Goal: Task Accomplishment & Management: Complete application form

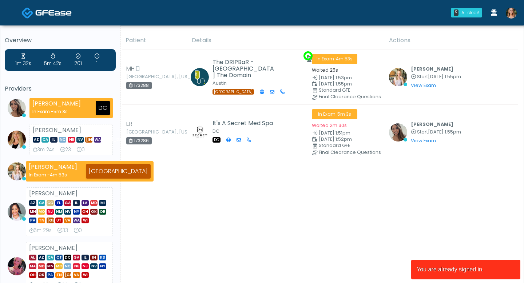
click at [511, 17] on img at bounding box center [511, 13] width 11 height 11
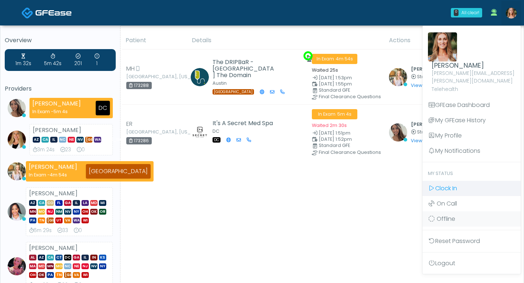
click at [450, 184] on span "Clock In" at bounding box center [447, 188] width 22 height 8
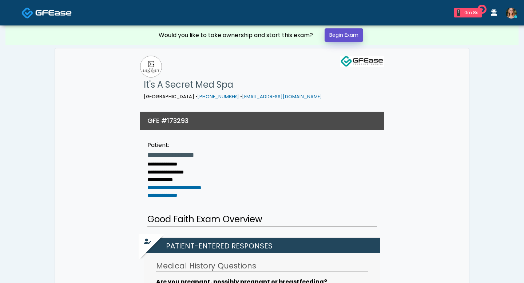
click at [337, 34] on link "Begin Exam" at bounding box center [344, 34] width 39 height 13
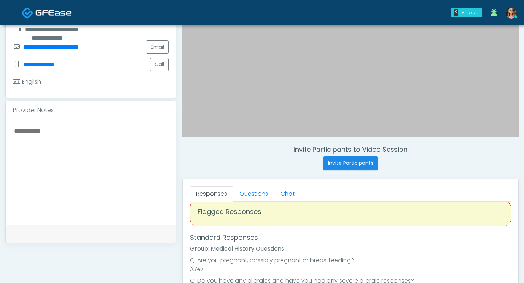
scroll to position [14, 0]
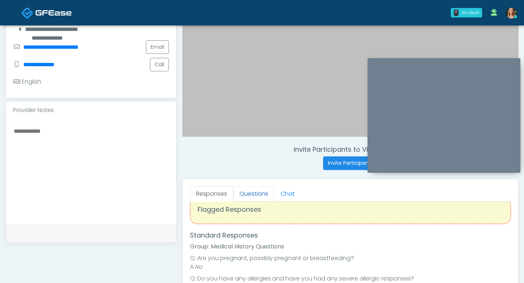
click at [259, 196] on link "Questions" at bounding box center [253, 193] width 41 height 15
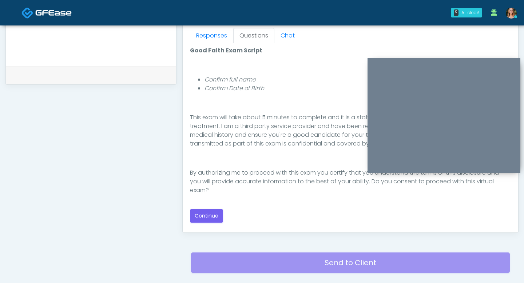
scroll to position [370, 0]
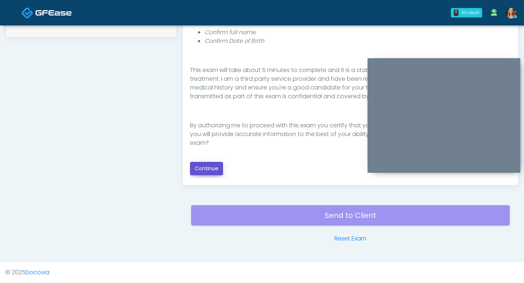
click at [212, 168] on button "Continue" at bounding box center [206, 168] width 33 height 13
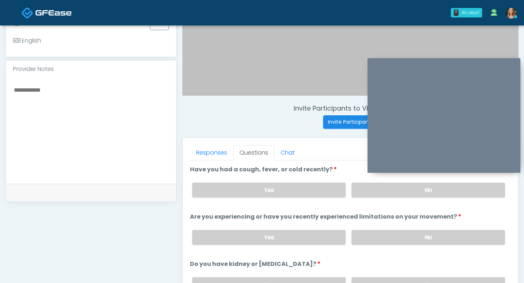
scroll to position [203, 0]
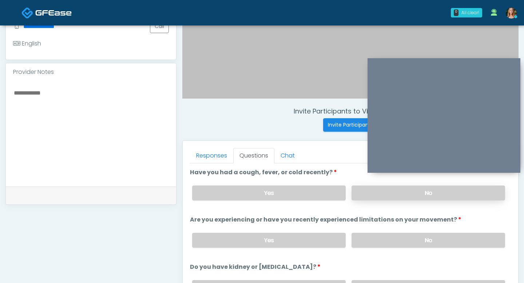
click at [406, 196] on label "No" at bounding box center [429, 193] width 154 height 15
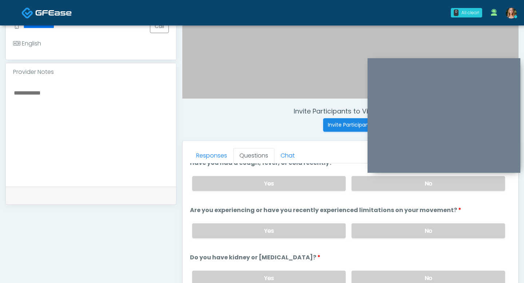
scroll to position [14, 0]
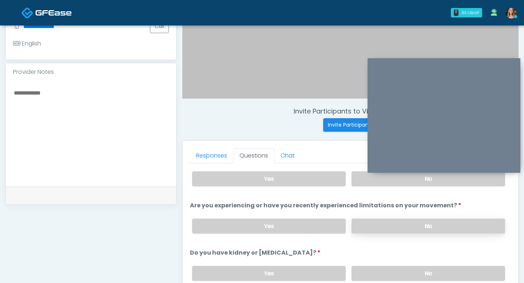
click at [379, 221] on label "No" at bounding box center [429, 226] width 154 height 15
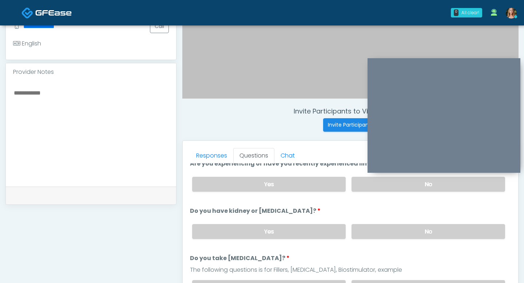
scroll to position [57, 0]
click at [387, 232] on label "No" at bounding box center [429, 231] width 154 height 15
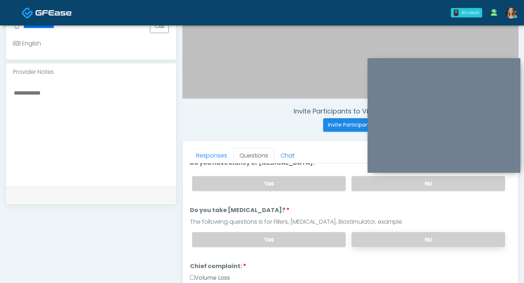
click at [388, 236] on label "No" at bounding box center [429, 239] width 154 height 15
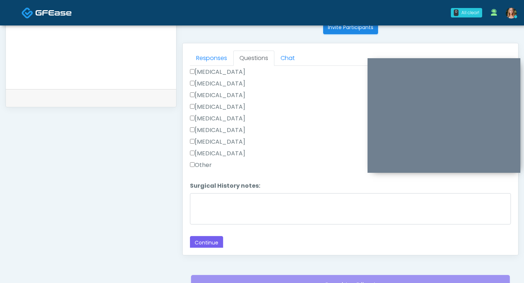
scroll to position [303, 0]
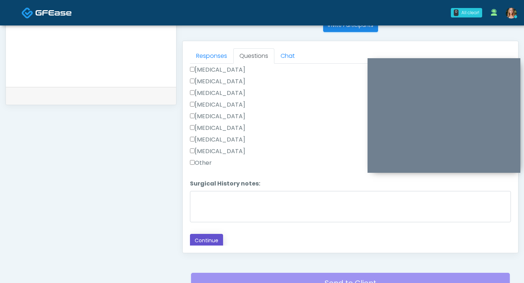
click at [202, 234] on button "Continue" at bounding box center [206, 240] width 33 height 13
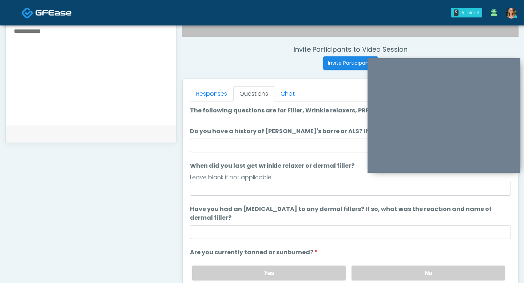
scroll to position [258, 0]
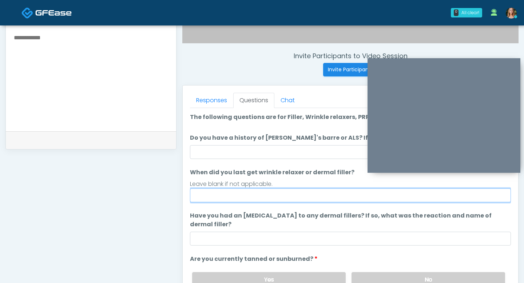
click at [221, 199] on input "When did you last get wrinkle relaxer or dermal filler?" at bounding box center [350, 196] width 321 height 14
type input "**********"
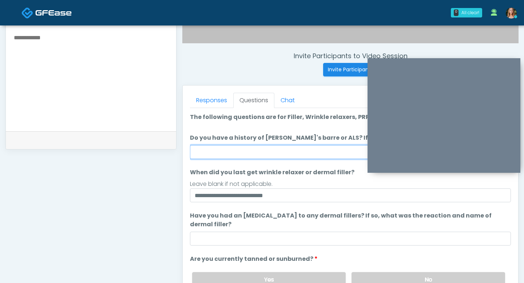
click at [224, 157] on input "Do you have a history of [PERSON_NAME]'s barre or ALS? If so, please provide de…" at bounding box center [350, 152] width 321 height 14
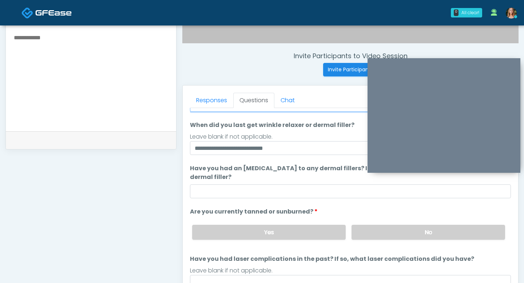
scroll to position [68, 0]
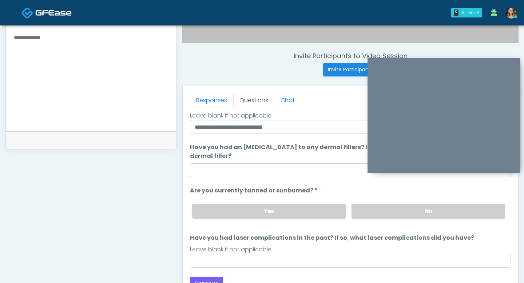
type input "**"
click at [197, 186] on label "Are you currently tanned or sunburned?" at bounding box center [254, 190] width 128 height 9
click at [387, 202] on div "Yes No" at bounding box center [348, 211] width 325 height 27
click at [387, 208] on label "No" at bounding box center [429, 211] width 154 height 15
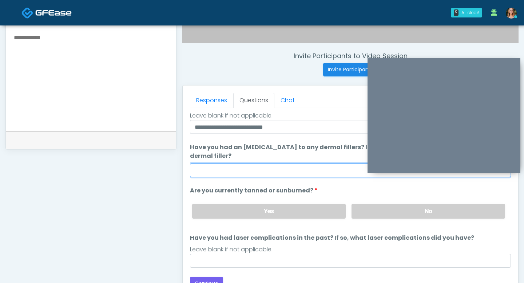
click at [264, 173] on input "Have you had an [MEDICAL_DATA] to any dermal fillers? If so, what was the react…" at bounding box center [350, 171] width 321 height 14
type input "**"
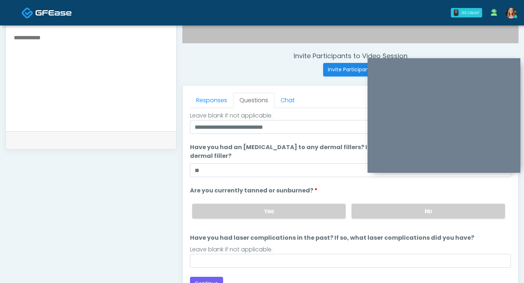
click at [328, 188] on li "Are you currently tanned or sunburned? Are you currently tanned or sunburned? Y…" at bounding box center [350, 205] width 321 height 38
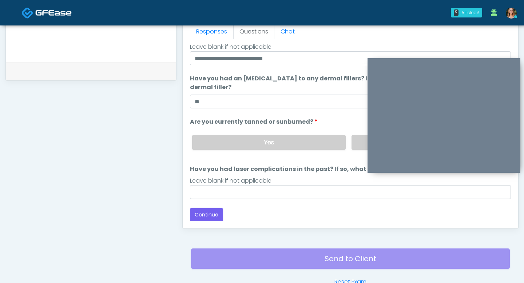
scroll to position [331, 0]
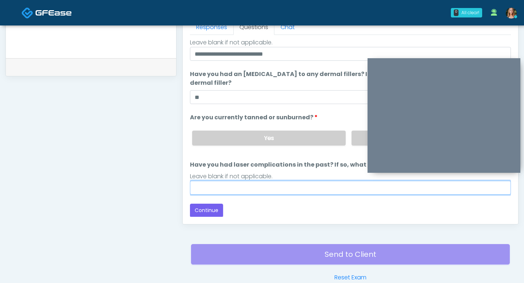
click at [220, 186] on input "Have you had laser complications in the past? If so, what laser complications d…" at bounding box center [350, 188] width 321 height 14
type input "**"
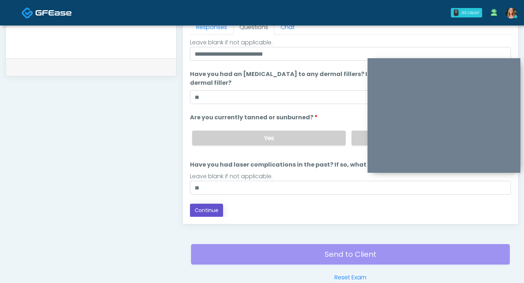
click at [196, 210] on button "Continue" at bounding box center [206, 210] width 33 height 13
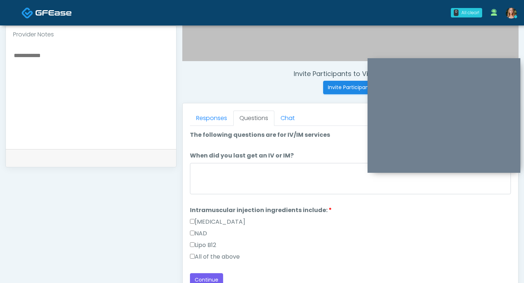
scroll to position [244, 0]
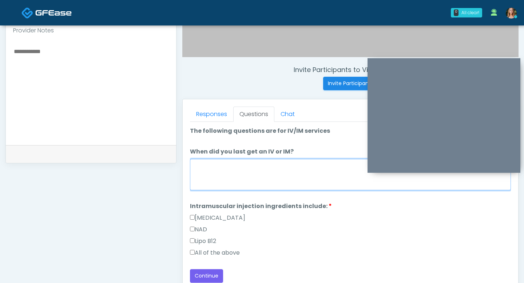
click at [267, 168] on textarea "When did you last get an IV or IM?" at bounding box center [350, 174] width 321 height 31
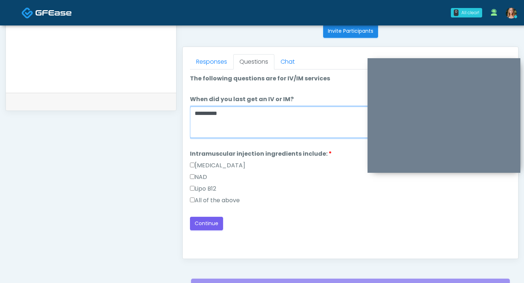
scroll to position [304, 0]
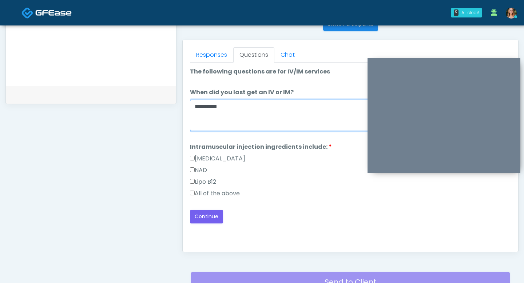
type textarea "*********"
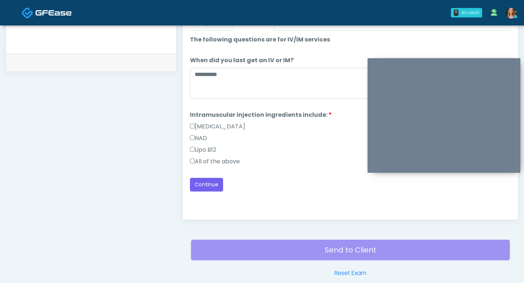
scroll to position [337, 0]
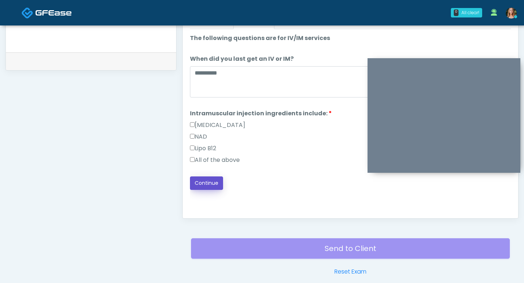
click at [202, 178] on button "Continue" at bounding box center [206, 183] width 33 height 13
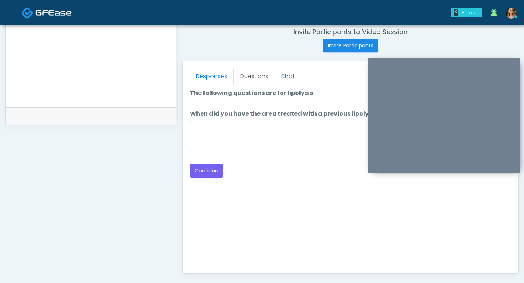
scroll to position [280, 0]
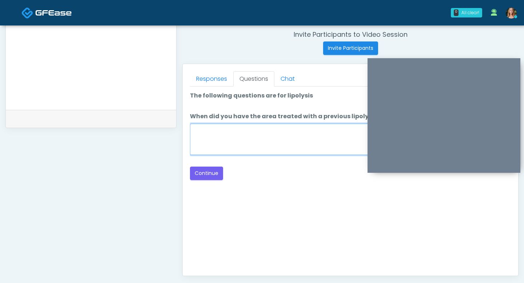
click at [251, 124] on textarea "When did you have the area treated with a previous lipolysis treatment?" at bounding box center [350, 139] width 321 height 31
click at [208, 141] on textarea "**" at bounding box center [350, 139] width 321 height 31
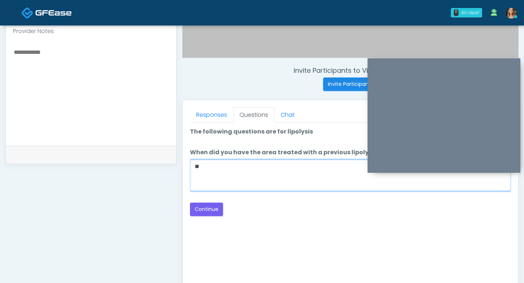
scroll to position [244, 0]
type textarea "**********"
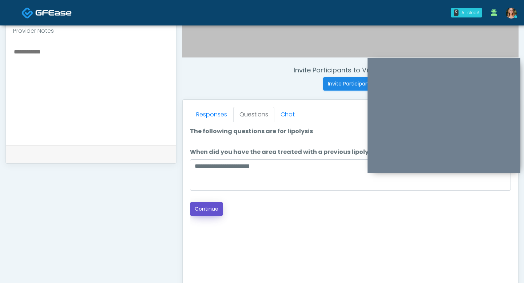
click at [203, 205] on button "Continue" at bounding box center [206, 208] width 33 height 13
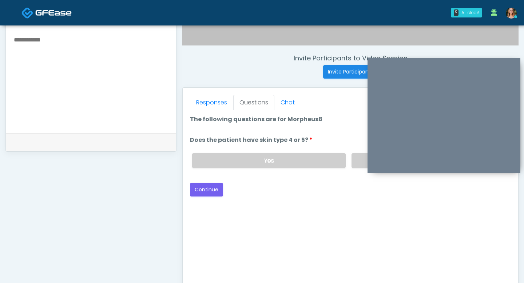
scroll to position [251, 0]
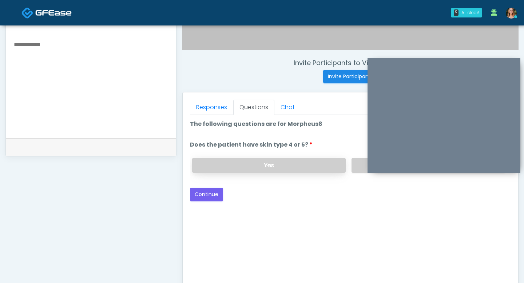
click at [304, 169] on label "Yes" at bounding box center [269, 165] width 154 height 15
click at [210, 193] on button "Continue" at bounding box center [206, 194] width 33 height 13
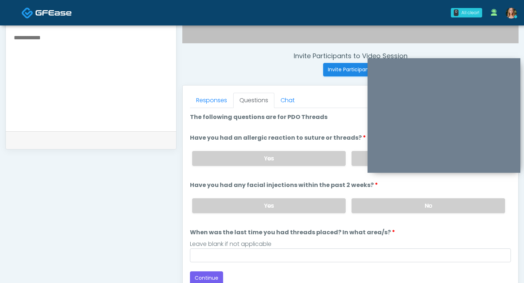
scroll to position [252, 0]
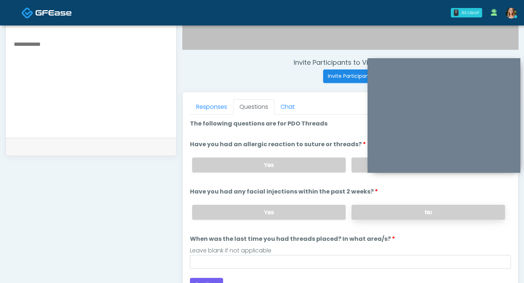
click at [364, 209] on label "No" at bounding box center [429, 212] width 154 height 15
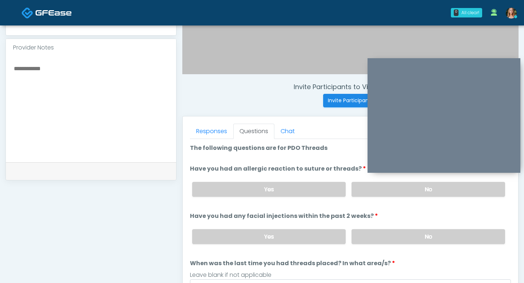
scroll to position [221, 0]
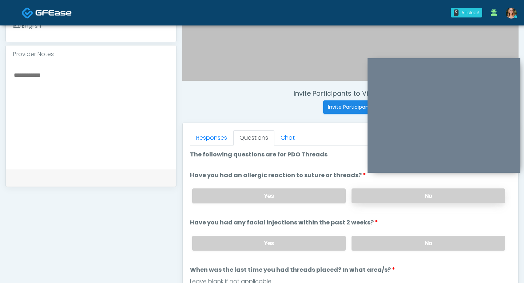
click at [374, 198] on label "No" at bounding box center [429, 196] width 154 height 15
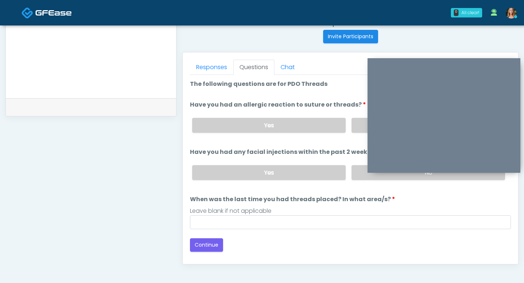
scroll to position [294, 0]
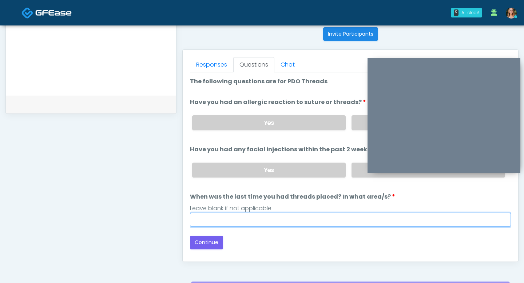
click at [236, 219] on input "When was the last time you had threads placed? In what area/s?" at bounding box center [350, 220] width 321 height 14
type input "**"
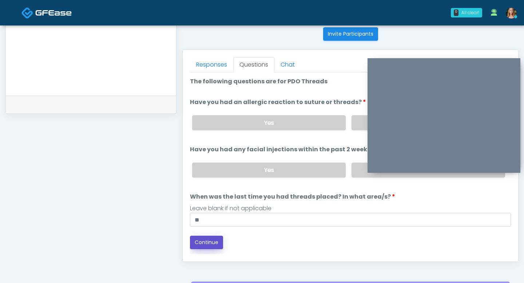
click at [204, 244] on button "Continue" at bounding box center [206, 242] width 33 height 13
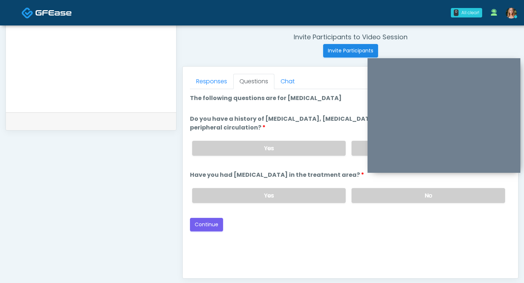
scroll to position [264, 0]
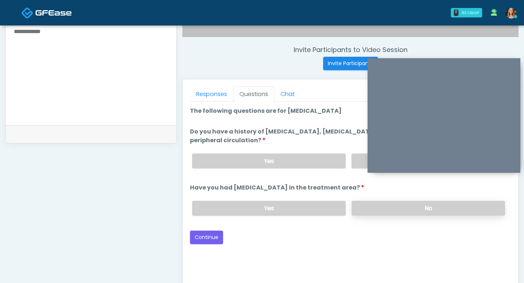
click at [387, 209] on label "No" at bounding box center [429, 208] width 154 height 15
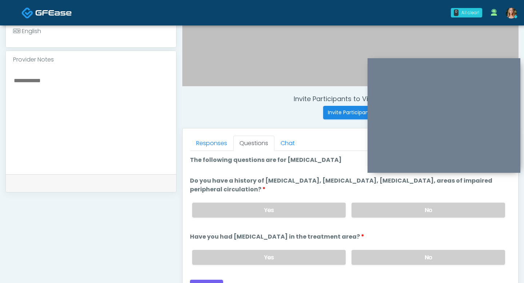
scroll to position [212, 0]
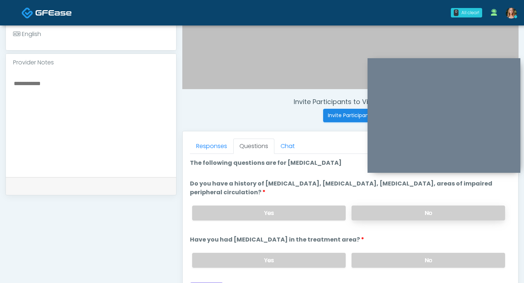
click at [383, 213] on label "No" at bounding box center [429, 213] width 154 height 15
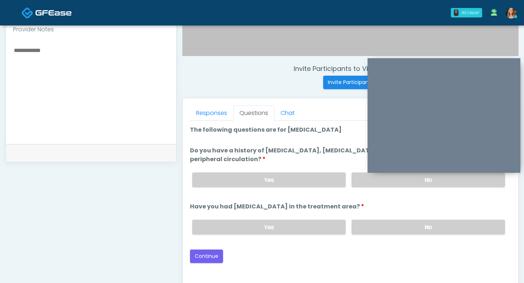
scroll to position [248, 0]
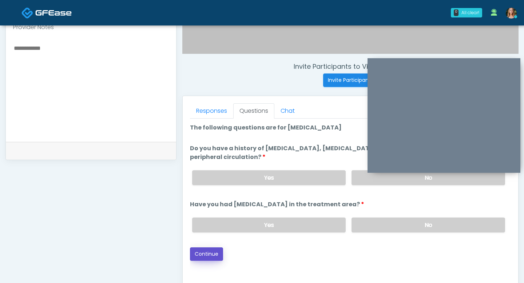
click at [213, 256] on button "Continue" at bounding box center [206, 254] width 33 height 13
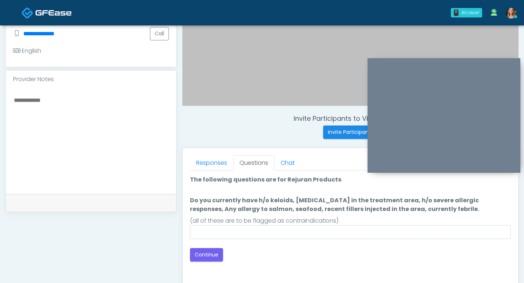
scroll to position [195, 0]
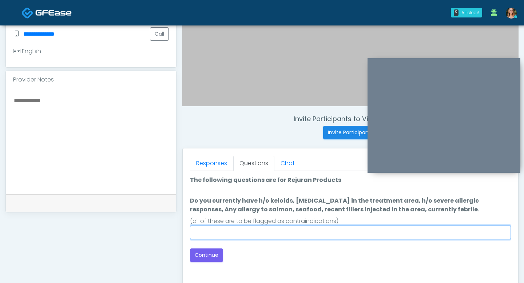
click at [213, 236] on input "Do you currently have h/o keloids, skin infection in the treatment area, h/o se…" at bounding box center [350, 233] width 321 height 14
type input "**"
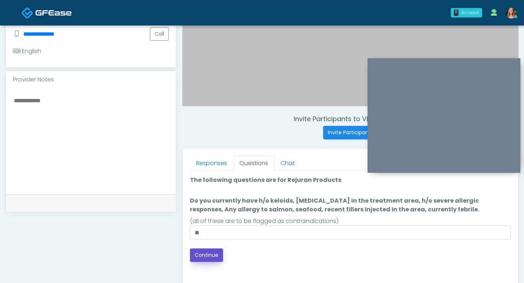
click at [207, 253] on button "Continue" at bounding box center [206, 255] width 33 height 13
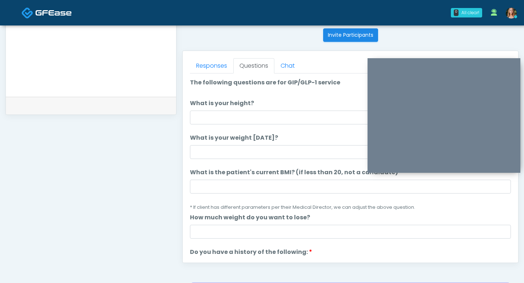
scroll to position [292, 0]
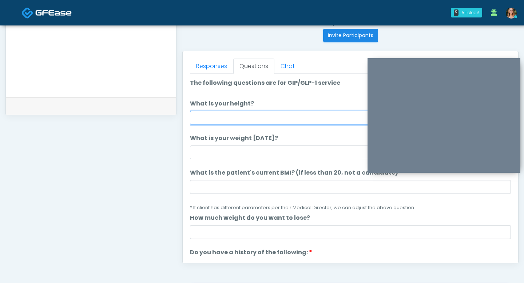
click at [205, 121] on input "What is your height?" at bounding box center [350, 118] width 321 height 14
type input "***"
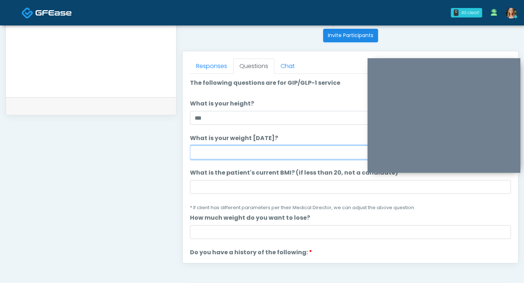
click at [201, 149] on input "What is your weight [DATE]?" at bounding box center [350, 153] width 321 height 14
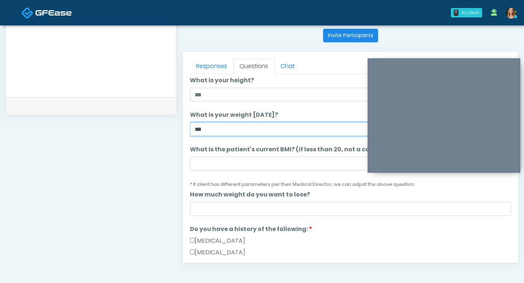
scroll to position [27, 0]
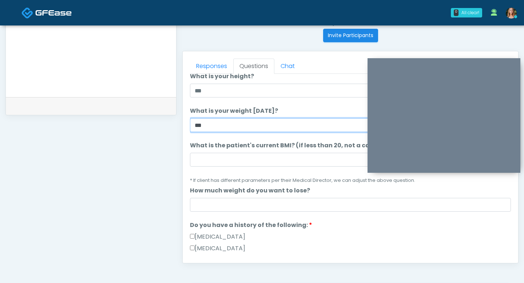
type input "***"
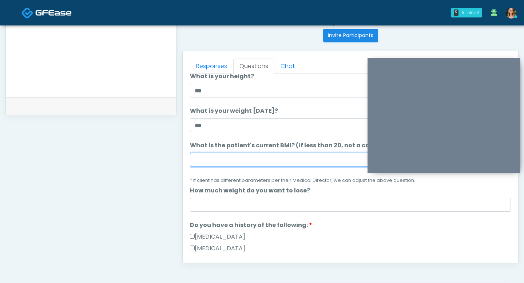
click at [203, 164] on input "What is the patient's current BMI? (if less than 20, not a candidate)" at bounding box center [350, 160] width 321 height 14
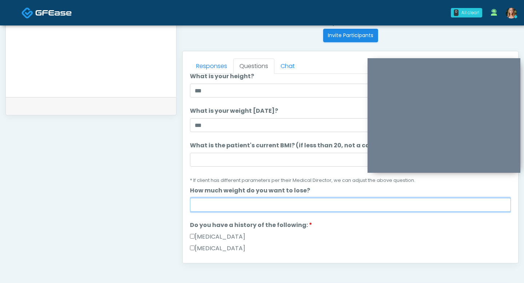
click at [205, 208] on input "How much weight do you want to lose?" at bounding box center [350, 205] width 321 height 14
type input "**"
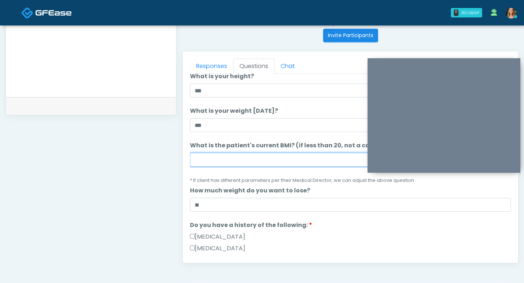
click at [219, 154] on input "What is the patient's current BMI? (if less than 20, not a candidate)" at bounding box center [350, 160] width 321 height 14
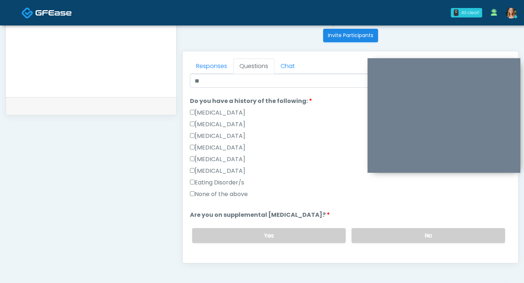
scroll to position [160, 0]
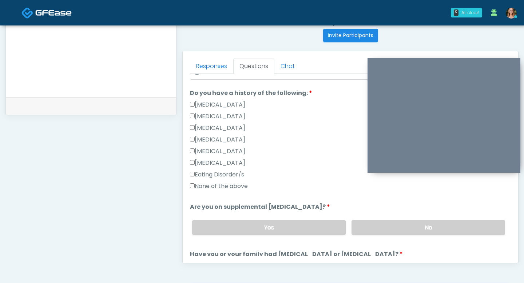
type input "***"
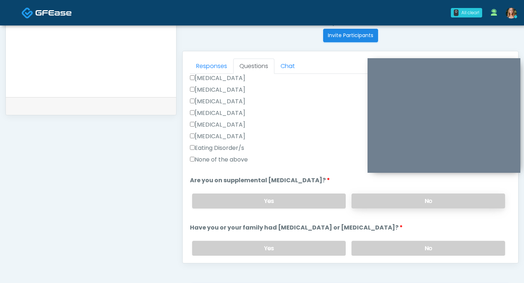
scroll to position [187, 0]
click at [373, 200] on label "No" at bounding box center [429, 200] width 154 height 15
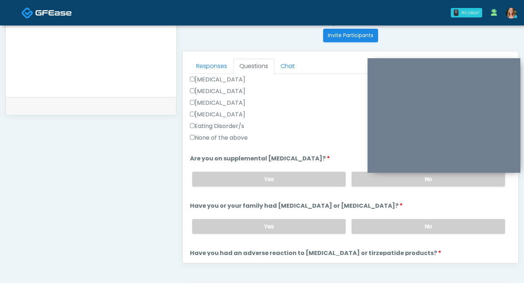
scroll to position [211, 0]
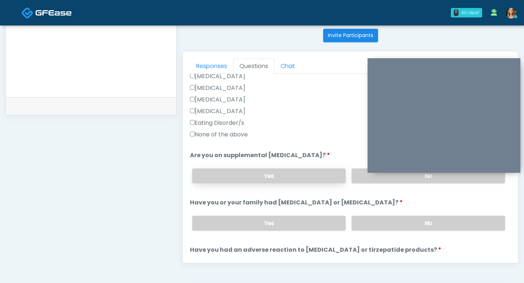
click at [289, 172] on label "Yes" at bounding box center [269, 176] width 154 height 15
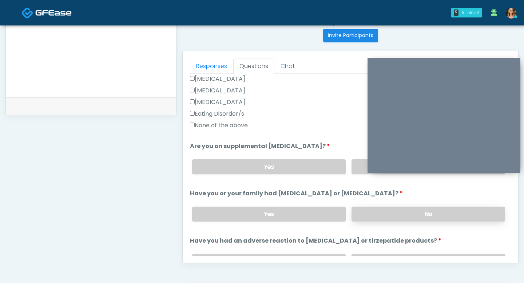
click at [355, 214] on label "No" at bounding box center [429, 214] width 154 height 15
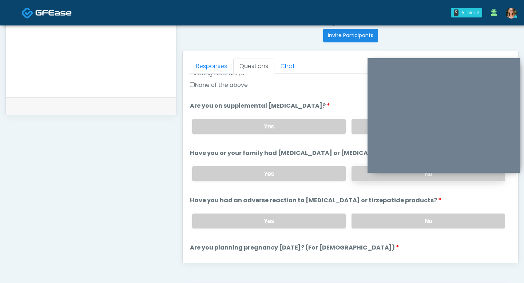
scroll to position [261, 0]
click at [362, 221] on label "No" at bounding box center [429, 220] width 154 height 15
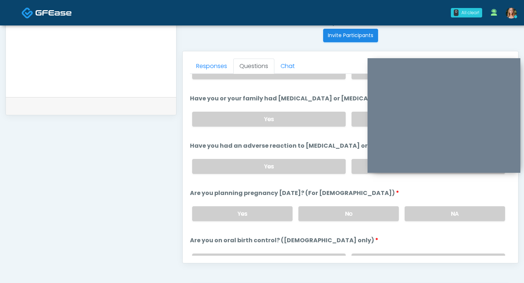
scroll to position [316, 0]
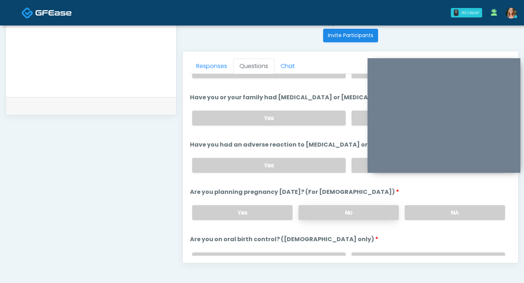
click at [358, 214] on label "No" at bounding box center [349, 212] width 101 height 15
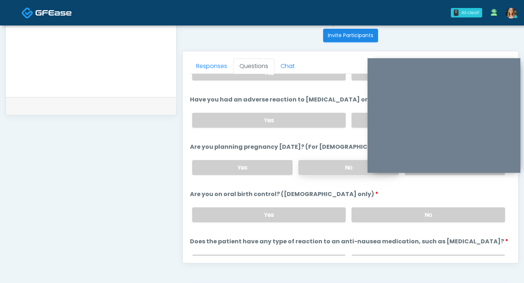
scroll to position [366, 0]
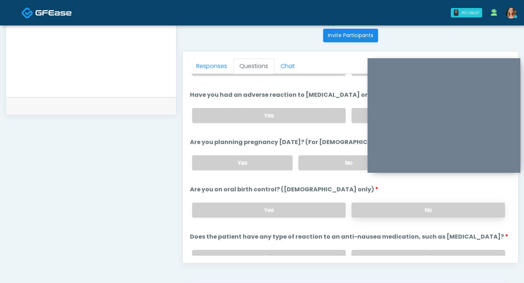
click at [376, 212] on label "No" at bounding box center [429, 210] width 154 height 15
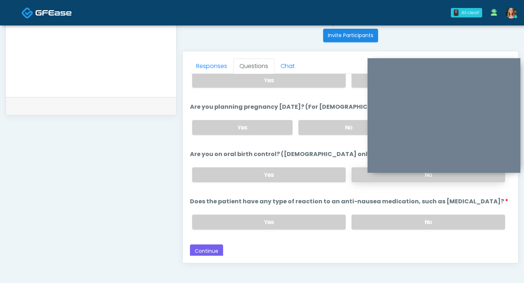
scroll to position [297, 0]
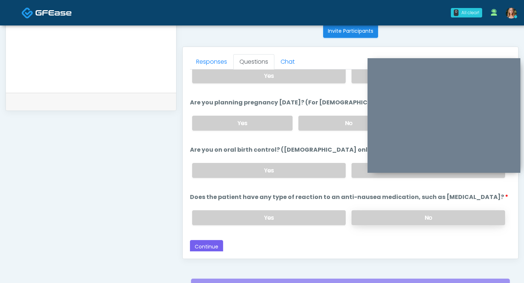
click at [370, 218] on label "No" at bounding box center [429, 217] width 154 height 15
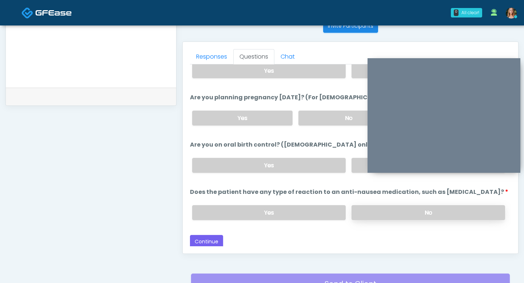
scroll to position [303, 0]
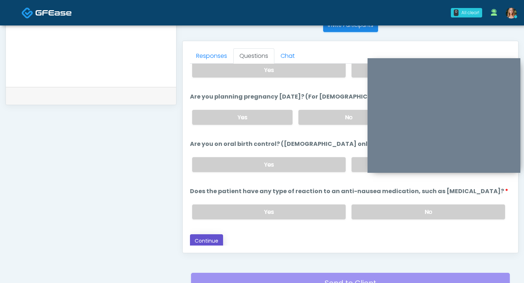
click at [207, 237] on button "Continue" at bounding box center [206, 241] width 33 height 13
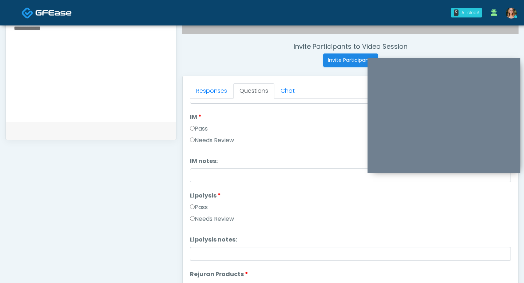
scroll to position [446, 0]
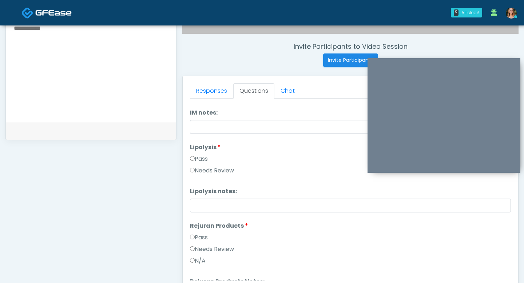
click at [192, 156] on label "Pass" at bounding box center [199, 159] width 18 height 9
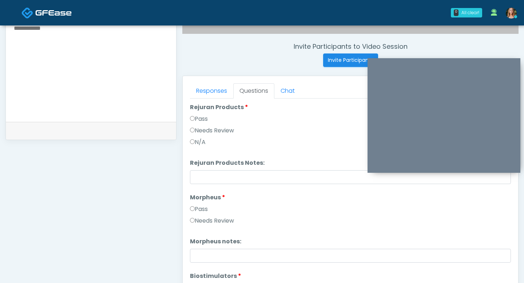
scroll to position [574, 0]
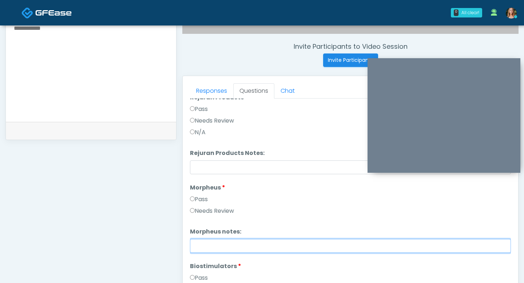
click at [198, 242] on input "Morpheus notes:" at bounding box center [350, 246] width 321 height 14
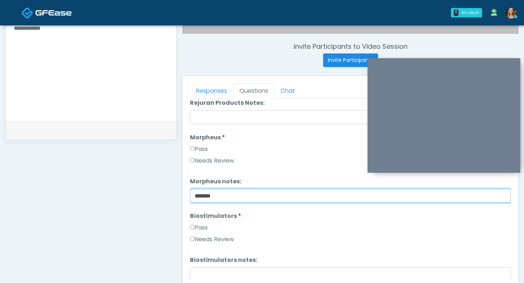
type input "******"
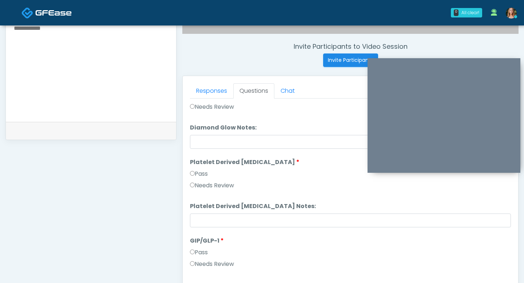
scroll to position [1414, 0]
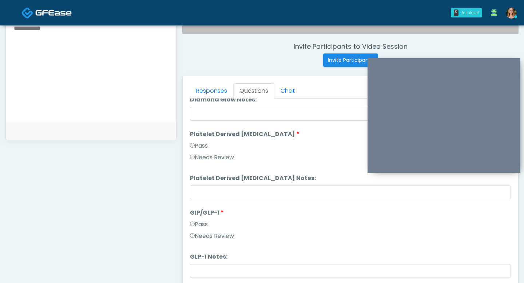
click at [192, 149] on label "Pass" at bounding box center [199, 146] width 18 height 9
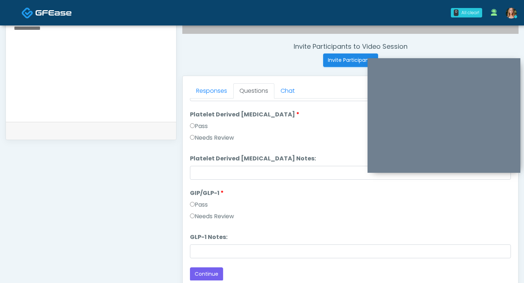
scroll to position [1434, 0]
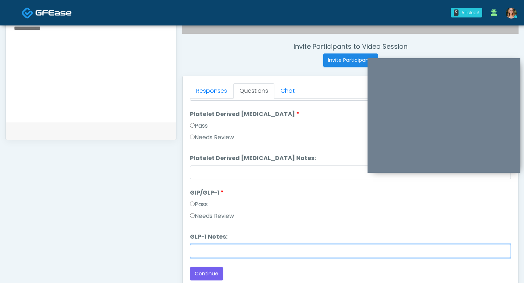
click at [200, 249] on input "GLP-1 Notes:" at bounding box center [350, 251] width 321 height 14
type input "**********"
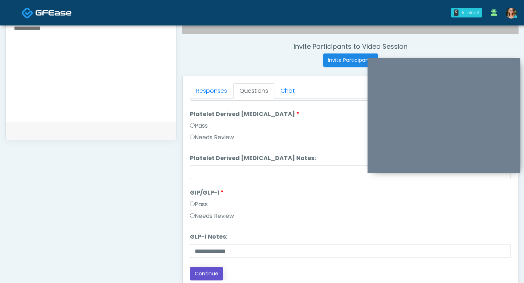
click at [204, 271] on button "Continue" at bounding box center [206, 273] width 33 height 13
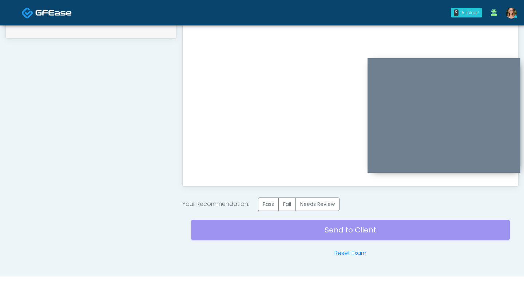
scroll to position [384, 0]
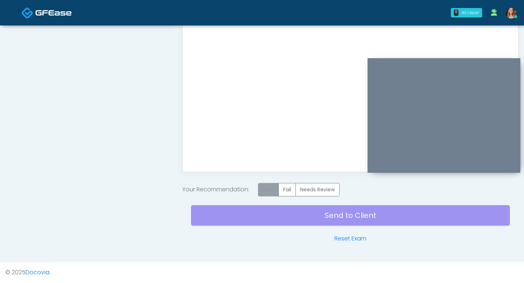
click at [266, 188] on label "Pass" at bounding box center [268, 189] width 21 height 13
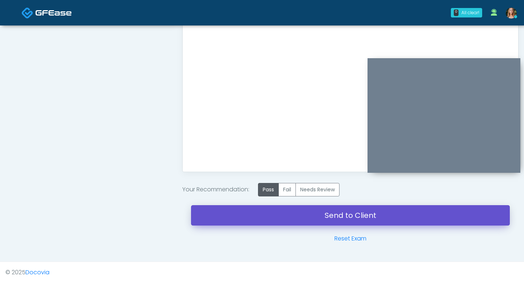
click at [265, 219] on link "Send to Client" at bounding box center [350, 215] width 319 height 20
click at [329, 214] on link "Send to Client" at bounding box center [350, 215] width 319 height 20
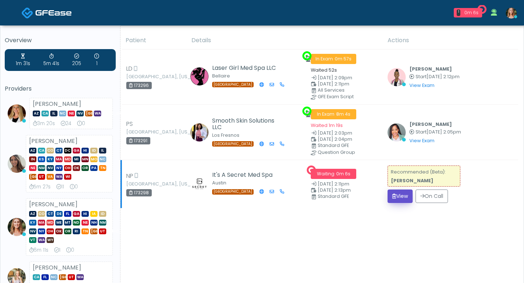
click at [402, 196] on button "View" at bounding box center [400, 196] width 25 height 13
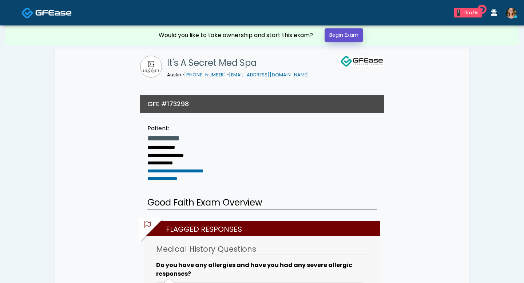
click at [334, 39] on link "Begin Exam" at bounding box center [344, 34] width 39 height 13
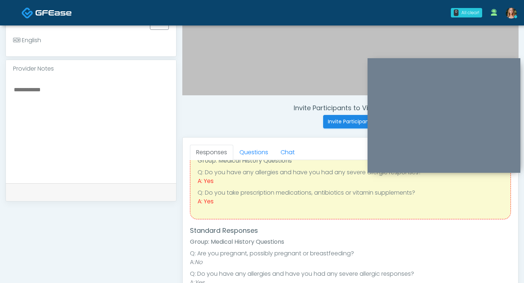
scroll to position [33, 0]
click at [25, 89] on textarea at bounding box center [91, 129] width 156 height 89
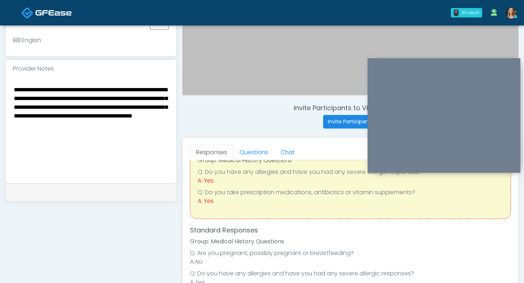
type textarea "**********"
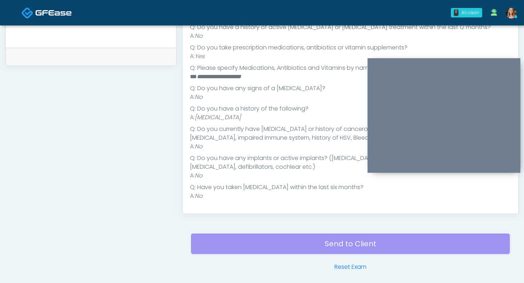
scroll to position [364, 0]
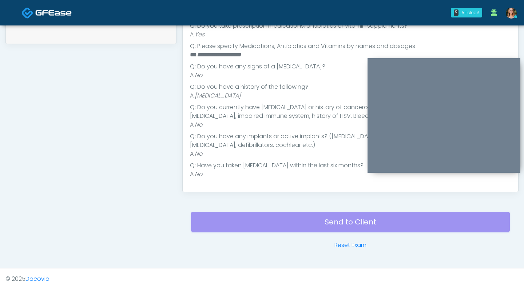
click at [287, 221] on div "Send to Client Reset Exam" at bounding box center [350, 226] width 319 height 47
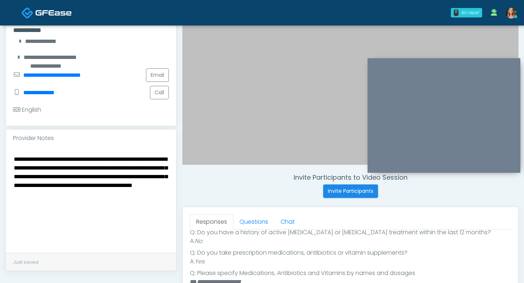
scroll to position [130, 0]
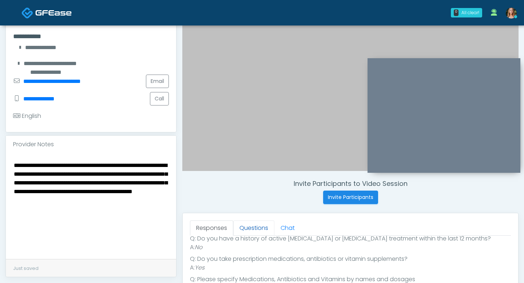
click at [253, 229] on link "Questions" at bounding box center [253, 228] width 41 height 15
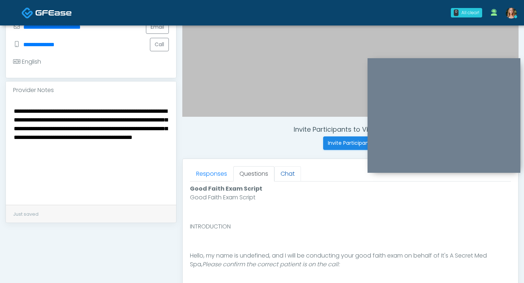
click at [291, 179] on link "Chat" at bounding box center [288, 173] width 27 height 15
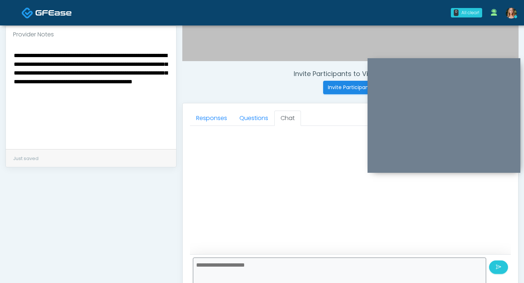
scroll to position [248, 0]
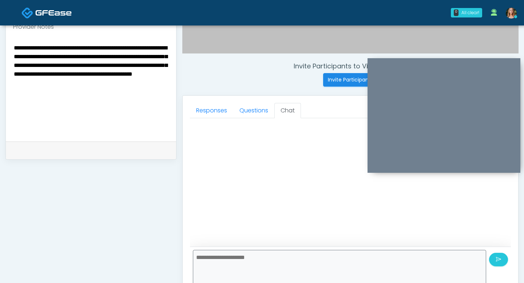
click at [312, 162] on div at bounding box center [350, 184] width 321 height 126
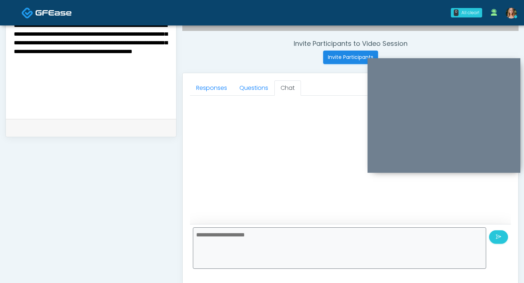
scroll to position [201, 0]
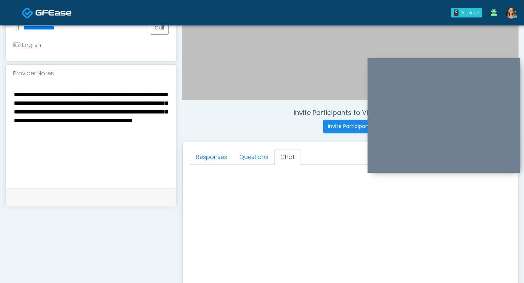
drag, startPoint x: 78, startPoint y: 139, endPoint x: 10, endPoint y: 89, distance: 84.6
click at [10, 89] on div "**********" at bounding box center [91, 135] width 170 height 106
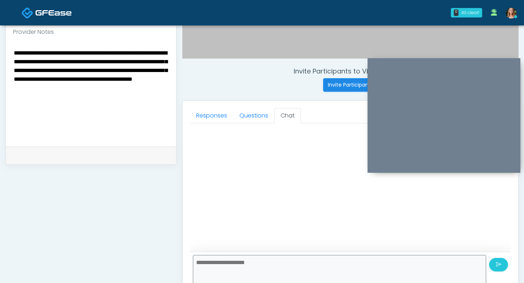
scroll to position [296, 0]
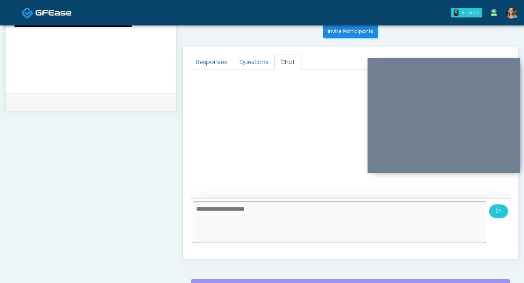
click at [244, 217] on textarea at bounding box center [340, 223] width 294 height 42
paste textarea "**********"
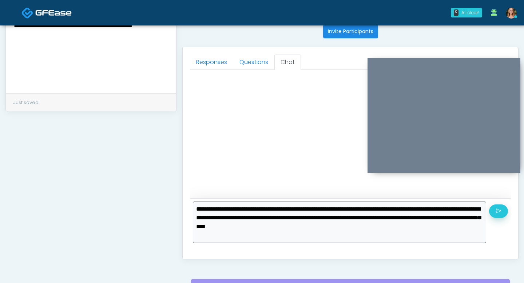
type textarea "**********"
click at [494, 209] on button "submit" at bounding box center [498, 211] width 19 height 13
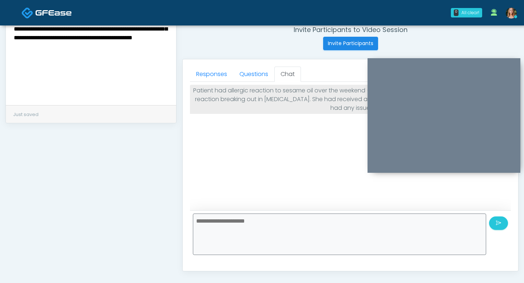
scroll to position [256, 0]
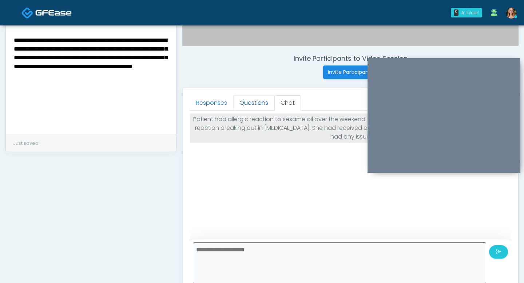
click at [257, 103] on link "Questions" at bounding box center [253, 102] width 41 height 15
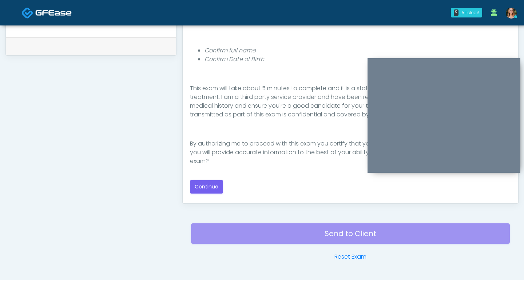
scroll to position [370, 0]
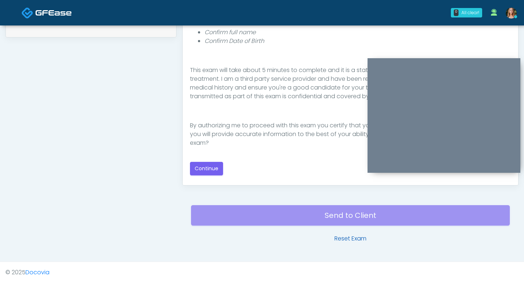
click at [344, 236] on link "Reset Exam" at bounding box center [351, 239] width 32 height 9
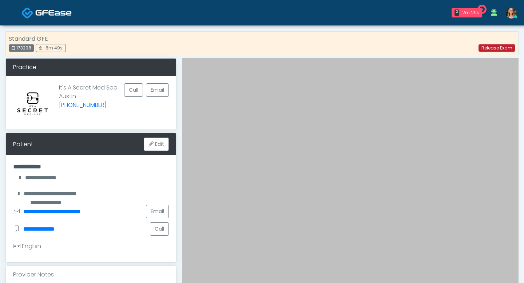
click at [486, 50] on link "Release Exam" at bounding box center [497, 47] width 37 height 7
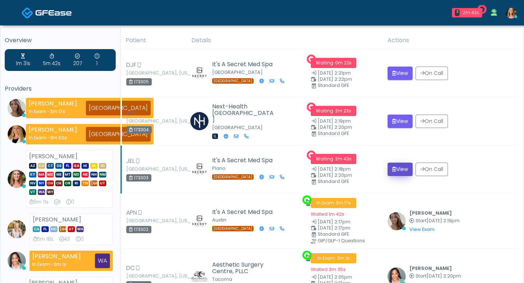
click at [399, 173] on button "View" at bounding box center [400, 169] width 25 height 13
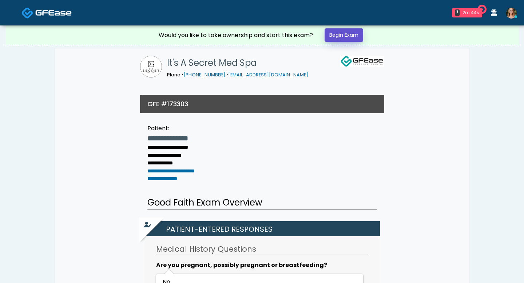
click at [337, 32] on link "Begin Exam" at bounding box center [344, 34] width 39 height 13
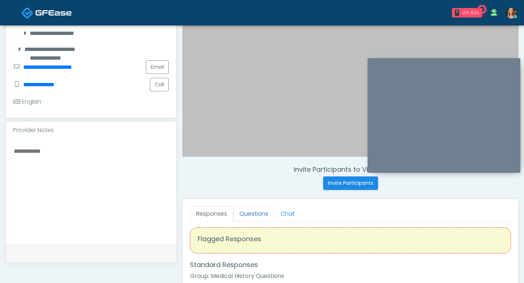
scroll to position [153, 0]
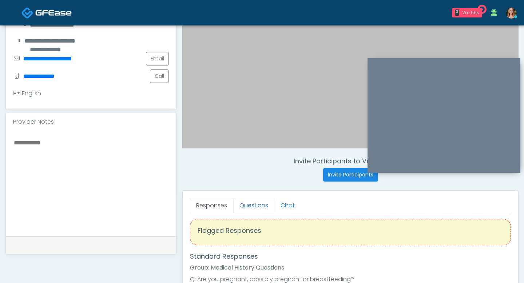
click at [248, 204] on link "Questions" at bounding box center [253, 205] width 41 height 15
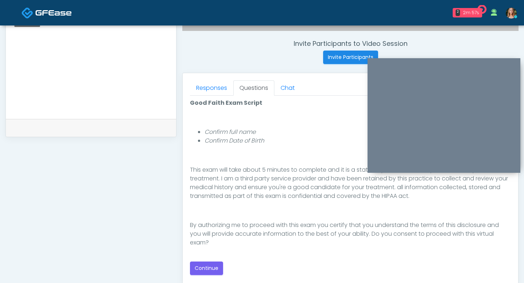
scroll to position [304, 0]
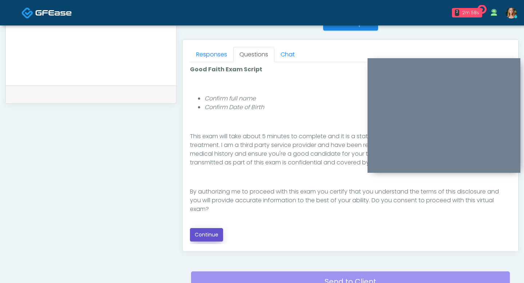
click at [210, 241] on button "Continue" at bounding box center [206, 234] width 33 height 13
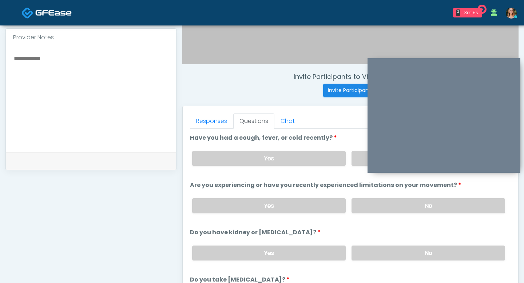
scroll to position [216, 0]
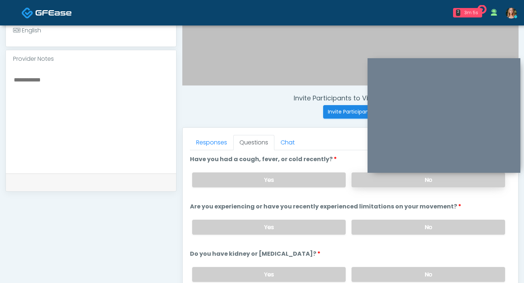
click at [385, 182] on label "No" at bounding box center [429, 180] width 154 height 15
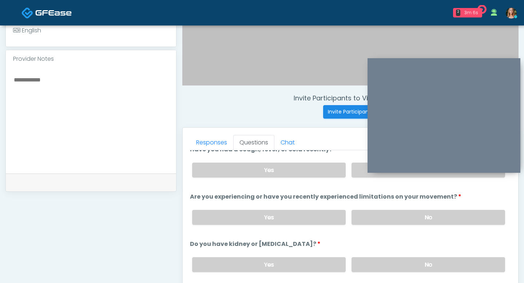
scroll to position [17, 0]
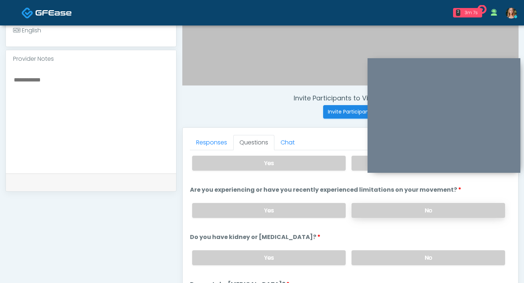
click at [385, 211] on label "No" at bounding box center [429, 210] width 154 height 15
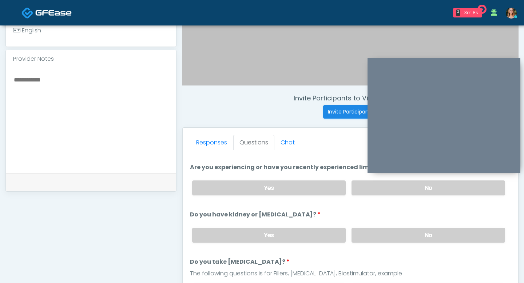
scroll to position [41, 0]
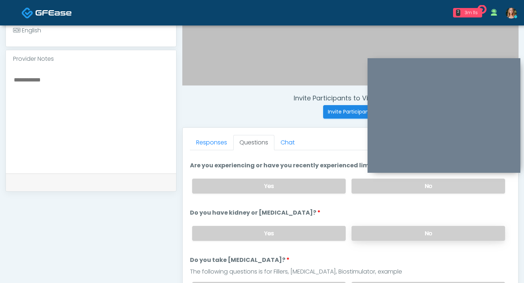
click at [403, 231] on label "No" at bounding box center [429, 233] width 154 height 15
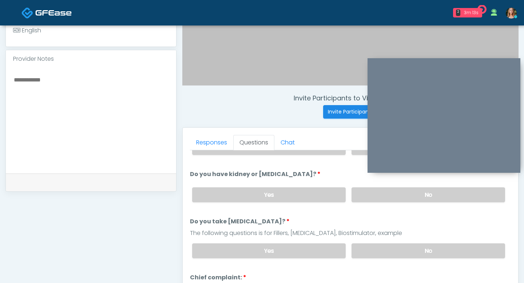
scroll to position [95, 0]
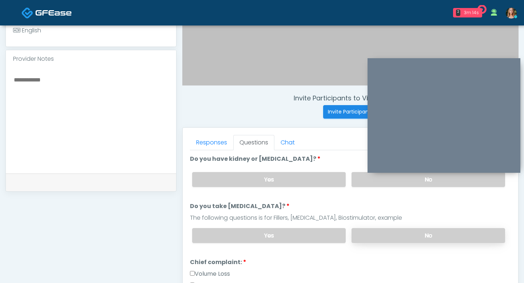
click at [403, 228] on label "No" at bounding box center [429, 235] width 154 height 15
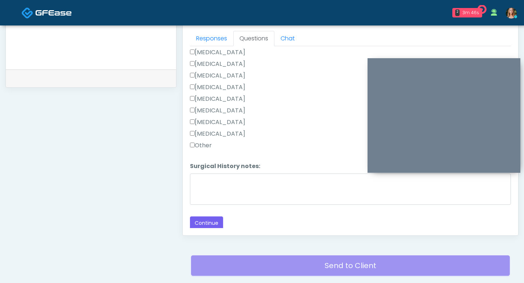
scroll to position [340, 0]
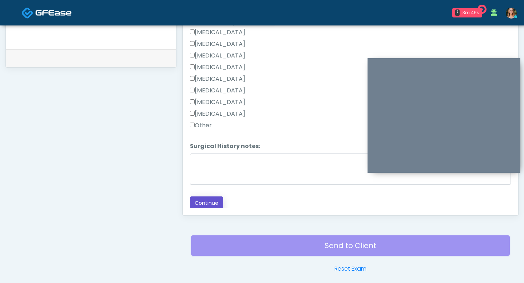
click at [207, 202] on button "Continue" at bounding box center [206, 203] width 33 height 13
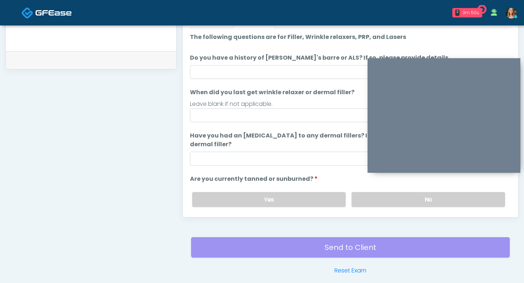
scroll to position [332, 0]
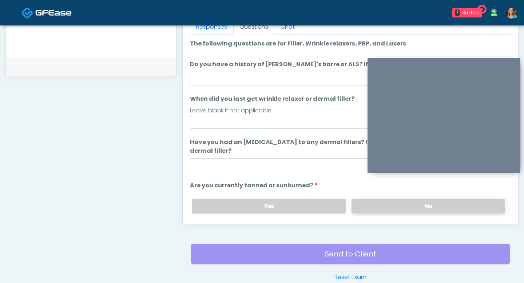
click at [361, 205] on label "No" at bounding box center [429, 206] width 154 height 15
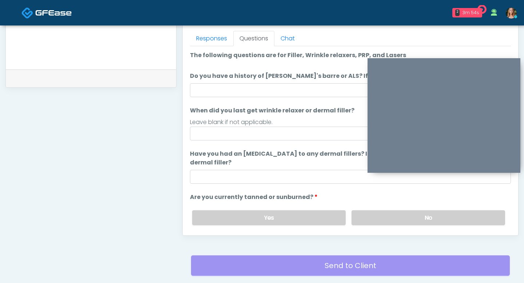
click at [283, 186] on ol "The following questions are for Filler, Wrinkle relaxers, PRP, and Lasers The f…" at bounding box center [350, 163] width 321 height 224
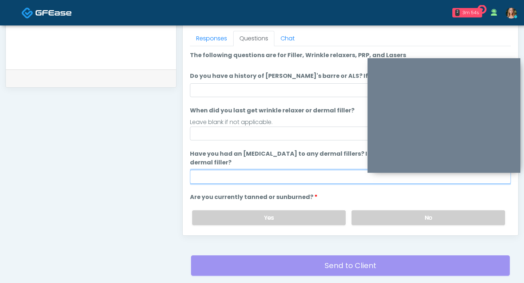
click at [273, 182] on input "Have you had an [MEDICAL_DATA] to any dermal fillers? If so, what was the react…" at bounding box center [350, 177] width 321 height 14
type input "**"
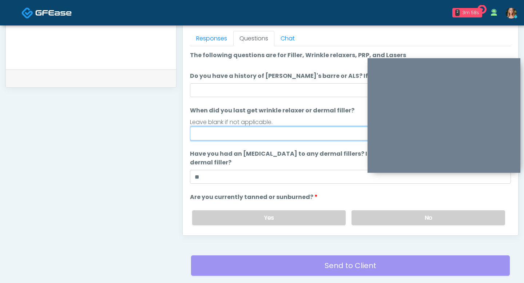
click at [285, 136] on input "When did you last get wrinkle relaxer or dermal filler?" at bounding box center [350, 134] width 321 height 14
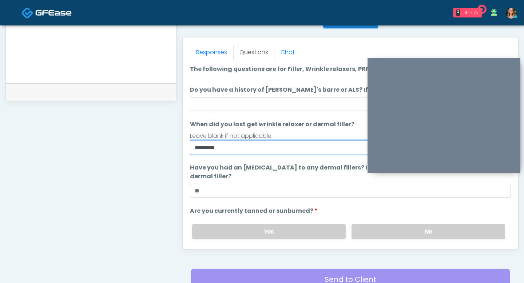
type input "********"
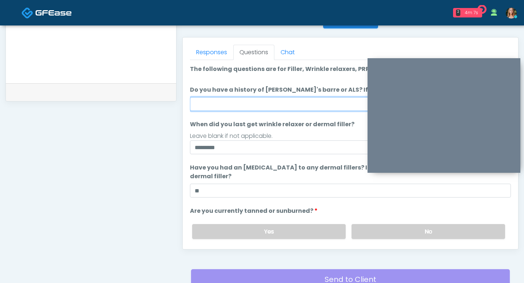
click at [276, 101] on input "Do you have a history of [PERSON_NAME]'s barre or ALS? If so, please provide de…" at bounding box center [350, 104] width 321 height 14
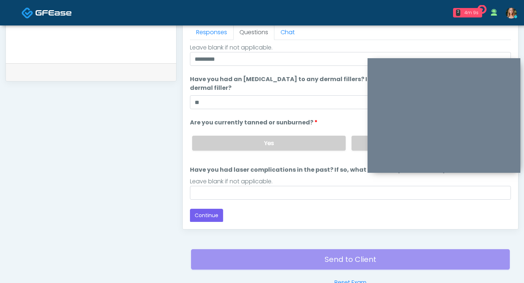
scroll to position [337, 0]
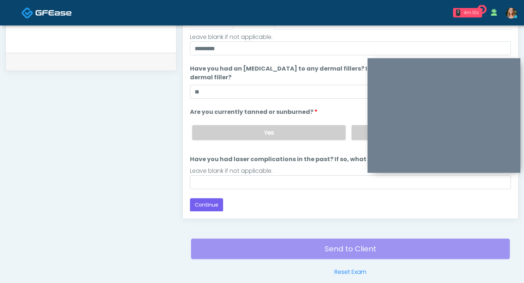
type input "**"
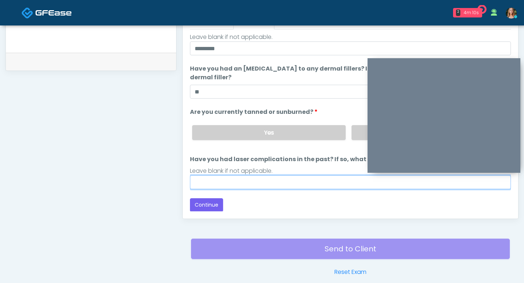
click at [277, 180] on input "Have you had laser complications in the past? If so, what laser complications d…" at bounding box center [350, 183] width 321 height 14
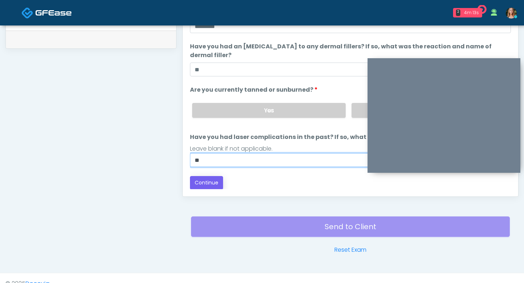
type input "**"
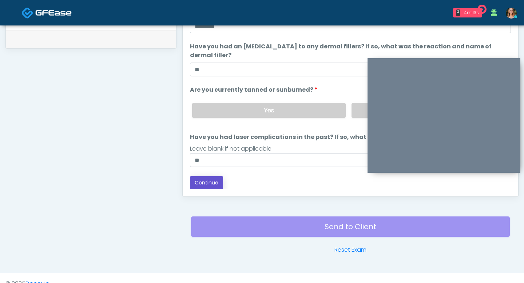
click at [200, 184] on button "Continue" at bounding box center [206, 182] width 33 height 13
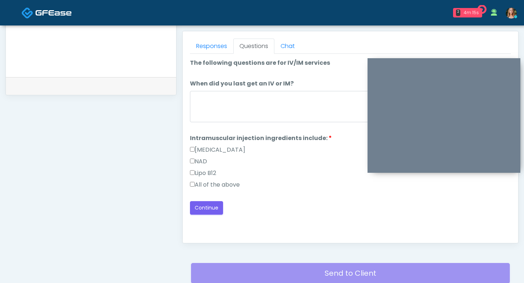
scroll to position [289, 0]
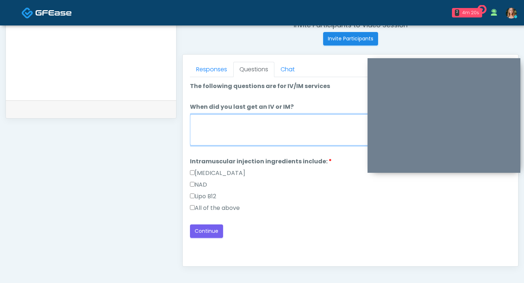
click at [220, 136] on textarea "When did you last get an IV or IM?" at bounding box center [350, 129] width 321 height 31
click at [194, 122] on textarea "*********" at bounding box center [350, 129] width 321 height 31
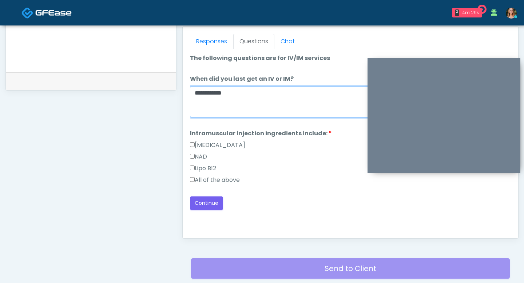
scroll to position [322, 0]
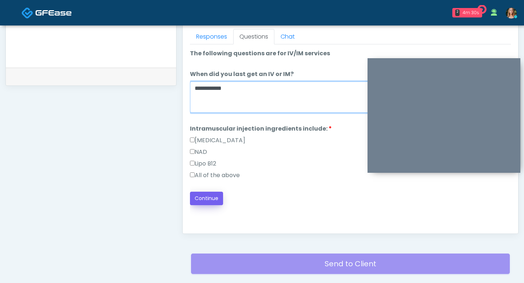
type textarea "**********"
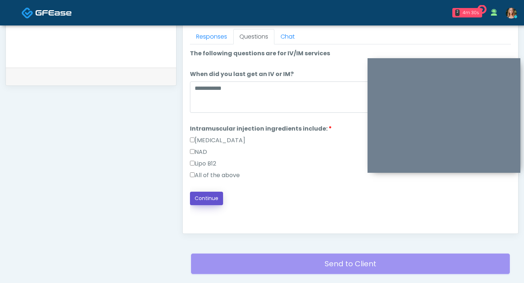
click at [219, 197] on button "Continue" at bounding box center [206, 198] width 33 height 13
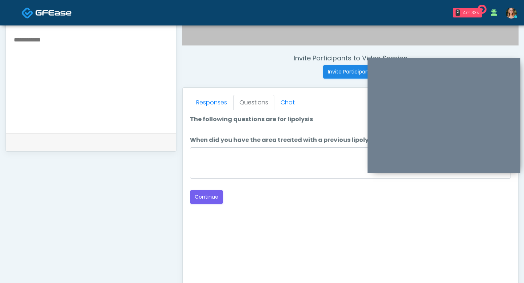
scroll to position [251, 0]
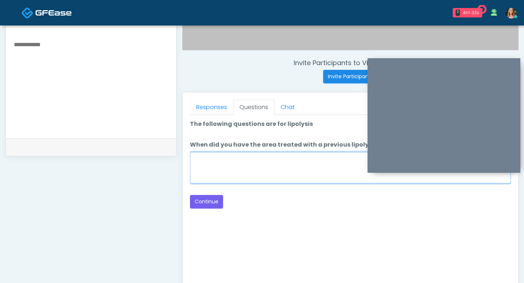
click at [281, 164] on textarea "When did you have the area treated with a previous lipolysis treatment?" at bounding box center [350, 167] width 321 height 31
type textarea "**"
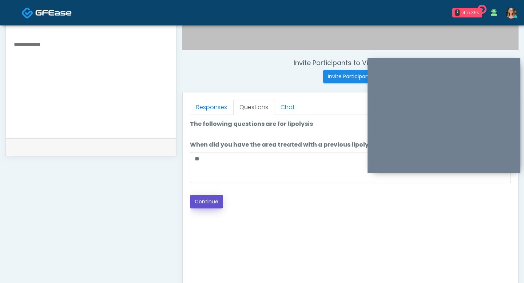
click at [211, 202] on button "Continue" at bounding box center [206, 201] width 33 height 13
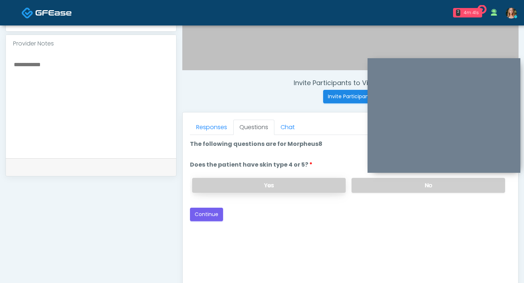
scroll to position [229, 0]
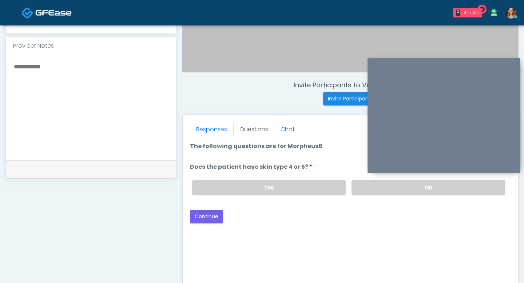
click at [361, 195] on div "Yes No" at bounding box center [348, 187] width 325 height 27
click at [360, 183] on label "No" at bounding box center [429, 187] width 154 height 15
click at [201, 213] on button "Continue" at bounding box center [206, 216] width 33 height 13
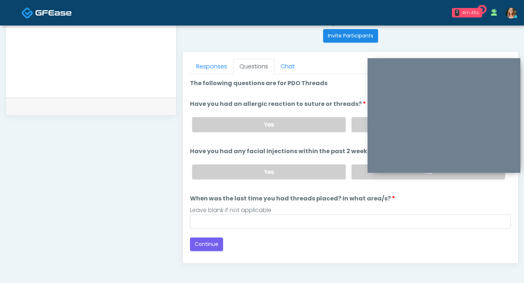
scroll to position [292, 0]
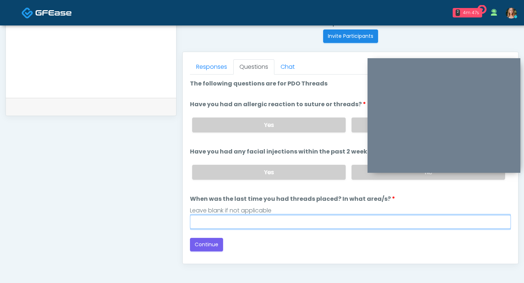
click at [286, 221] on input "When was the last time you had threads placed? In what area/s?" at bounding box center [350, 222] width 321 height 14
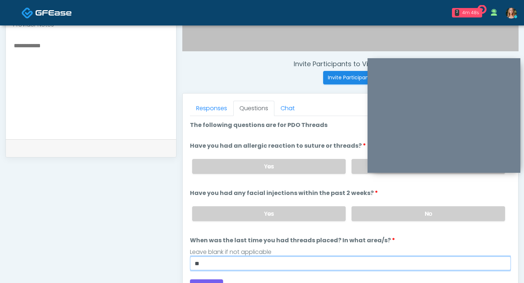
scroll to position [246, 0]
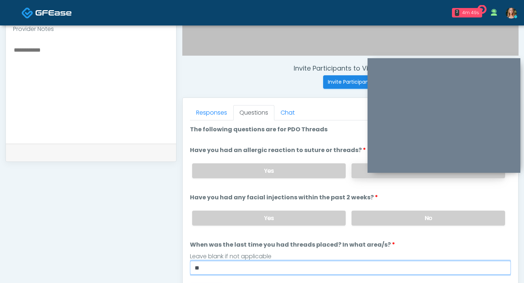
type input "**"
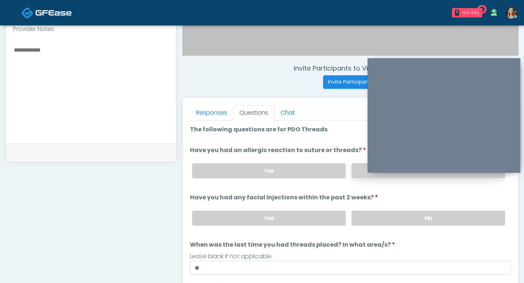
click at [354, 171] on label "No" at bounding box center [429, 171] width 154 height 15
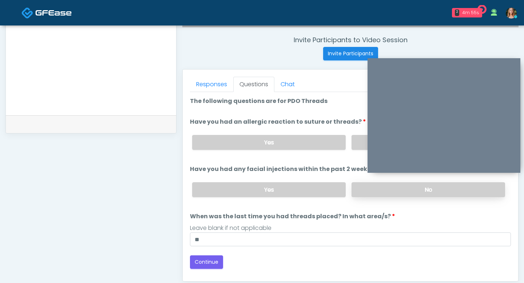
click at [367, 191] on label "No" at bounding box center [429, 189] width 154 height 15
click at [202, 261] on button "Continue" at bounding box center [206, 262] width 33 height 13
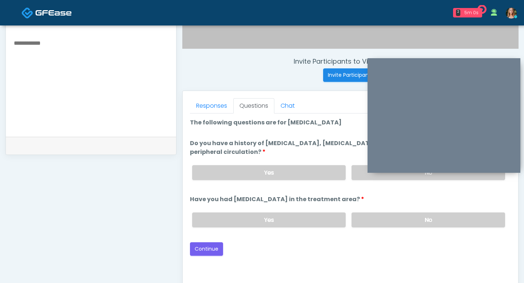
scroll to position [250, 0]
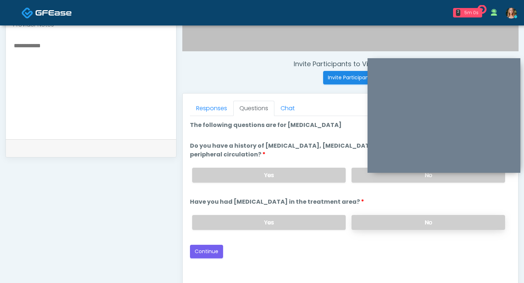
click at [376, 218] on label "No" at bounding box center [429, 222] width 154 height 15
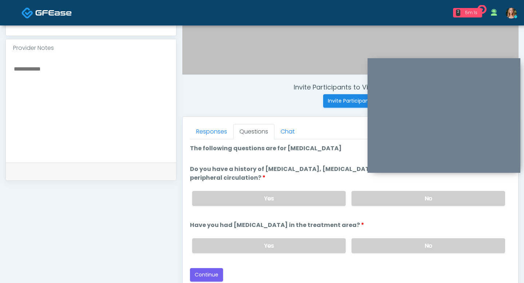
scroll to position [223, 0]
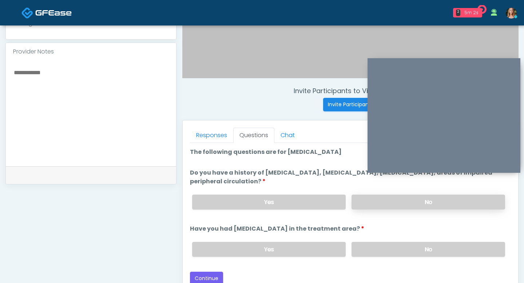
click at [377, 196] on label "No" at bounding box center [429, 202] width 154 height 15
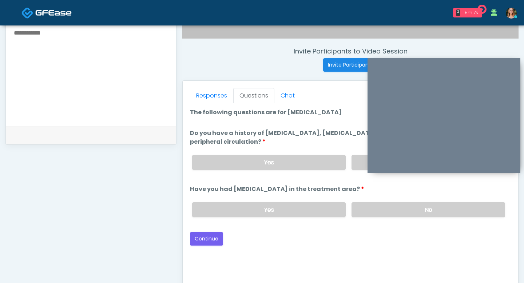
click at [208, 245] on div "Good Faith Exam Script Good Faith Exam Script INTRODUCTION Hello, my name is un…" at bounding box center [350, 194] width 321 height 182
click at [213, 238] on button "Continue" at bounding box center [206, 238] width 33 height 13
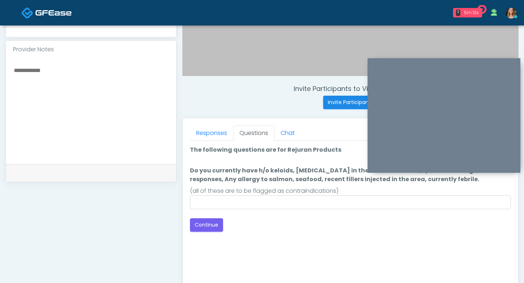
scroll to position [215, 0]
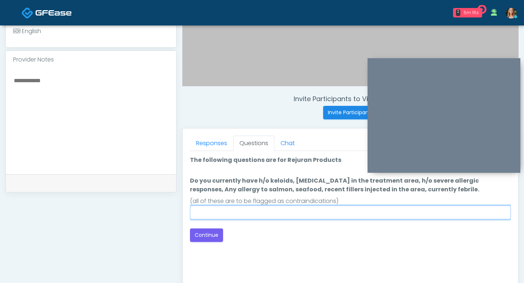
click at [312, 219] on input "Do you currently have h/o keloids, skin infection in the treatment area, h/o se…" at bounding box center [350, 213] width 321 height 14
type input "**"
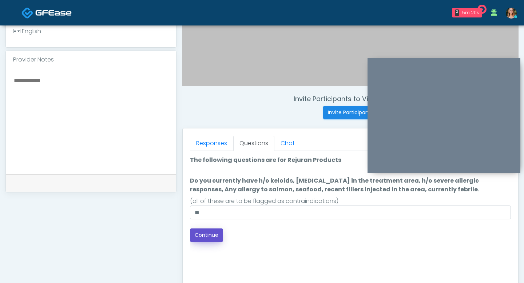
click at [212, 235] on button "Continue" at bounding box center [206, 235] width 33 height 13
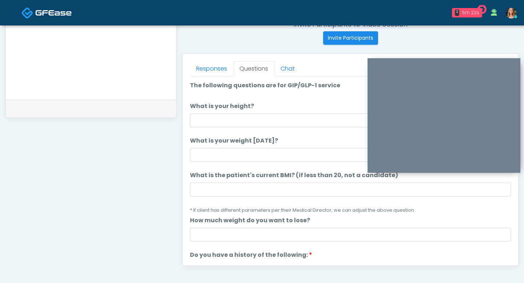
scroll to position [265, 0]
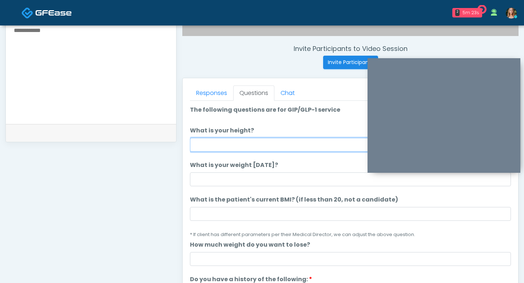
click at [227, 144] on input "What is your height?" at bounding box center [350, 145] width 321 height 14
type input "****"
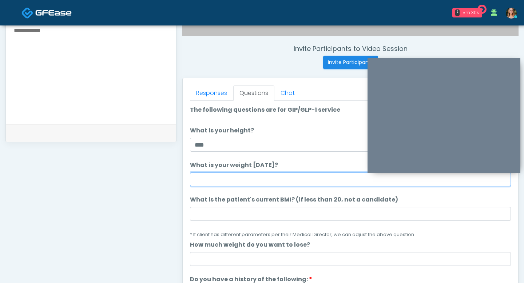
click at [225, 178] on input "What is your weight today?" at bounding box center [350, 180] width 321 height 14
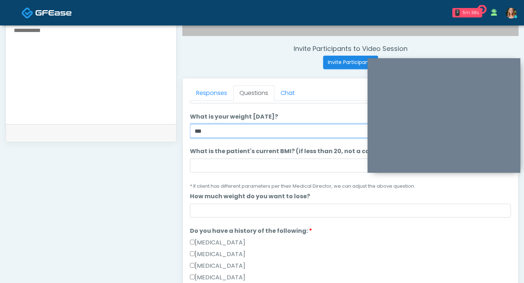
scroll to position [51, 0]
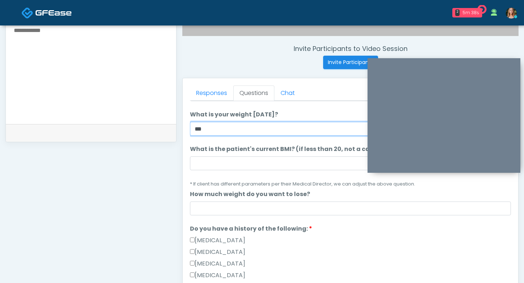
type input "***"
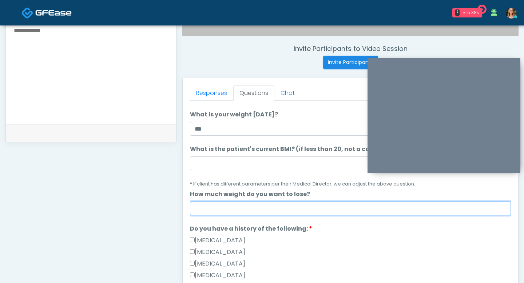
click at [225, 215] on input "How much weight do you want to lose?" at bounding box center [350, 209] width 321 height 14
type input "**"
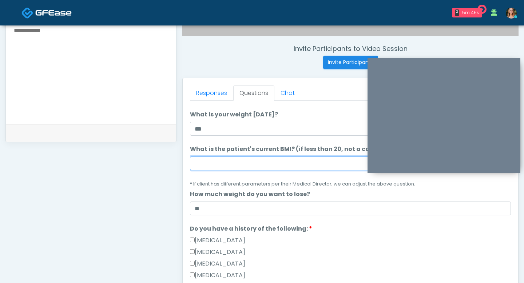
click at [212, 164] on input "What is the patient's current BMI? (if less than 20, not a candidate)" at bounding box center [350, 164] width 321 height 14
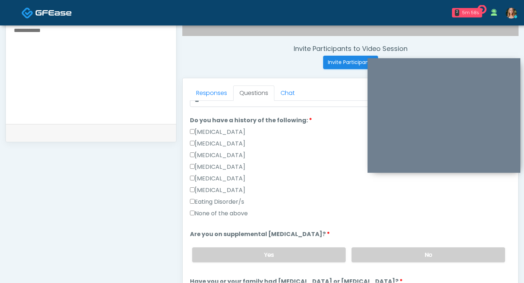
scroll to position [166, 0]
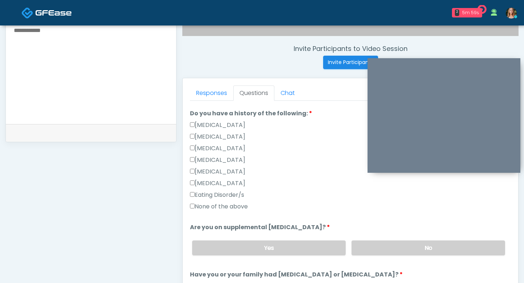
type input "***"
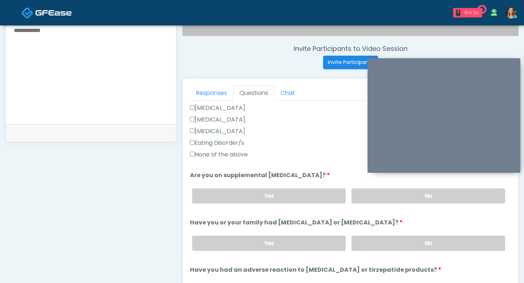
scroll to position [222, 0]
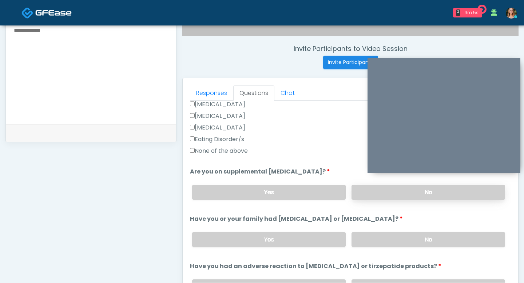
click at [354, 195] on label "No" at bounding box center [429, 192] width 154 height 15
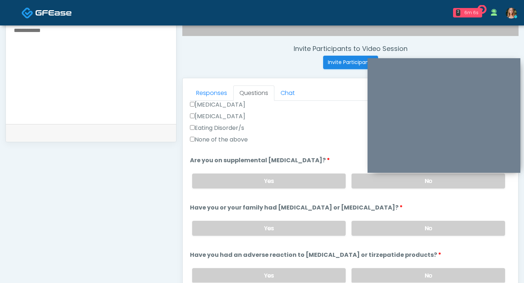
scroll to position [233, 0]
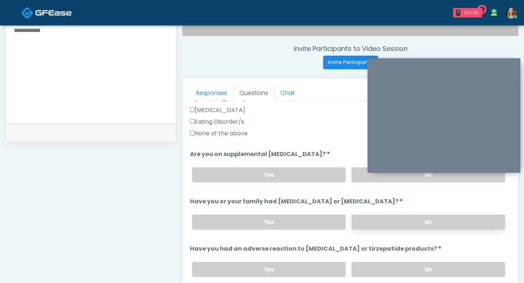
click at [366, 215] on label "No" at bounding box center [429, 222] width 154 height 15
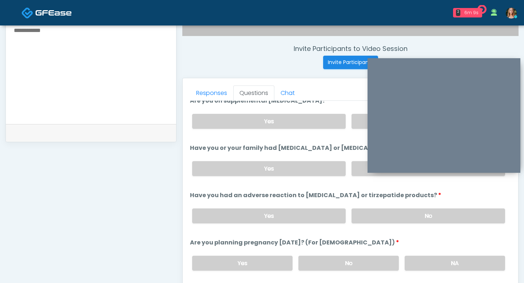
scroll to position [294, 0]
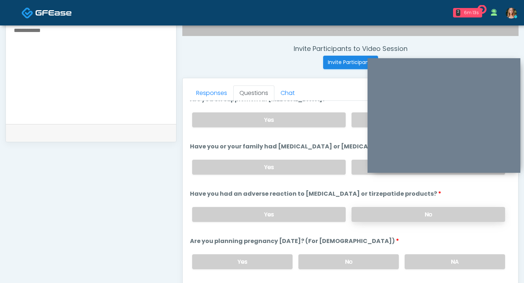
click at [388, 209] on label "No" at bounding box center [429, 214] width 154 height 15
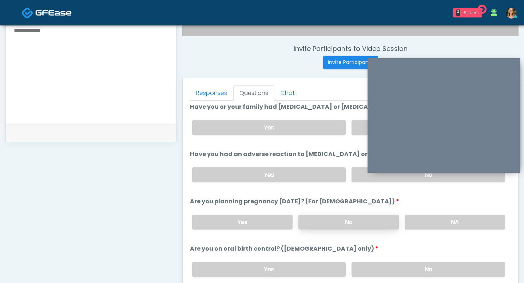
scroll to position [347, 0]
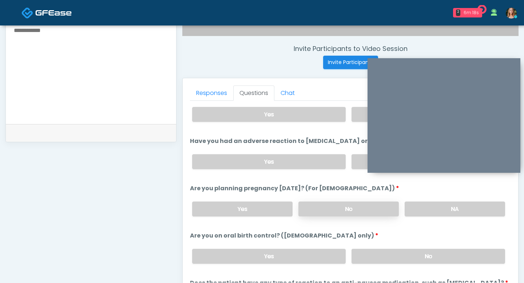
click at [386, 206] on label "No" at bounding box center [349, 209] width 101 height 15
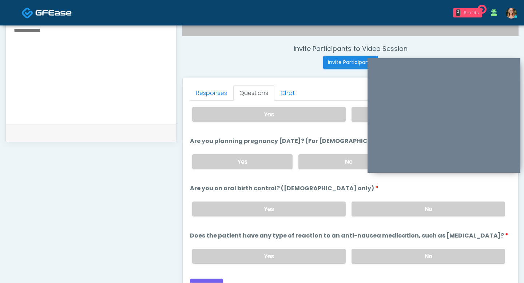
scroll to position [397, 0]
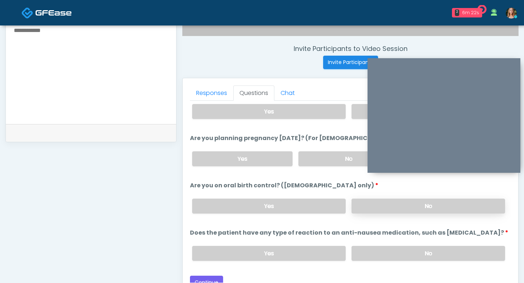
click at [378, 209] on label "No" at bounding box center [429, 206] width 154 height 15
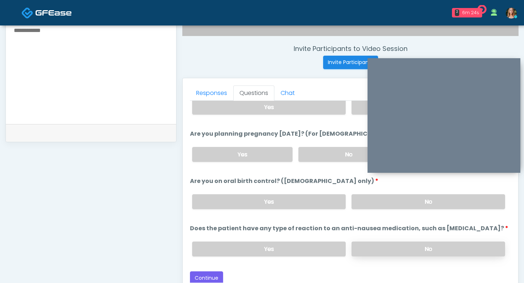
click at [367, 242] on label "No" at bounding box center [429, 249] width 154 height 15
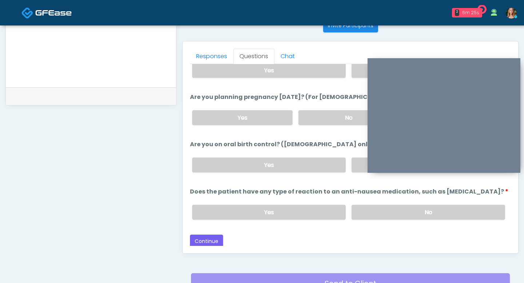
scroll to position [303, 0]
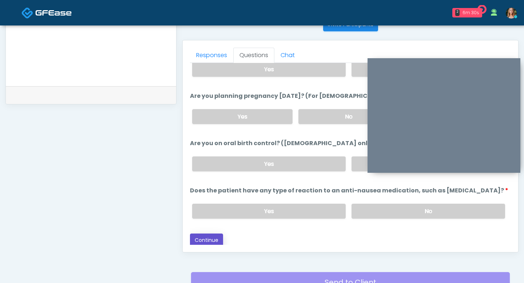
click at [196, 234] on button "Continue" at bounding box center [206, 240] width 33 height 13
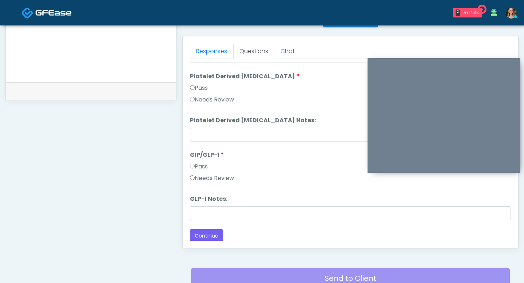
scroll to position [1434, 0]
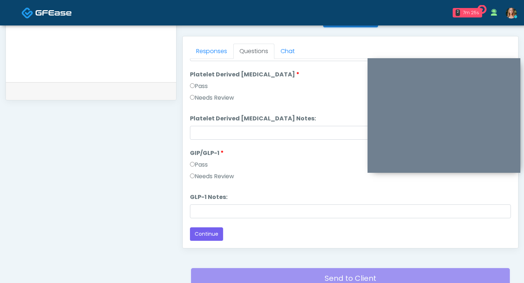
click at [196, 177] on label "Needs Review" at bounding box center [212, 176] width 44 height 9
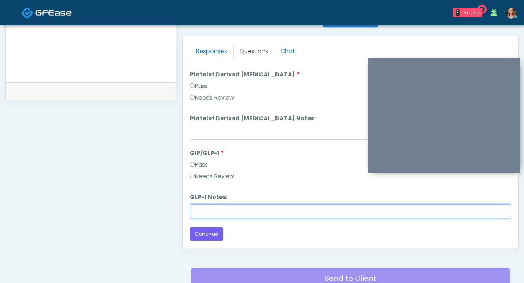
click at [200, 214] on input "GLP-1 Notes:" at bounding box center [350, 212] width 321 height 14
type input "******"
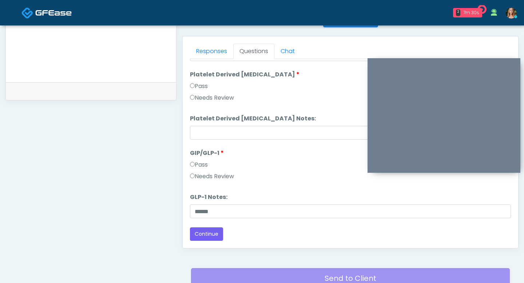
click at [75, 77] on div at bounding box center [91, 29] width 170 height 106
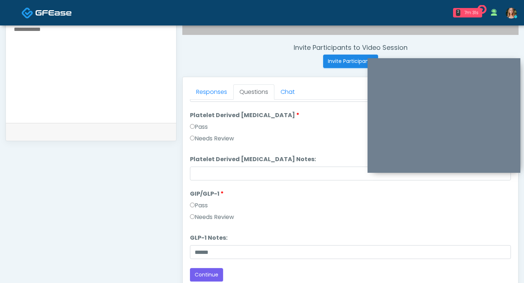
scroll to position [200, 0]
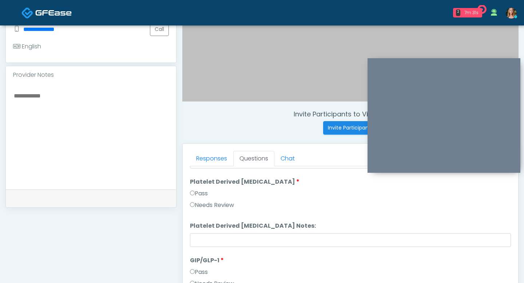
click at [63, 103] on textarea at bounding box center [91, 135] width 156 height 89
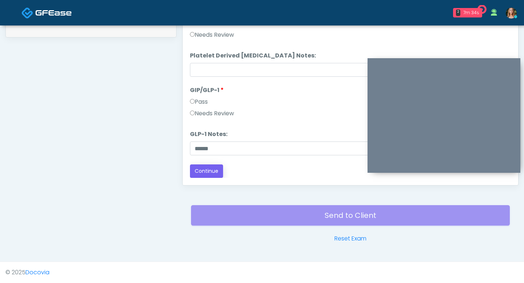
type textarea "******"
click at [201, 170] on button "Continue" at bounding box center [206, 171] width 33 height 13
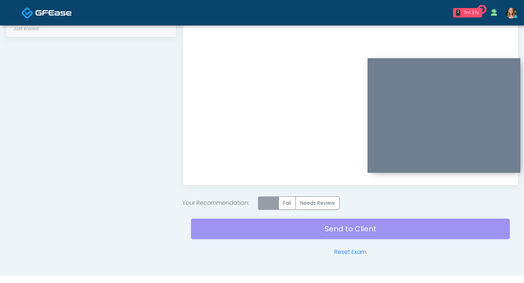
click at [269, 199] on label "Pass" at bounding box center [268, 203] width 21 height 13
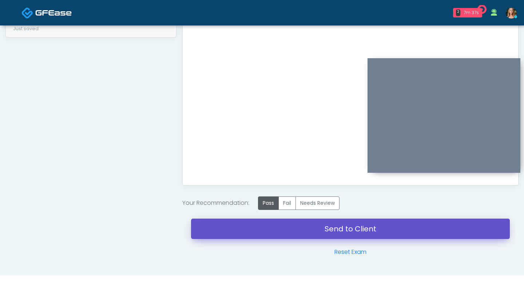
click at [269, 226] on link "Send to Client" at bounding box center [350, 229] width 319 height 20
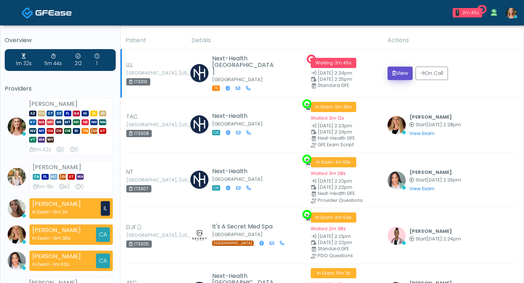
click at [397, 74] on button "View" at bounding box center [400, 73] width 25 height 13
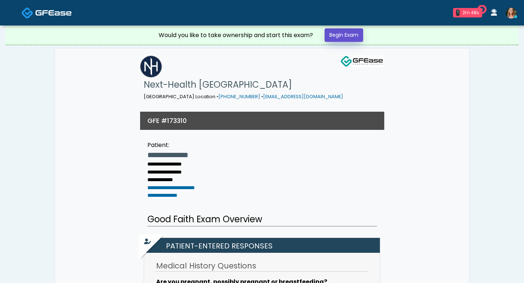
click at [349, 35] on link "Begin Exam" at bounding box center [344, 34] width 39 height 13
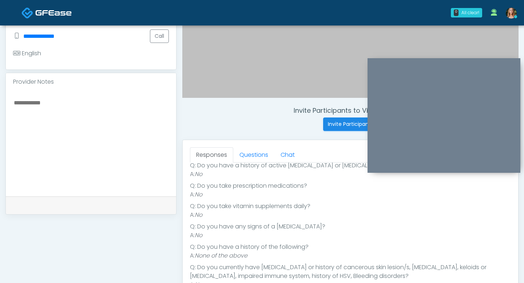
scroll to position [204, 0]
click at [243, 152] on link "Questions" at bounding box center [253, 154] width 41 height 15
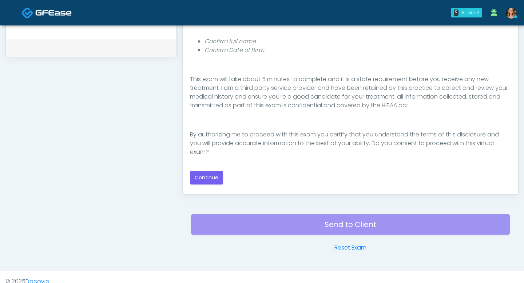
scroll to position [370, 0]
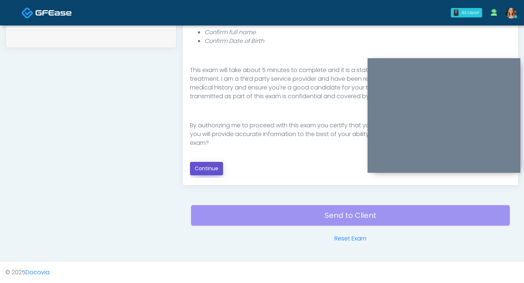
click at [204, 162] on button "Continue" at bounding box center [206, 168] width 33 height 13
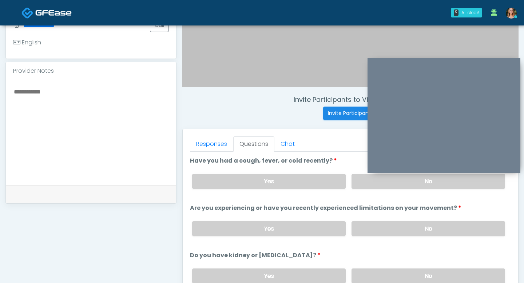
scroll to position [214, 0]
click at [319, 186] on label "Yes" at bounding box center [269, 181] width 154 height 15
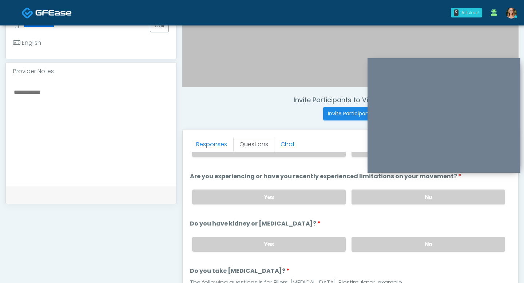
scroll to position [34, 0]
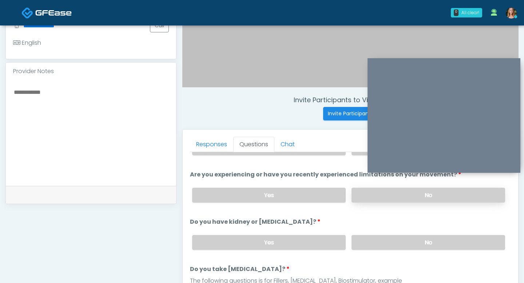
click at [381, 194] on label "No" at bounding box center [429, 195] width 154 height 15
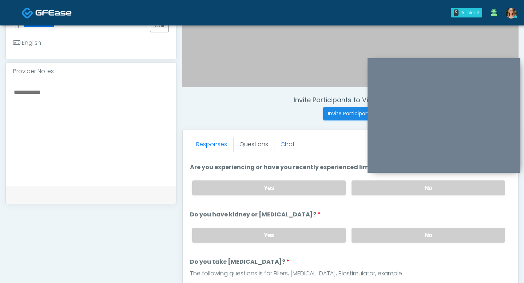
scroll to position [42, 0]
click at [391, 236] on label "No" at bounding box center [429, 234] width 154 height 15
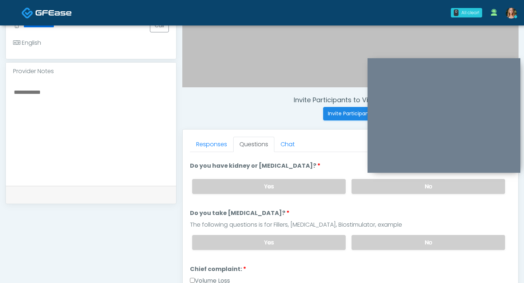
scroll to position [91, 0]
click at [392, 245] on label "No" at bounding box center [429, 242] width 154 height 15
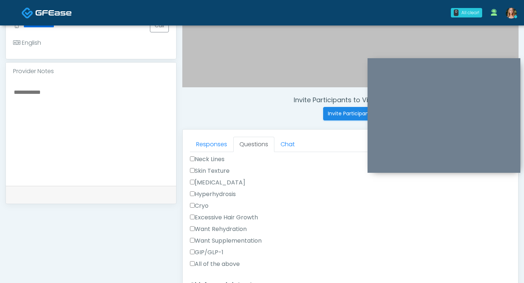
scroll to position [237, 0]
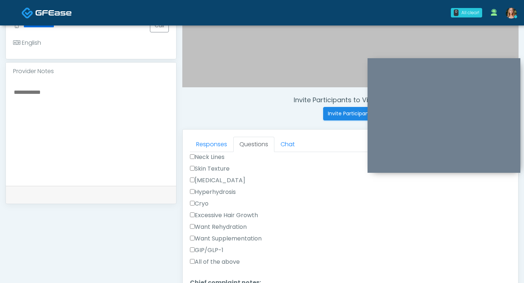
click at [192, 228] on label "Want Rehydration" at bounding box center [218, 227] width 57 height 9
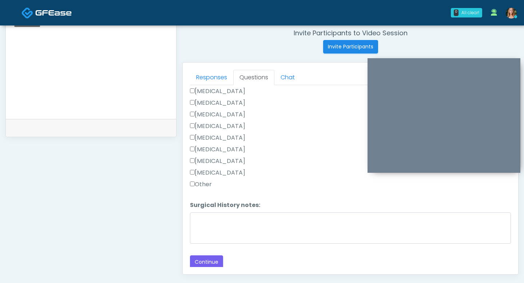
scroll to position [287, 0]
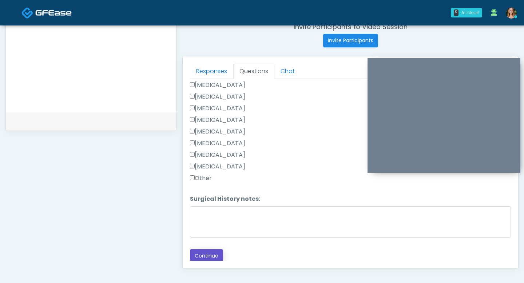
click at [208, 257] on button "Continue" at bounding box center [206, 255] width 33 height 13
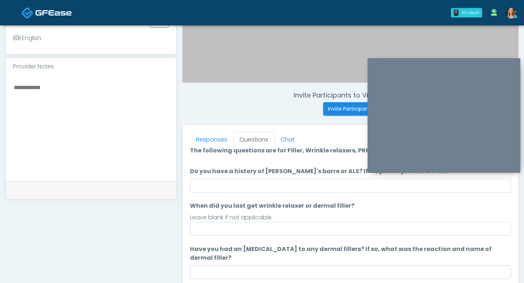
scroll to position [0, 0]
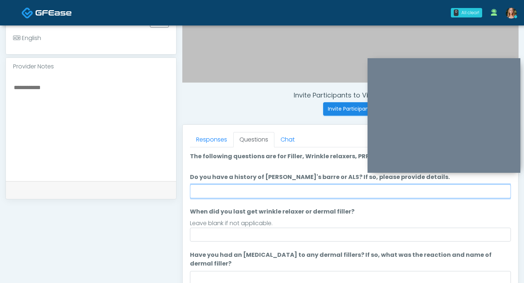
click at [254, 191] on input "Do you have a history of [PERSON_NAME]'s barre or ALS? If so, please provide de…" at bounding box center [350, 192] width 321 height 14
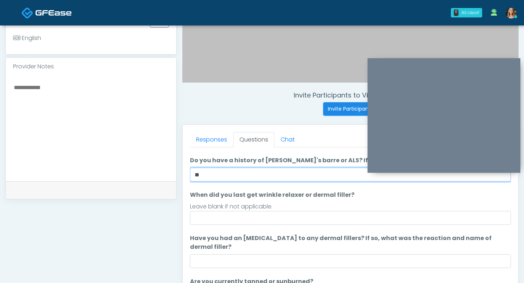
type input "**"
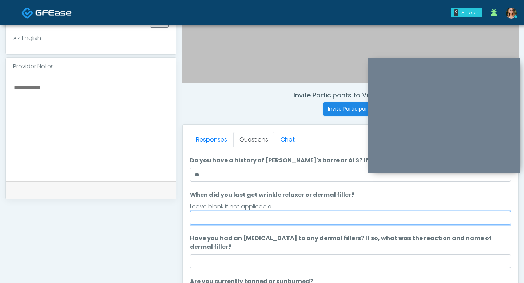
click at [273, 221] on input "When did you last get wrinkle relaxer or dermal filler?" at bounding box center [350, 218] width 321 height 14
click at [270, 217] on input "When did you last get wrinkle relaxer or dermal filler?" at bounding box center [350, 218] width 321 height 14
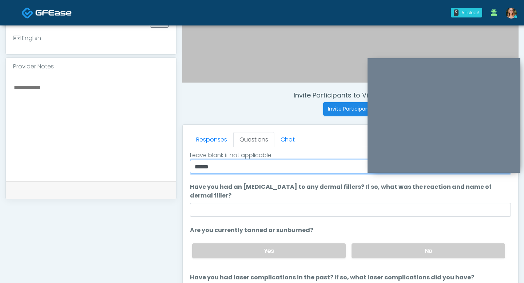
scroll to position [68, 0]
type input "*****"
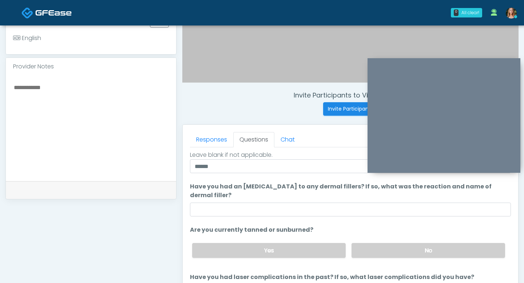
click at [274, 201] on li "Have you had an [MEDICAL_DATA] to any dermal fillers? If so, what was the react…" at bounding box center [350, 199] width 321 height 34
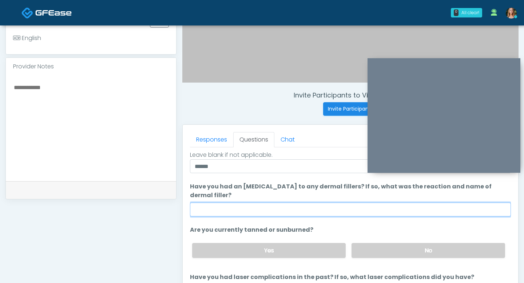
click at [274, 204] on input "Have you had an [MEDICAL_DATA] to any dermal fillers? If so, what was the react…" at bounding box center [350, 210] width 321 height 14
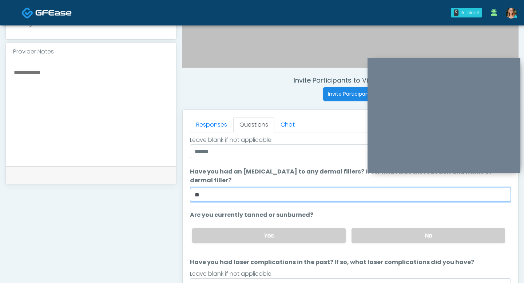
scroll to position [256, 0]
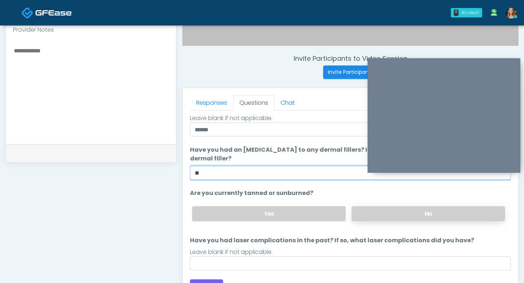
type input "**"
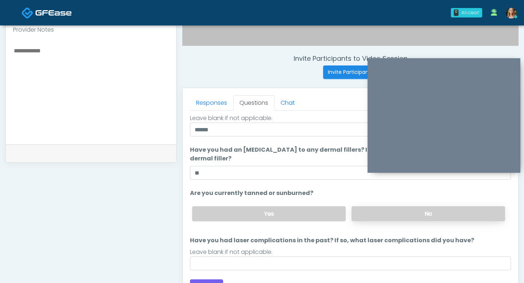
click at [366, 218] on label "No" at bounding box center [429, 213] width 154 height 15
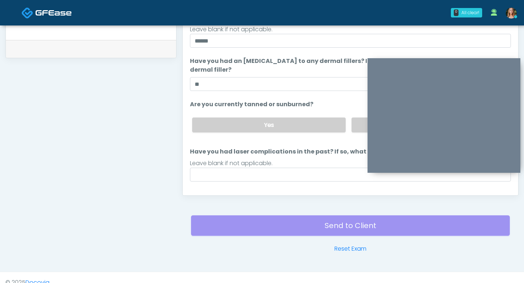
scroll to position [68, 0]
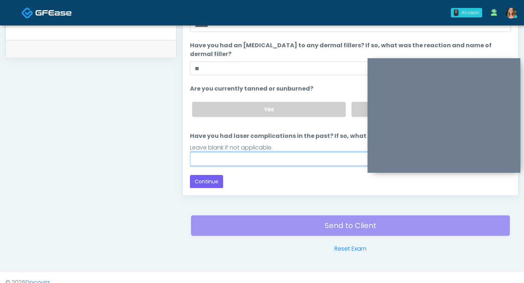
click at [259, 158] on input "Have you had laser complications in the past? If so, what laser complications d…" at bounding box center [350, 159] width 321 height 14
type input "**"
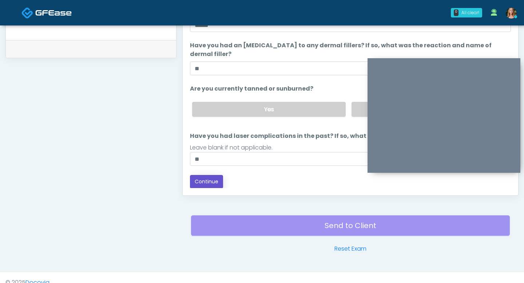
click at [219, 182] on button "Continue" at bounding box center [206, 181] width 33 height 13
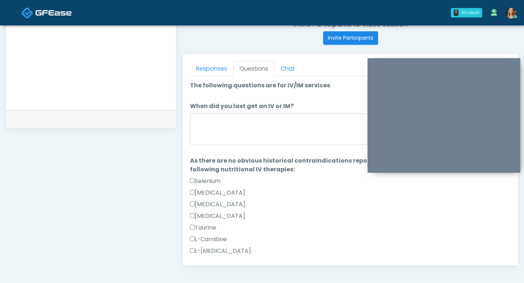
scroll to position [277, 0]
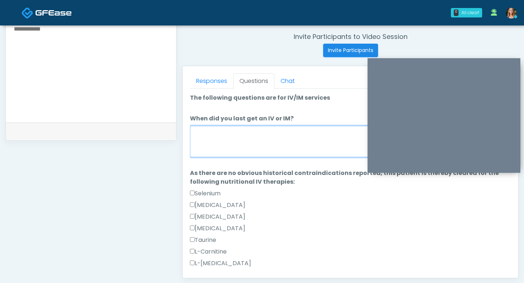
click at [260, 142] on textarea "When did you last get an IV or IM?" at bounding box center [350, 141] width 321 height 31
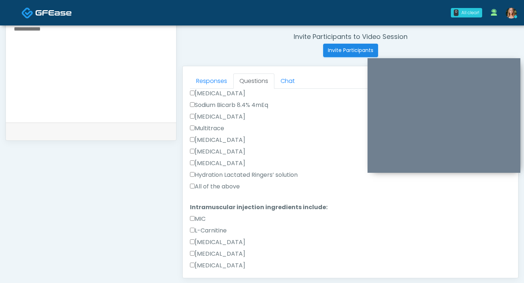
scroll to position [292, 0]
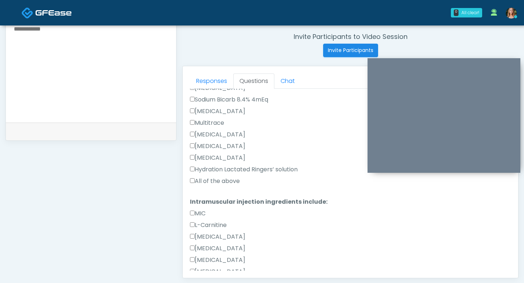
type textarea "*****"
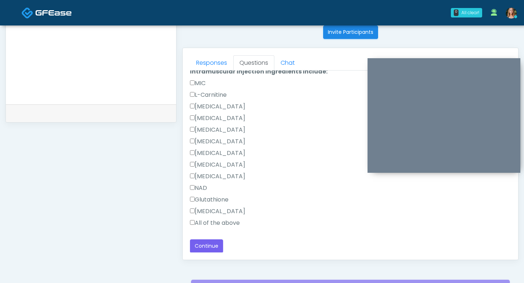
scroll to position [299, 0]
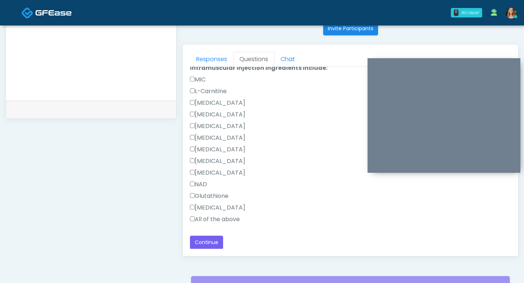
click at [190, 216] on label "All of the above" at bounding box center [215, 219] width 50 height 9
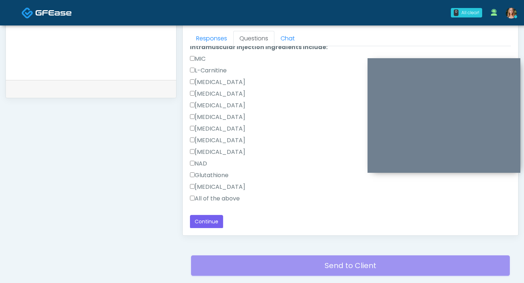
scroll to position [334, 0]
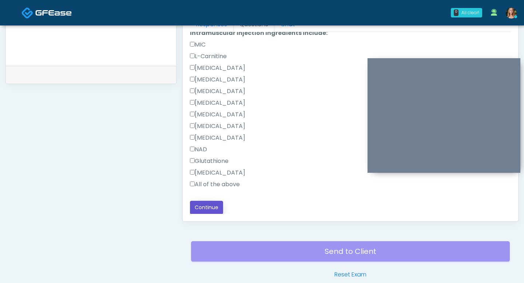
click at [201, 210] on button "Continue" at bounding box center [206, 207] width 33 height 13
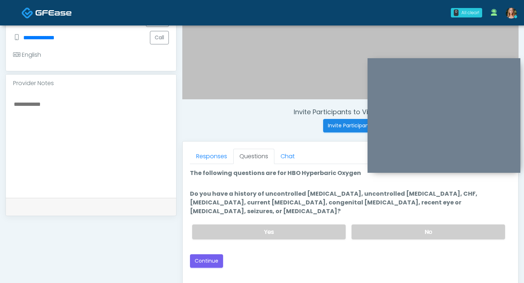
scroll to position [200, 0]
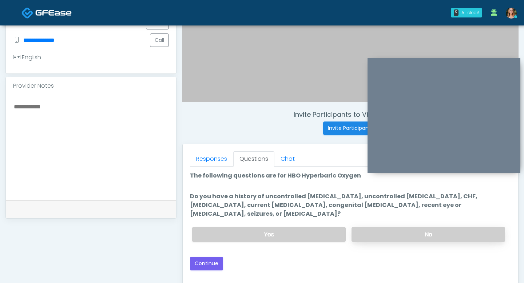
click at [415, 227] on label "No" at bounding box center [429, 234] width 154 height 15
click at [212, 257] on button "Continue" at bounding box center [206, 263] width 33 height 13
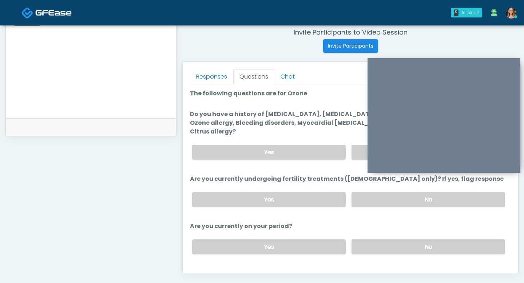
scroll to position [279, 0]
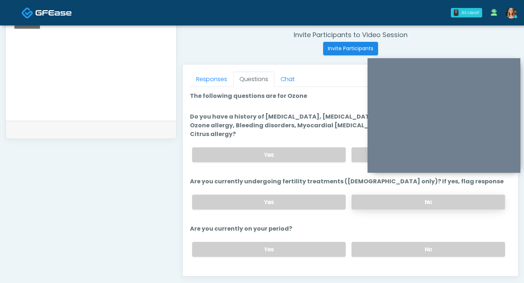
click at [379, 195] on label "No" at bounding box center [429, 202] width 154 height 15
click at [379, 244] on label "No" at bounding box center [429, 249] width 154 height 15
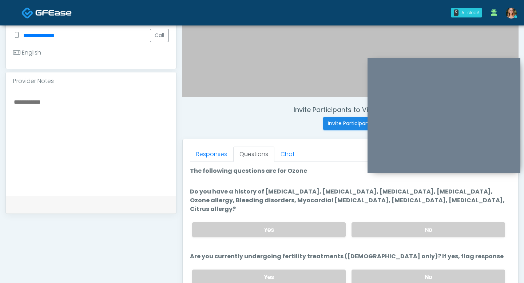
scroll to position [200, 0]
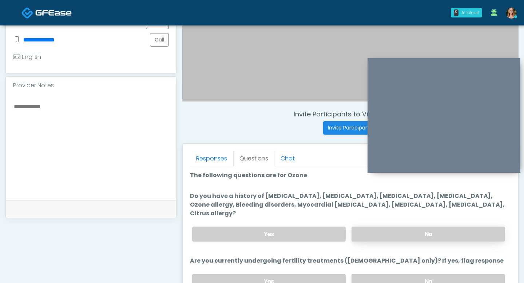
click at [416, 227] on label "No" at bounding box center [429, 234] width 154 height 15
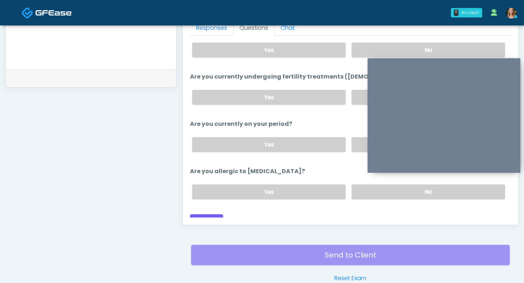
scroll to position [327, 0]
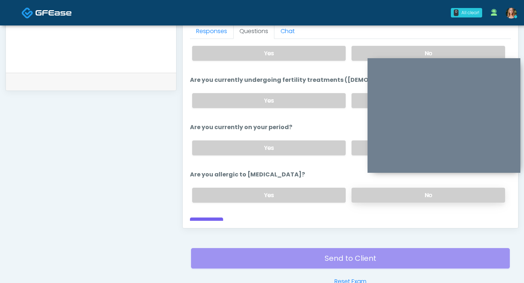
click at [374, 188] on label "No" at bounding box center [429, 195] width 154 height 15
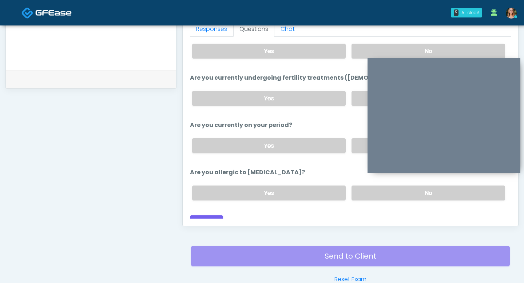
scroll to position [330, 0]
click at [210, 215] on button "Continue" at bounding box center [206, 221] width 33 height 13
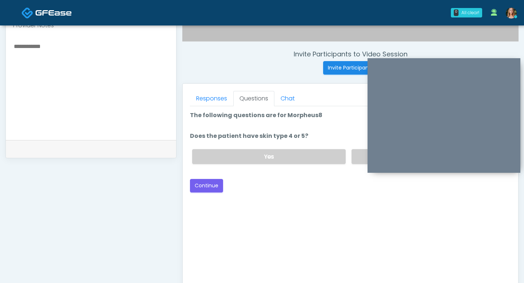
scroll to position [259, 0]
click at [358, 160] on label "No" at bounding box center [429, 157] width 154 height 15
click at [207, 184] on button "Continue" at bounding box center [206, 186] width 33 height 13
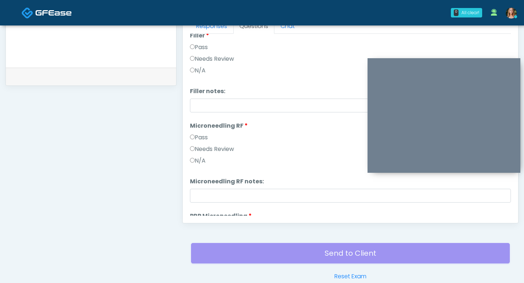
scroll to position [125, 0]
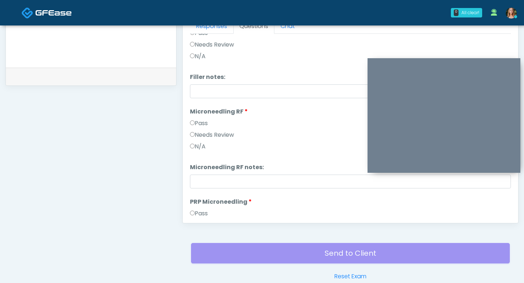
click at [192, 125] on label "Pass" at bounding box center [199, 123] width 18 height 9
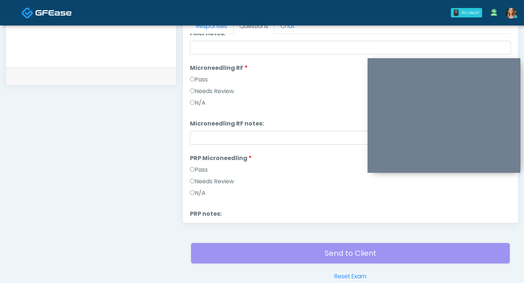
scroll to position [181, 0]
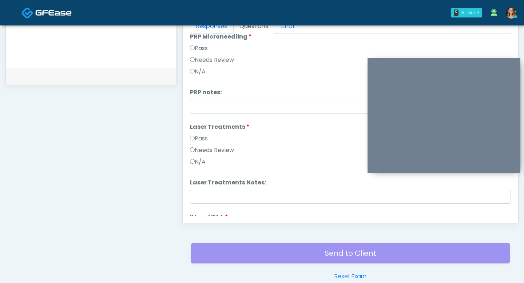
click at [192, 141] on label "Pass" at bounding box center [199, 138] width 18 height 9
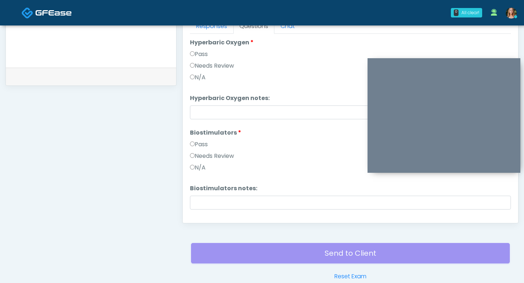
scroll to position [556, 0]
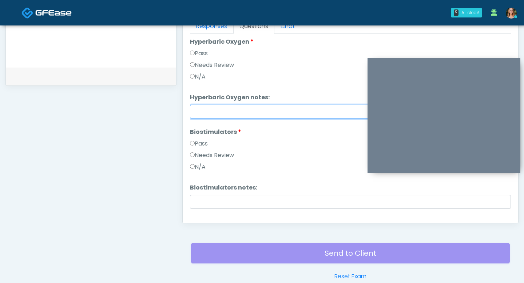
click at [202, 116] on input "Hyperbaric Oxygen notes:" at bounding box center [350, 112] width 321 height 14
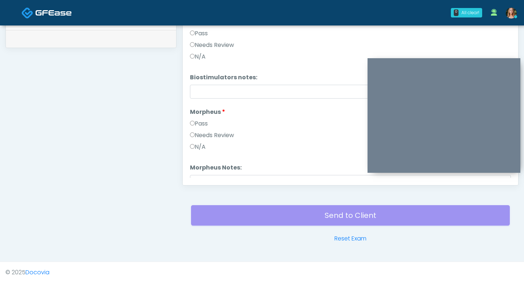
scroll to position [634, 0]
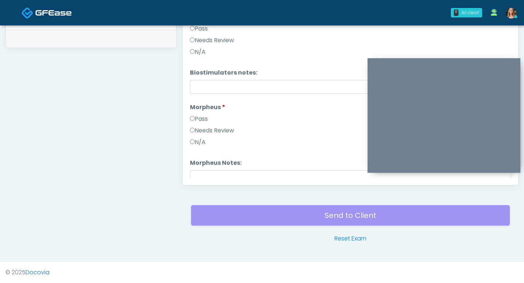
type input "**********"
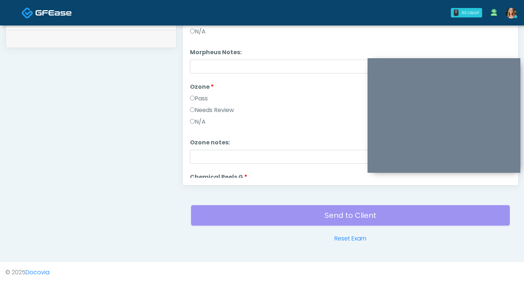
scroll to position [750, 0]
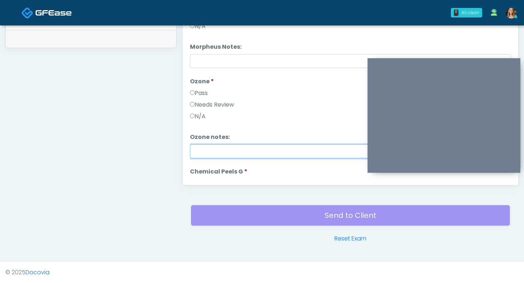
click at [201, 147] on input "Ozone notes:" at bounding box center [350, 152] width 321 height 14
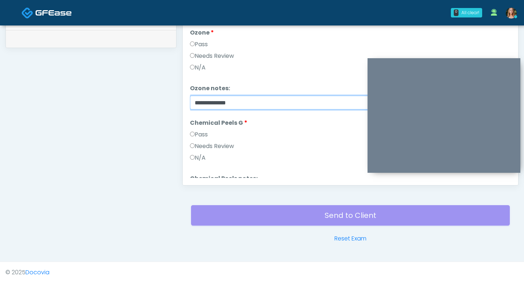
scroll to position [805, 0]
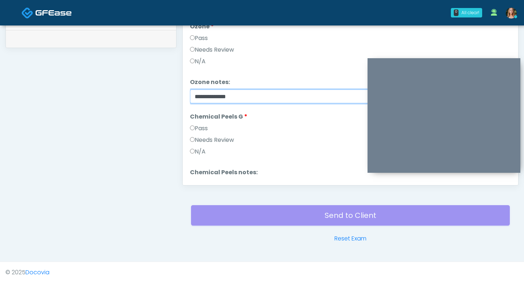
type input "**********"
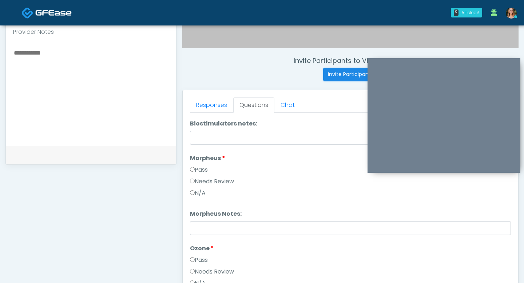
scroll to position [151, 0]
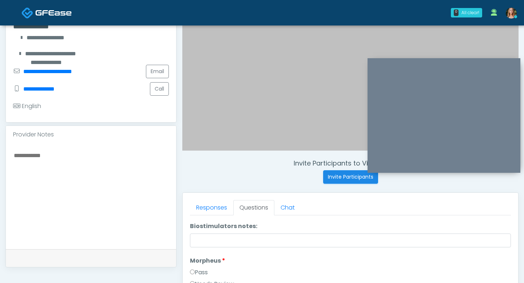
click at [60, 158] on textarea at bounding box center [91, 195] width 156 height 89
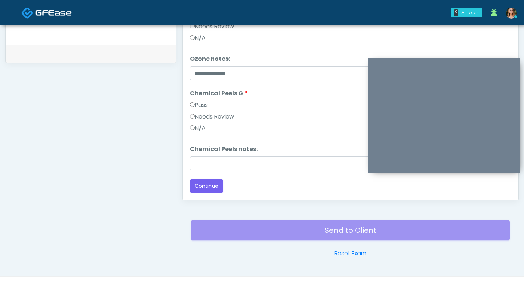
scroll to position [370, 0]
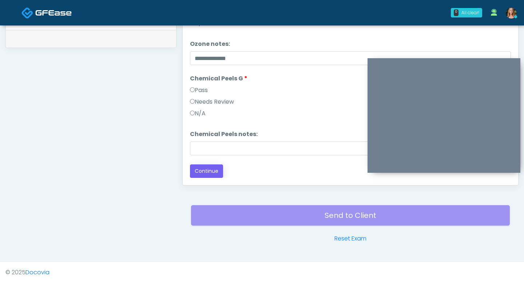
type textarea "**********"
click at [204, 173] on button "Continue" at bounding box center [206, 171] width 33 height 13
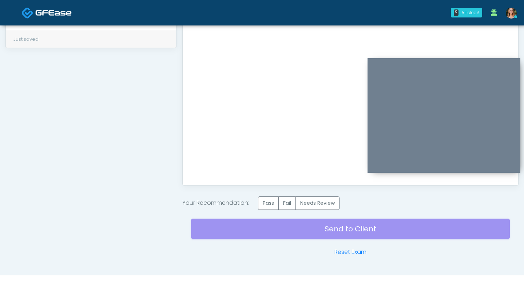
scroll to position [0, 0]
click at [267, 202] on label "Pass" at bounding box center [268, 203] width 21 height 13
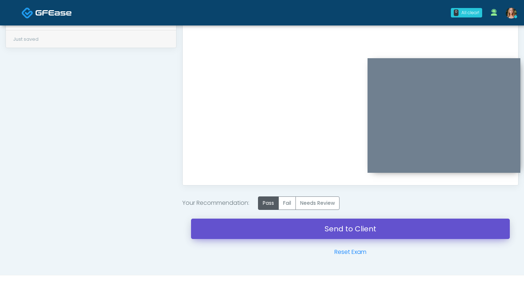
click at [262, 230] on link "Send to Client" at bounding box center [350, 229] width 319 height 20
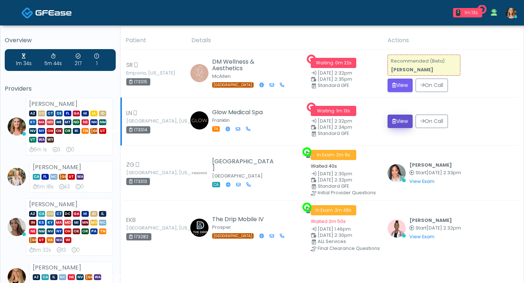
click at [395, 126] on button "View" at bounding box center [400, 121] width 25 height 13
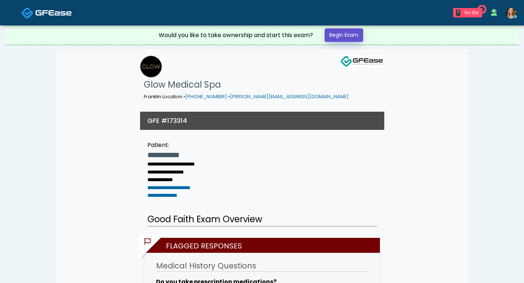
click at [346, 39] on link "Begin Exam" at bounding box center [344, 34] width 39 height 13
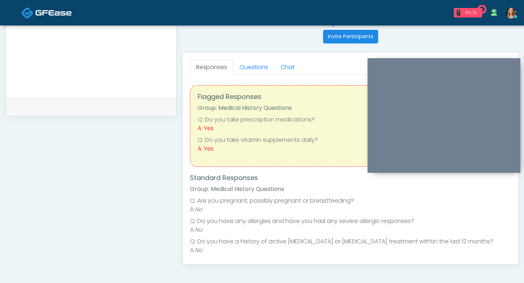
scroll to position [182, 0]
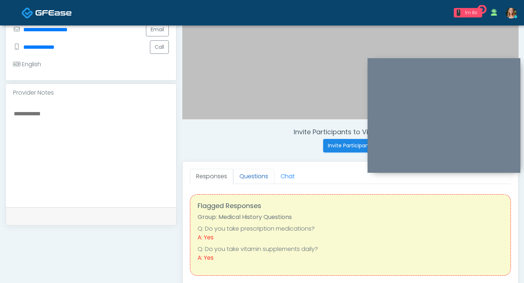
click at [255, 175] on link "Questions" at bounding box center [253, 176] width 41 height 15
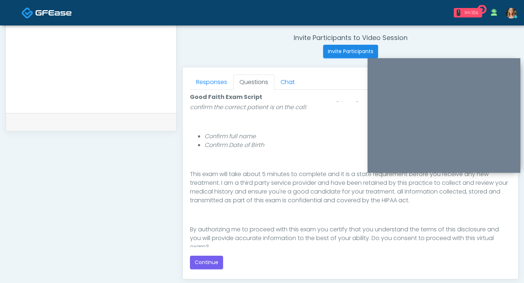
scroll to position [70, 0]
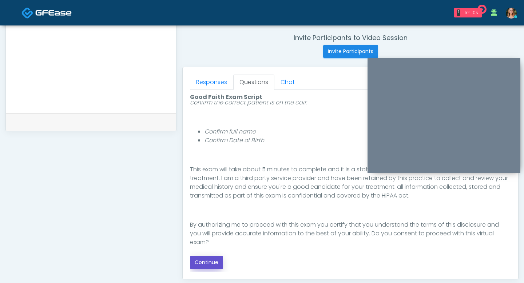
click at [210, 261] on button "Continue" at bounding box center [206, 262] width 33 height 13
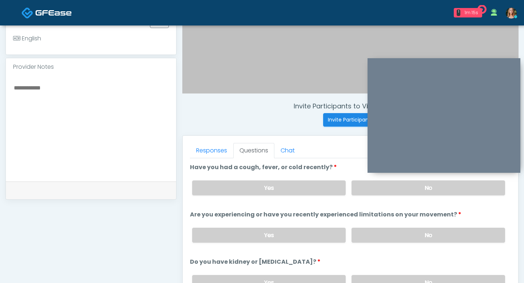
scroll to position [208, 0]
click at [391, 189] on label "No" at bounding box center [429, 188] width 154 height 15
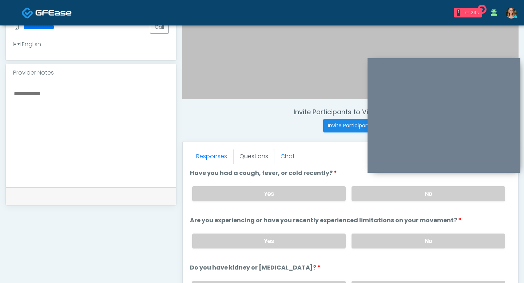
scroll to position [26, 0]
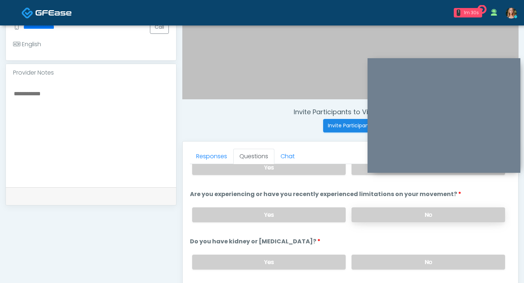
click at [389, 216] on label "No" at bounding box center [429, 215] width 154 height 15
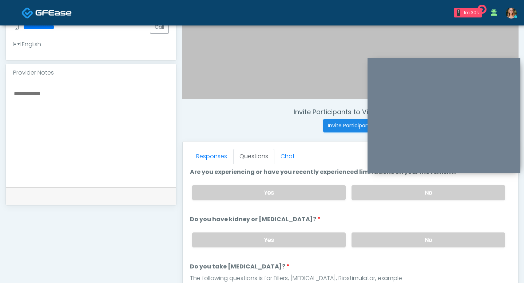
scroll to position [51, 0]
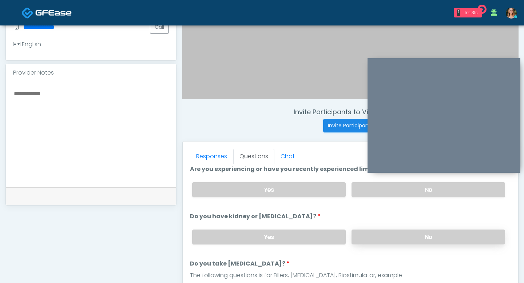
click at [417, 240] on label "No" at bounding box center [429, 237] width 154 height 15
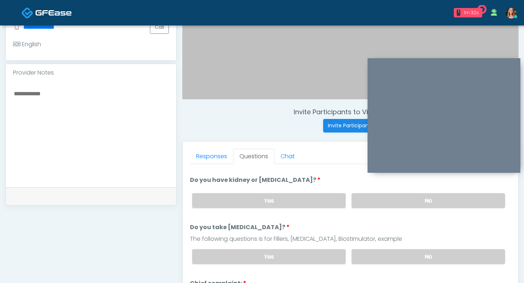
scroll to position [98, 0]
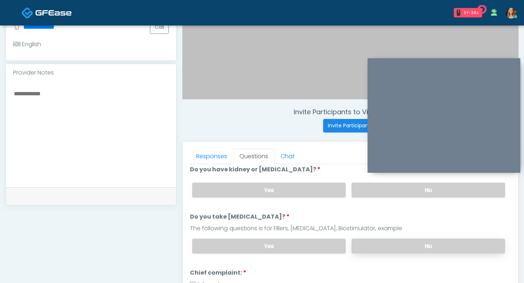
click at [411, 248] on label "No" at bounding box center [429, 246] width 154 height 15
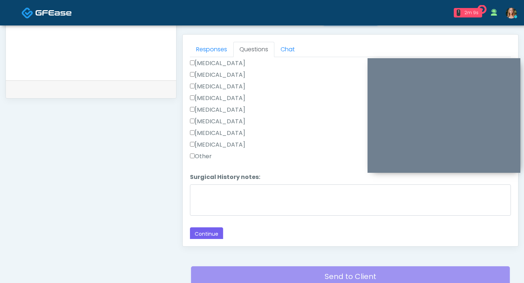
scroll to position [312, 0]
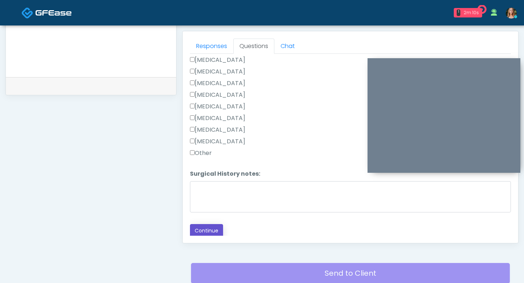
click at [206, 224] on button "Continue" at bounding box center [206, 230] width 33 height 13
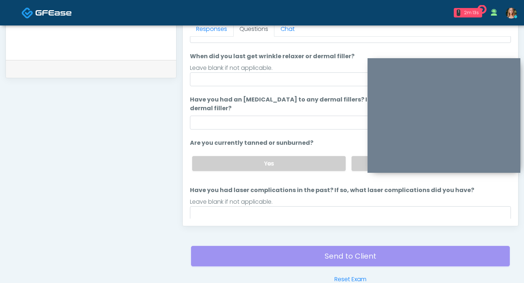
scroll to position [44, 0]
click at [291, 213] on input "Have you had laser complications in the past? If so, what laser complications d…" at bounding box center [350, 214] width 321 height 14
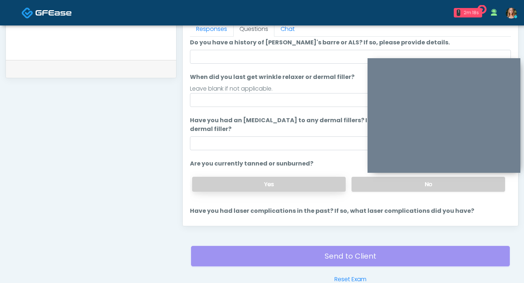
scroll to position [23, 0]
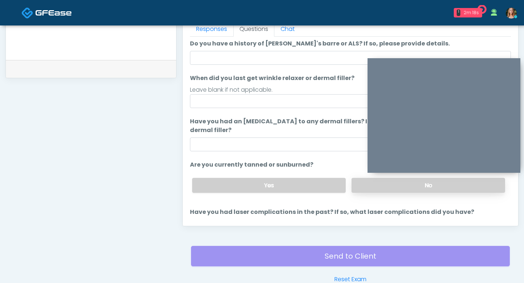
type input "**"
click at [357, 185] on label "No" at bounding box center [429, 185] width 154 height 15
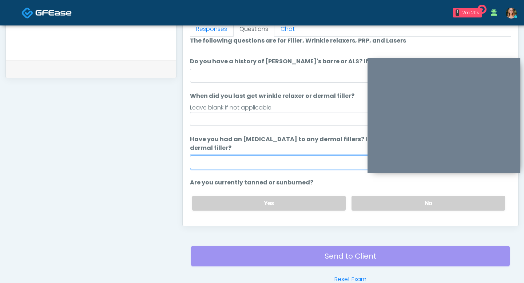
click at [253, 162] on input "Have you had an allergic response to any dermal fillers? If so, what was the re…" at bounding box center [350, 162] width 321 height 14
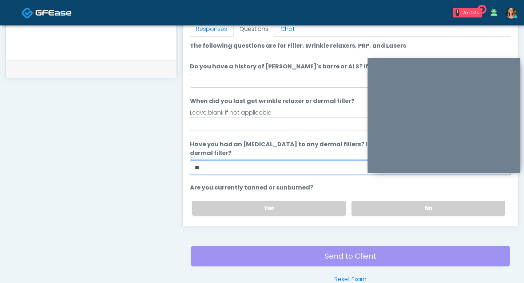
type input "**"
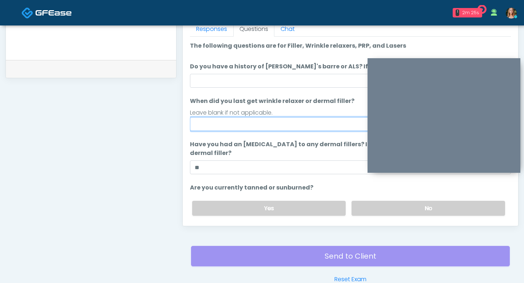
click at [239, 121] on input "When did you last get wrinkle relaxer or dermal filler?" at bounding box center [350, 124] width 321 height 14
click at [216, 123] on input "*********" at bounding box center [350, 124] width 321 height 14
type input "********"
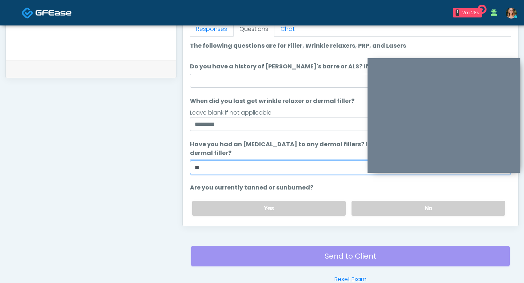
click at [211, 166] on input "**" at bounding box center [350, 168] width 321 height 14
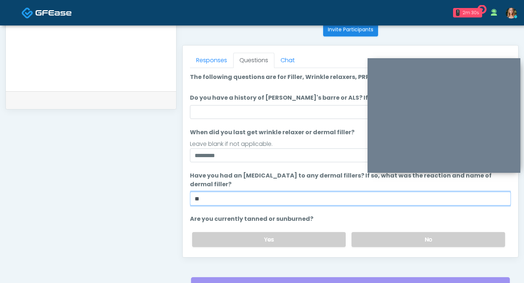
scroll to position [288, 0]
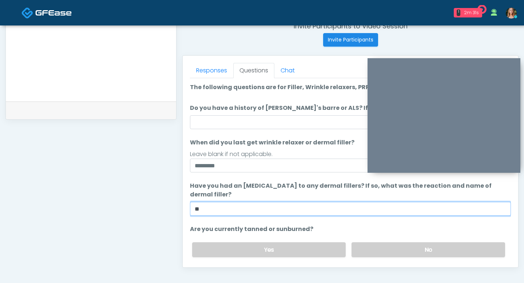
type input "**"
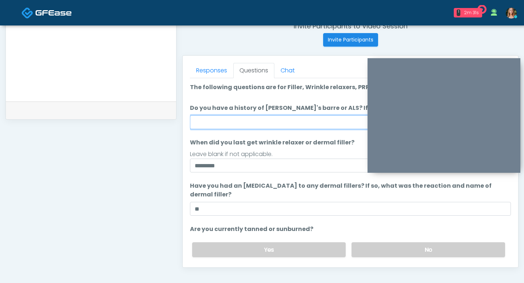
click at [233, 124] on input "Do you have a history of Guillain's barre or ALS? If so, please provide details." at bounding box center [350, 122] width 321 height 14
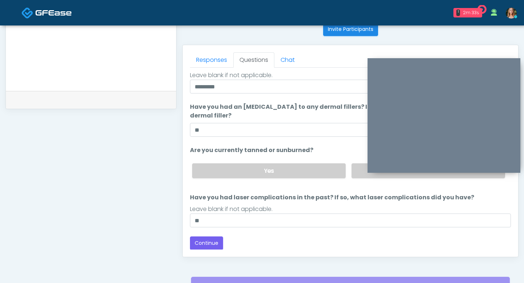
scroll to position [308, 0]
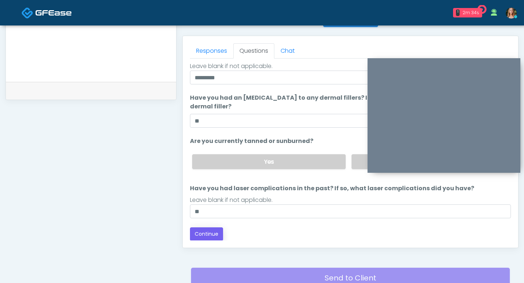
type input "**"
click at [206, 232] on button "Continue" at bounding box center [206, 234] width 33 height 13
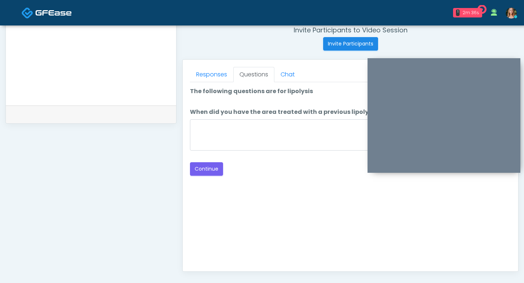
scroll to position [283, 0]
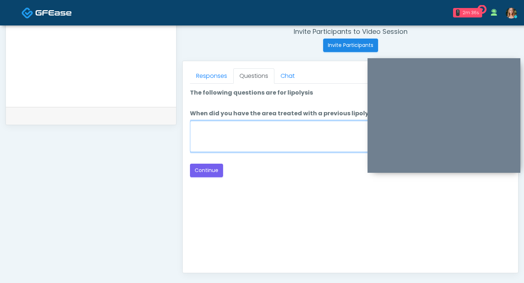
click at [276, 135] on textarea "When did you have the area treated with a previous lipolysis treatment?" at bounding box center [350, 136] width 321 height 31
type textarea "**"
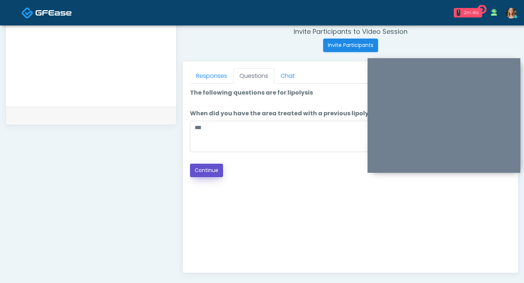
click at [212, 168] on button "Continue" at bounding box center [206, 170] width 33 height 13
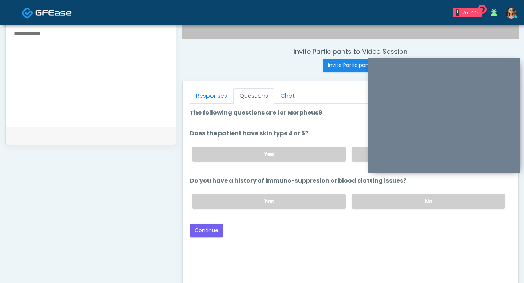
scroll to position [260, 0]
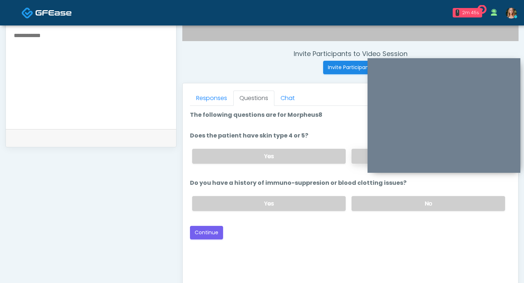
click at [361, 157] on label "No" at bounding box center [429, 156] width 154 height 15
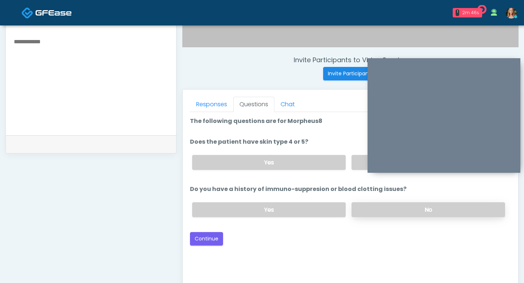
scroll to position [254, 0]
click at [391, 208] on label "No" at bounding box center [429, 210] width 154 height 15
click at [208, 237] on button "Continue" at bounding box center [206, 239] width 33 height 13
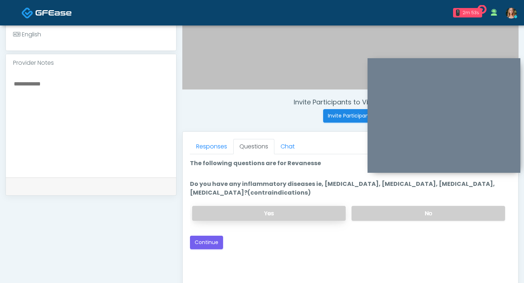
scroll to position [212, 0]
click at [375, 210] on label "No" at bounding box center [429, 213] width 154 height 15
click at [307, 218] on label "Yes" at bounding box center [269, 213] width 154 height 15
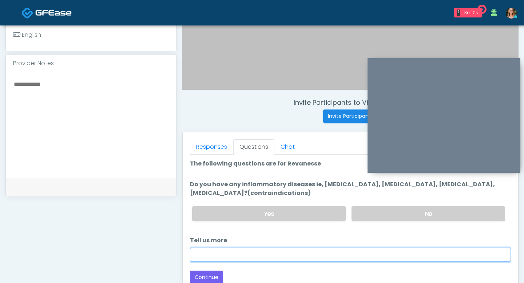
click at [275, 259] on input "Tell us more" at bounding box center [350, 255] width 321 height 14
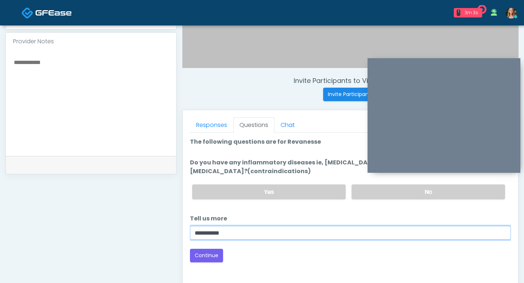
scroll to position [244, 0]
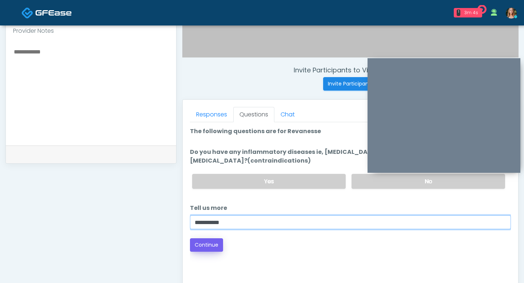
type input "**********"
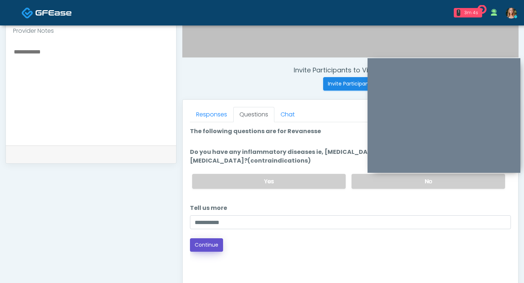
click at [204, 245] on button "Continue" at bounding box center [206, 245] width 33 height 13
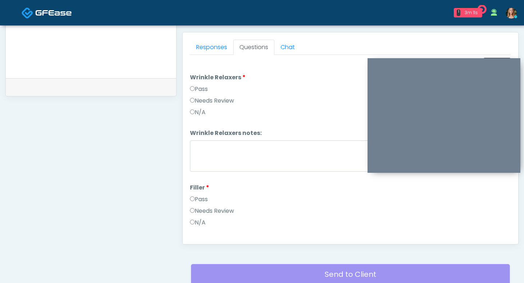
scroll to position [282, 0]
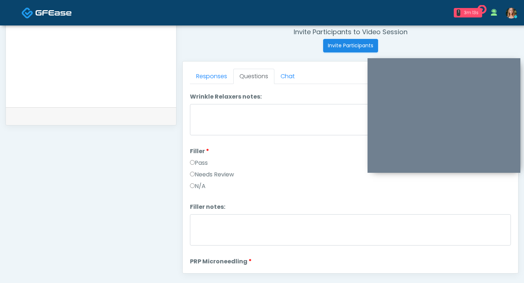
click at [194, 163] on label "Pass" at bounding box center [199, 163] width 18 height 9
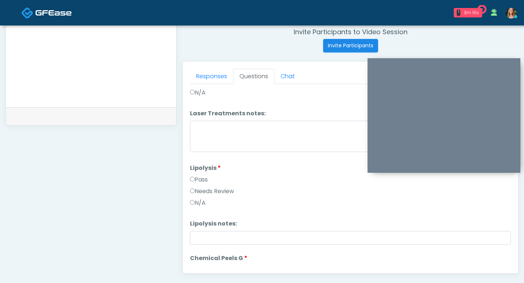
scroll to position [383, 0]
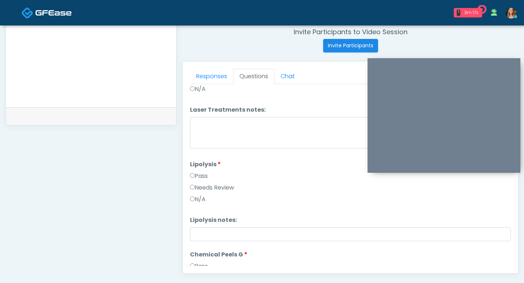
click at [195, 176] on label "Pass" at bounding box center [199, 176] width 18 height 9
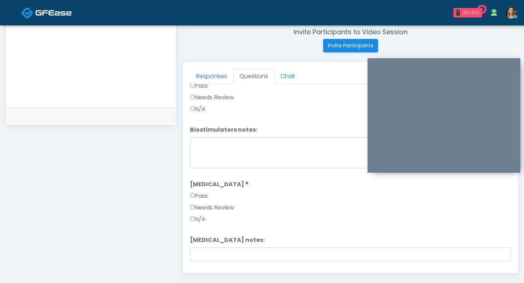
scroll to position [1052, 0]
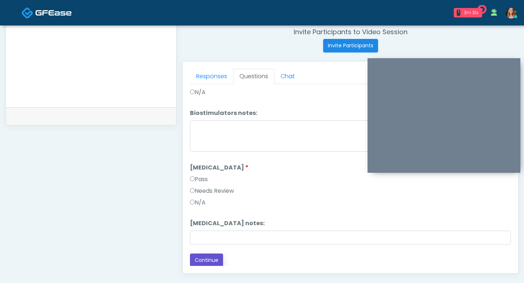
click at [205, 260] on button "Continue" at bounding box center [206, 260] width 33 height 13
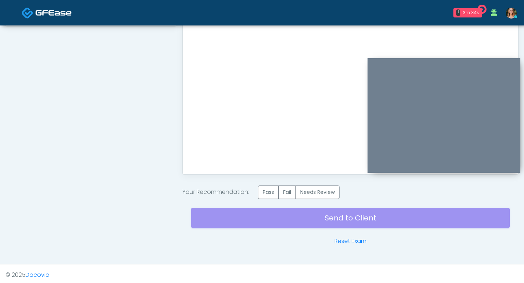
scroll to position [384, 0]
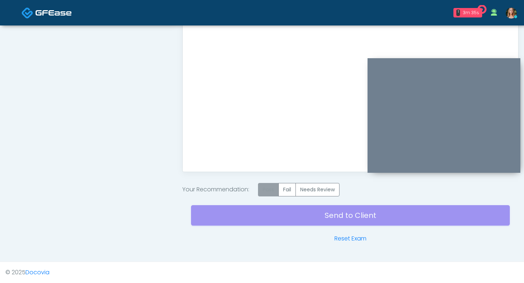
click at [266, 187] on label "Pass" at bounding box center [268, 189] width 21 height 13
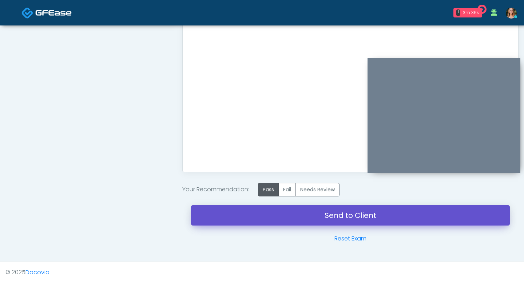
click at [271, 210] on link "Send to Client" at bounding box center [350, 215] width 319 height 20
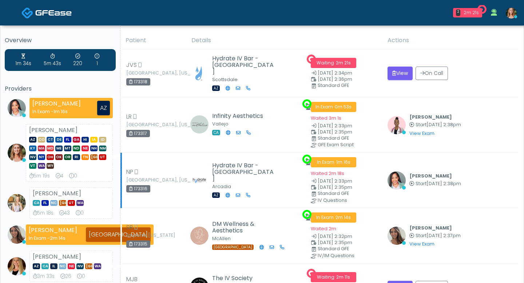
scroll to position [10, 0]
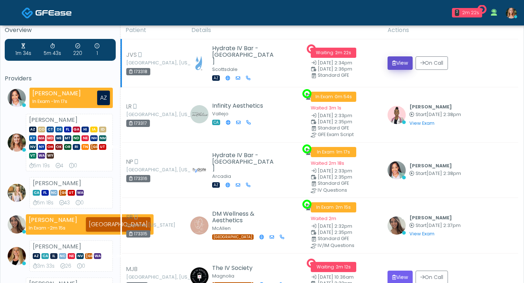
click at [393, 63] on icon "submit" at bounding box center [395, 62] width 4 height 5
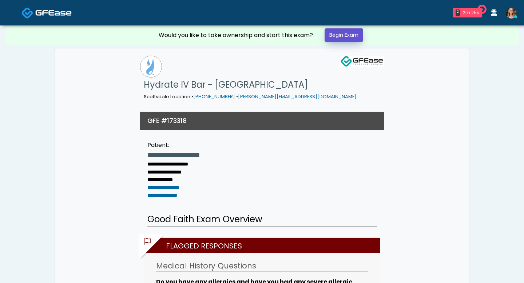
click at [336, 34] on link "Begin Exam" at bounding box center [344, 34] width 39 height 13
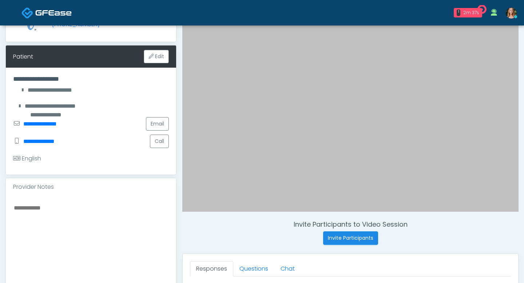
scroll to position [91, 0]
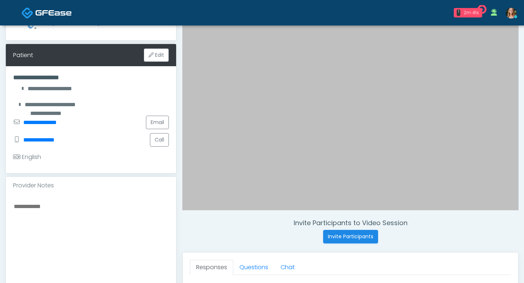
click at [294, 249] on div "Invite Participants to Video Session Invite Participants Responses Questions Ch…" at bounding box center [348, 244] width 342 height 555
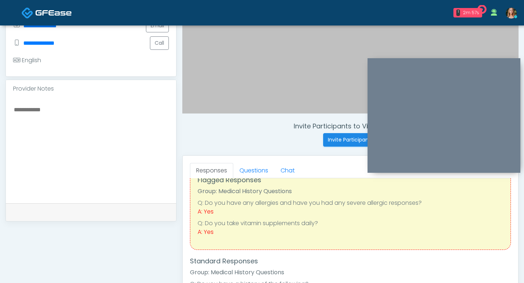
scroll to position [20, 0]
click at [253, 167] on link "Questions" at bounding box center [253, 170] width 41 height 15
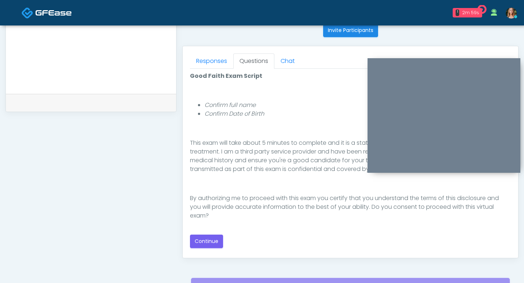
scroll to position [311, 0]
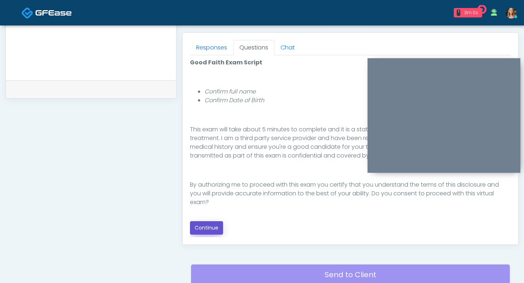
click at [221, 229] on button "Continue" at bounding box center [206, 227] width 33 height 13
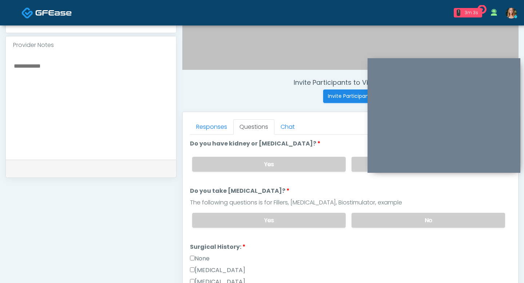
scroll to position [224, 0]
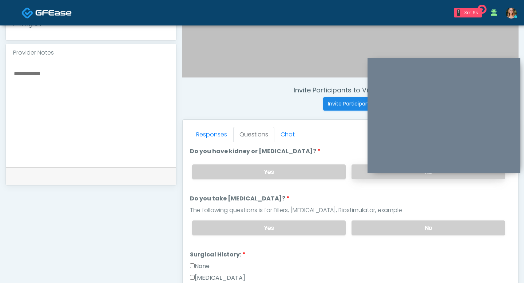
click at [361, 176] on label "No" at bounding box center [429, 172] width 154 height 15
click at [361, 220] on div "Yes No" at bounding box center [348, 228] width 325 height 27
click at [361, 226] on label "No" at bounding box center [429, 228] width 154 height 15
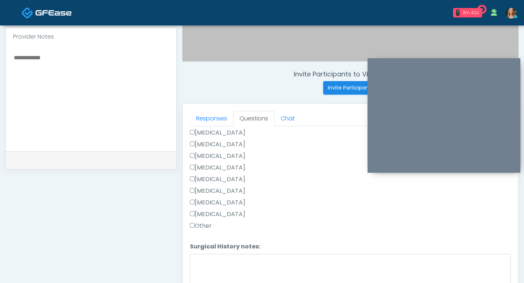
scroll to position [165, 0]
click at [207, 261] on textarea "Surgical History notes:" at bounding box center [350, 268] width 321 height 31
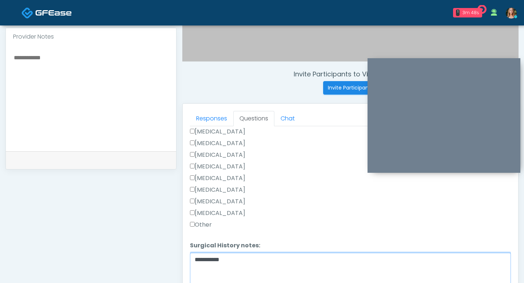
type textarea "**********"
click at [189, 224] on div "Responses Questions Chat Good Faith Exam Script Good Faith Exam Script INTRODUC…" at bounding box center [351, 210] width 336 height 212
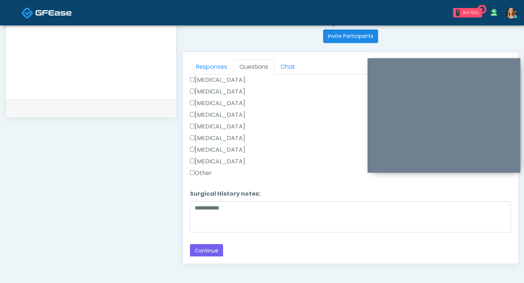
scroll to position [311, 0]
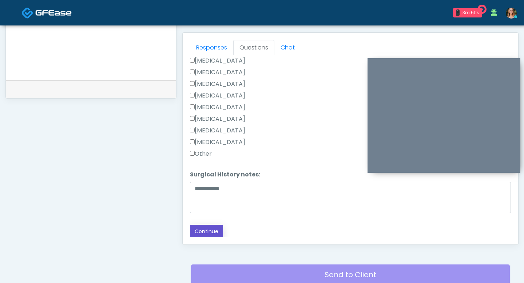
click at [209, 230] on button "Continue" at bounding box center [206, 231] width 33 height 13
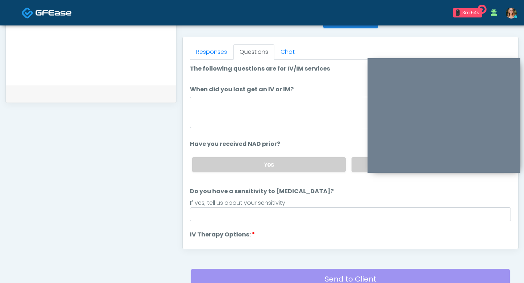
scroll to position [265, 0]
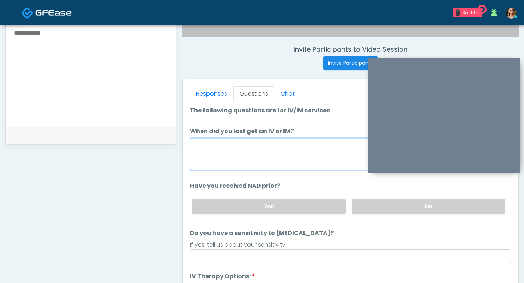
click at [259, 159] on textarea "When did you last get an IV or IM?" at bounding box center [350, 154] width 321 height 31
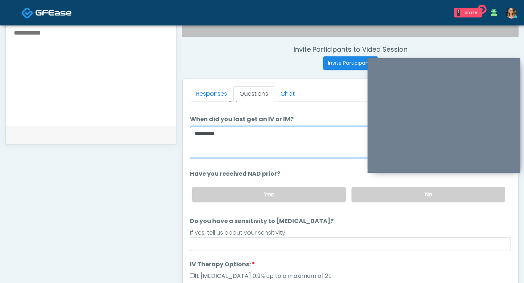
scroll to position [23, 0]
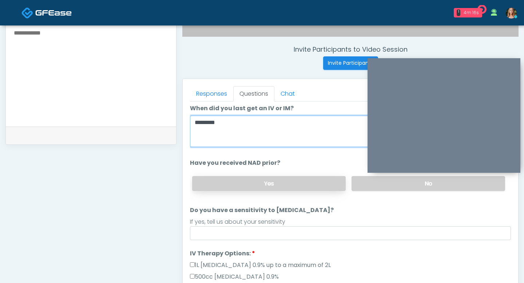
type textarea "********"
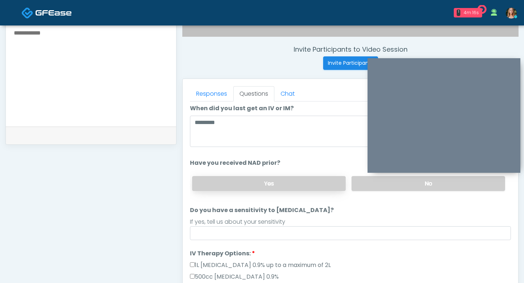
click at [311, 185] on label "Yes" at bounding box center [269, 183] width 154 height 15
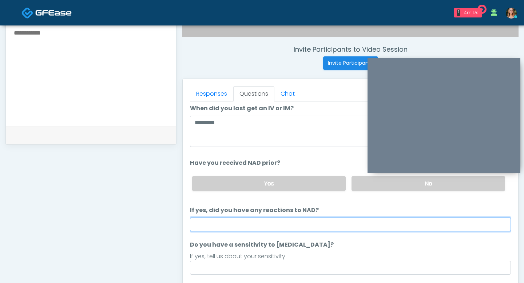
click at [311, 229] on input "If yes, did you have any reactions to NAD?" at bounding box center [350, 225] width 321 height 14
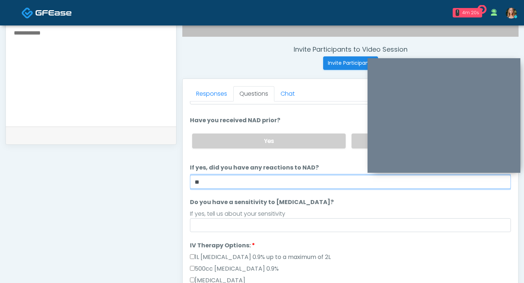
scroll to position [70, 0]
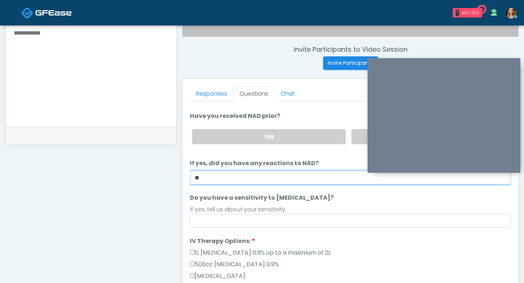
type input "**"
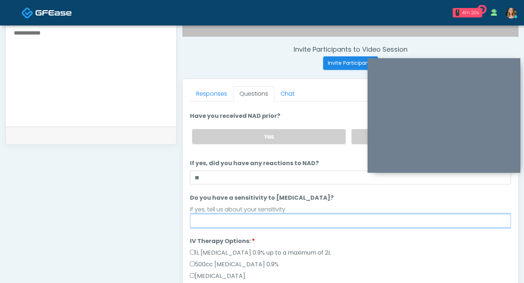
click at [270, 223] on input "Do you have a sensitivity to Niacin?" at bounding box center [350, 221] width 321 height 14
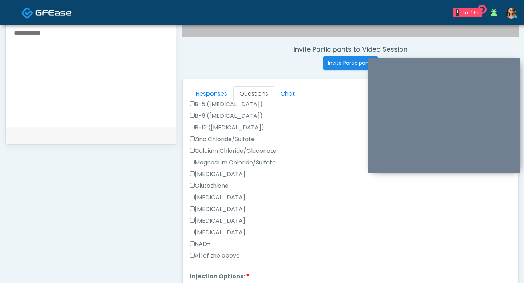
scroll to position [312, 0]
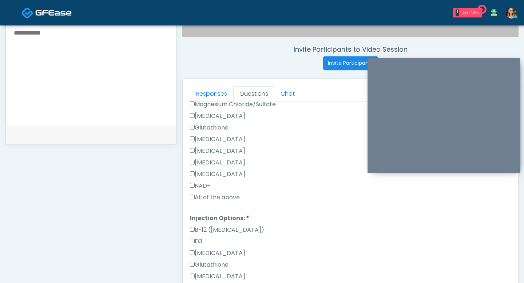
type input "**"
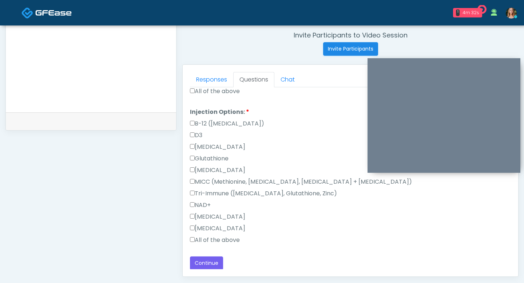
scroll to position [287, 0]
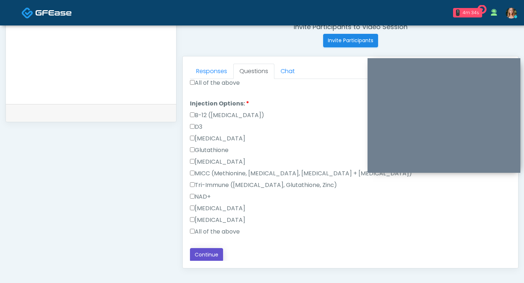
click at [206, 254] on button "Continue" at bounding box center [206, 254] width 33 height 13
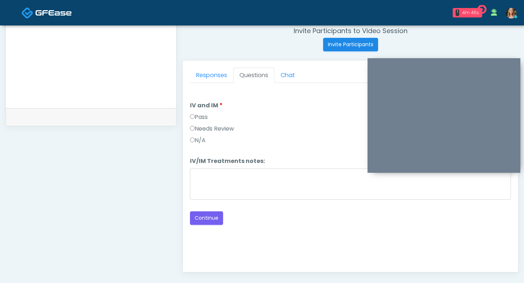
scroll to position [306, 0]
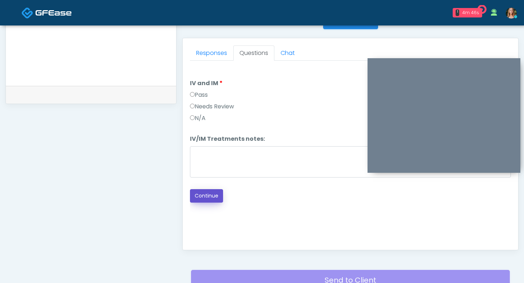
click at [199, 190] on button "Continue" at bounding box center [206, 195] width 33 height 13
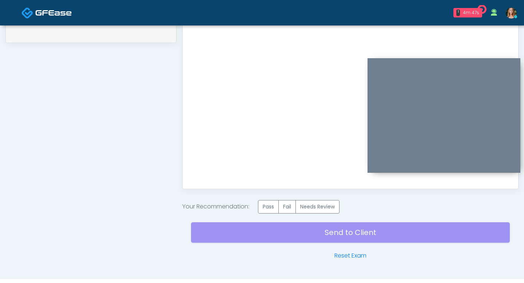
scroll to position [384, 0]
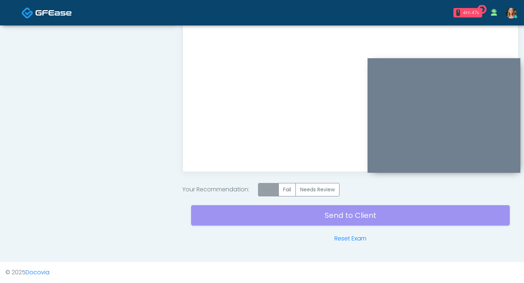
click at [273, 189] on label "Pass" at bounding box center [268, 189] width 21 height 13
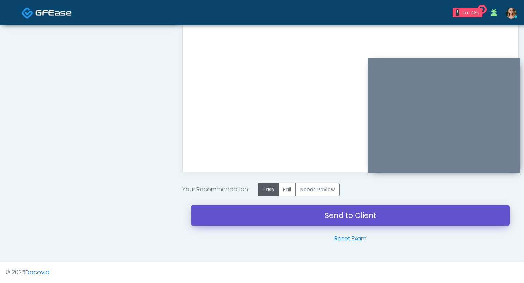
click at [275, 210] on link "Send to Client" at bounding box center [350, 215] width 319 height 20
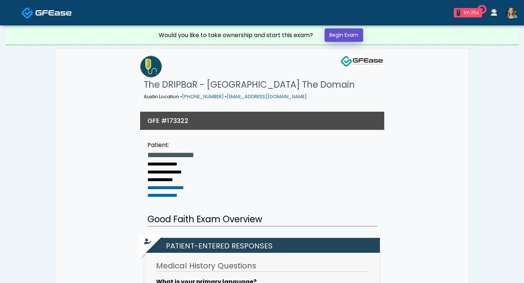
click at [344, 35] on link "Begin Exam" at bounding box center [344, 34] width 39 height 13
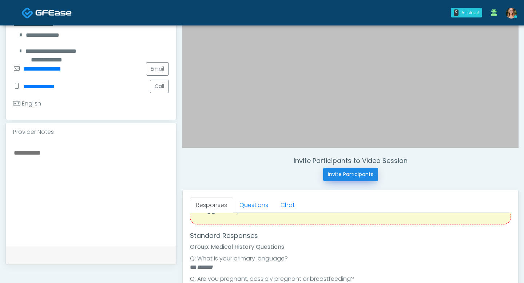
scroll to position [33, 0]
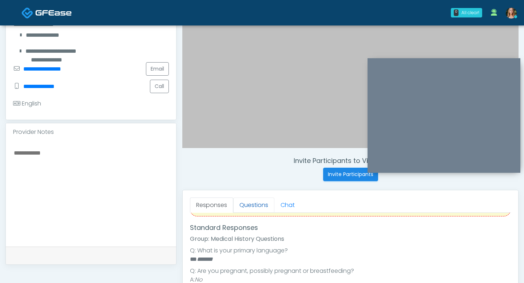
click at [260, 202] on link "Questions" at bounding box center [253, 205] width 41 height 15
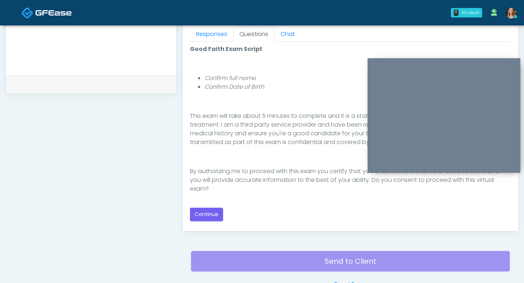
scroll to position [348, 0]
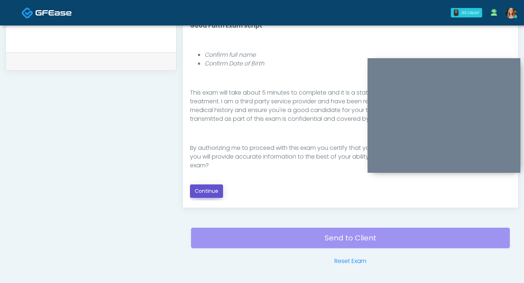
click at [200, 187] on button "Continue" at bounding box center [206, 191] width 33 height 13
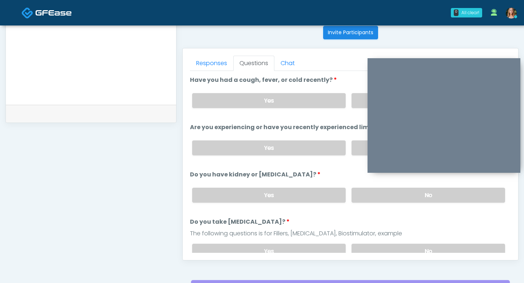
scroll to position [281, 0]
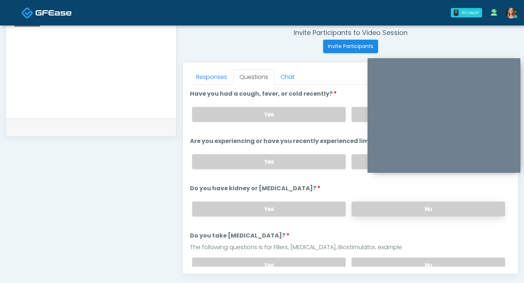
click at [370, 213] on label "No" at bounding box center [429, 209] width 154 height 15
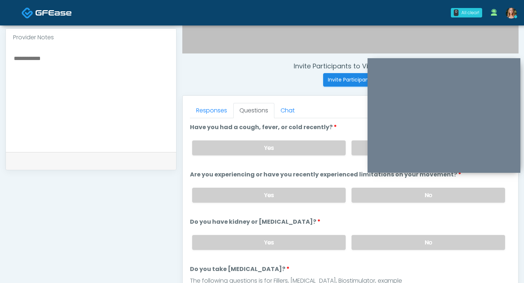
scroll to position [216, 0]
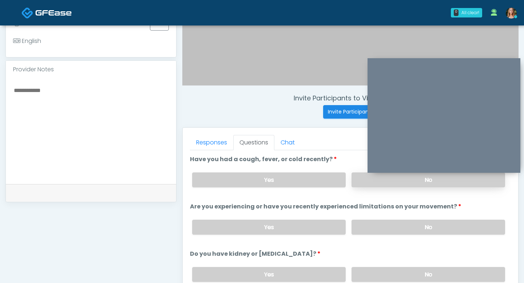
click at [375, 186] on label "No" at bounding box center [429, 180] width 154 height 15
click at [385, 223] on label "No" at bounding box center [429, 227] width 154 height 15
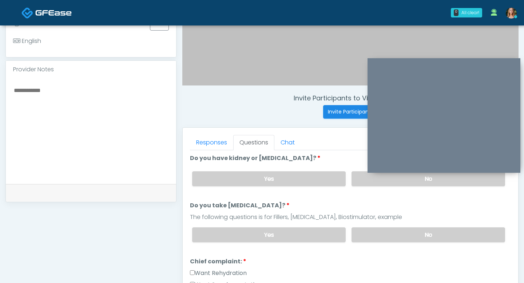
scroll to position [108, 0]
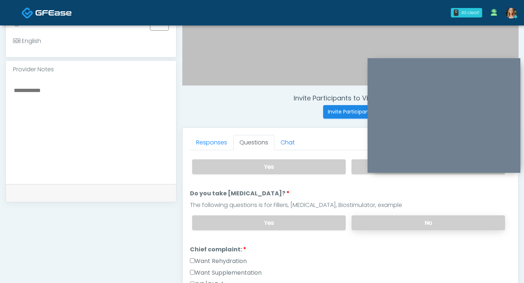
click at [387, 228] on label "No" at bounding box center [429, 223] width 154 height 15
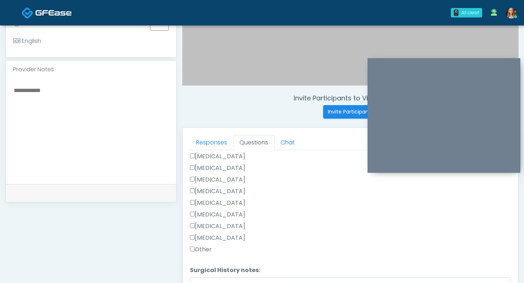
scroll to position [271, 0]
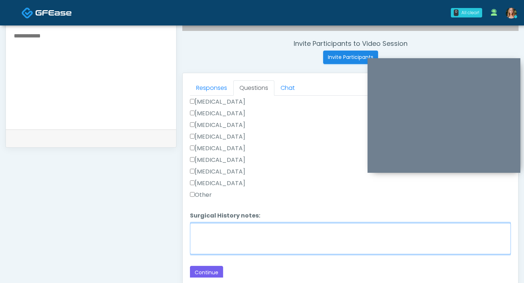
click at [204, 239] on textarea "Surgical History notes:" at bounding box center [350, 238] width 321 height 31
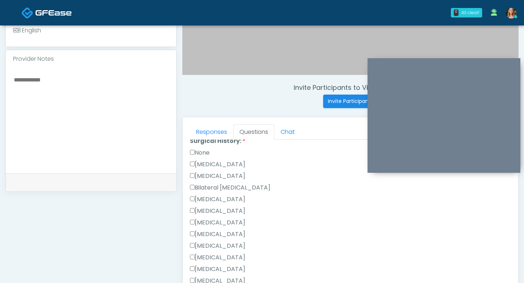
scroll to position [320, 0]
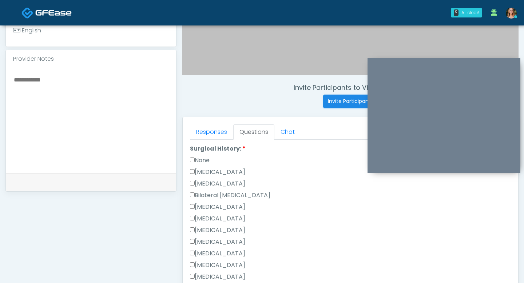
type textarea "**********"
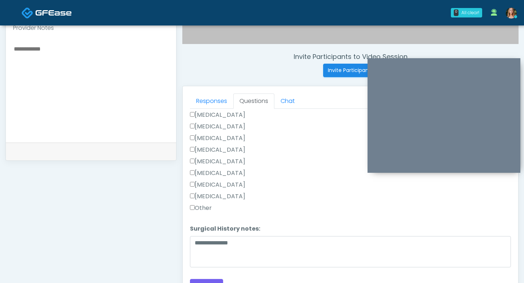
scroll to position [291, 0]
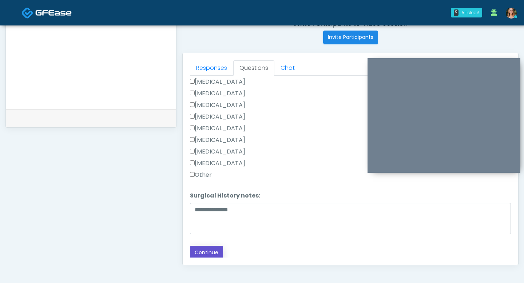
click at [217, 251] on button "Continue" at bounding box center [206, 252] width 33 height 13
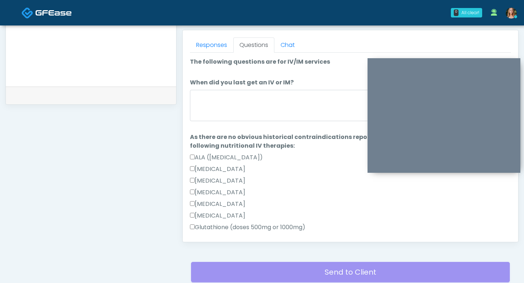
scroll to position [315, 0]
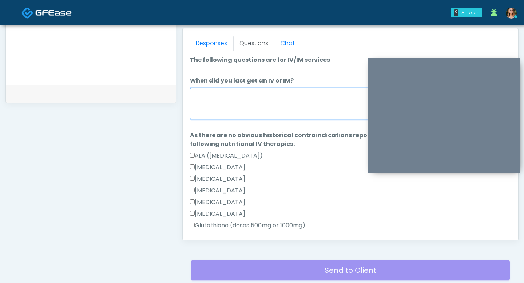
click at [217, 114] on textarea "When did you last get an IV or IM?" at bounding box center [350, 103] width 321 height 31
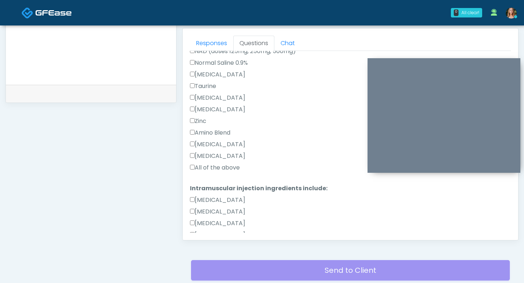
type textarea "*****"
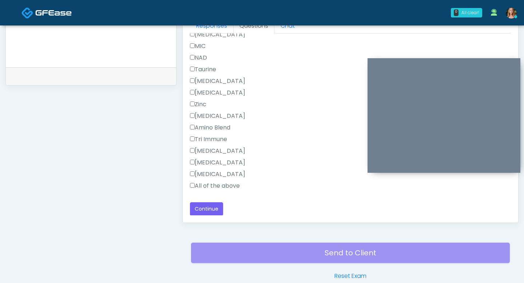
scroll to position [342, 0]
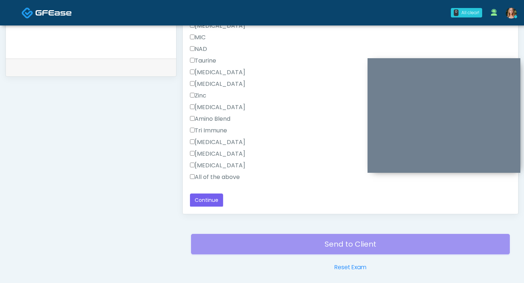
click at [190, 172] on div "[MEDICAL_DATA]" at bounding box center [350, 167] width 321 height 12
click at [202, 198] on button "Continue" at bounding box center [206, 200] width 33 height 13
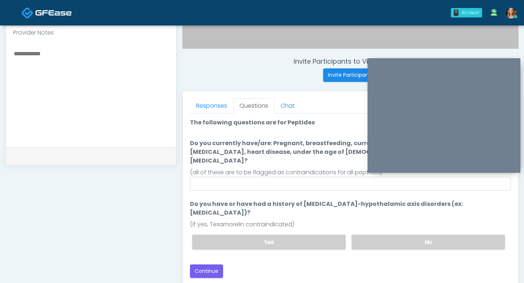
scroll to position [249, 0]
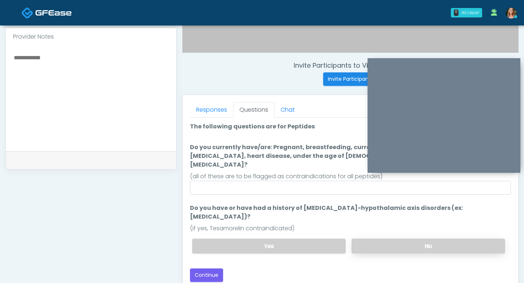
click at [374, 239] on label "No" at bounding box center [429, 246] width 154 height 15
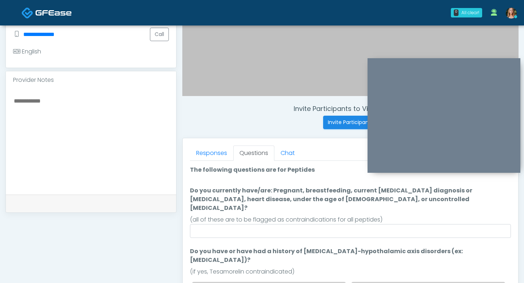
scroll to position [203, 0]
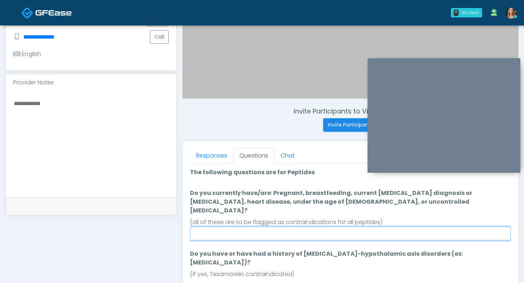
click at [303, 227] on input "Do you currently have/are: Pregnant, breastfeeding, current cancer diagnosis or…" at bounding box center [350, 234] width 321 height 14
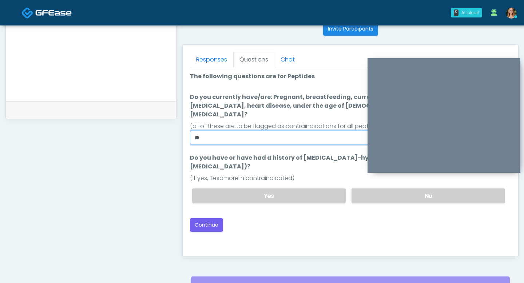
scroll to position [347, 0]
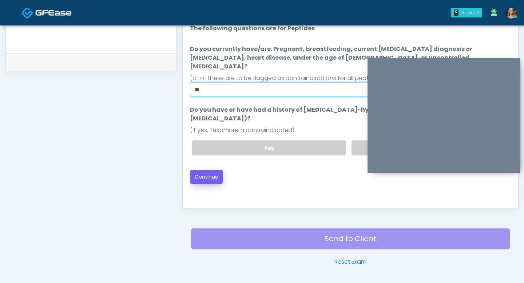
type input "**"
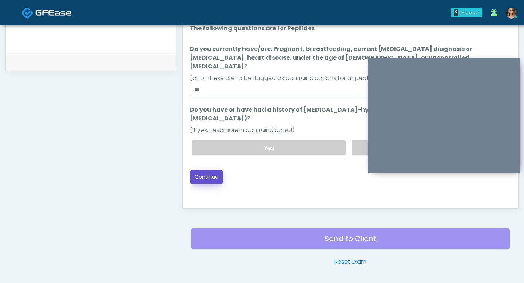
click at [205, 170] on button "Continue" at bounding box center [206, 176] width 33 height 13
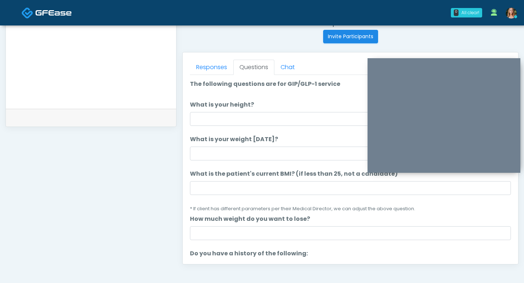
scroll to position [278, 0]
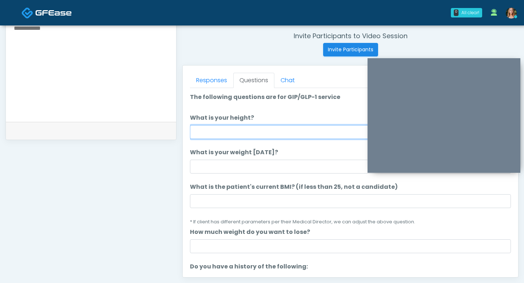
click at [223, 128] on input "What is your height?" at bounding box center [350, 132] width 321 height 14
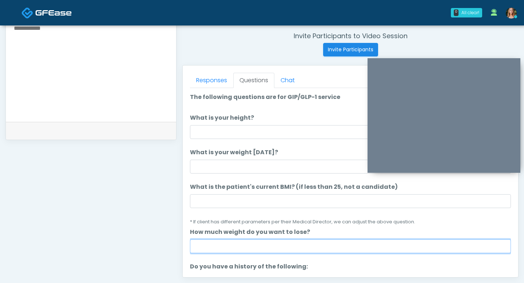
click at [260, 244] on input "How much weight do you want to lose?" at bounding box center [350, 247] width 321 height 14
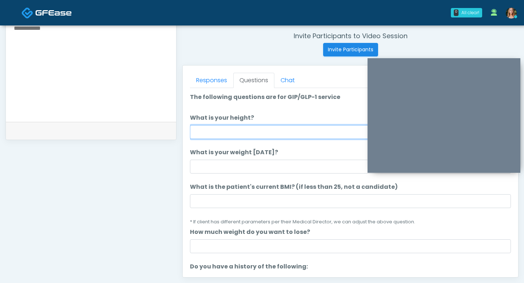
click at [201, 134] on input "What is your height?" at bounding box center [350, 132] width 321 height 14
type input "***"
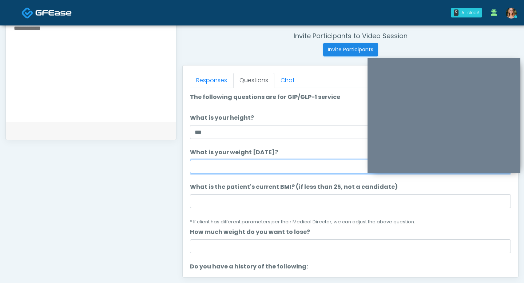
click at [200, 166] on input "What is your weight today?" at bounding box center [350, 167] width 321 height 14
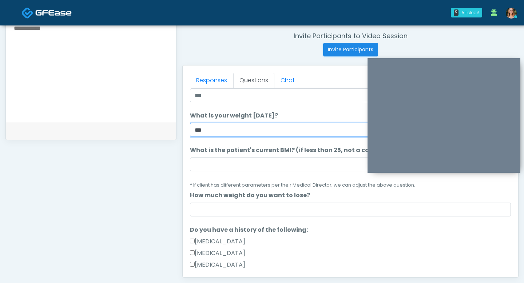
scroll to position [39, 0]
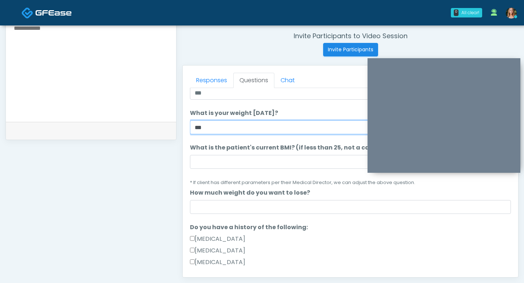
type input "***"
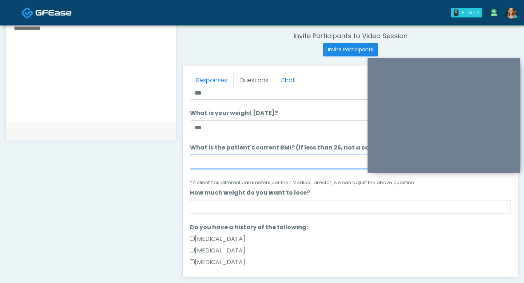
click at [221, 161] on input "What is the patient's current BMI? (if less than 25, not a candidate)" at bounding box center [350, 162] width 321 height 14
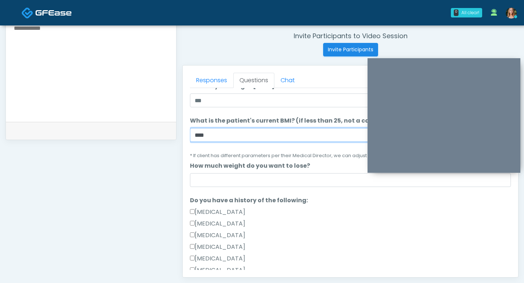
scroll to position [70, 0]
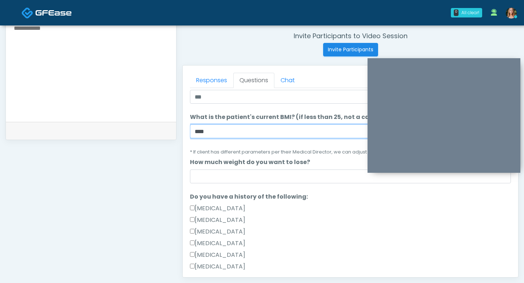
type input "****"
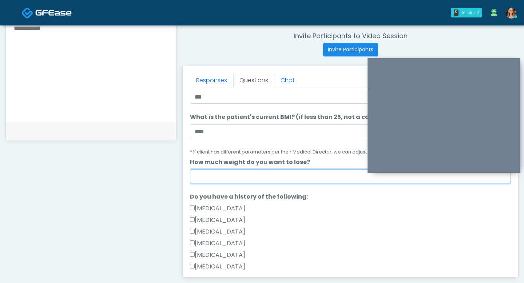
click at [235, 182] on input "How much weight do you want to lose?" at bounding box center [350, 177] width 321 height 14
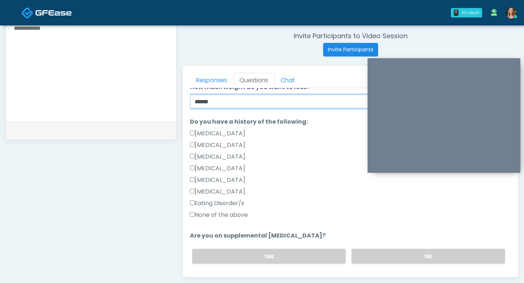
type input "*****"
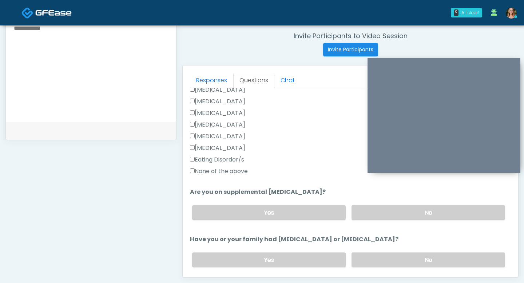
scroll to position [190, 0]
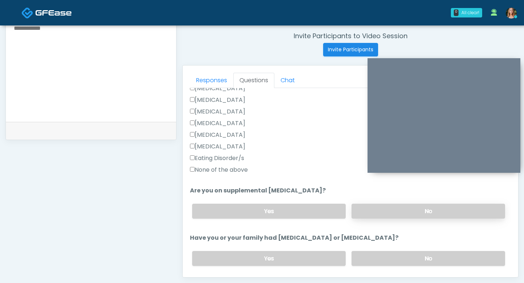
click at [359, 214] on label "No" at bounding box center [429, 211] width 154 height 15
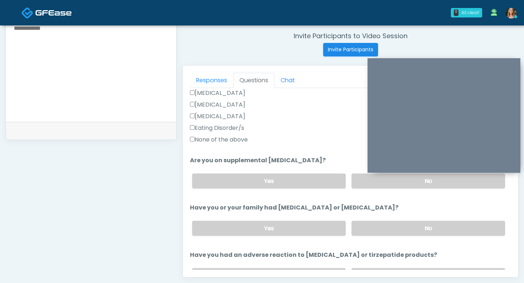
scroll to position [229, 0]
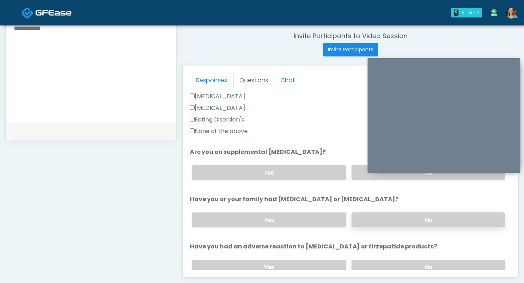
click at [362, 213] on label "No" at bounding box center [429, 220] width 154 height 15
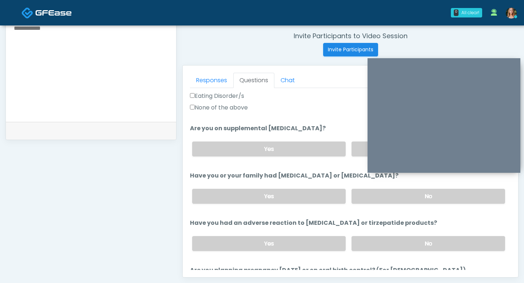
scroll to position [256, 0]
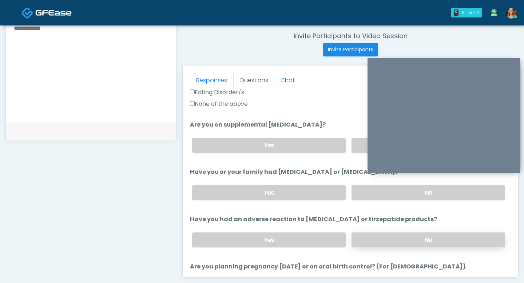
click at [363, 238] on label "No" at bounding box center [429, 240] width 154 height 15
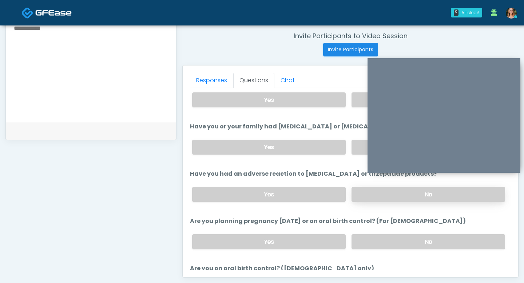
scroll to position [309, 0]
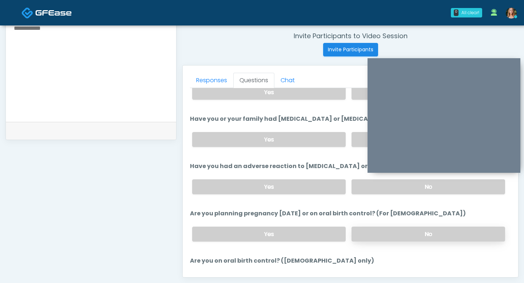
click at [363, 227] on label "No" at bounding box center [429, 234] width 154 height 15
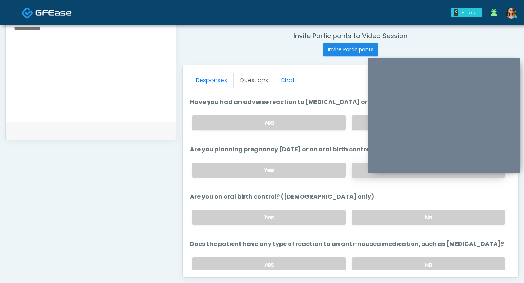
scroll to position [393, 0]
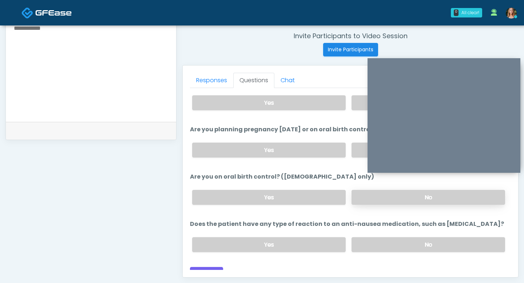
click at [372, 196] on label "No" at bounding box center [429, 197] width 154 height 15
click at [374, 241] on label "No" at bounding box center [429, 244] width 154 height 15
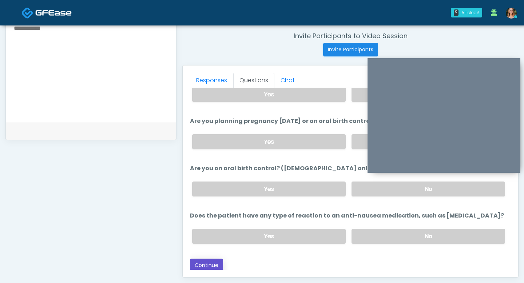
click at [214, 263] on button "Continue" at bounding box center [206, 265] width 33 height 13
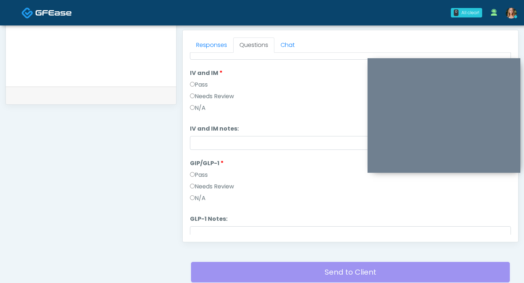
scroll to position [121, 0]
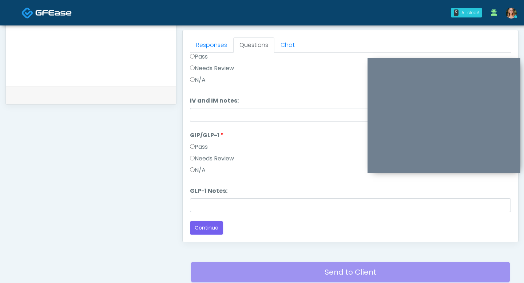
click at [92, 60] on textarea at bounding box center [91, 32] width 156 height 89
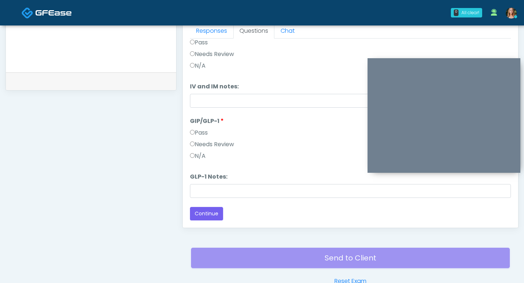
scroll to position [332, 0]
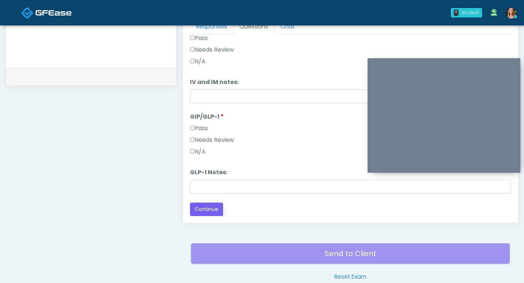
type textarea "********"
click at [204, 209] on button "Continue" at bounding box center [206, 209] width 33 height 13
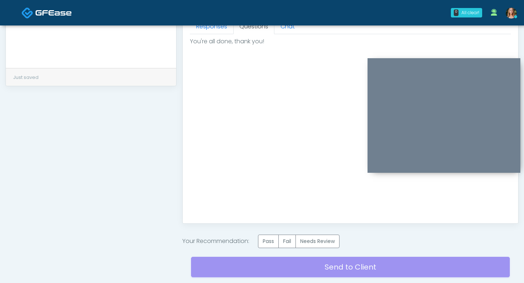
scroll to position [0, 0]
click at [267, 241] on label "Pass" at bounding box center [268, 241] width 21 height 13
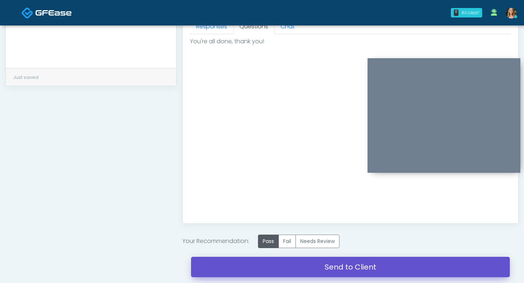
click at [255, 268] on link "Send to Client" at bounding box center [350, 267] width 319 height 20
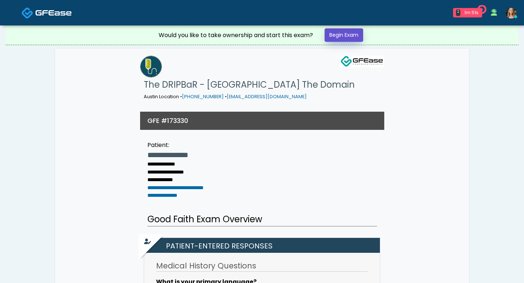
click at [332, 39] on link "Begin Exam" at bounding box center [344, 34] width 39 height 13
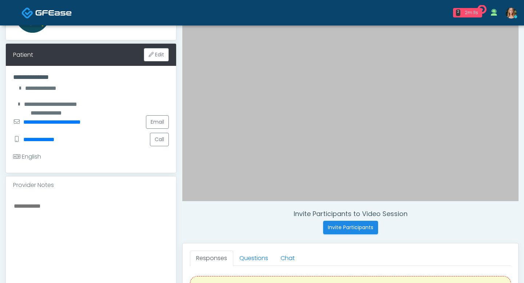
scroll to position [102, 0]
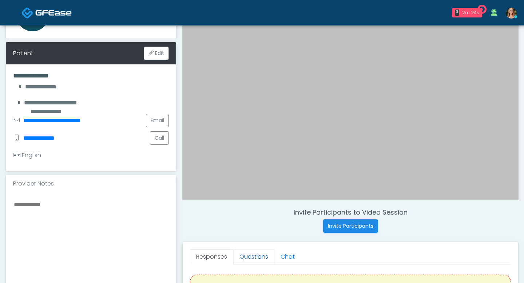
click at [251, 256] on link "Questions" at bounding box center [253, 256] width 41 height 15
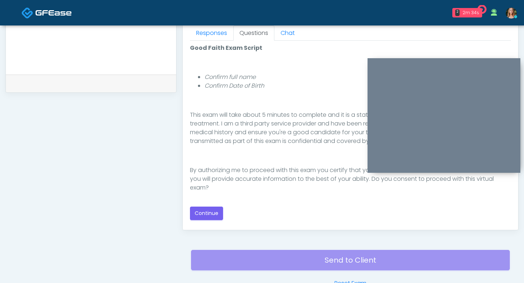
scroll to position [340, 0]
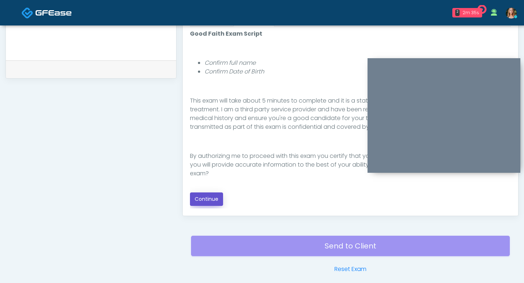
click at [205, 200] on button "Continue" at bounding box center [206, 199] width 33 height 13
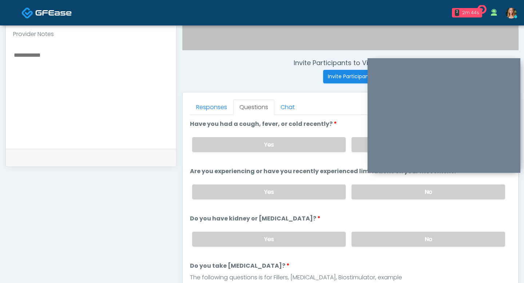
scroll to position [240, 0]
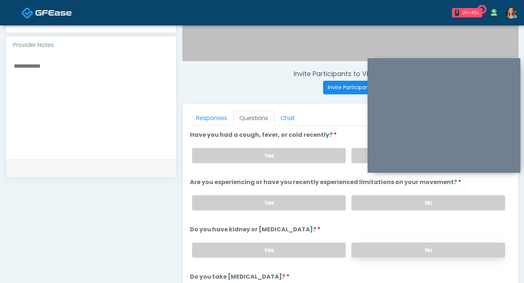
click at [378, 247] on label "No" at bounding box center [429, 250] width 154 height 15
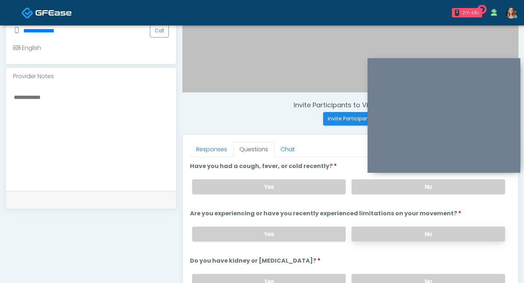
scroll to position [207, 0]
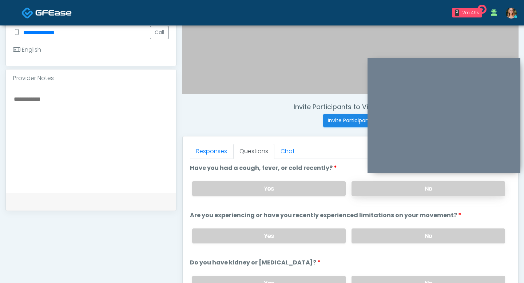
click at [366, 196] on label "No" at bounding box center [429, 188] width 154 height 15
click at [372, 240] on label "No" at bounding box center [429, 236] width 154 height 15
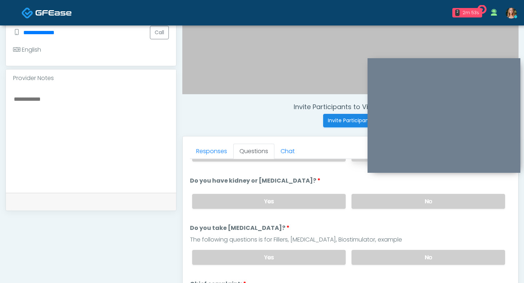
scroll to position [86, 0]
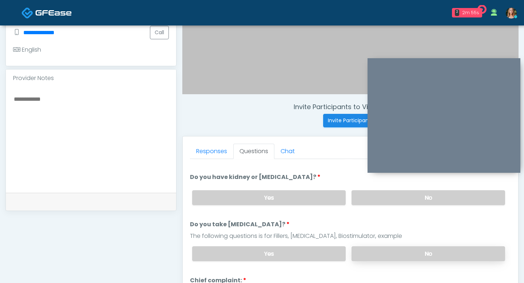
click at [374, 249] on label "No" at bounding box center [429, 254] width 154 height 15
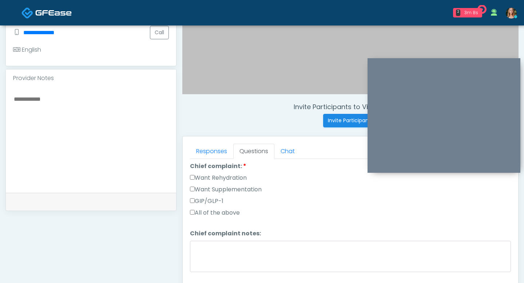
scroll to position [196, 0]
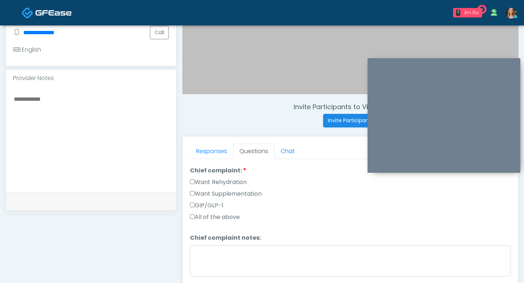
click at [189, 192] on div "Responses Questions Chat Good Faith Exam Script Good Faith Exam Script INTRODUC…" at bounding box center [351, 243] width 336 height 212
click at [190, 180] on div "Responses Questions Chat Good Faith Exam Script Good Faith Exam Script INTRODUC…" at bounding box center [351, 243] width 336 height 212
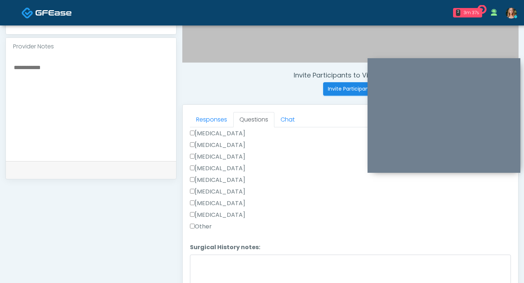
scroll to position [243, 0]
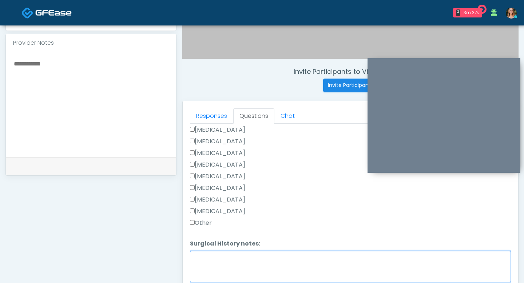
click at [206, 255] on textarea "Surgical History notes:" at bounding box center [350, 266] width 321 height 31
type textarea "*"
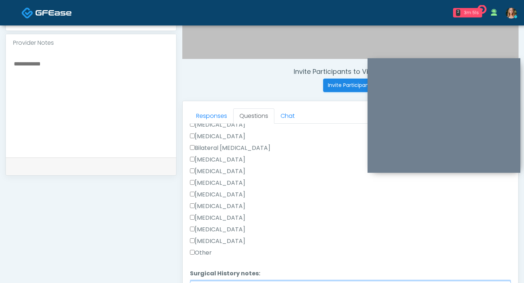
type textarea "**********"
click at [189, 157] on div "Responses Questions Chat Good Faith Exam Script Good Faith Exam Script INTRODUC…" at bounding box center [351, 207] width 336 height 212
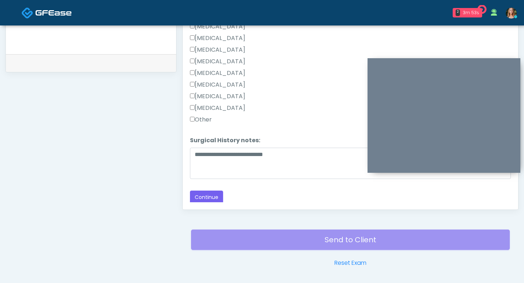
scroll to position [365, 0]
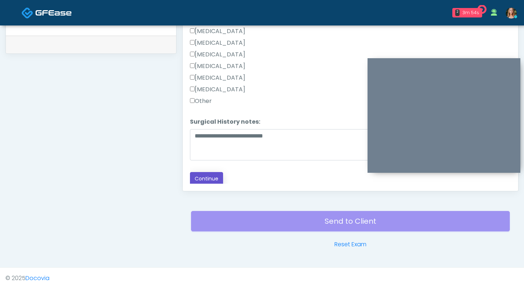
click at [198, 176] on button "Continue" at bounding box center [206, 178] width 33 height 13
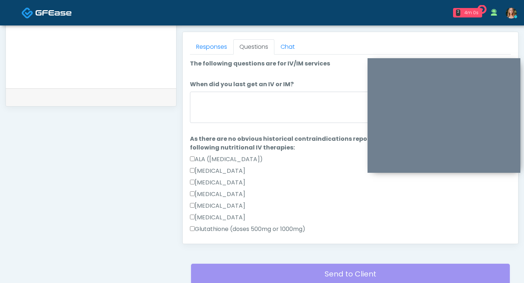
scroll to position [311, 0]
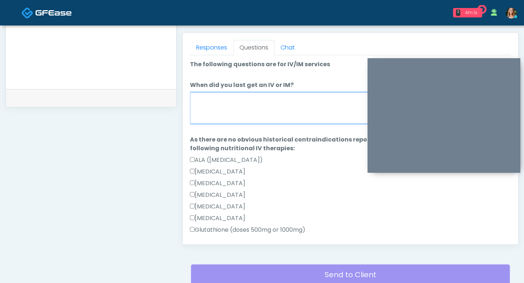
click at [229, 110] on textarea "When did you last get an IV or IM?" at bounding box center [350, 107] width 321 height 31
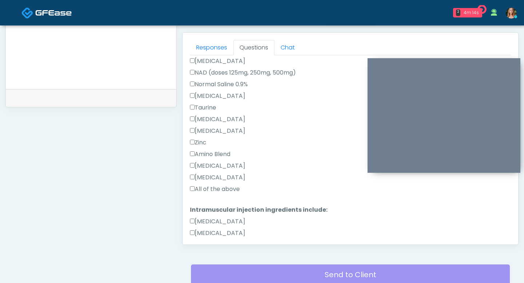
scroll to position [270, 0]
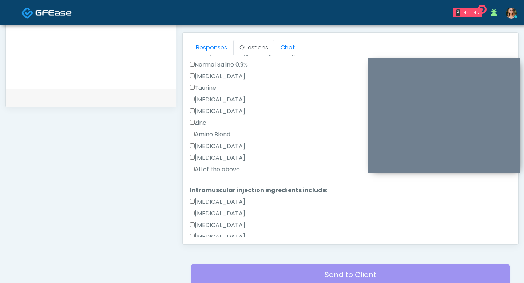
type textarea "**********"
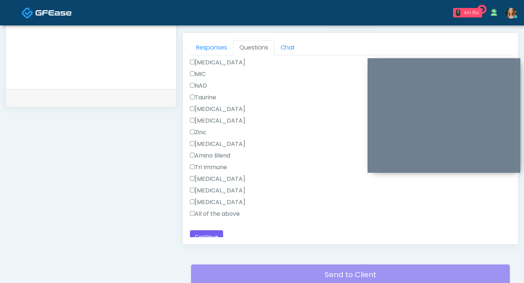
scroll to position [486, 0]
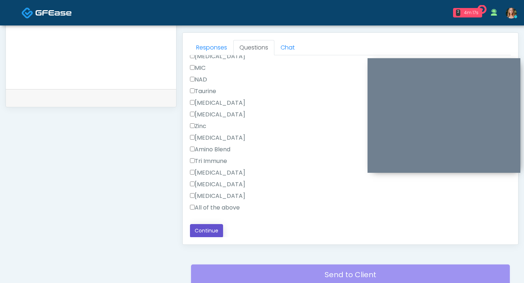
click at [205, 232] on button "Continue" at bounding box center [206, 230] width 33 height 13
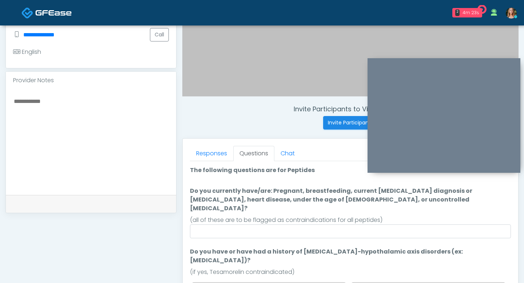
scroll to position [204, 0]
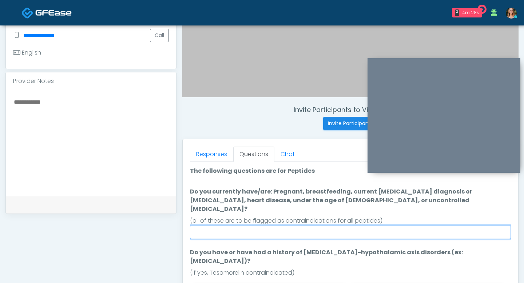
click at [312, 225] on input "Do you currently have/are: Pregnant, breastfeeding, current cancer diagnosis or…" at bounding box center [350, 232] width 321 height 14
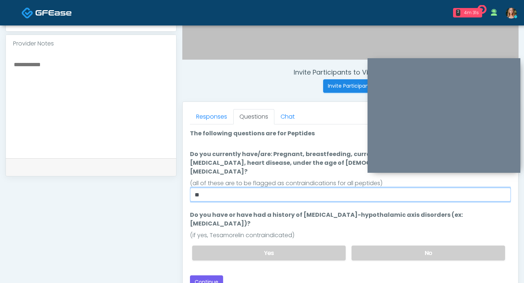
scroll to position [243, 0]
type input "**"
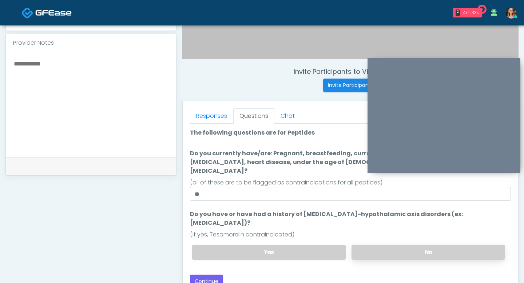
click at [383, 245] on label "No" at bounding box center [429, 252] width 154 height 15
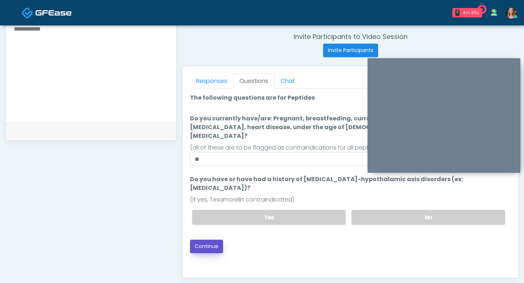
click at [206, 240] on button "Continue" at bounding box center [206, 246] width 33 height 13
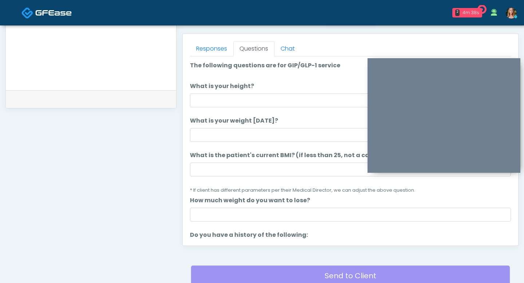
scroll to position [305, 0]
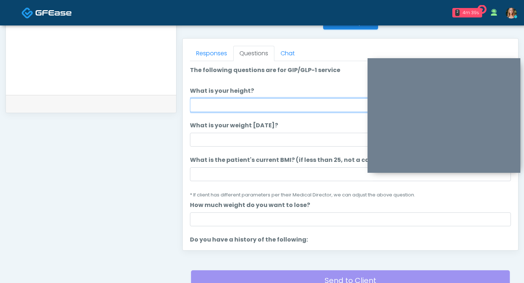
click at [216, 101] on input "What is your height?" at bounding box center [350, 105] width 321 height 14
type input "***"
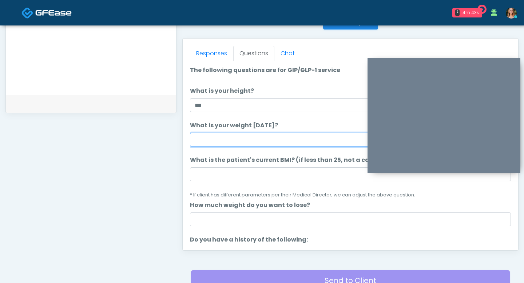
click at [211, 137] on input "What is your weight [DATE]?" at bounding box center [350, 140] width 321 height 14
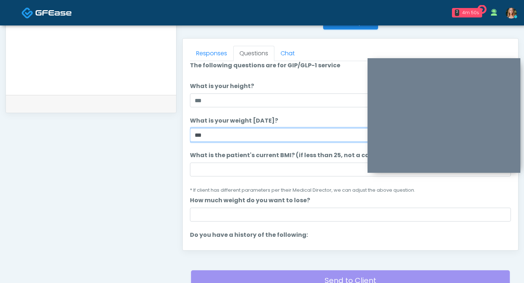
type input "***"
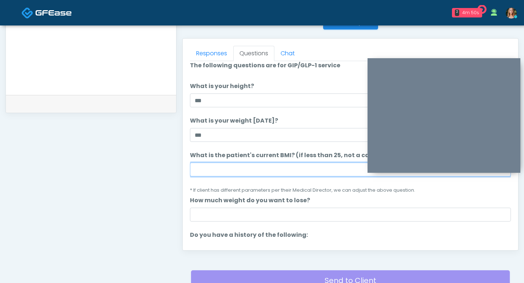
click at [254, 173] on input "What is the patient's current BMI? (if less than 25, not a candidate)" at bounding box center [350, 170] width 321 height 14
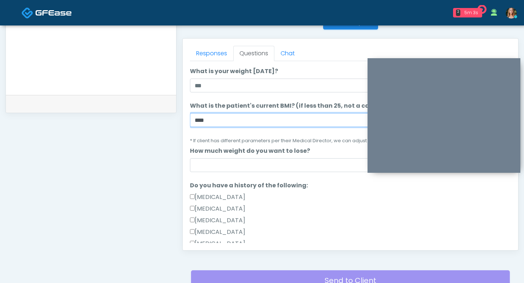
type input "****"
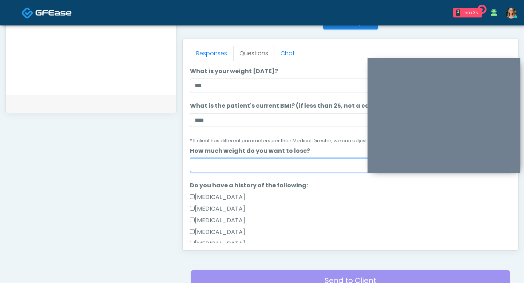
click at [211, 158] on input "How much weight do you want to lose?" at bounding box center [350, 165] width 321 height 14
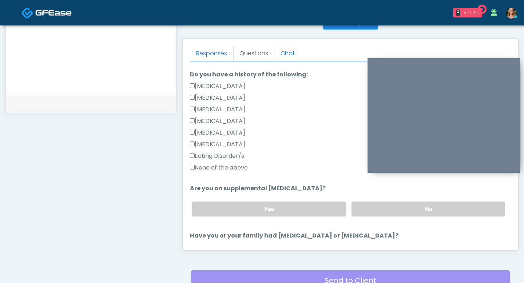
scroll to position [166, 0]
type input "*****"
click at [194, 168] on label "None of the above" at bounding box center [219, 167] width 58 height 9
click at [374, 212] on label "No" at bounding box center [429, 208] width 154 height 15
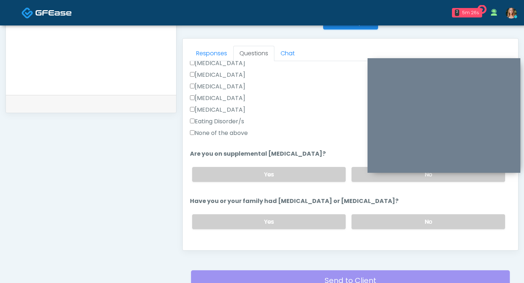
scroll to position [186, 0]
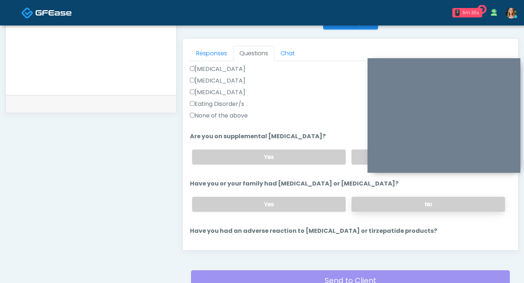
click at [371, 203] on label "No" at bounding box center [429, 204] width 154 height 15
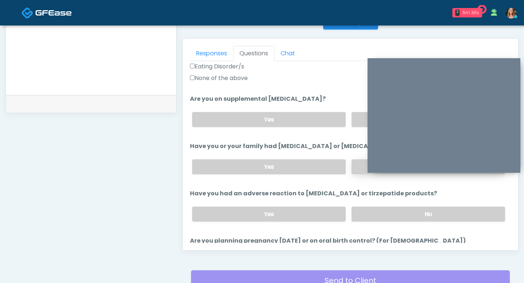
scroll to position [257, 0]
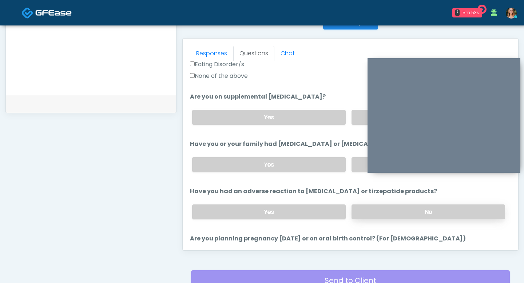
click at [376, 209] on label "No" at bounding box center [429, 212] width 154 height 15
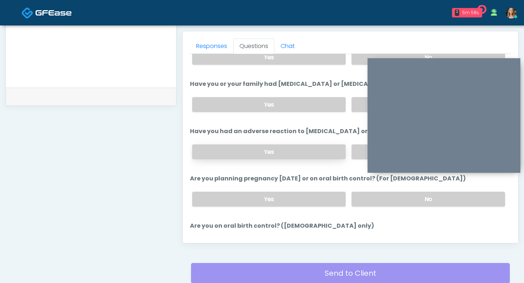
scroll to position [306, 0]
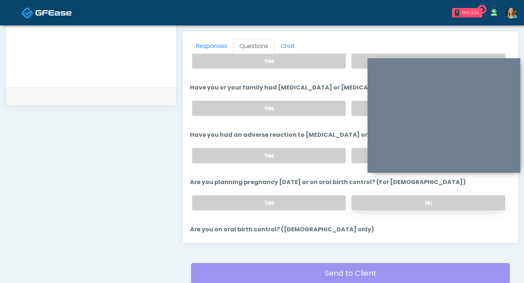
click at [365, 196] on label "No" at bounding box center [429, 203] width 154 height 15
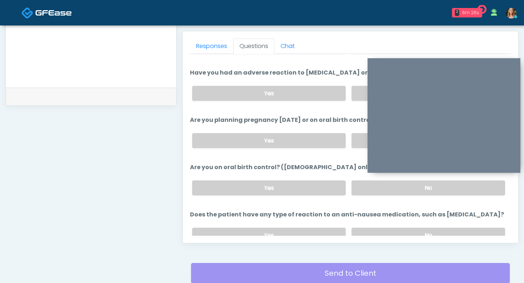
scroll to position [374, 0]
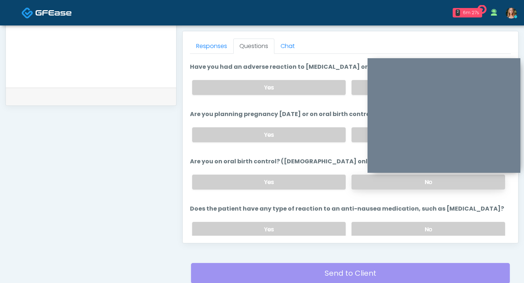
click at [365, 182] on label "No" at bounding box center [429, 182] width 154 height 15
click at [372, 225] on label "No" at bounding box center [429, 229] width 154 height 15
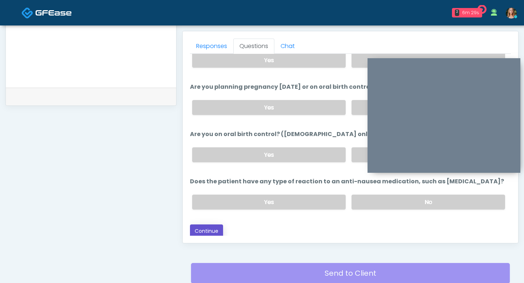
click at [203, 226] on button "Continue" at bounding box center [206, 231] width 33 height 13
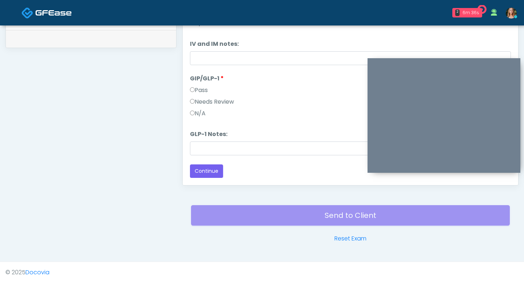
scroll to position [117, 0]
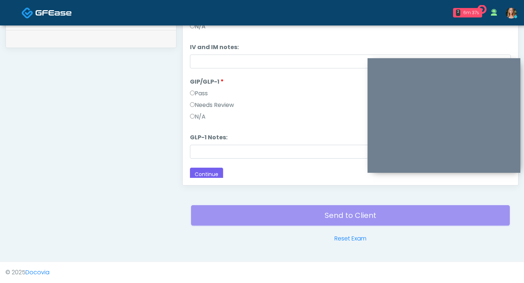
click at [195, 92] on label "Pass" at bounding box center [199, 93] width 18 height 9
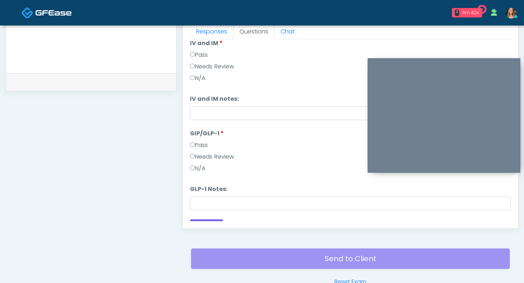
scroll to position [121, 0]
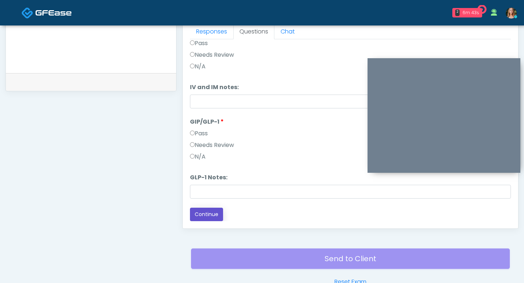
click at [205, 213] on button "Continue" at bounding box center [206, 214] width 33 height 13
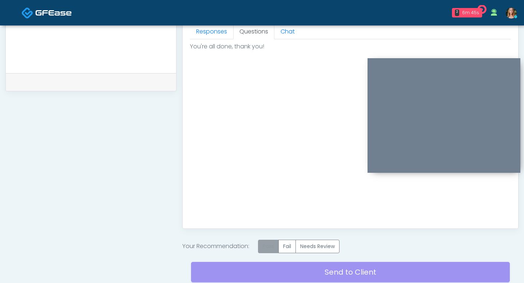
click at [270, 243] on label "Pass" at bounding box center [268, 246] width 21 height 13
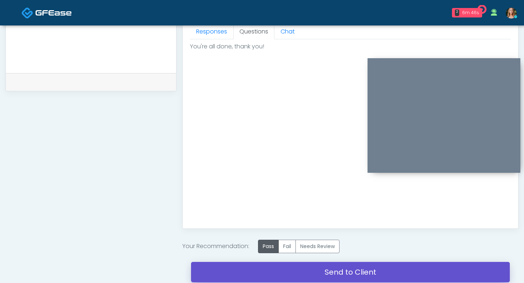
click at [274, 272] on link "Send to Client" at bounding box center [350, 272] width 319 height 20
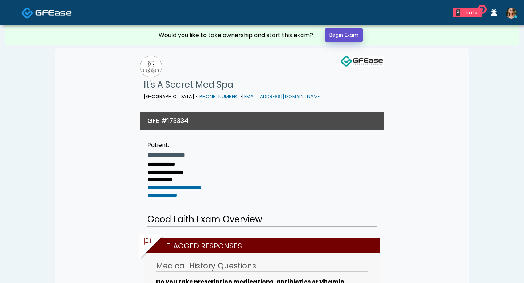
click at [330, 34] on link "Begin Exam" at bounding box center [344, 34] width 39 height 13
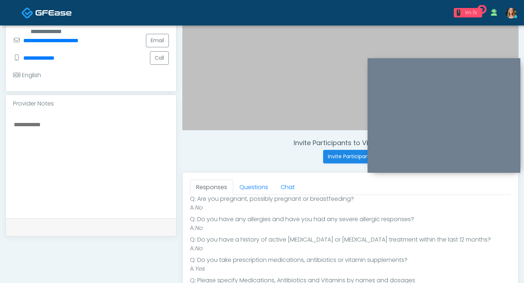
scroll to position [111, 0]
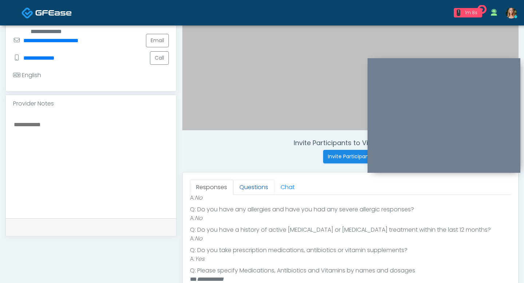
click at [253, 184] on link "Questions" at bounding box center [253, 187] width 41 height 15
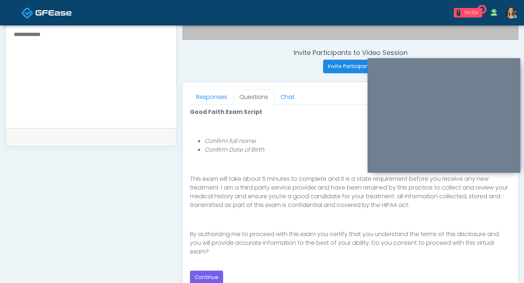
scroll to position [269, 0]
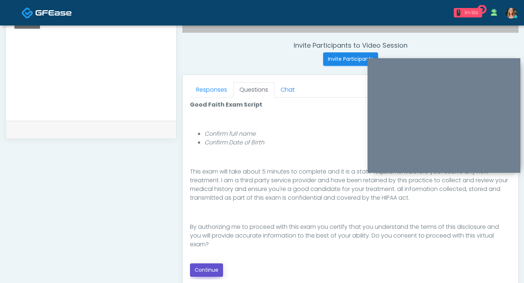
click at [210, 266] on button "Continue" at bounding box center [206, 270] width 33 height 13
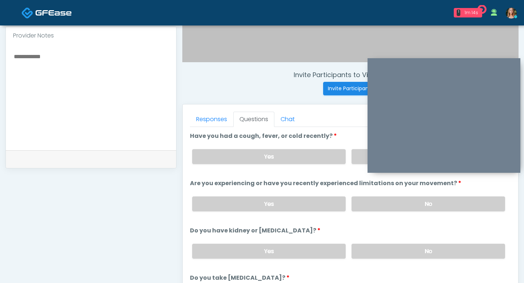
scroll to position [221, 0]
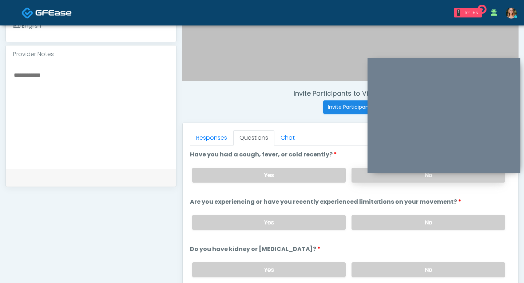
click at [353, 177] on label "No" at bounding box center [429, 175] width 154 height 15
click at [361, 221] on label "No" at bounding box center [429, 222] width 154 height 15
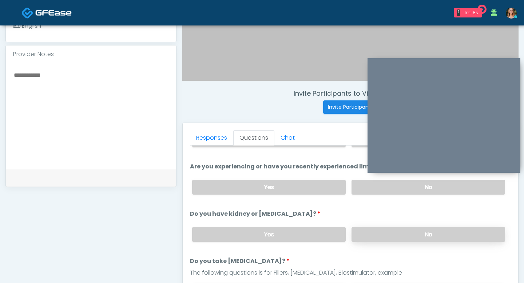
click at [369, 237] on label "No" at bounding box center [429, 234] width 154 height 15
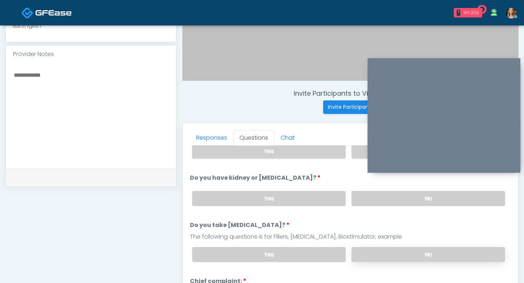
click at [378, 253] on label "No" at bounding box center [429, 254] width 154 height 15
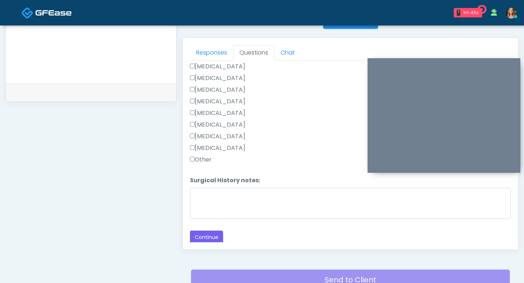
scroll to position [312, 0]
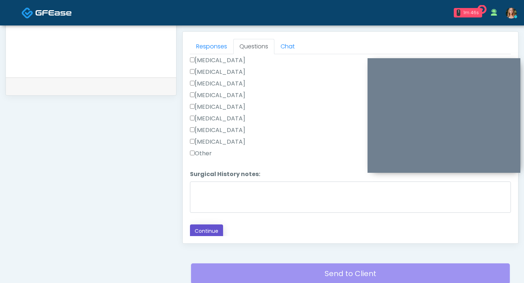
click at [204, 231] on button "Continue" at bounding box center [206, 231] width 33 height 13
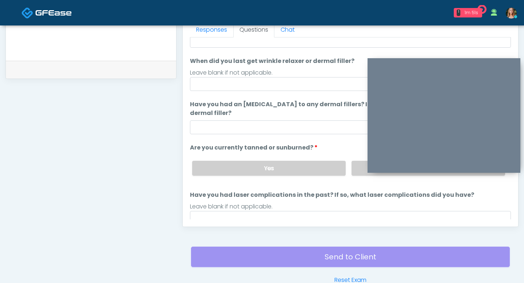
scroll to position [47, 0]
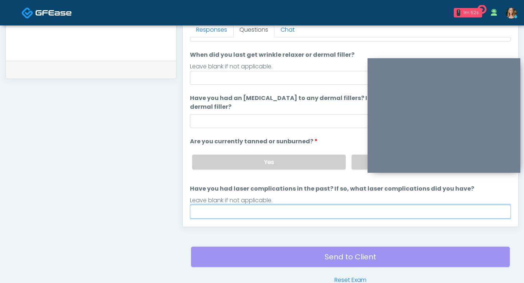
click at [276, 210] on input "Have you had laser complications in the past? If so, what laser complications d…" at bounding box center [350, 212] width 321 height 14
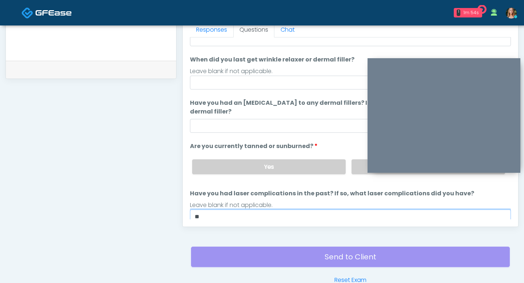
type input "*"
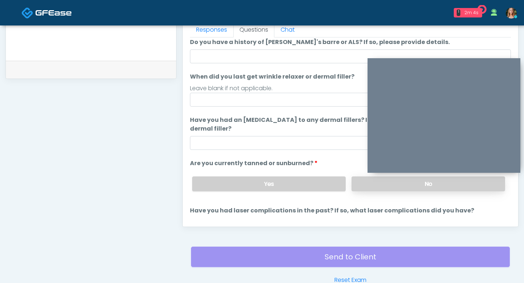
type input "**"
click at [371, 186] on label "No" at bounding box center [429, 184] width 154 height 15
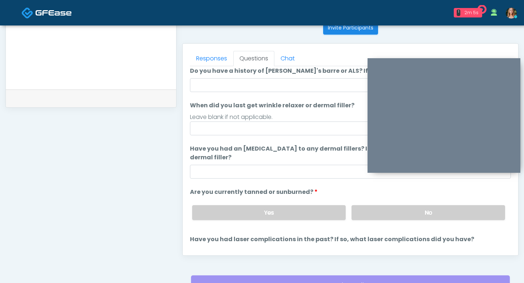
scroll to position [296, 0]
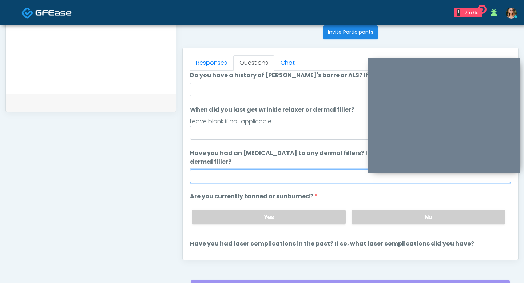
click at [279, 181] on input "Have you had an [MEDICAL_DATA] to any dermal fillers? If so, what was the react…" at bounding box center [350, 176] width 321 height 14
type input "**"
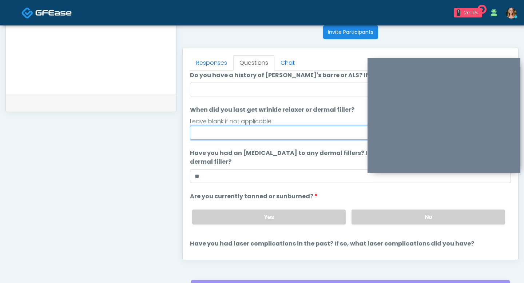
click at [267, 127] on input "When did you last get wrinkle relaxer or dermal filler?" at bounding box center [350, 133] width 321 height 14
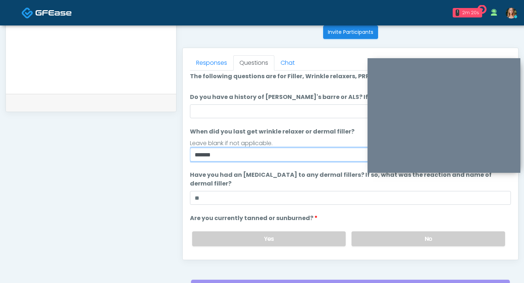
scroll to position [0, 0]
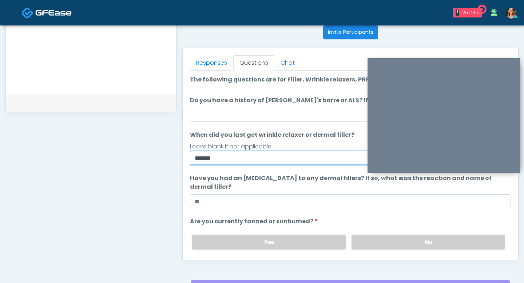
type input "******"
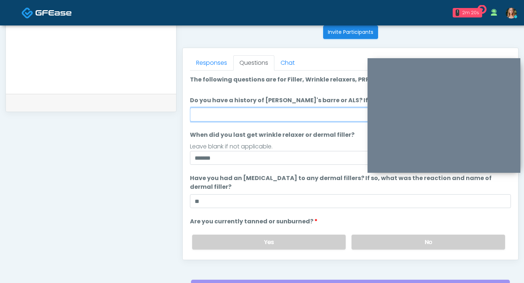
click at [291, 111] on input "Do you have a history of [PERSON_NAME]'s barre or ALS? If so, please provide de…" at bounding box center [350, 115] width 321 height 14
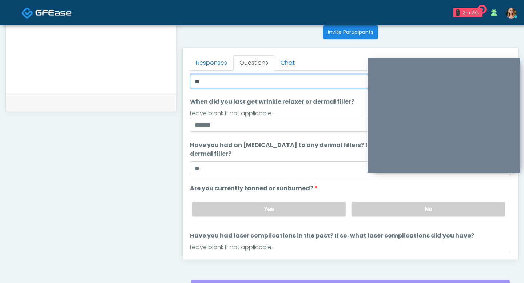
scroll to position [68, 0]
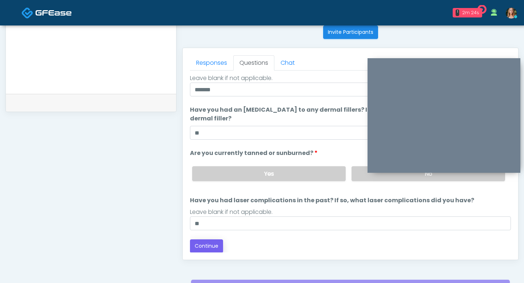
type input "**"
click at [213, 247] on button "Continue" at bounding box center [206, 246] width 33 height 13
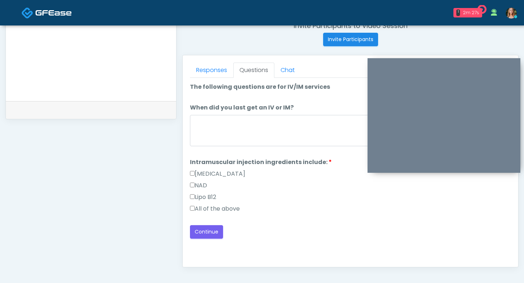
scroll to position [286, 0]
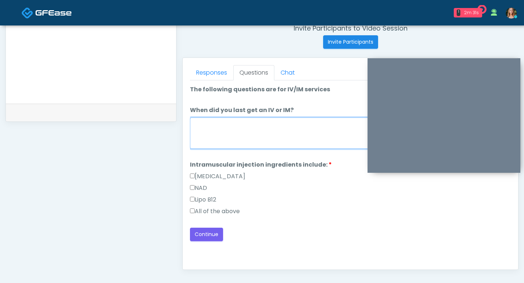
click at [212, 138] on textarea "When did you last get an IV or IM?" at bounding box center [350, 133] width 321 height 31
type textarea "*****"
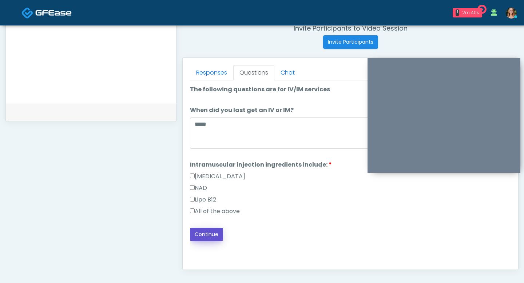
click at [205, 239] on button "Continue" at bounding box center [206, 234] width 33 height 13
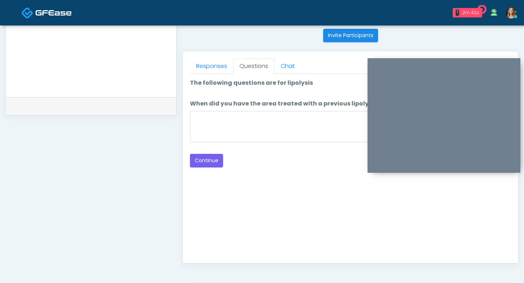
scroll to position [290, 0]
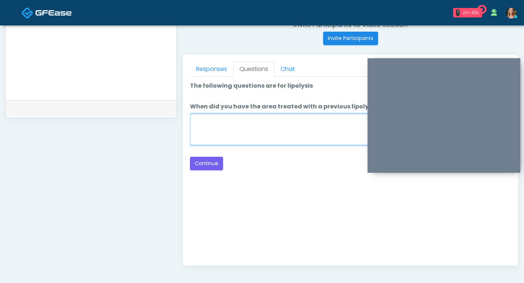
click at [267, 144] on textarea "When did you have the area treated with a previous lipolysis treatment?" at bounding box center [350, 129] width 321 height 31
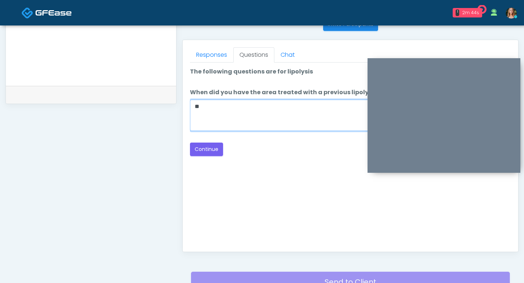
scroll to position [309, 0]
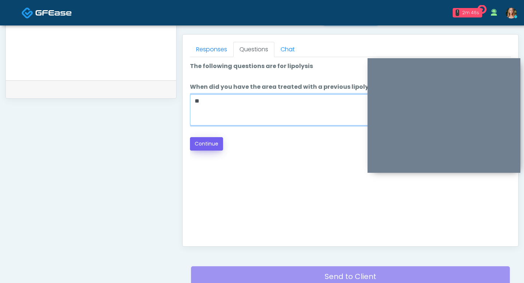
type textarea "**"
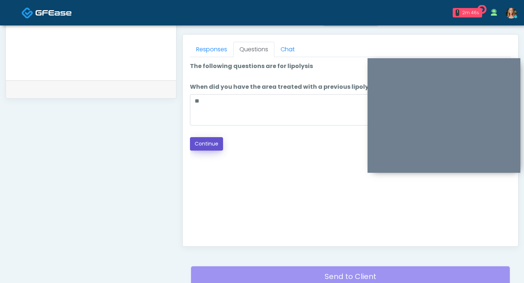
click at [205, 148] on button "Continue" at bounding box center [206, 143] width 33 height 13
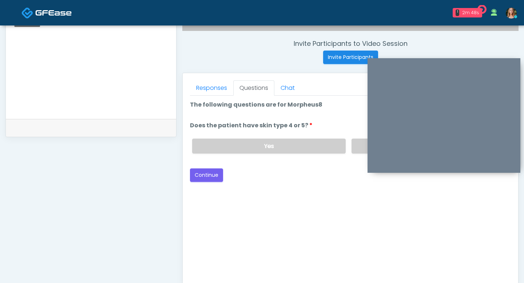
scroll to position [265, 0]
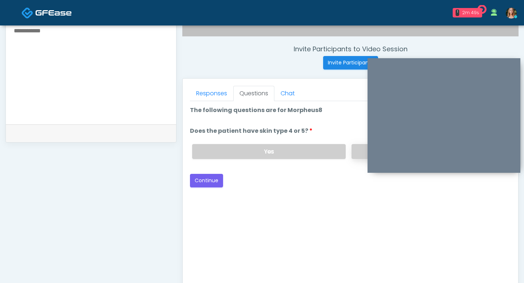
click at [358, 154] on label "No" at bounding box center [429, 151] width 154 height 15
click at [218, 180] on button "Continue" at bounding box center [206, 180] width 33 height 13
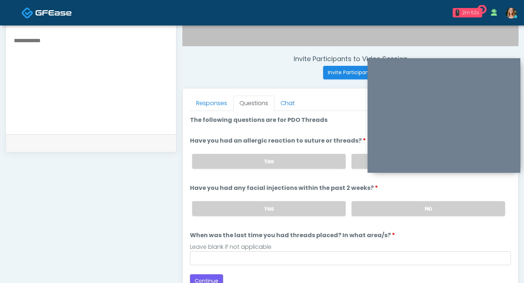
scroll to position [245, 0]
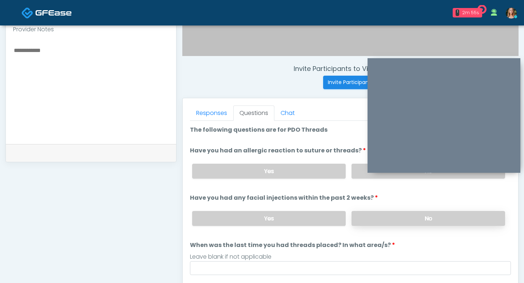
click at [368, 218] on label "No" at bounding box center [429, 218] width 154 height 15
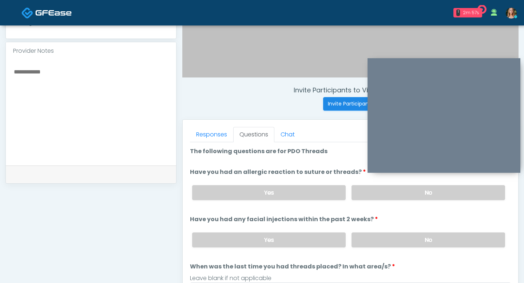
scroll to position [223, 0]
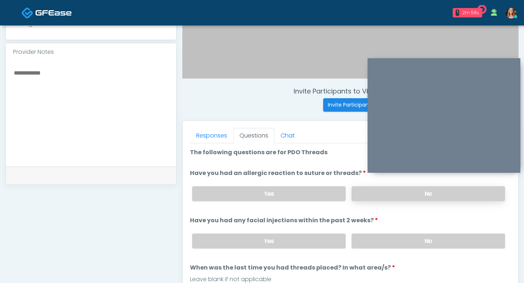
click at [377, 192] on label "No" at bounding box center [429, 193] width 154 height 15
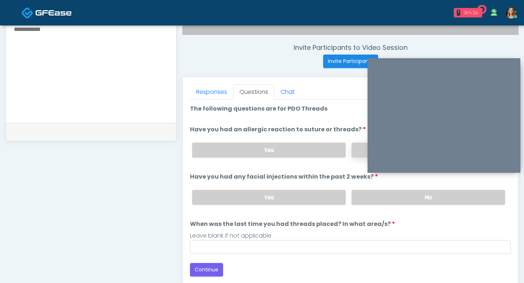
scroll to position [284, 0]
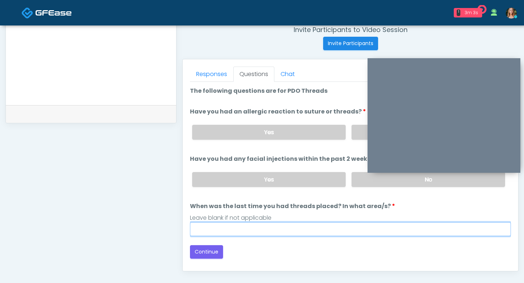
click at [269, 231] on input "When was the last time you had threads placed? In what area/s?" at bounding box center [350, 230] width 321 height 14
type input "**"
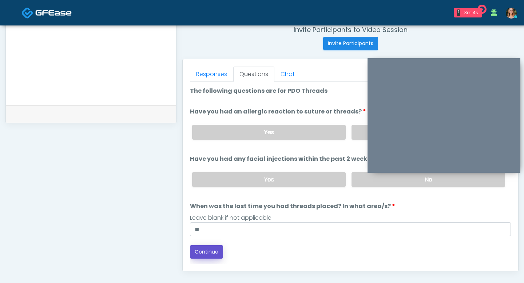
click at [207, 250] on button "Continue" at bounding box center [206, 251] width 33 height 13
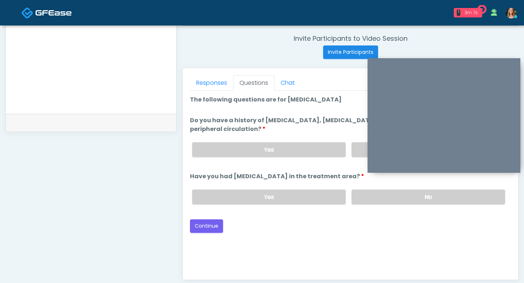
scroll to position [274, 0]
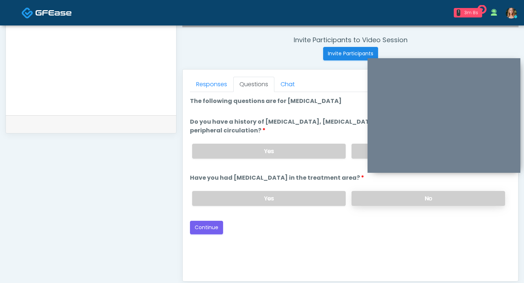
click at [368, 198] on label "No" at bounding box center [429, 198] width 154 height 15
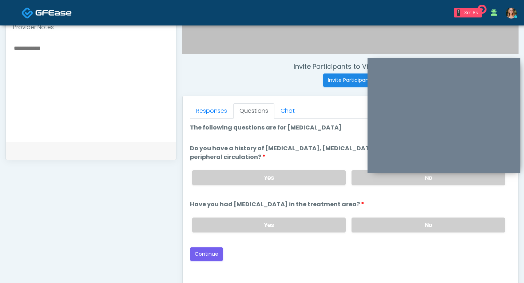
scroll to position [220, 0]
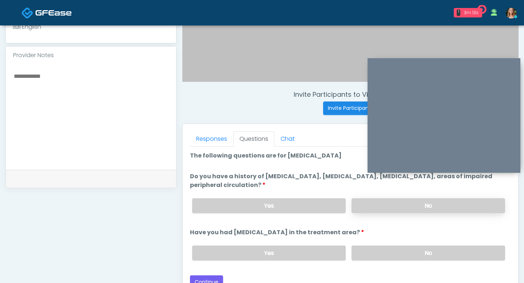
click at [394, 205] on label "No" at bounding box center [429, 205] width 154 height 15
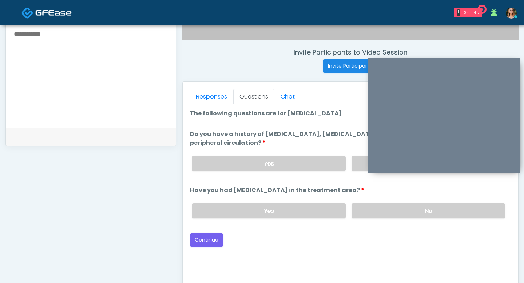
scroll to position [265, 0]
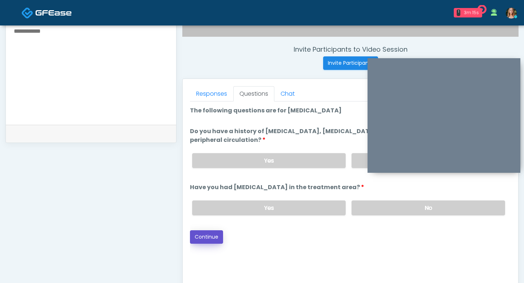
click at [202, 239] on button "Continue" at bounding box center [206, 237] width 33 height 13
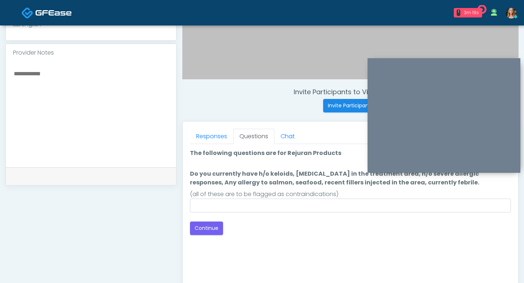
scroll to position [219, 0]
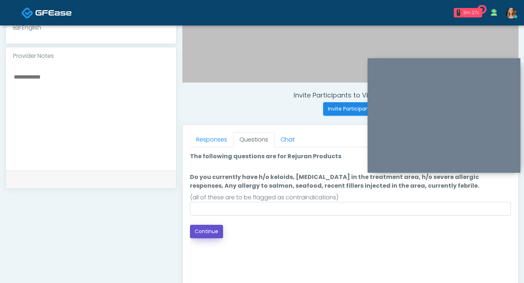
click at [197, 233] on button "Continue" at bounding box center [206, 231] width 33 height 13
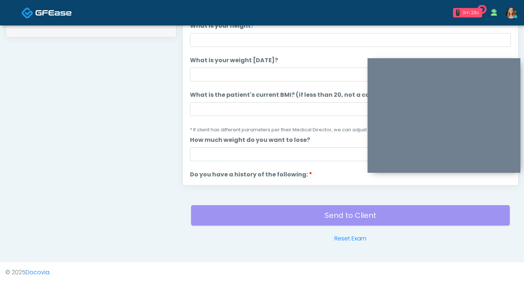
click at [201, 207] on div "Send to Client Reset Exam" at bounding box center [350, 220] width 319 height 47
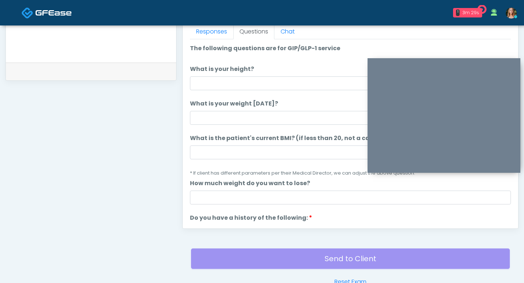
scroll to position [270, 0]
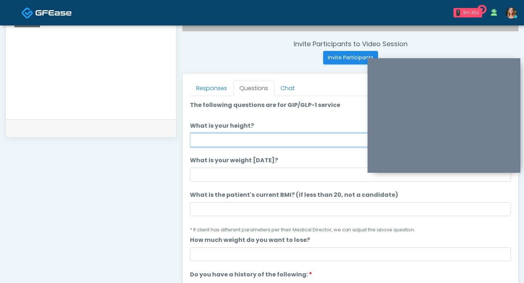
click at [205, 140] on input "What is your height?" at bounding box center [350, 140] width 321 height 14
click at [209, 139] on input "What is your height?" at bounding box center [350, 140] width 321 height 14
type input "***"
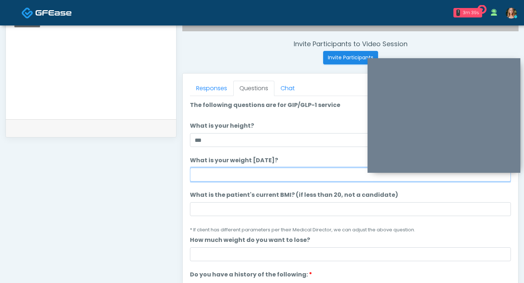
click at [206, 170] on input "What is your weight [DATE]?" at bounding box center [350, 175] width 321 height 14
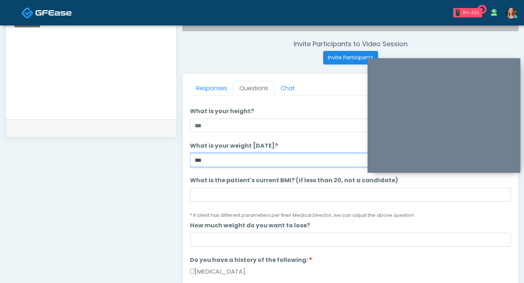
scroll to position [36, 0]
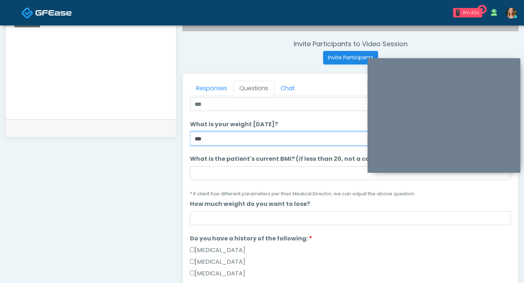
type input "***"
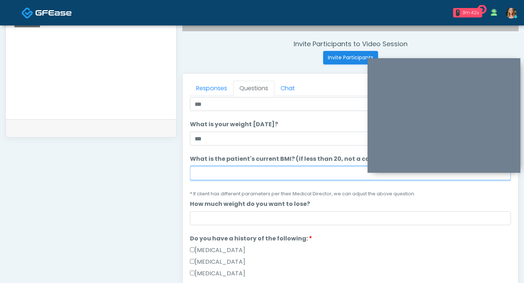
click at [227, 169] on input "What is the patient's current BMI? (if less than 20, not a candidate)" at bounding box center [350, 173] width 321 height 14
click at [225, 177] on input "What is the patient's current BMI? (if less than 20, not a candidate)" at bounding box center [350, 173] width 321 height 14
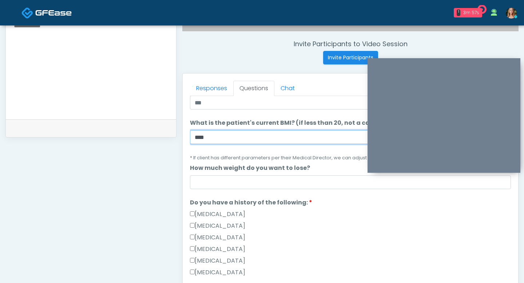
type input "****"
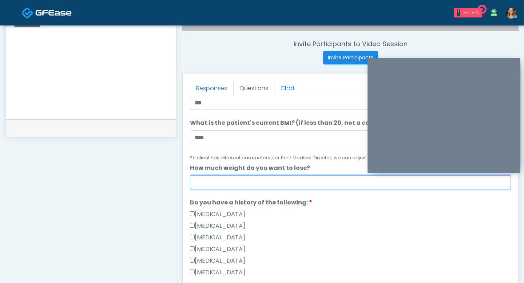
click at [218, 180] on input "How much weight do you want to lose?" at bounding box center [350, 183] width 321 height 14
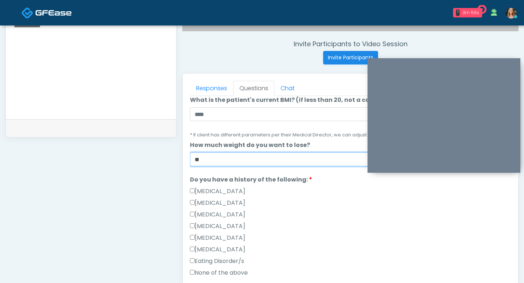
scroll to position [121, 0]
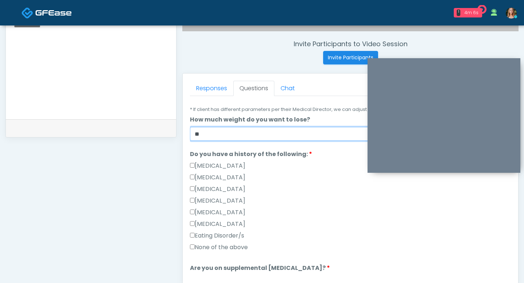
type input "**"
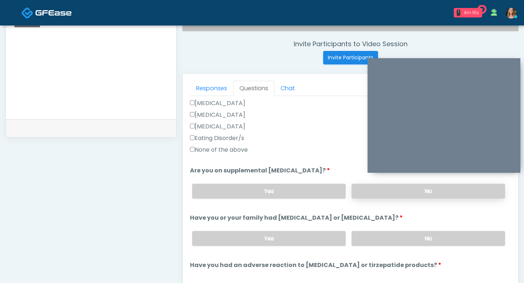
scroll to position [218, 0]
click at [370, 196] on label "No" at bounding box center [429, 191] width 154 height 15
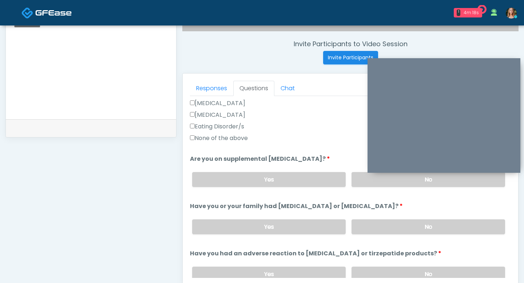
scroll to position [232, 0]
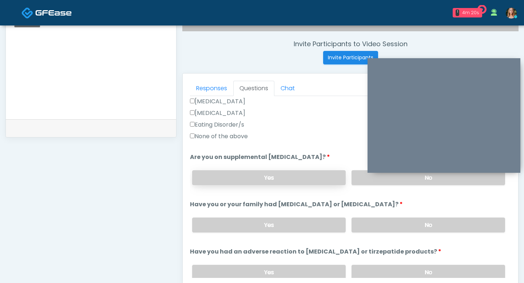
click at [302, 179] on label "Yes" at bounding box center [269, 177] width 154 height 15
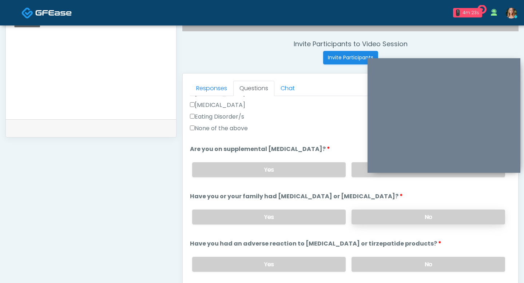
click at [373, 211] on label "No" at bounding box center [429, 217] width 154 height 15
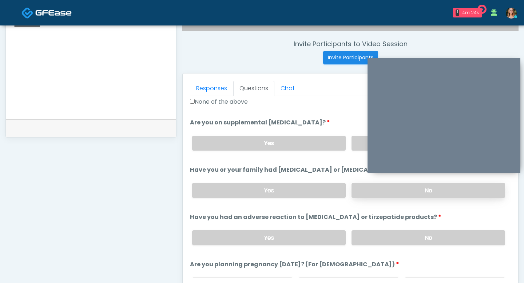
scroll to position [280, 0]
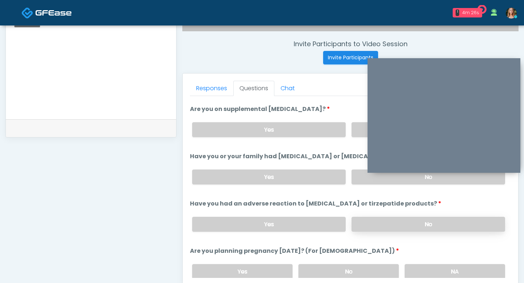
click at [375, 228] on label "No" at bounding box center [429, 224] width 154 height 15
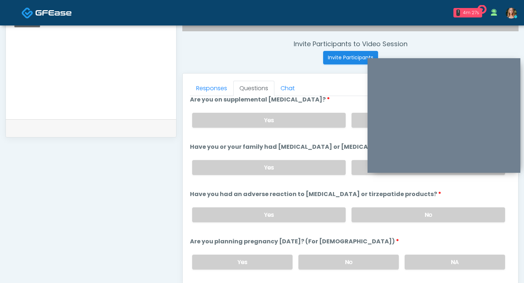
scroll to position [294, 0]
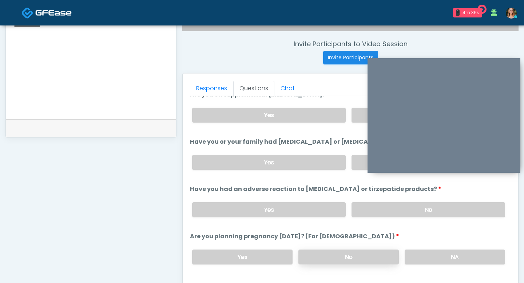
click at [364, 253] on label "No" at bounding box center [349, 257] width 101 height 15
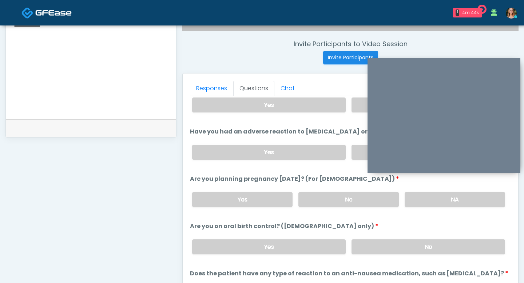
scroll to position [358, 0]
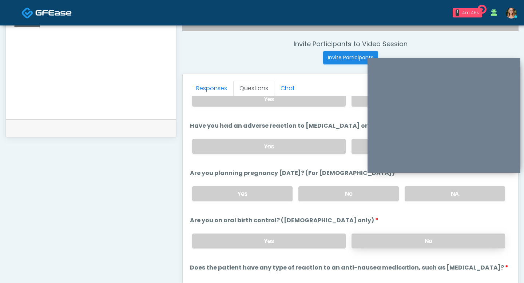
click at [378, 239] on label "No" at bounding box center [429, 241] width 154 height 15
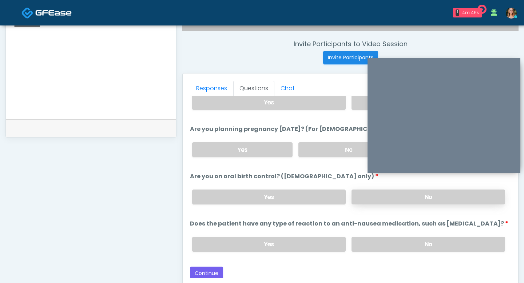
scroll to position [272, 0]
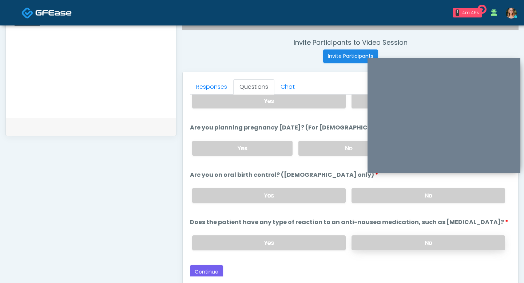
click at [371, 236] on label "No" at bounding box center [429, 243] width 154 height 15
click at [206, 267] on button "Continue" at bounding box center [206, 271] width 33 height 13
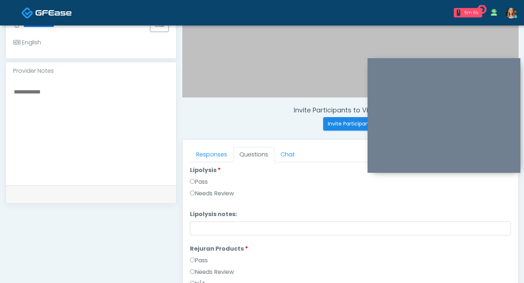
scroll to position [515, 0]
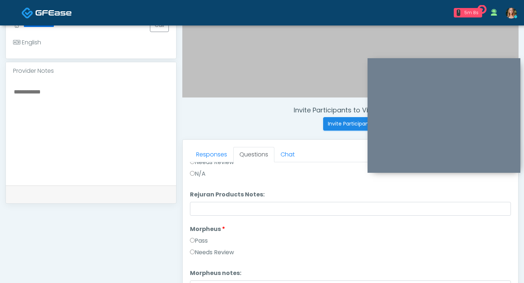
click at [192, 238] on label "Pass" at bounding box center [199, 241] width 18 height 9
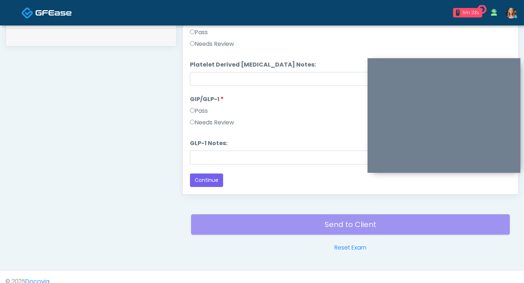
scroll to position [367, 0]
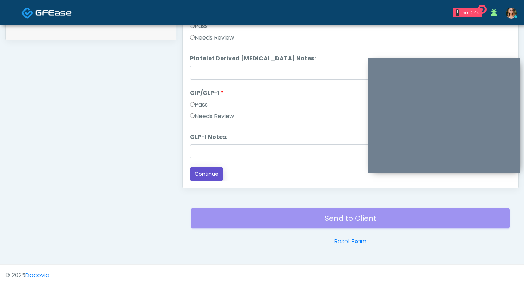
click at [205, 179] on button "Continue" at bounding box center [206, 174] width 33 height 13
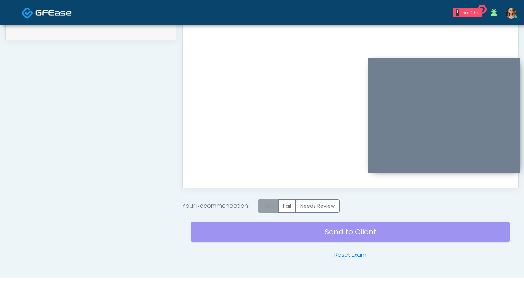
click at [266, 208] on label "Pass" at bounding box center [268, 206] width 21 height 13
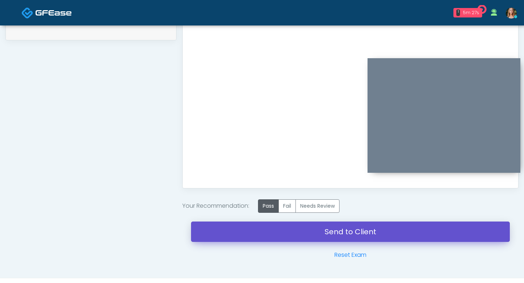
click at [265, 235] on link "Send to Client" at bounding box center [350, 232] width 319 height 20
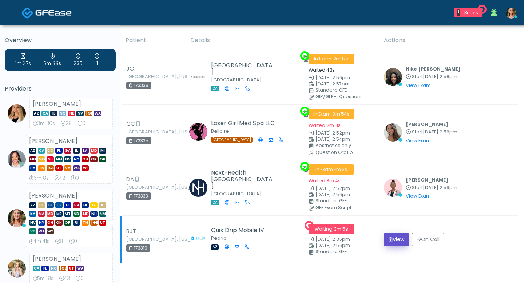
click at [396, 239] on button "View" at bounding box center [396, 239] width 25 height 13
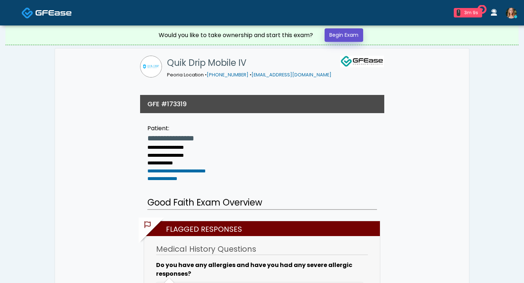
click at [338, 40] on link "Begin Exam" at bounding box center [344, 34] width 39 height 13
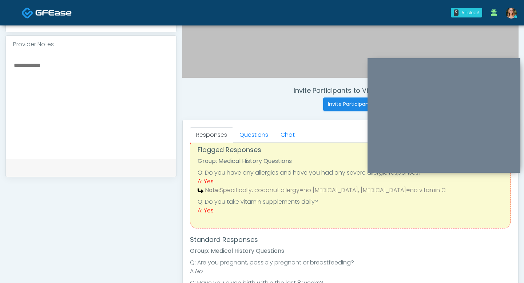
scroll to position [23, 0]
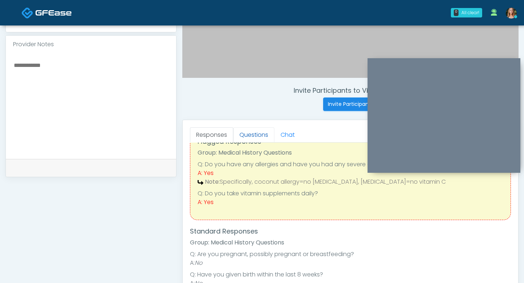
click at [255, 136] on link "Questions" at bounding box center [253, 134] width 41 height 15
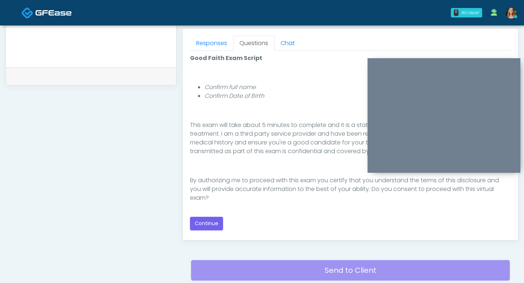
scroll to position [330, 0]
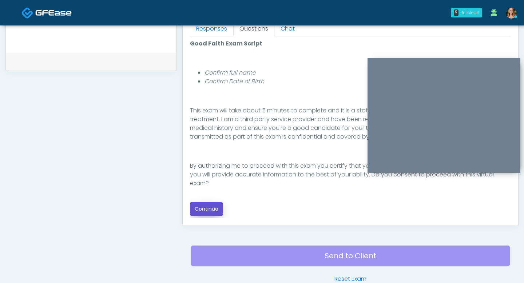
click at [210, 209] on button "Continue" at bounding box center [206, 208] width 33 height 13
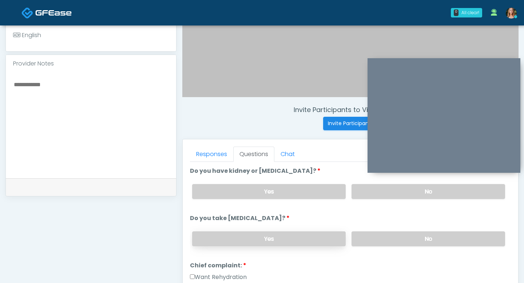
scroll to position [204, 0]
click at [363, 193] on label "No" at bounding box center [429, 192] width 154 height 15
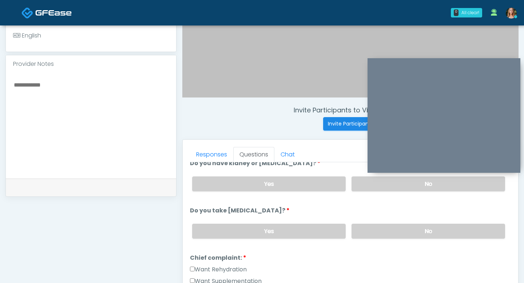
scroll to position [9, 0]
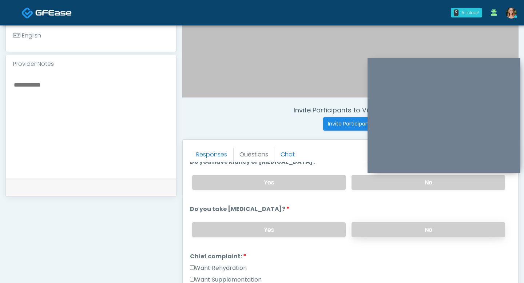
click at [362, 227] on label "No" at bounding box center [429, 230] width 154 height 15
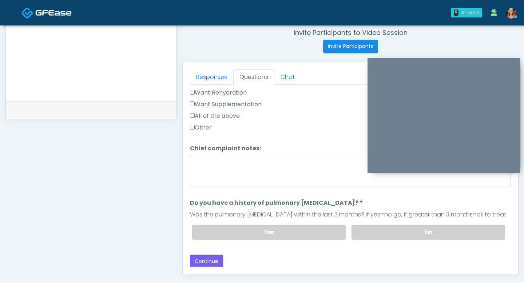
scroll to position [287, 0]
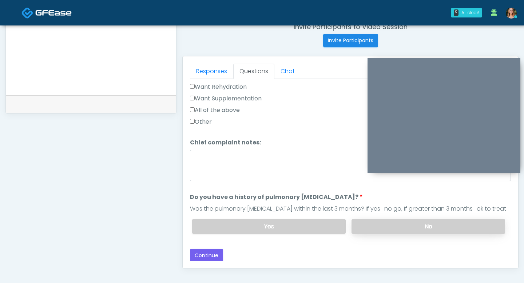
click at [375, 223] on label "No" at bounding box center [429, 226] width 154 height 15
click at [206, 249] on button "Continue" at bounding box center [206, 255] width 33 height 13
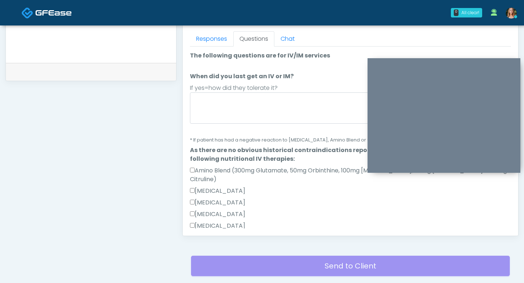
scroll to position [319, 0]
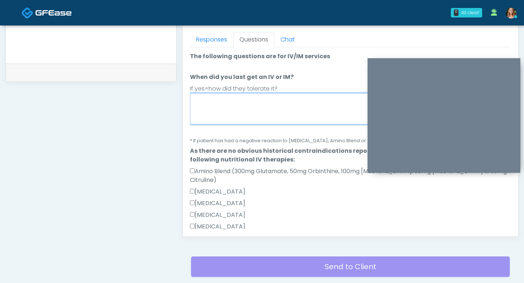
click at [233, 97] on textarea "When did you last get an IV or IM?" at bounding box center [350, 108] width 321 height 31
click at [234, 96] on textarea "**********" at bounding box center [350, 108] width 321 height 31
click at [252, 101] on textarea "**********" at bounding box center [350, 108] width 321 height 31
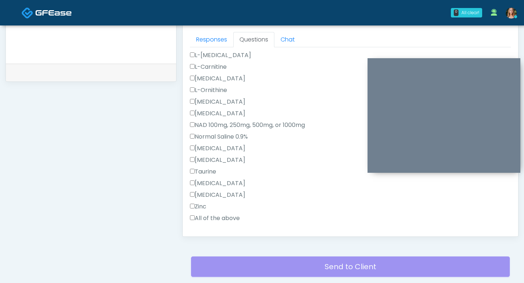
scroll to position [246, 0]
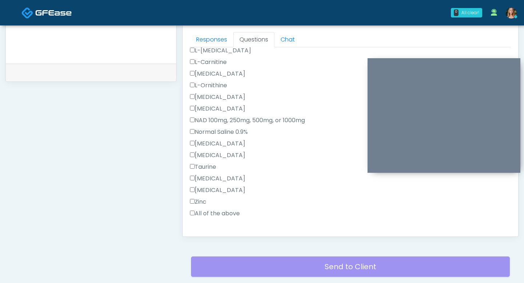
type textarea "**********"
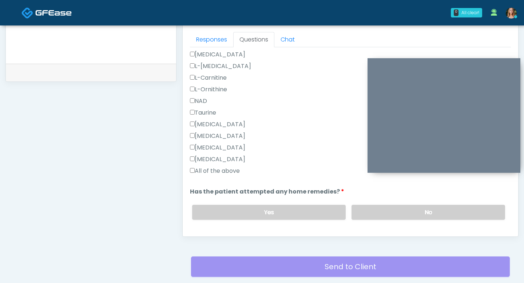
scroll to position [529, 0]
click at [372, 204] on label "No" at bounding box center [429, 211] width 154 height 15
click at [218, 234] on button "Continue" at bounding box center [206, 240] width 33 height 13
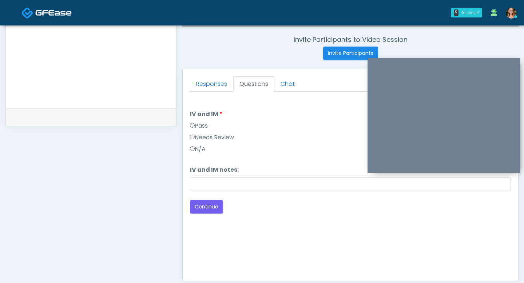
scroll to position [272, 0]
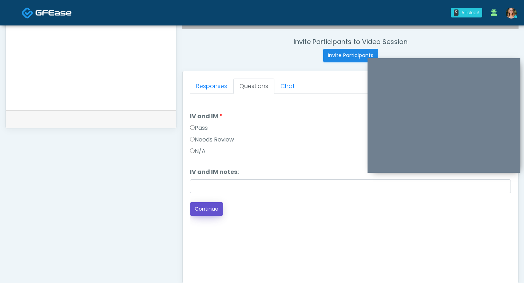
click at [201, 210] on button "Continue" at bounding box center [206, 208] width 33 height 13
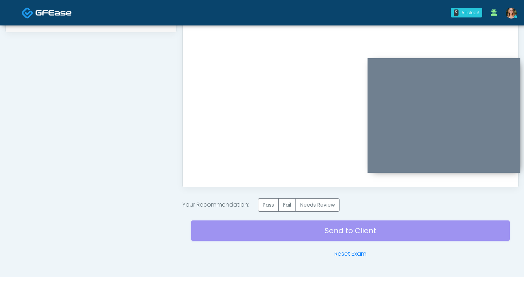
scroll to position [374, 0]
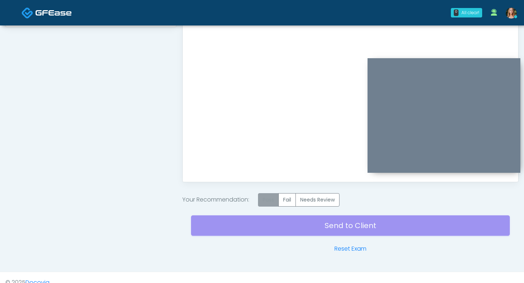
click at [268, 204] on label "Pass" at bounding box center [268, 199] width 21 height 13
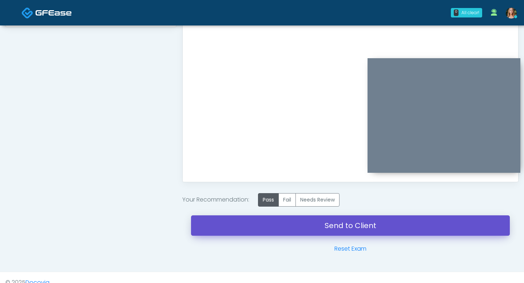
click at [271, 221] on link "Send to Client" at bounding box center [350, 226] width 319 height 20
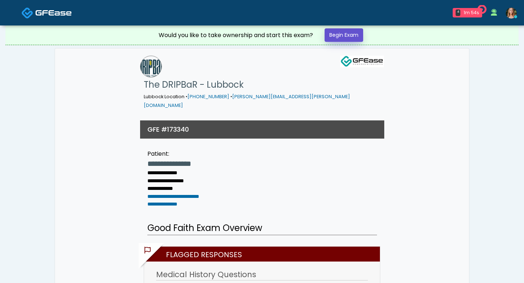
click at [338, 35] on link "Begin Exam" at bounding box center [344, 34] width 39 height 13
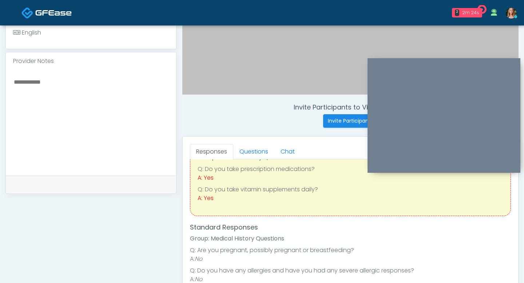
scroll to position [36, 0]
click at [258, 156] on link "Questions" at bounding box center [253, 151] width 41 height 15
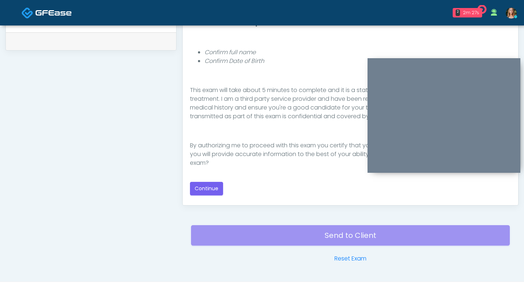
scroll to position [351, 0]
click at [219, 194] on button "Continue" at bounding box center [206, 188] width 33 height 13
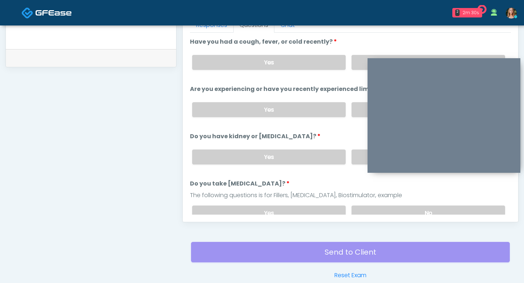
scroll to position [328, 0]
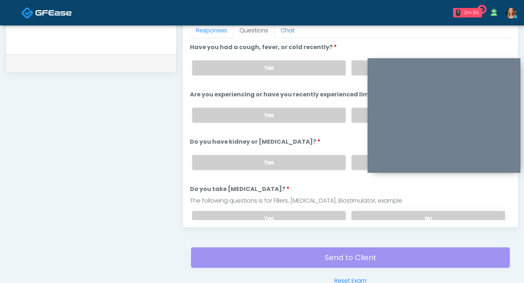
click at [361, 212] on label "No" at bounding box center [429, 218] width 154 height 15
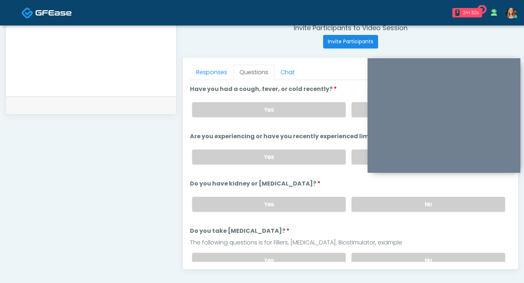
scroll to position [267, 0]
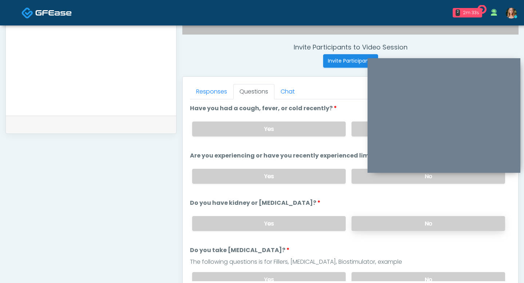
click at [376, 225] on label "No" at bounding box center [429, 223] width 154 height 15
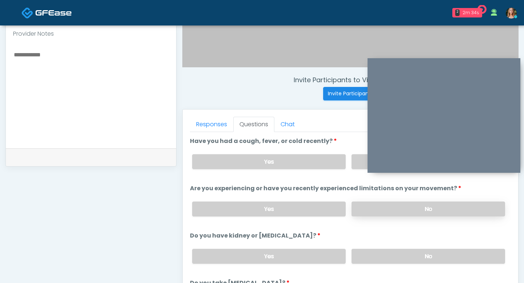
click at [373, 212] on label "No" at bounding box center [429, 209] width 154 height 15
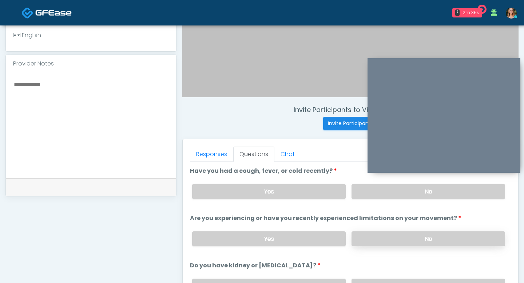
scroll to position [193, 0]
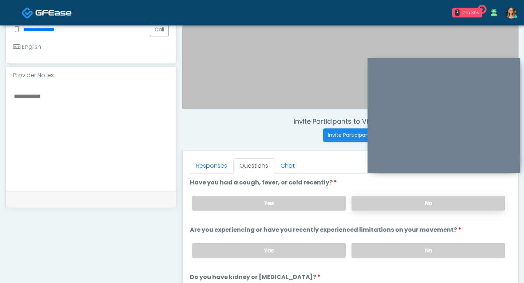
click at [373, 200] on label "No" at bounding box center [429, 203] width 154 height 15
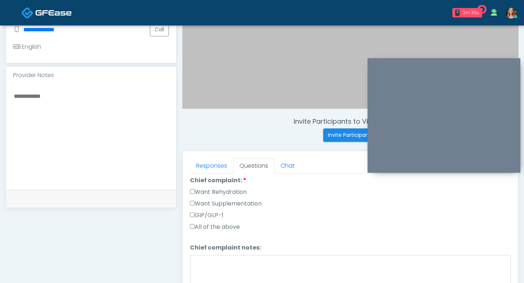
scroll to position [204, 0]
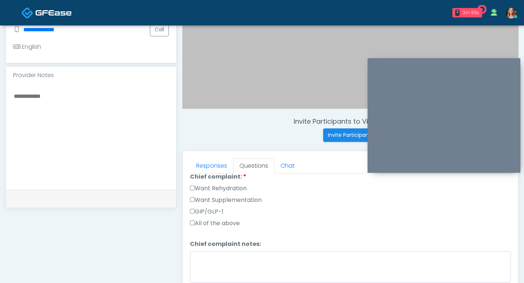
click at [247, 229] on div "All of the above" at bounding box center [350, 225] width 321 height 12
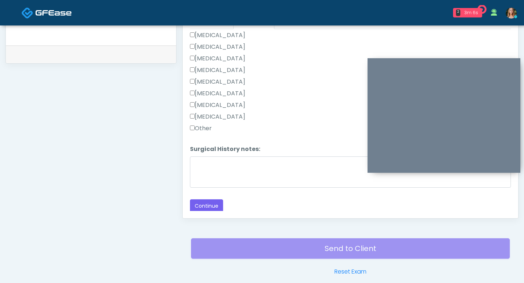
scroll to position [344, 0]
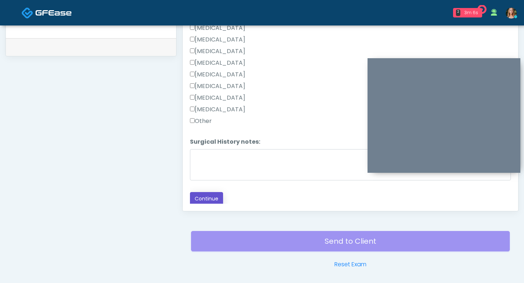
click at [207, 194] on button "Continue" at bounding box center [206, 198] width 33 height 13
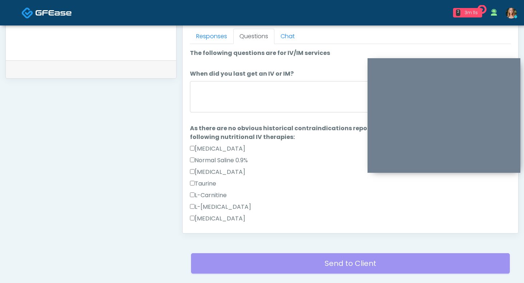
scroll to position [318, 0]
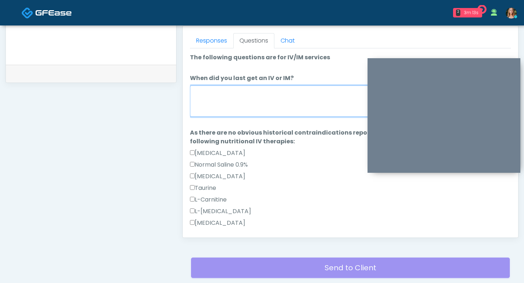
click at [227, 106] on textarea "When did you last get an IV or IM?" at bounding box center [350, 101] width 321 height 31
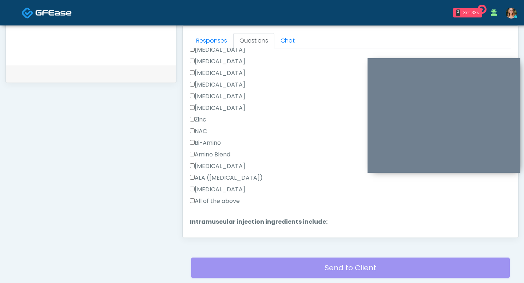
scroll to position [240, 0]
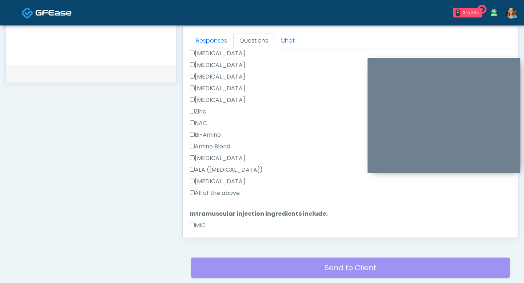
type textarea "*****"
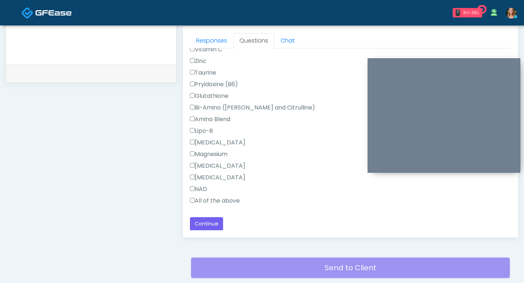
scroll to position [347, 0]
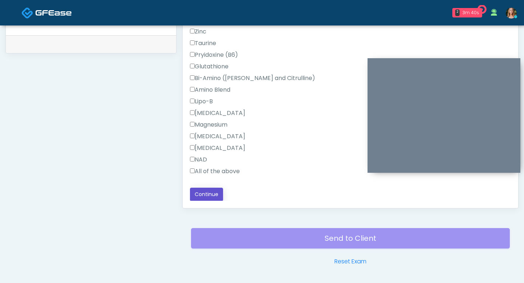
click at [201, 189] on button "Continue" at bounding box center [206, 194] width 33 height 13
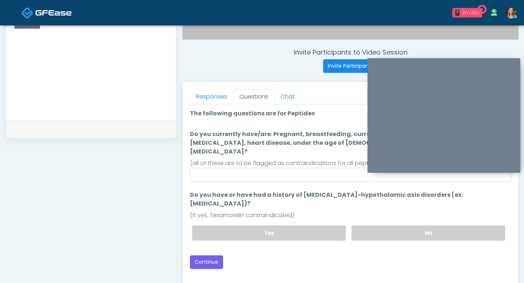
scroll to position [261, 0]
click at [368, 227] on label "No" at bounding box center [429, 234] width 154 height 15
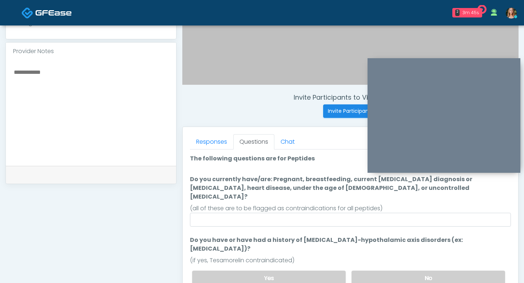
scroll to position [212, 0]
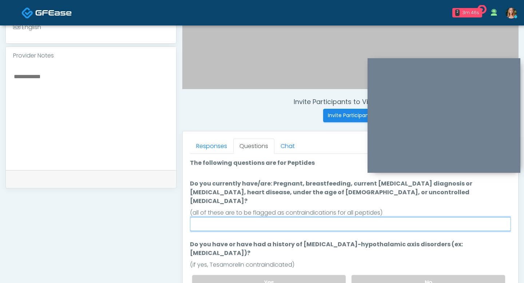
click at [345, 217] on input "Do you currently have/are: Pregnant, breastfeeding, current [MEDICAL_DATA] diag…" at bounding box center [350, 224] width 321 height 14
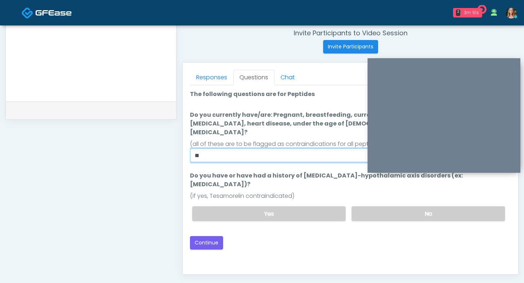
scroll to position [310, 0]
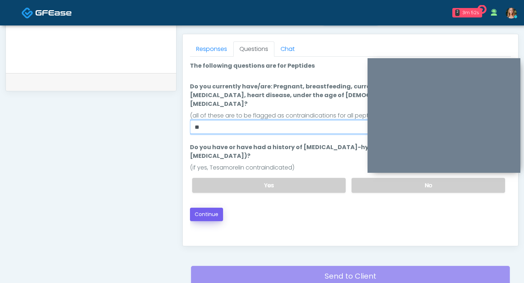
type input "**"
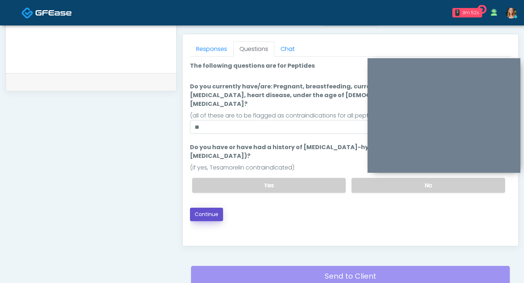
click at [201, 208] on button "Continue" at bounding box center [206, 214] width 33 height 13
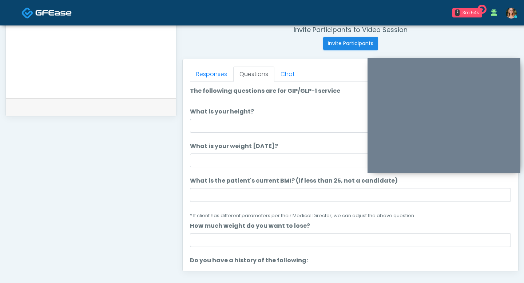
scroll to position [277, 0]
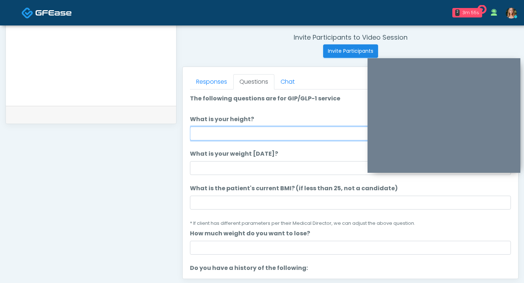
click at [233, 137] on input "What is your height?" at bounding box center [350, 134] width 321 height 14
type input "***"
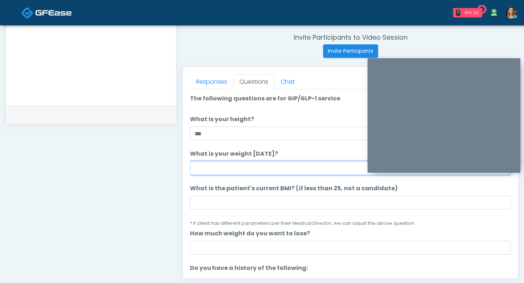
click at [223, 166] on input "What is your weight [DATE]?" at bounding box center [350, 168] width 321 height 14
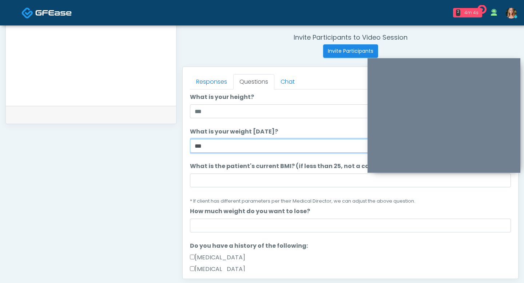
scroll to position [40, 0]
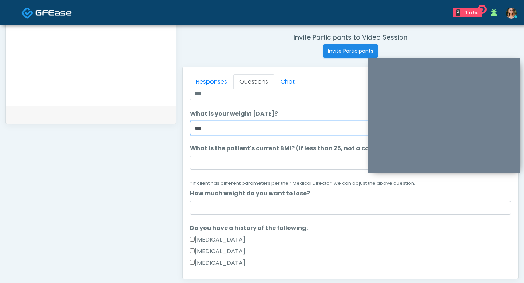
type input "***"
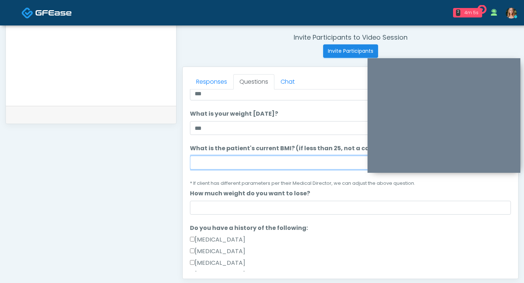
click at [243, 168] on input "What is the patient's current BMI? (if less than 25, not a candidate)" at bounding box center [350, 163] width 321 height 14
type input "***"
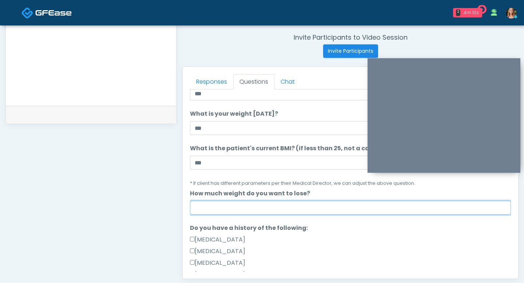
click at [235, 211] on input "How much weight do you want to lose?" at bounding box center [350, 208] width 321 height 14
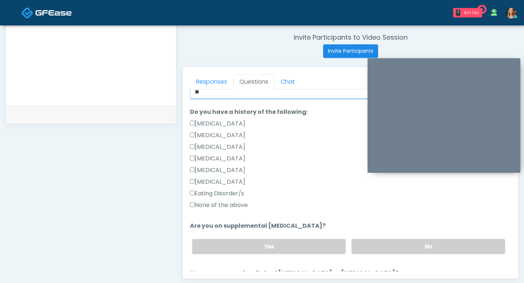
scroll to position [165, 0]
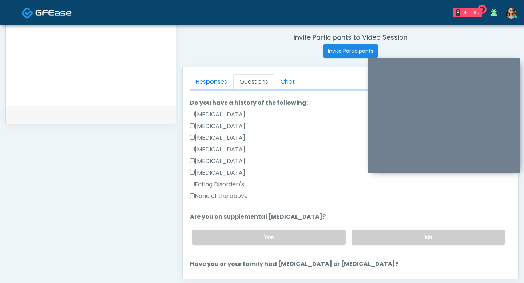
type input "**"
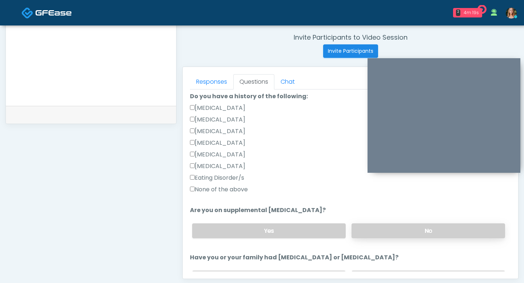
click at [368, 229] on label "No" at bounding box center [429, 231] width 154 height 15
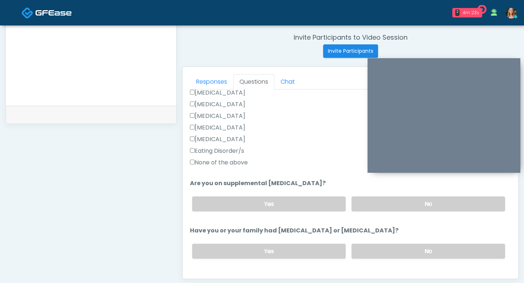
scroll to position [208, 0]
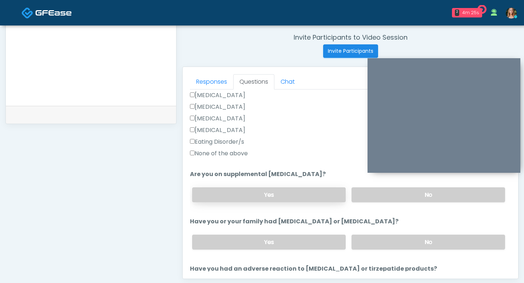
click at [287, 198] on label "Yes" at bounding box center [269, 195] width 154 height 15
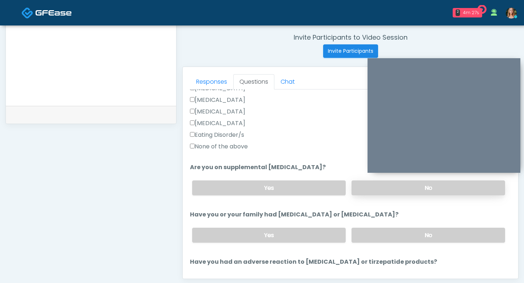
click at [363, 182] on label "No" at bounding box center [429, 188] width 154 height 15
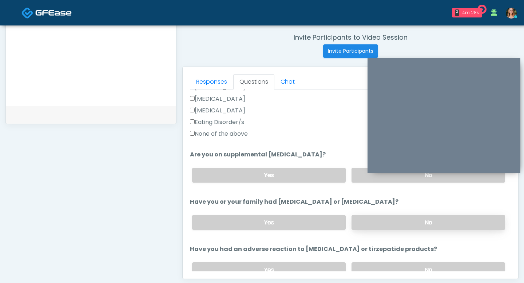
click at [367, 216] on label "No" at bounding box center [429, 222] width 154 height 15
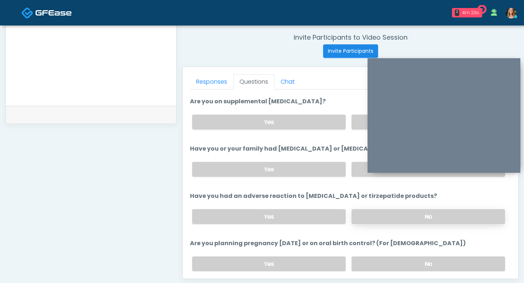
click at [378, 212] on label "No" at bounding box center [429, 216] width 154 height 15
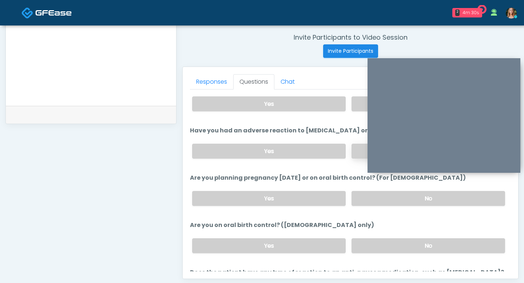
scroll to position [348, 0]
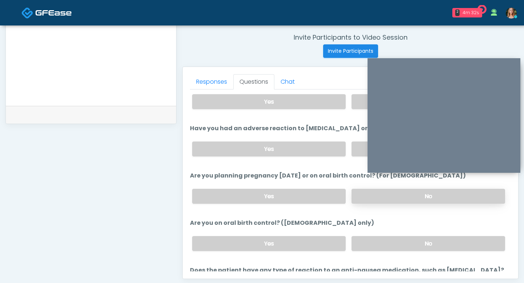
click at [376, 200] on label "No" at bounding box center [429, 196] width 154 height 15
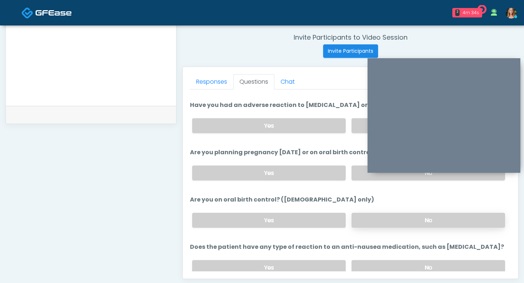
click at [371, 222] on label "No" at bounding box center [429, 220] width 154 height 15
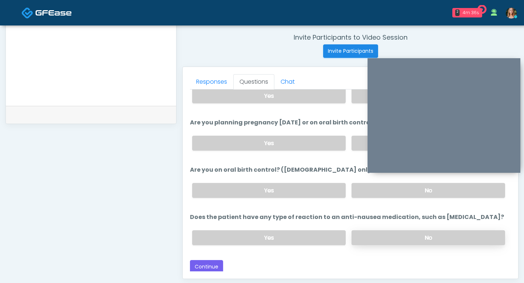
click at [379, 234] on label "No" at bounding box center [429, 238] width 154 height 15
click at [201, 267] on button "Continue" at bounding box center [206, 266] width 33 height 13
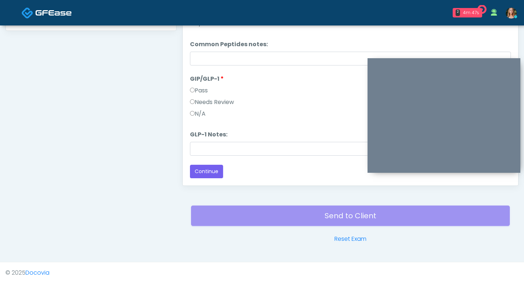
scroll to position [370, 0]
click at [206, 171] on button "Continue" at bounding box center [206, 171] width 33 height 13
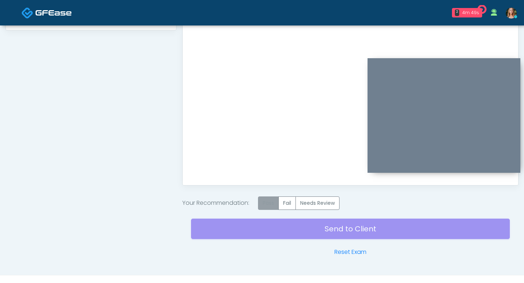
click at [272, 202] on label "Pass" at bounding box center [268, 203] width 21 height 13
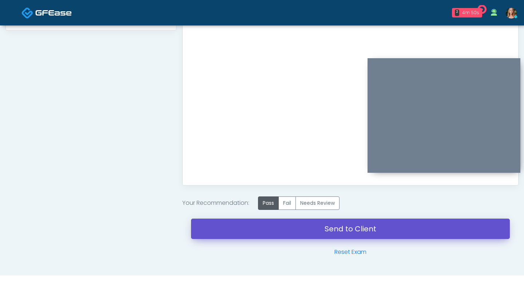
click at [273, 222] on link "Send to Client" at bounding box center [350, 229] width 319 height 20
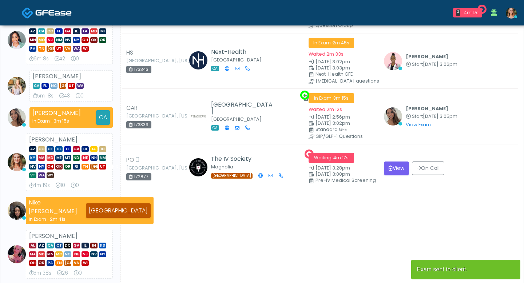
scroll to position [120, 0]
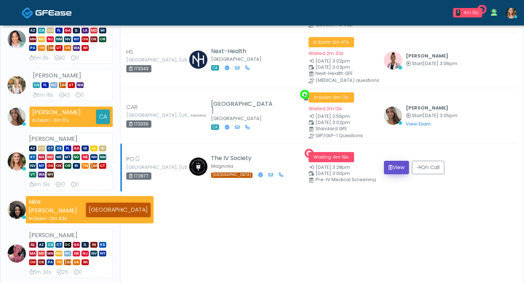
click at [393, 162] on button "View" at bounding box center [396, 167] width 25 height 13
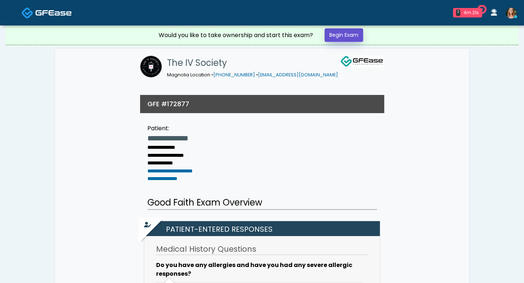
click at [342, 38] on link "Begin Exam" at bounding box center [344, 34] width 39 height 13
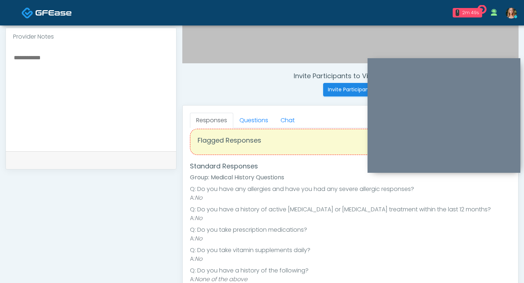
scroll to position [254, 0]
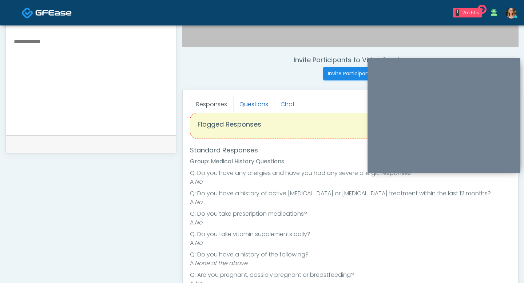
click at [261, 109] on link "Questions" at bounding box center [253, 104] width 41 height 15
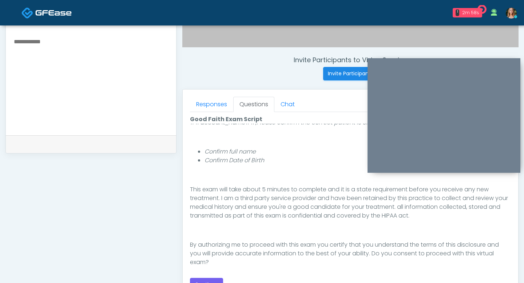
scroll to position [76, 0]
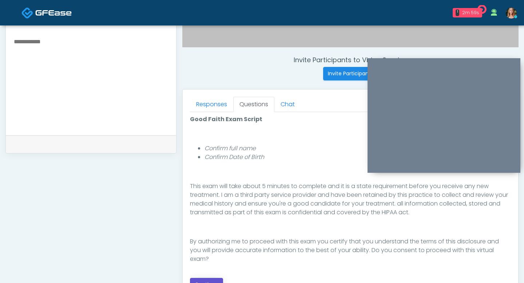
click at [202, 281] on button "Continue" at bounding box center [206, 284] width 33 height 13
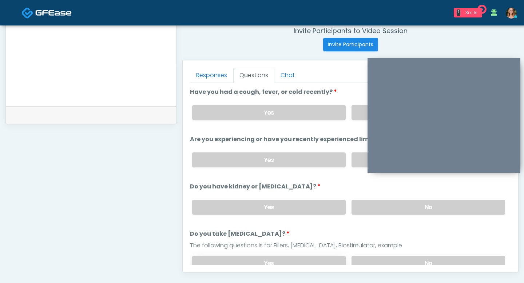
scroll to position [269, 0]
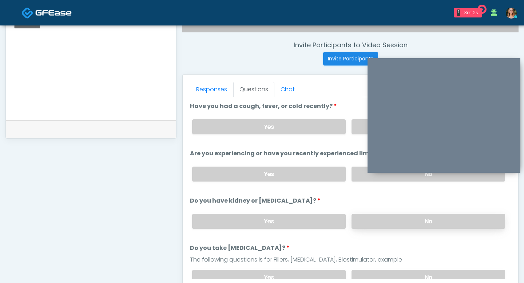
click at [383, 221] on label "No" at bounding box center [429, 221] width 154 height 15
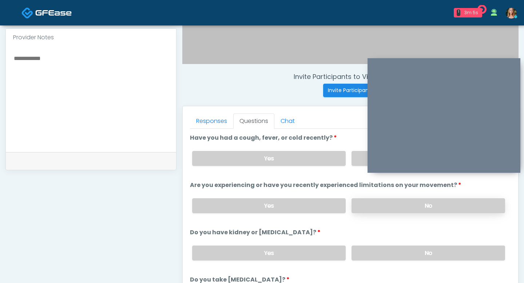
scroll to position [231, 0]
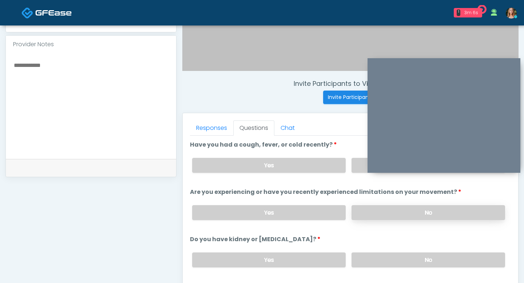
click at [377, 205] on label "No" at bounding box center [429, 212] width 154 height 15
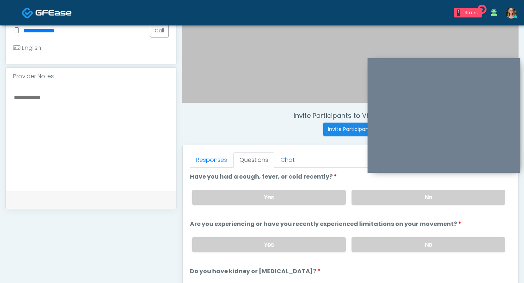
scroll to position [190, 0]
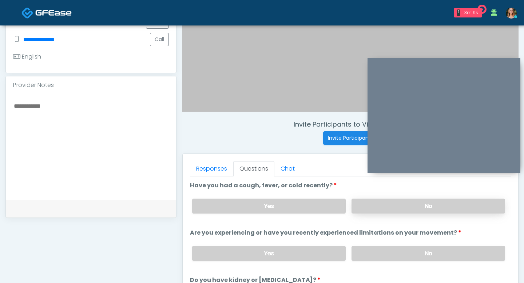
click at [386, 205] on label "No" at bounding box center [429, 206] width 154 height 15
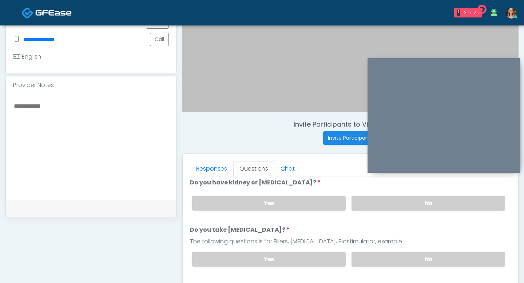
scroll to position [117, 0]
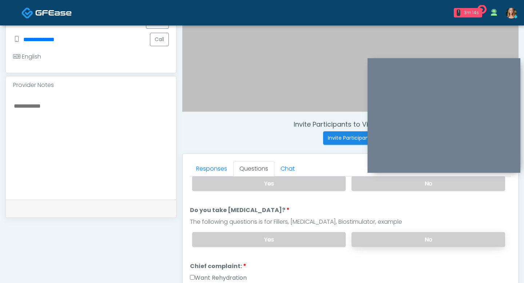
click at [400, 232] on label "No" at bounding box center [429, 239] width 154 height 15
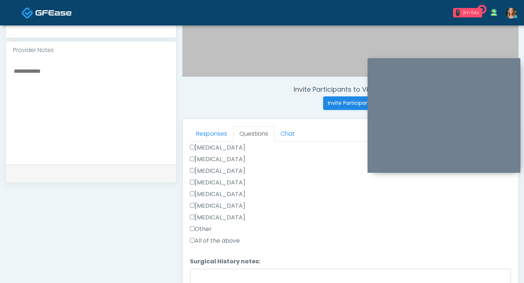
scroll to position [239, 0]
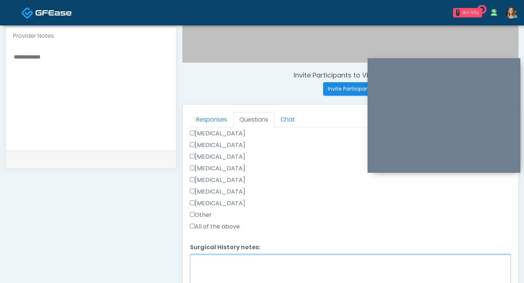
click at [206, 268] on textarea "Surgical History notes:" at bounding box center [350, 270] width 321 height 31
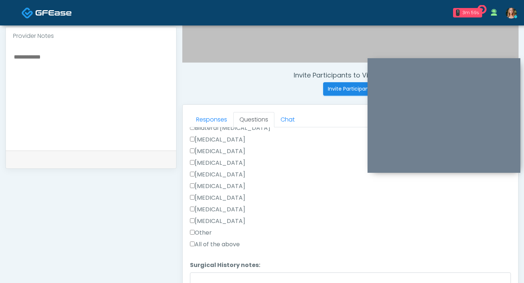
scroll to position [399, 0]
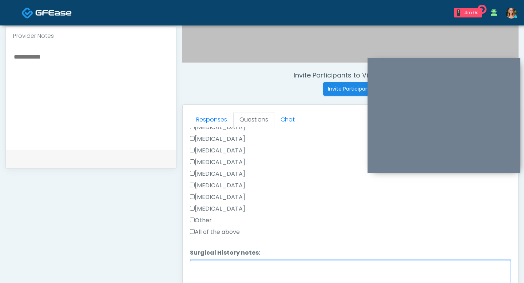
click at [248, 268] on textarea "Surgical History notes:" at bounding box center [350, 275] width 321 height 31
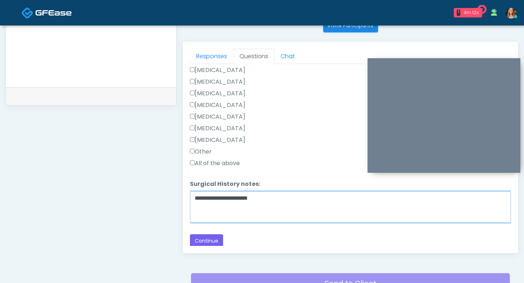
scroll to position [315, 0]
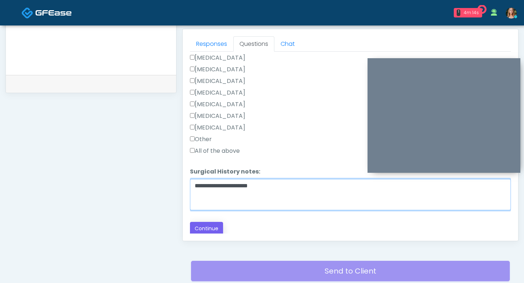
type textarea "**********"
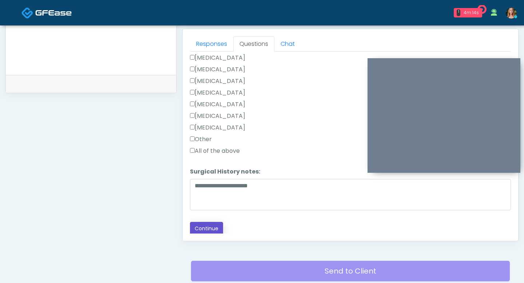
click at [208, 230] on button "Continue" at bounding box center [206, 228] width 33 height 13
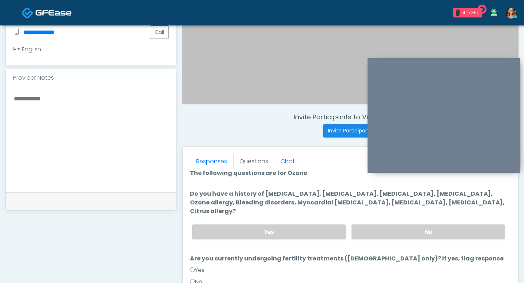
scroll to position [5, 0]
click at [371, 226] on label "No" at bounding box center [429, 231] width 154 height 15
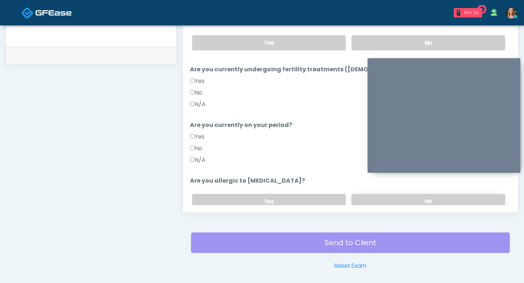
scroll to position [46, 0]
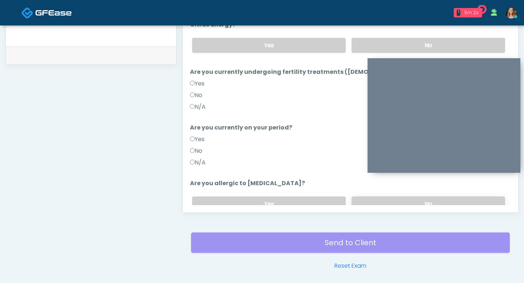
click at [376, 199] on label "No" at bounding box center [429, 204] width 154 height 15
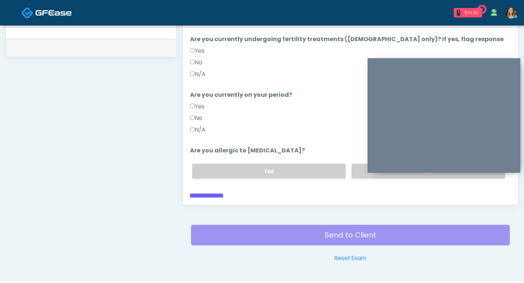
scroll to position [357, 0]
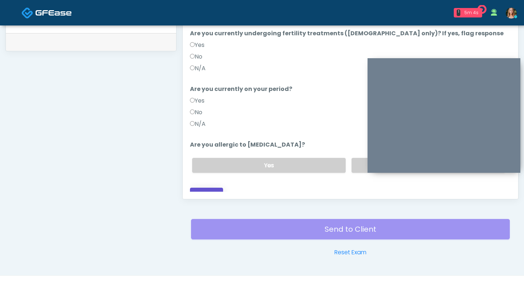
click at [214, 188] on button "Continue" at bounding box center [206, 194] width 33 height 13
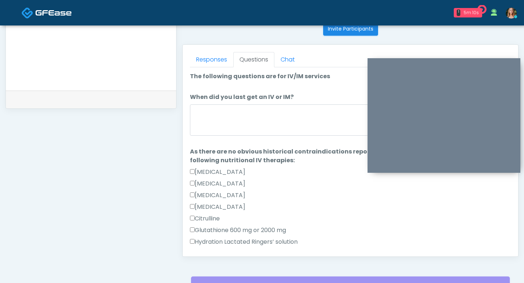
scroll to position [288, 0]
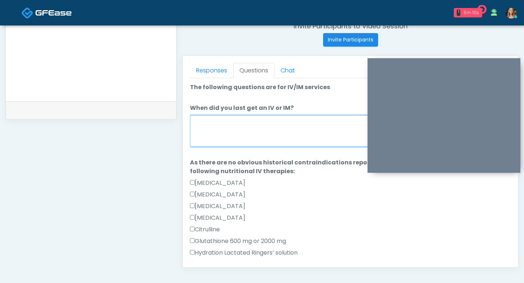
click at [257, 122] on textarea "When did you last get an IV or IM?" at bounding box center [350, 130] width 321 height 31
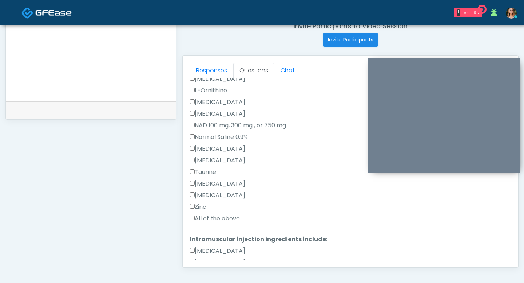
scroll to position [232, 0]
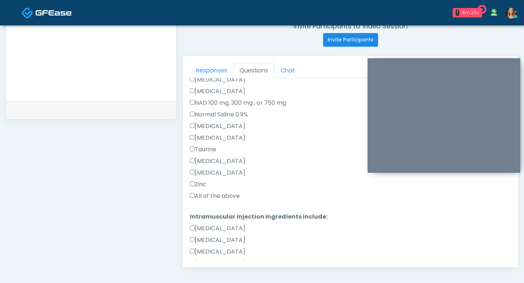
type textarea "**********"
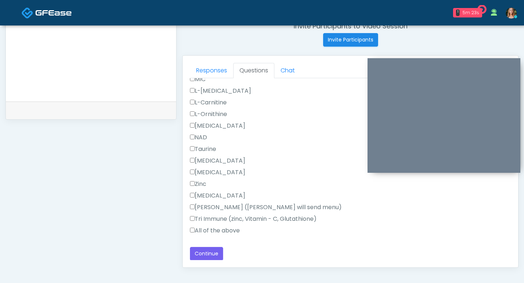
scroll to position [304, 0]
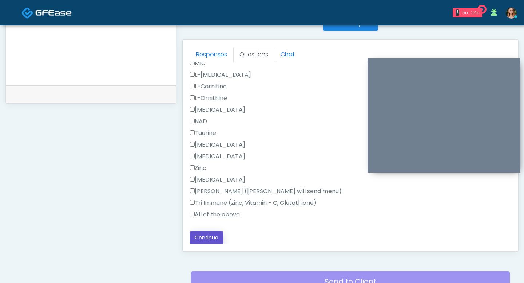
click at [199, 232] on button "Continue" at bounding box center [206, 237] width 33 height 13
click at [308, 180] on div "Zofran" at bounding box center [350, 182] width 321 height 12
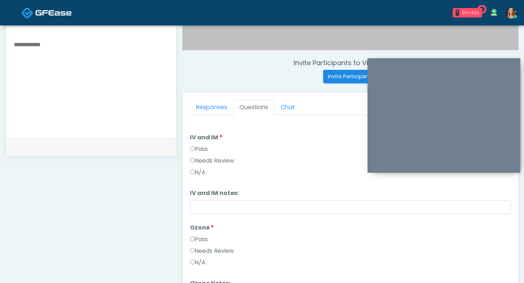
scroll to position [30, 0]
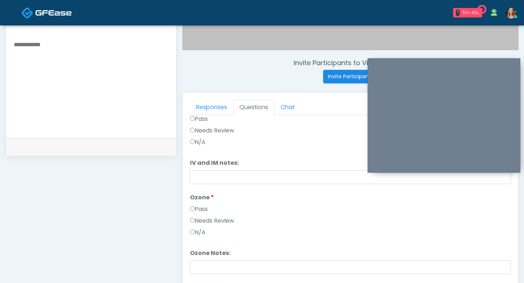
click at [194, 209] on label "Pass" at bounding box center [199, 209] width 18 height 9
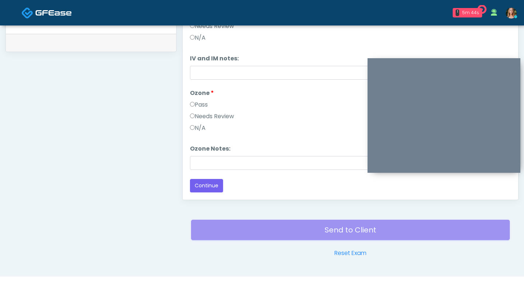
scroll to position [365, 0]
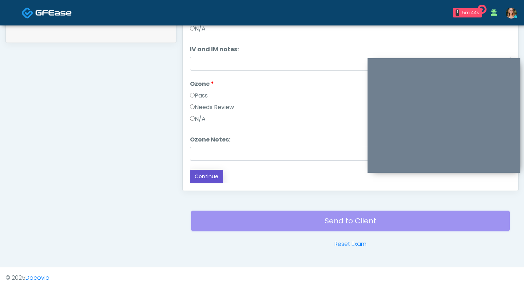
click at [202, 178] on button "Continue" at bounding box center [206, 176] width 33 height 13
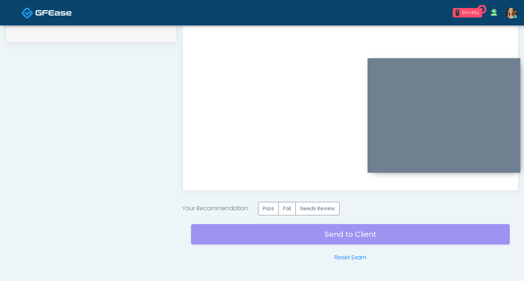
scroll to position [0, 0]
click at [271, 208] on label "Pass" at bounding box center [268, 208] width 21 height 13
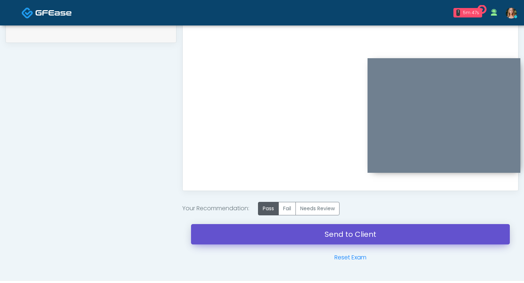
click at [271, 231] on link "Send to Client" at bounding box center [350, 234] width 319 height 20
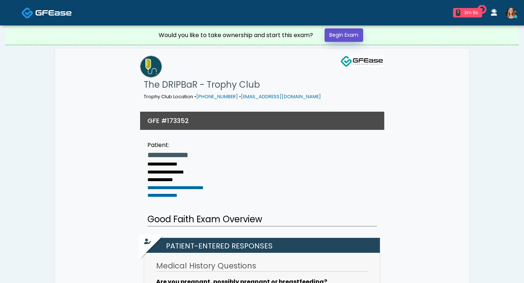
click at [342, 32] on link "Begin Exam" at bounding box center [344, 34] width 39 height 13
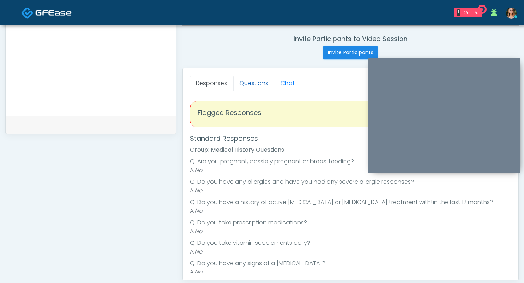
click at [250, 84] on link "Questions" at bounding box center [253, 83] width 41 height 15
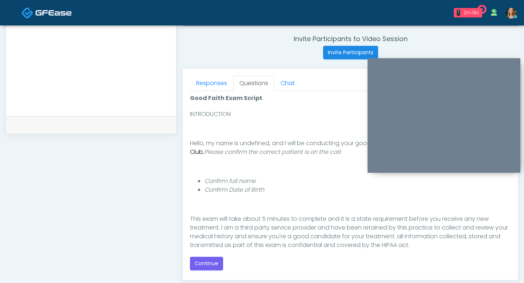
scroll to position [27, 0]
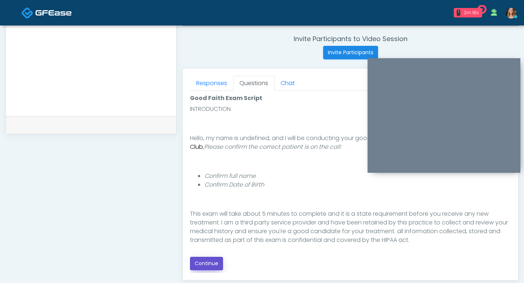
click at [207, 265] on button "Continue" at bounding box center [206, 263] width 33 height 13
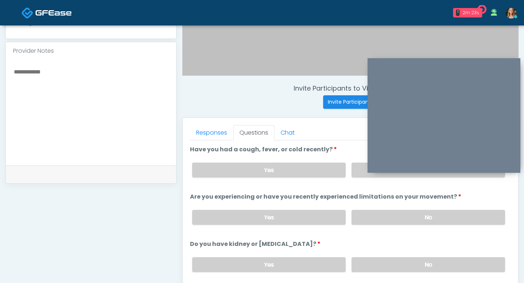
scroll to position [216, 0]
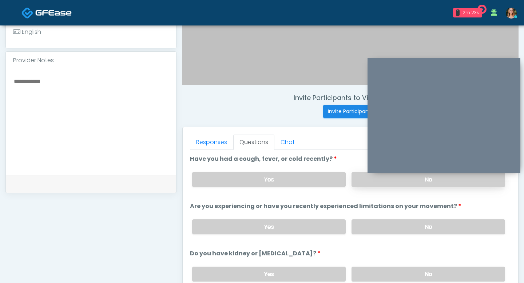
click at [377, 182] on label "No" at bounding box center [429, 179] width 154 height 15
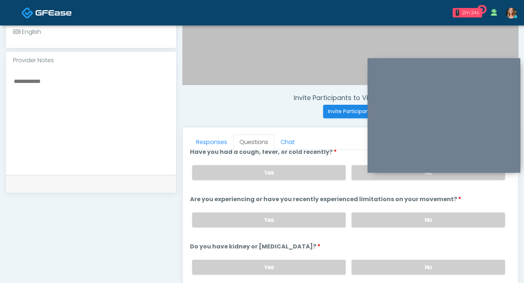
scroll to position [7, 0]
click at [385, 218] on label "No" at bounding box center [429, 219] width 154 height 15
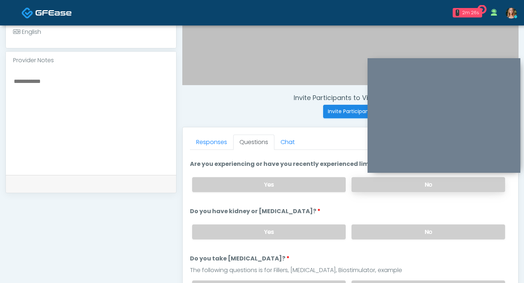
scroll to position [43, 0]
click at [389, 230] on label "No" at bounding box center [429, 231] width 154 height 15
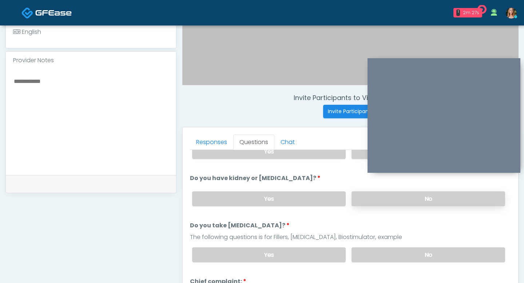
scroll to position [88, 0]
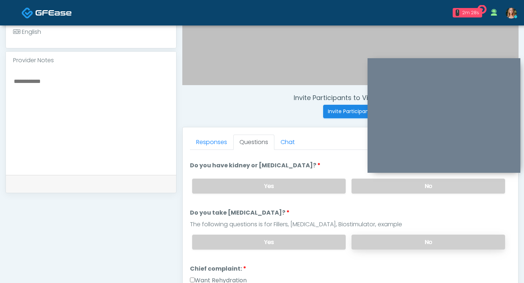
click at [394, 243] on label "No" at bounding box center [429, 242] width 154 height 15
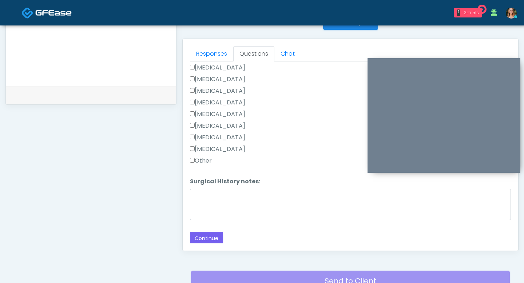
scroll to position [326, 0]
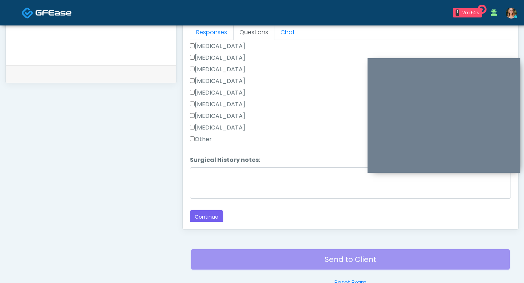
click at [204, 213] on button "Continue" at bounding box center [206, 216] width 33 height 13
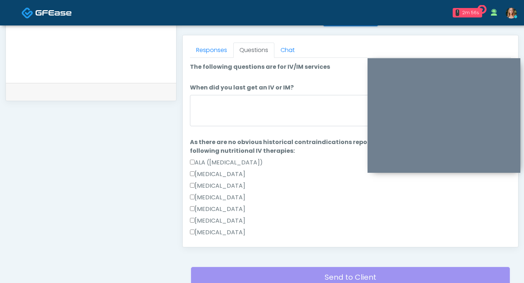
scroll to position [305, 0]
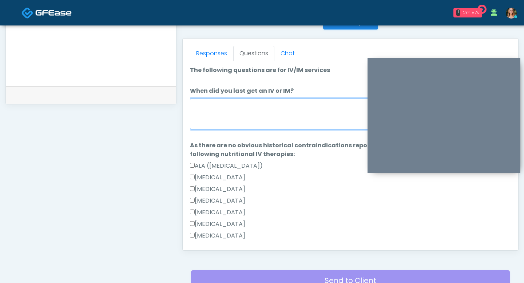
click at [247, 127] on textarea "When did you last get an IV or IM?" at bounding box center [350, 113] width 321 height 31
click at [193, 106] on textarea "********" at bounding box center [350, 113] width 321 height 31
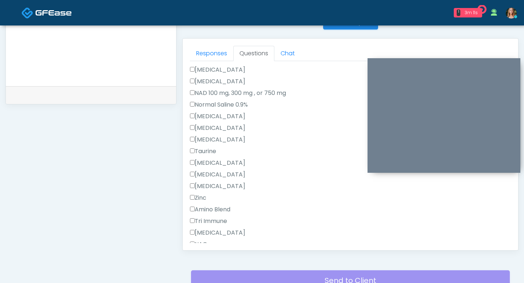
scroll to position [314, 0]
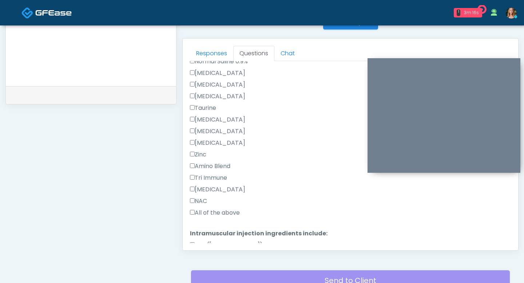
type textarea "**********"
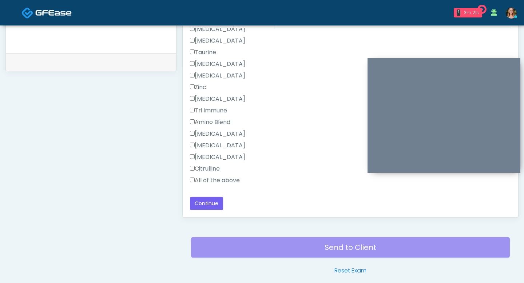
scroll to position [344, 0]
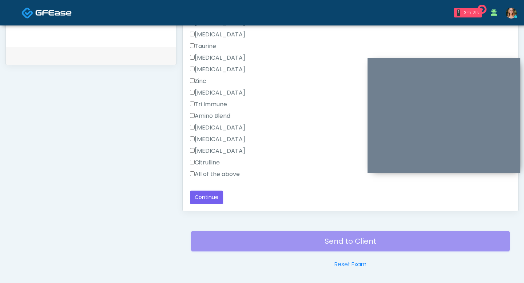
click at [207, 197] on button "Continue" at bounding box center [206, 197] width 33 height 13
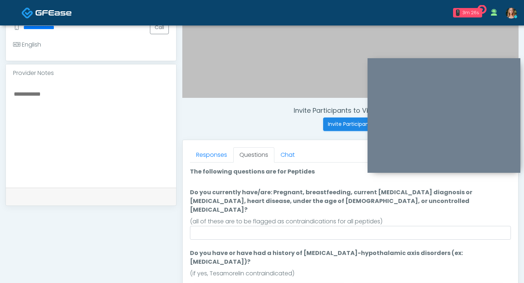
scroll to position [204, 0]
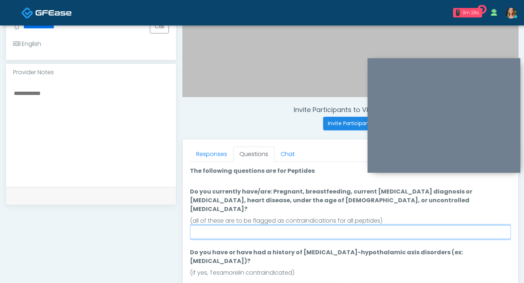
click at [333, 227] on input "Do you currently have/are: Pregnant, breastfeeding, current [MEDICAL_DATA] diag…" at bounding box center [350, 232] width 321 height 14
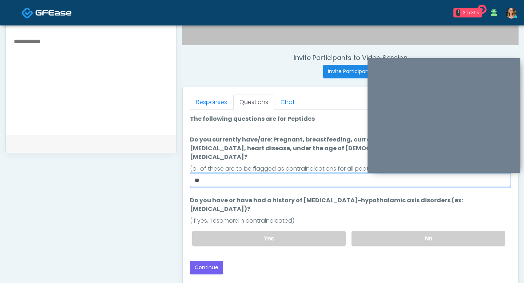
scroll to position [266, 0]
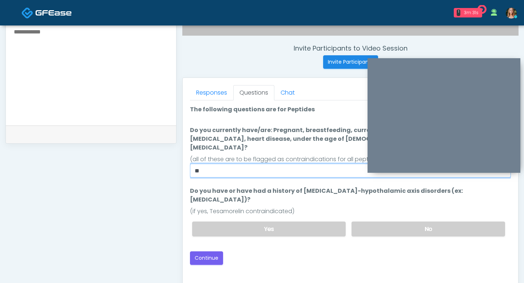
type input "**"
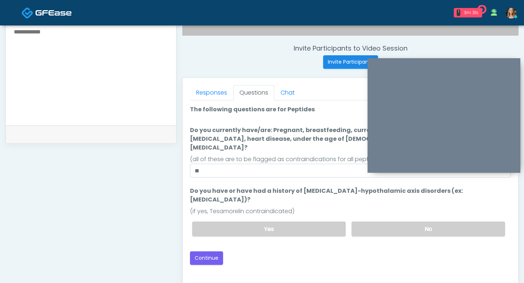
click at [364, 216] on div "Yes No" at bounding box center [348, 229] width 325 height 27
click at [365, 222] on label "No" at bounding box center [429, 229] width 154 height 15
click at [205, 252] on button "Continue" at bounding box center [206, 258] width 33 height 13
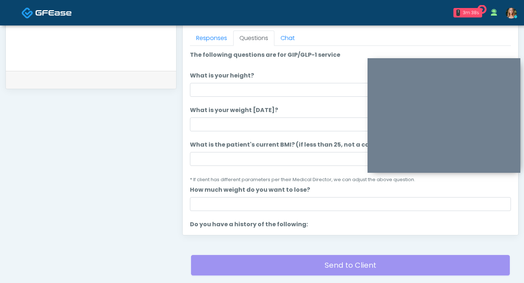
scroll to position [302, 0]
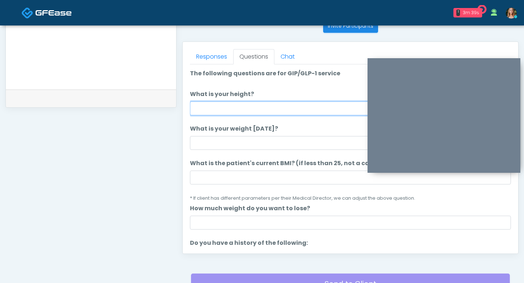
click at [221, 114] on input "What is your height?" at bounding box center [350, 109] width 321 height 14
type input "***"
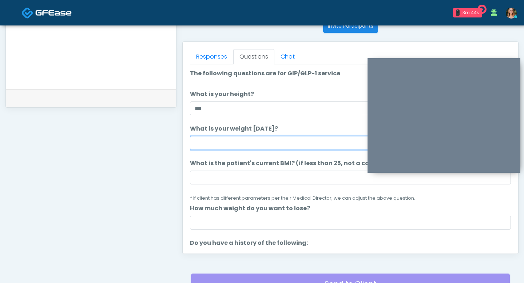
click at [216, 141] on input "What is your weight [DATE]?" at bounding box center [350, 143] width 321 height 14
type input "******"
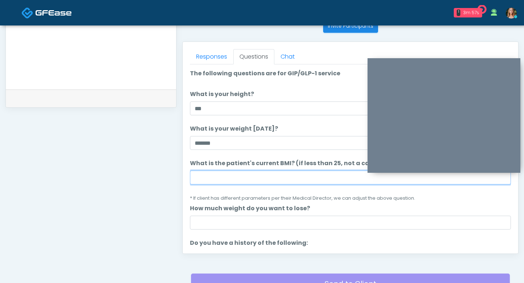
click at [248, 178] on input "What is the patient's current BMI? (if less than 25, not a candidate)" at bounding box center [350, 178] width 321 height 14
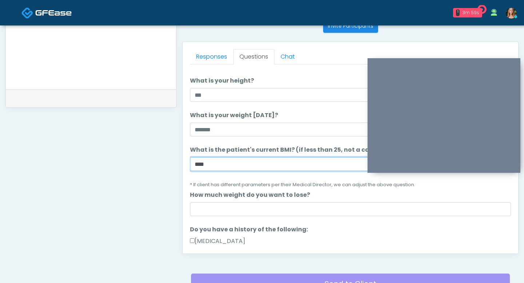
scroll to position [27, 0]
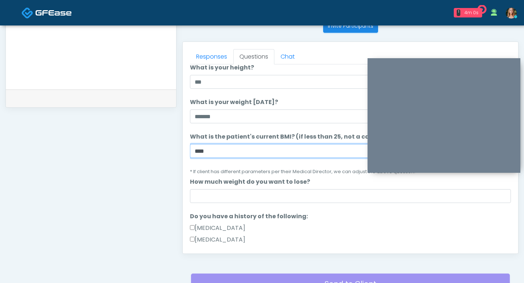
type input "****"
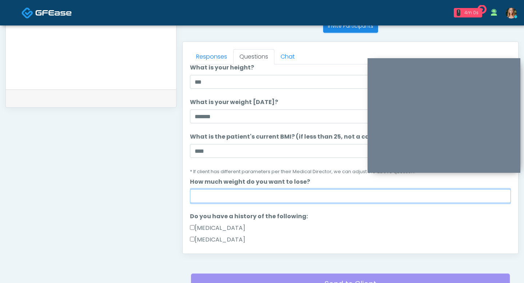
click at [254, 194] on input "How much weight do you want to lose?" at bounding box center [350, 196] width 321 height 14
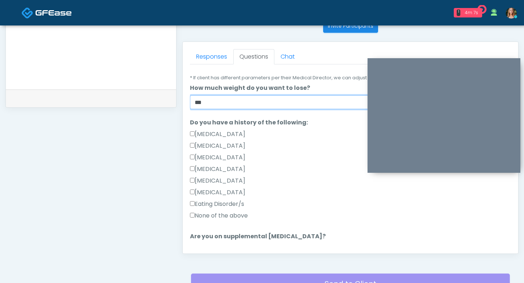
scroll to position [129, 0]
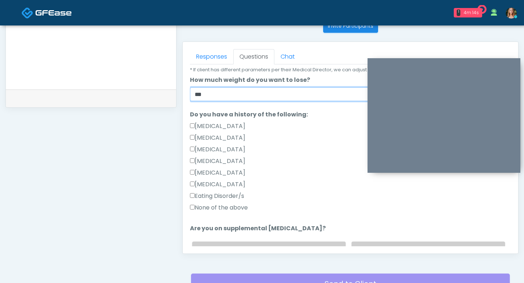
type input "**"
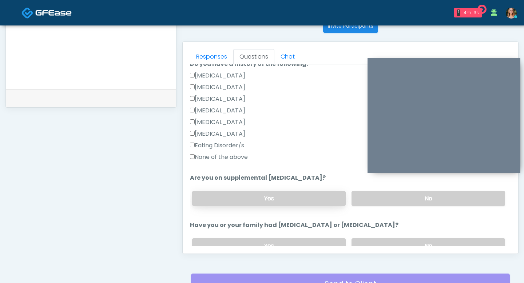
scroll to position [181, 0]
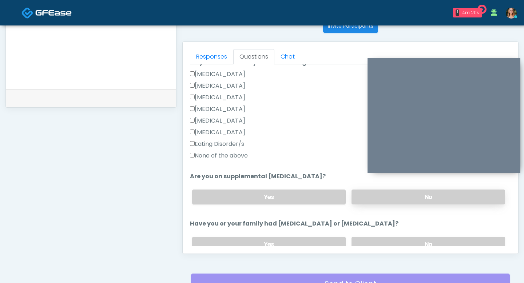
click at [384, 198] on label "No" at bounding box center [429, 197] width 154 height 15
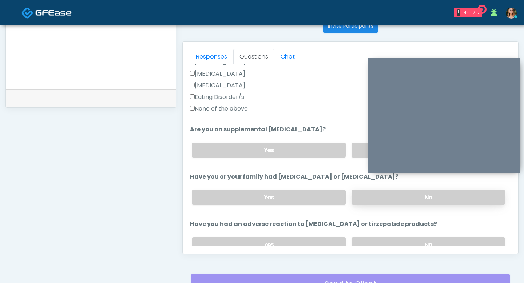
click at [378, 195] on label "No" at bounding box center [429, 197] width 154 height 15
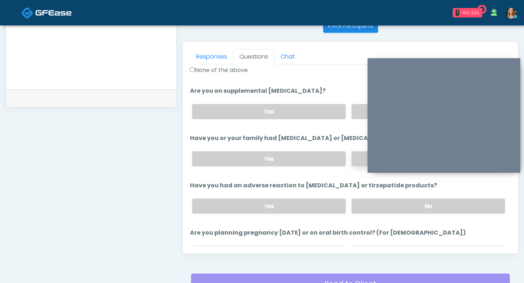
scroll to position [270, 0]
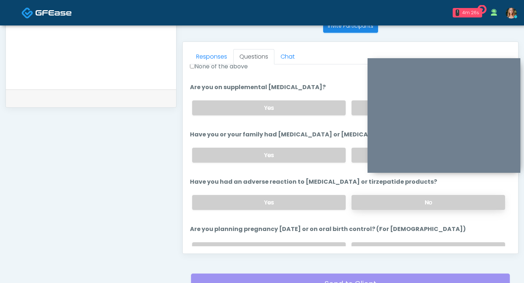
click at [373, 206] on label "No" at bounding box center [429, 202] width 154 height 15
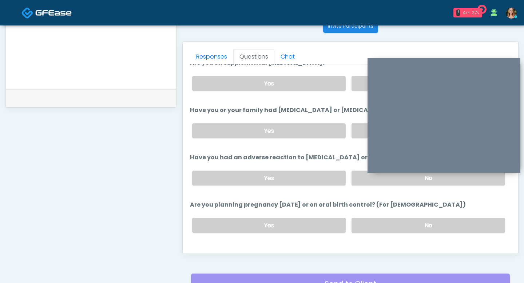
scroll to position [300, 0]
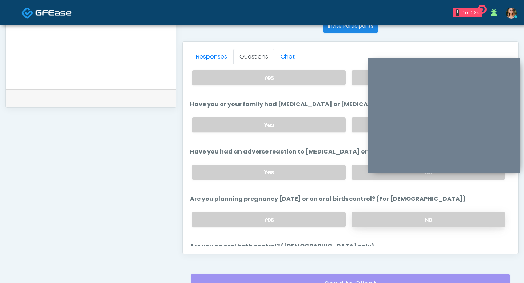
click at [370, 218] on label "No" at bounding box center [429, 219] width 154 height 15
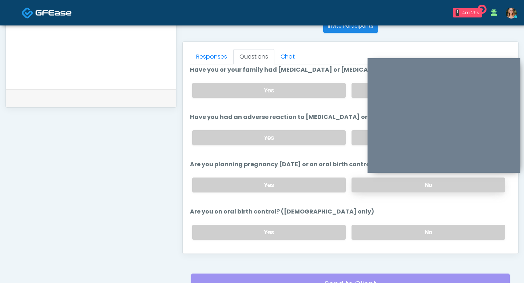
scroll to position [343, 0]
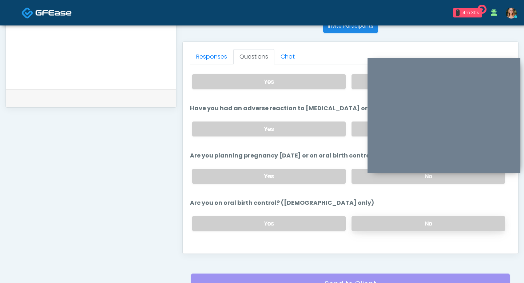
click at [378, 221] on label "No" at bounding box center [429, 223] width 154 height 15
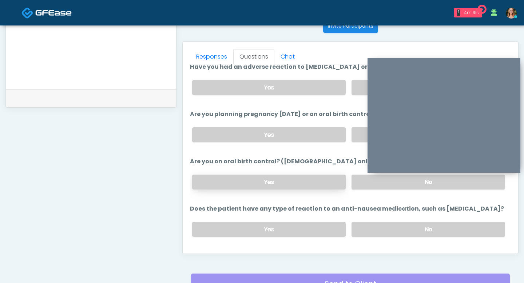
scroll to position [386, 0]
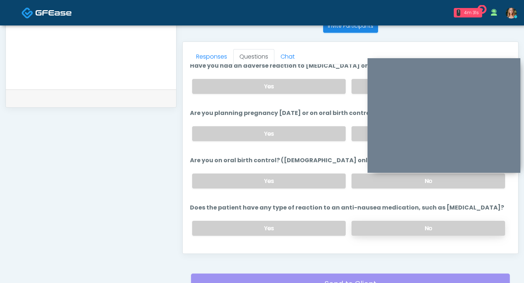
click at [378, 224] on label "No" at bounding box center [429, 228] width 154 height 15
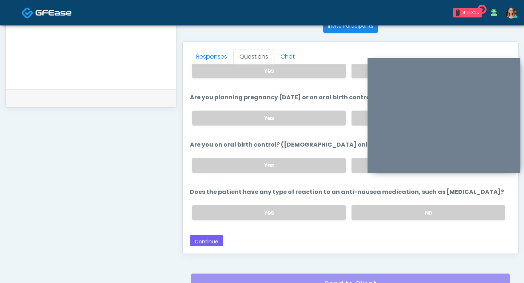
scroll to position [303, 0]
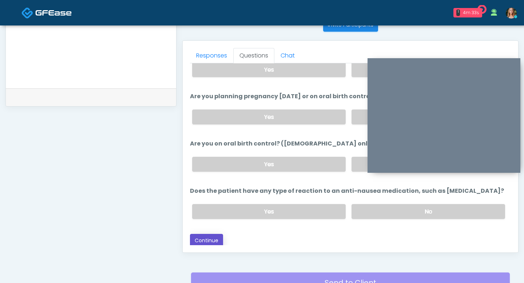
click at [208, 236] on button "Continue" at bounding box center [206, 240] width 33 height 13
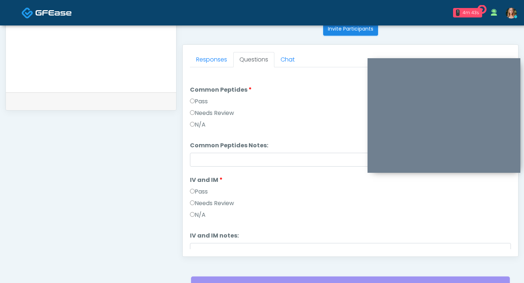
scroll to position [294, 0]
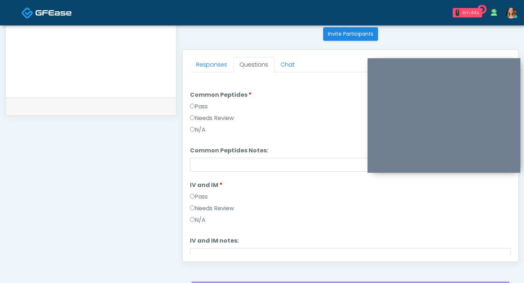
click at [131, 76] on textarea at bounding box center [91, 43] width 156 height 89
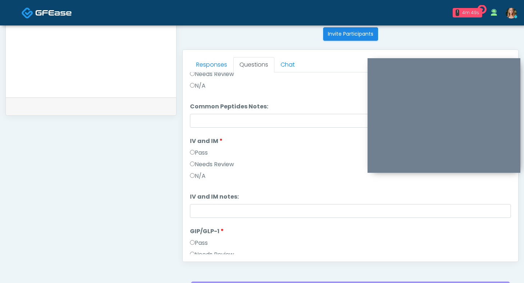
scroll to position [48, 0]
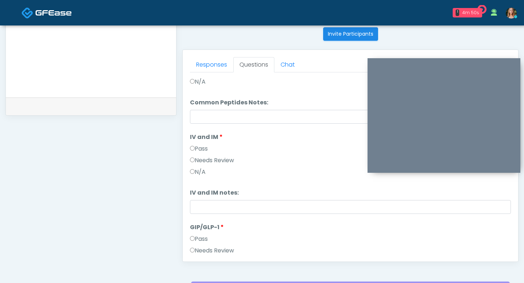
type textarea "********"
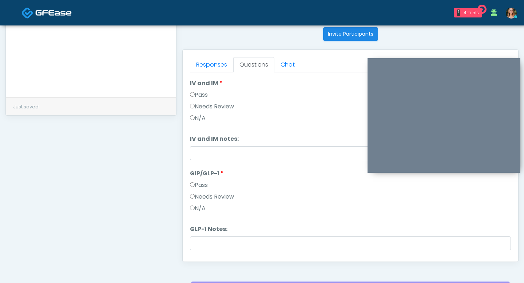
scroll to position [119, 0]
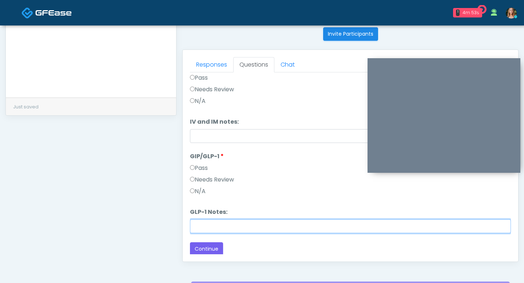
click at [193, 225] on input "GLP-1 Notes:" at bounding box center [350, 227] width 321 height 14
type input "********"
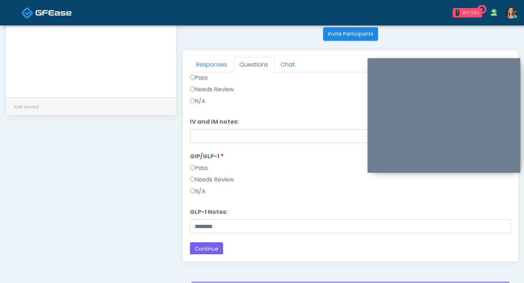
click at [124, 81] on textarea "********" at bounding box center [91, 43] width 156 height 89
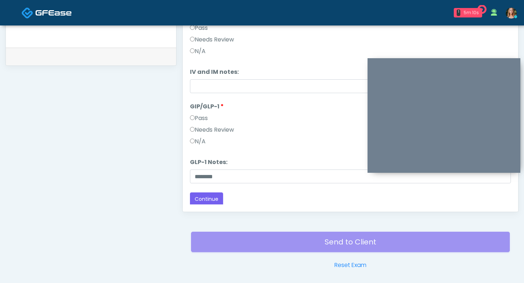
scroll to position [370, 0]
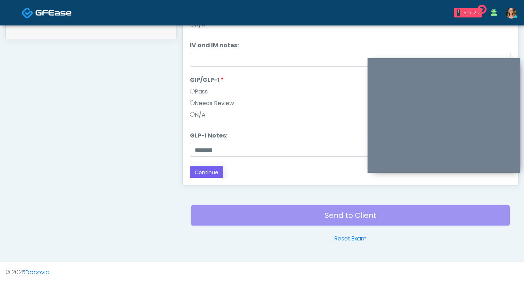
type textarea "**********"
click at [204, 176] on button "Continue" at bounding box center [206, 172] width 33 height 13
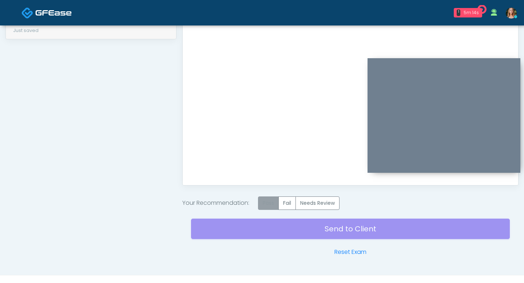
click at [268, 199] on label "Pass" at bounding box center [268, 203] width 21 height 13
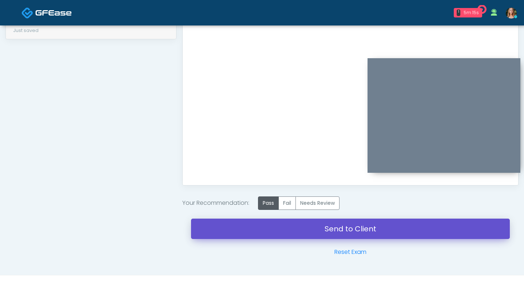
click at [257, 220] on link "Send to Client" at bounding box center [350, 229] width 319 height 20
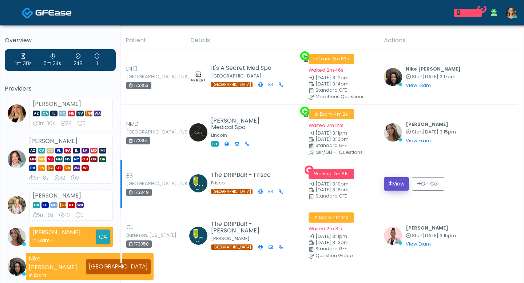
click at [403, 181] on button "View" at bounding box center [396, 183] width 25 height 13
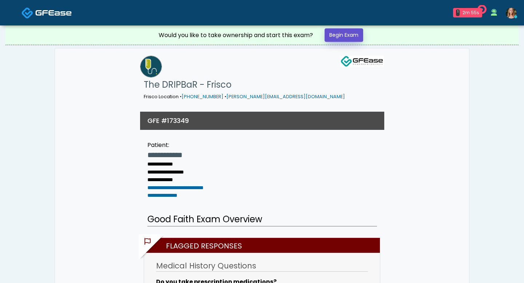
click at [341, 39] on link "Begin Exam" at bounding box center [344, 34] width 39 height 13
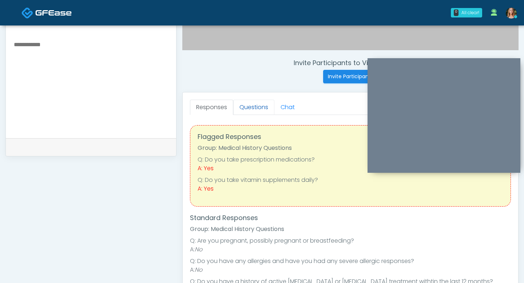
click at [249, 110] on link "Questions" at bounding box center [253, 107] width 41 height 15
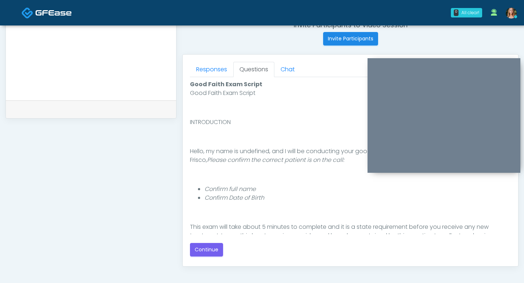
scroll to position [327, 0]
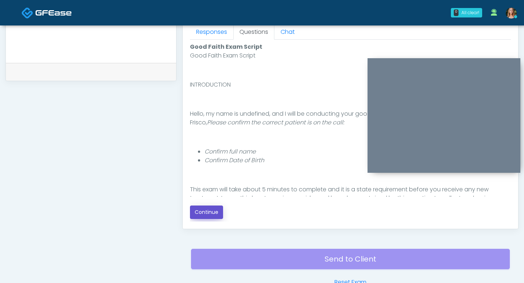
click at [216, 213] on button "Continue" at bounding box center [206, 212] width 33 height 13
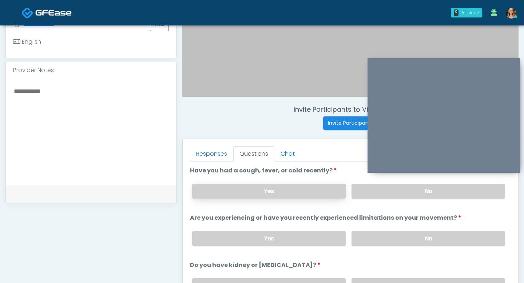
scroll to position [204, 0]
click at [363, 192] on label "No" at bounding box center [429, 191] width 154 height 15
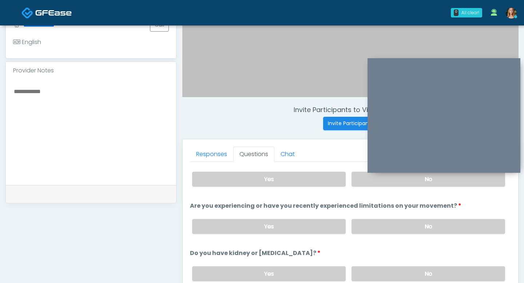
scroll to position [4, 0]
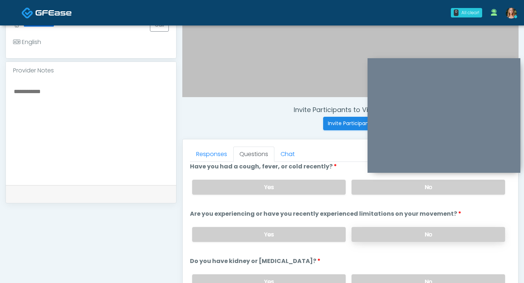
click at [390, 236] on label "No" at bounding box center [429, 234] width 154 height 15
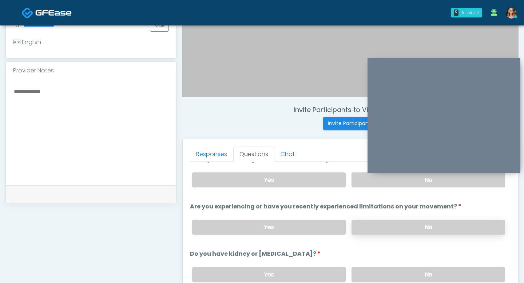
scroll to position [0, 0]
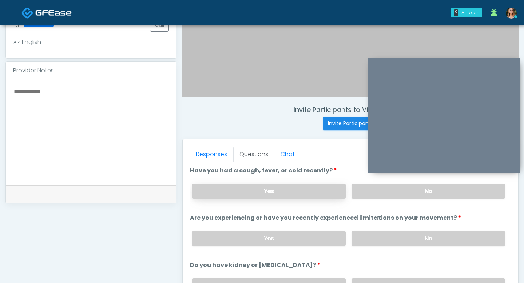
click at [267, 195] on label "Yes" at bounding box center [269, 191] width 154 height 15
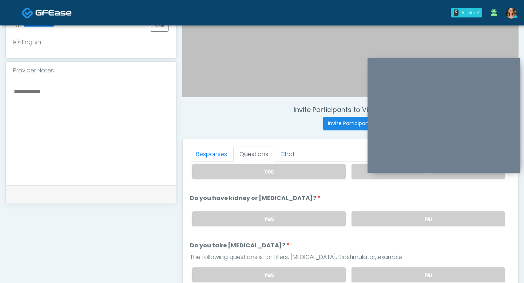
scroll to position [75, 0]
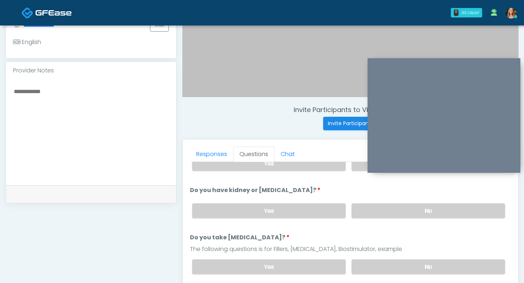
click at [387, 218] on div "Yes No" at bounding box center [348, 211] width 325 height 27
click at [382, 212] on label "No" at bounding box center [429, 211] width 154 height 15
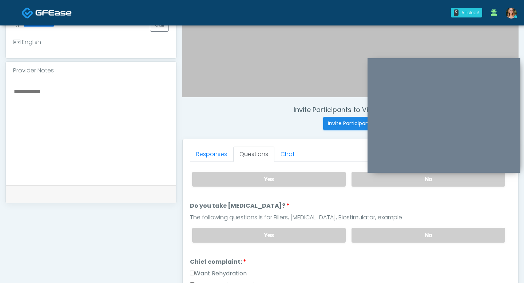
scroll to position [108, 0]
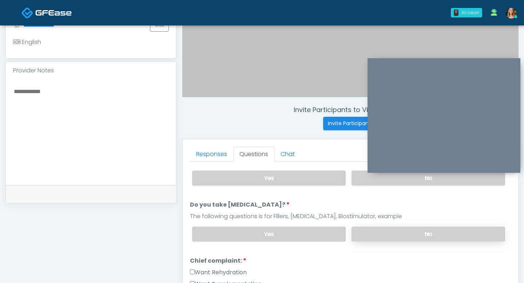
click at [373, 231] on label "No" at bounding box center [429, 234] width 154 height 15
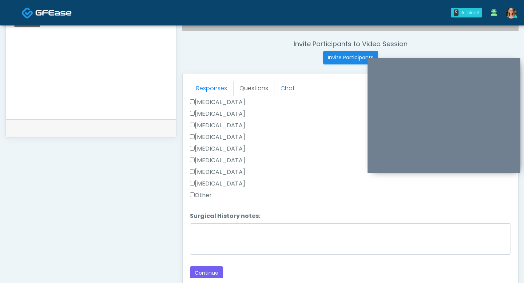
scroll to position [272, 0]
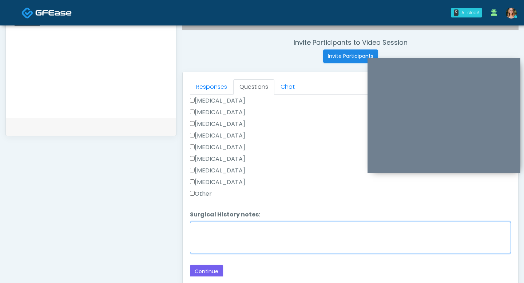
click at [243, 243] on textarea "Surgical History notes:" at bounding box center [350, 237] width 321 height 31
type textarea "**********"
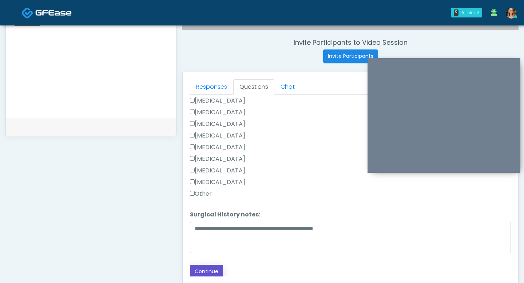
click at [208, 270] on button "Continue" at bounding box center [206, 271] width 33 height 13
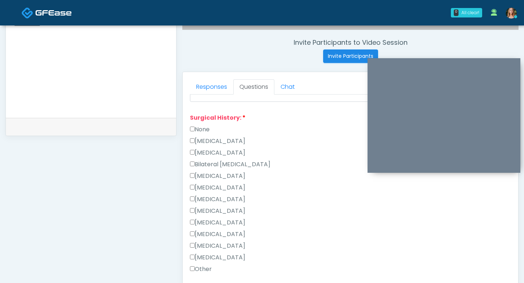
scroll to position [310, 0]
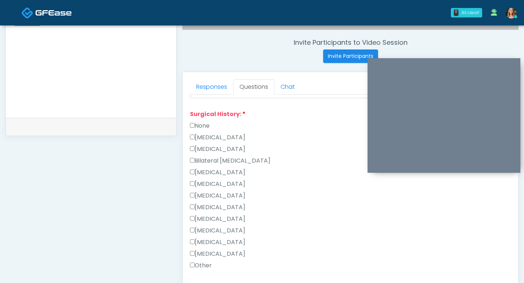
click at [196, 262] on label "Other" at bounding box center [201, 265] width 22 height 9
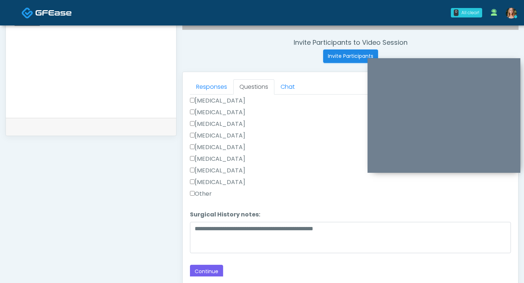
scroll to position [276, 0]
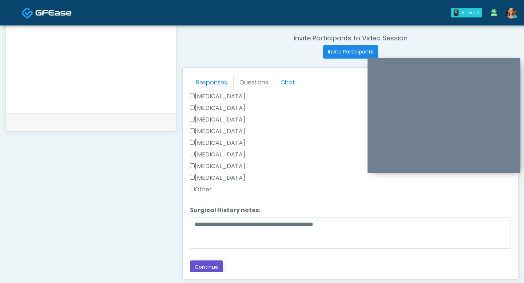
click at [196, 262] on button "Continue" at bounding box center [206, 267] width 33 height 13
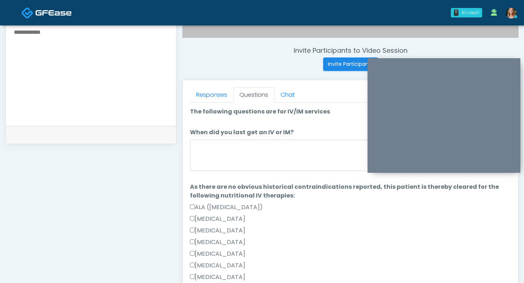
scroll to position [260, 0]
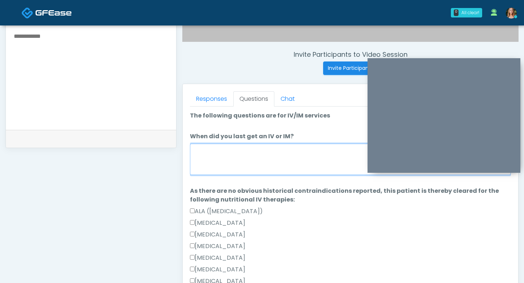
click at [228, 165] on textarea "When did you last get an IV or IM?" at bounding box center [350, 159] width 321 height 31
type textarea "*"
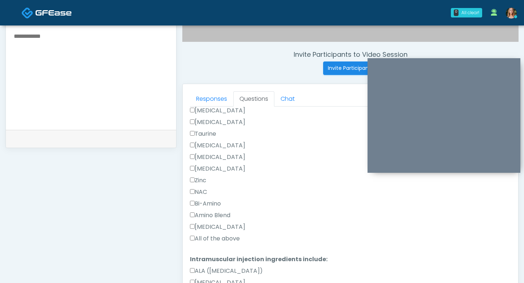
scroll to position [368, 0]
type textarea "********"
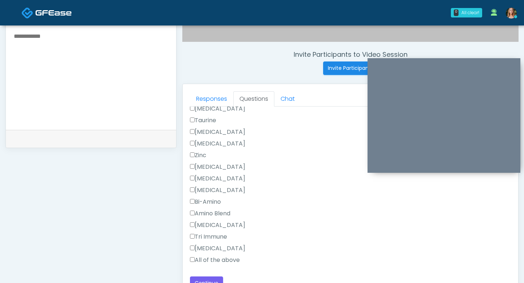
scroll to position [672, 0]
click at [196, 259] on label "All of the above" at bounding box center [215, 259] width 50 height 9
click at [198, 278] on button "Continue" at bounding box center [206, 282] width 33 height 13
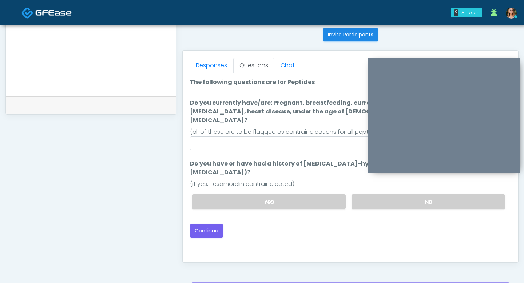
scroll to position [280, 0]
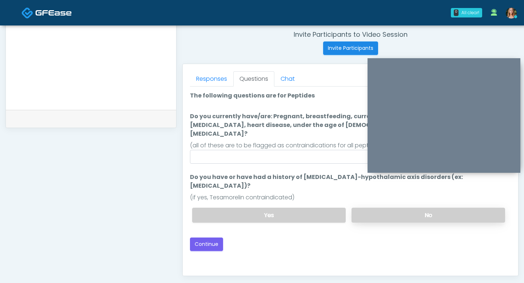
click at [375, 208] on label "No" at bounding box center [429, 215] width 154 height 15
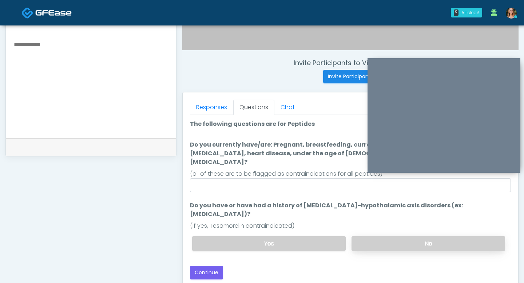
scroll to position [226, 0]
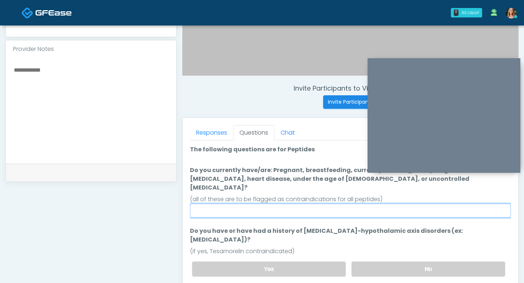
click at [338, 204] on input "Do you currently have/are: Pregnant, breastfeeding, current cancer diagnosis or…" at bounding box center [350, 211] width 321 height 14
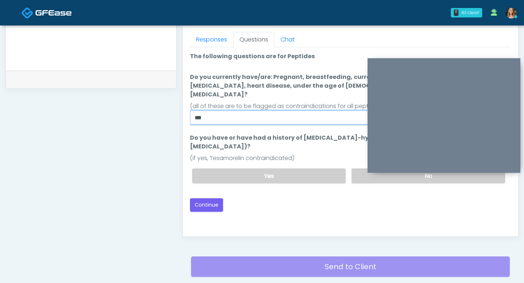
scroll to position [357, 0]
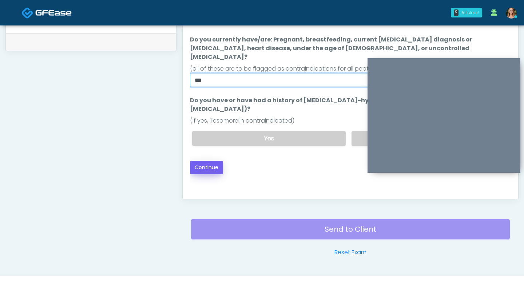
type input "**"
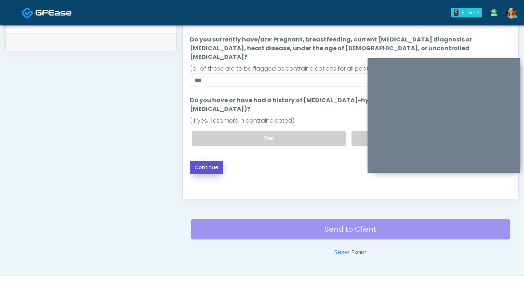
click at [212, 161] on button "Continue" at bounding box center [206, 167] width 33 height 13
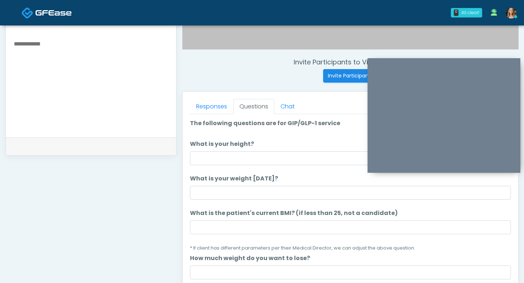
scroll to position [249, 0]
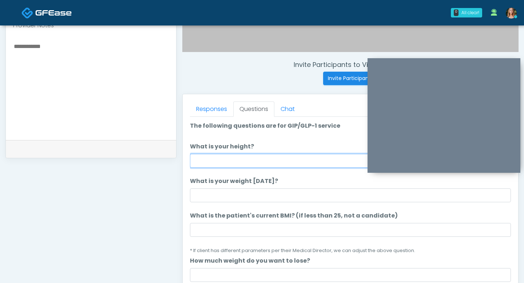
click at [222, 160] on input "What is your height?" at bounding box center [350, 161] width 321 height 14
type input "***"
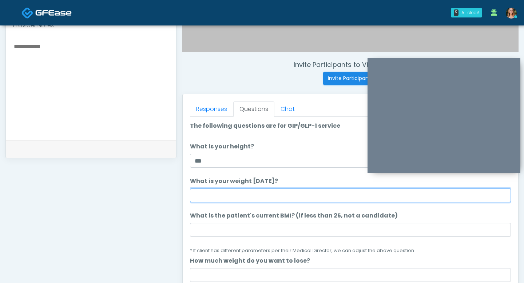
click at [204, 196] on input "What is your weight today?" at bounding box center [350, 196] width 321 height 14
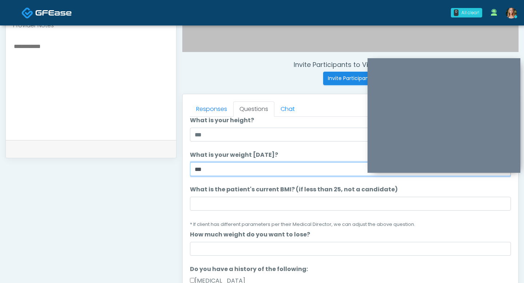
type input "***"
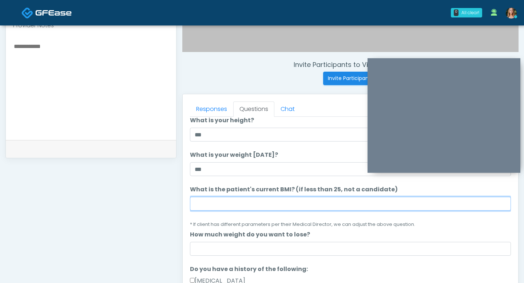
click at [215, 208] on input "What is the patient's current BMI? (if less than 25, not a candidate)" at bounding box center [350, 204] width 321 height 14
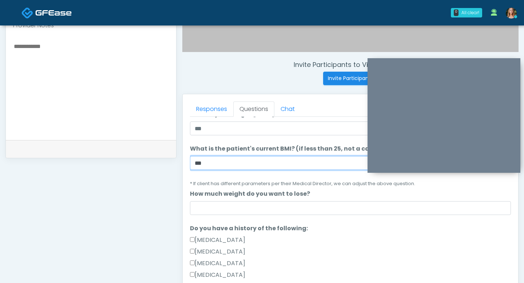
scroll to position [88, 0]
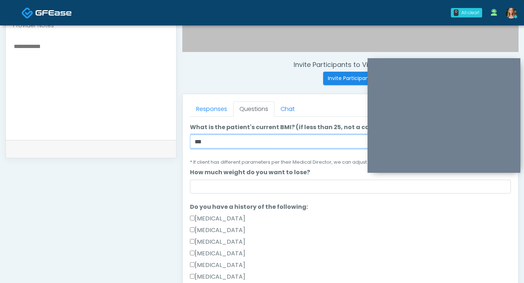
type input "***"
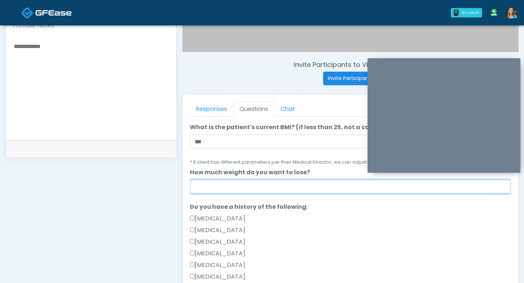
click at [223, 191] on input "How much weight do you want to lose?" at bounding box center [350, 187] width 321 height 14
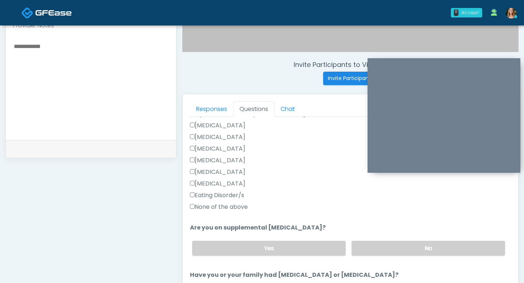
scroll to position [189, 0]
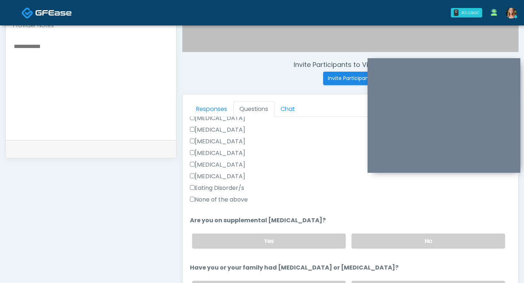
type input "***"
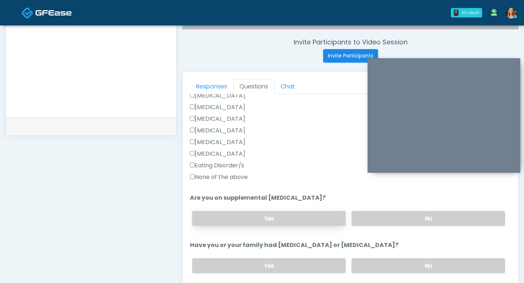
scroll to position [280, 0]
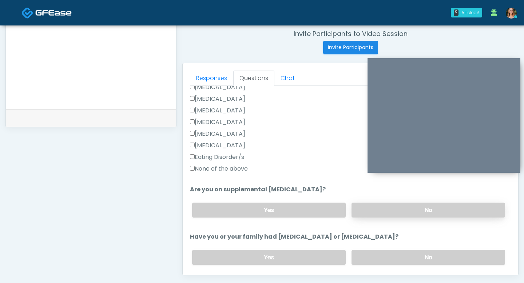
click at [362, 217] on label "No" at bounding box center [429, 210] width 154 height 15
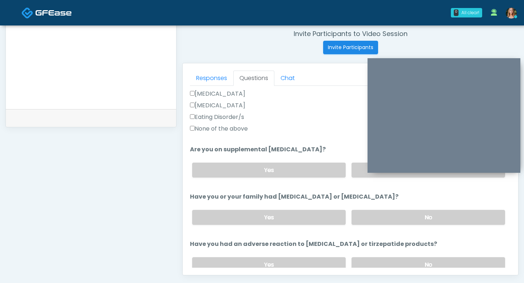
scroll to position [231, 0]
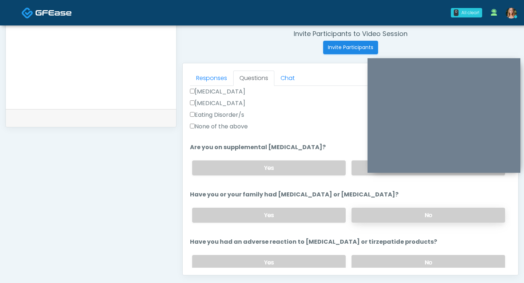
click at [363, 215] on label "No" at bounding box center [429, 215] width 154 height 15
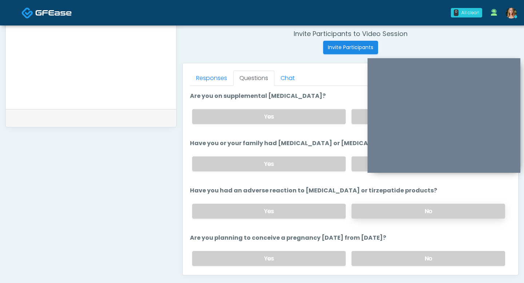
click at [372, 211] on label "No" at bounding box center [429, 211] width 154 height 15
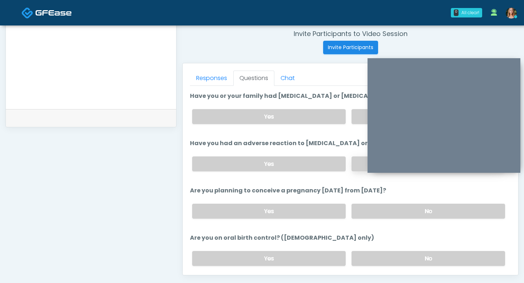
scroll to position [335, 0]
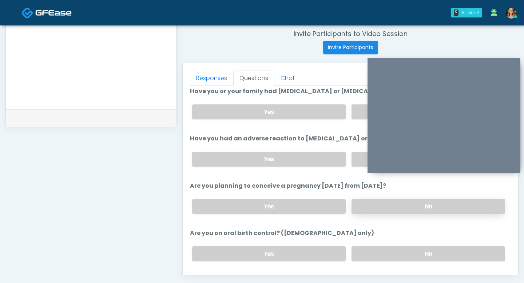
click at [373, 202] on label "No" at bounding box center [429, 206] width 154 height 15
click at [371, 248] on label "No" at bounding box center [429, 254] width 154 height 15
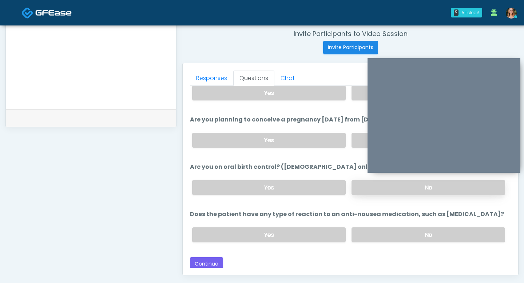
scroll to position [402, 0]
click at [365, 228] on label "No" at bounding box center [429, 234] width 154 height 15
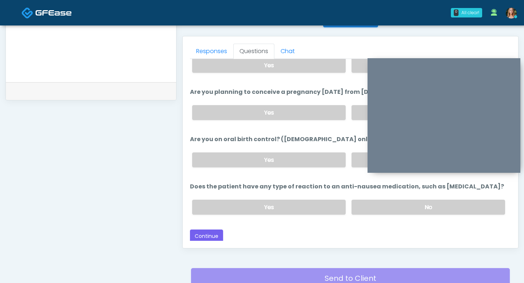
scroll to position [309, 0]
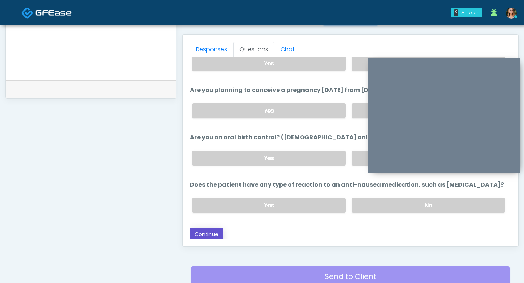
click at [204, 235] on button "Continue" at bounding box center [206, 234] width 33 height 13
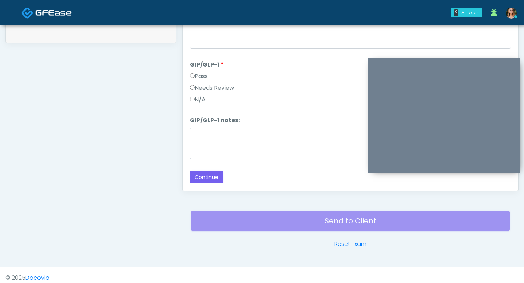
scroll to position [370, 0]
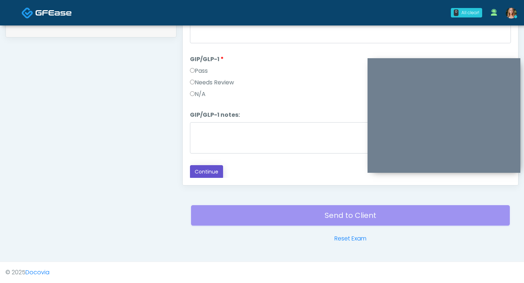
click at [197, 168] on button "Continue" at bounding box center [206, 171] width 33 height 13
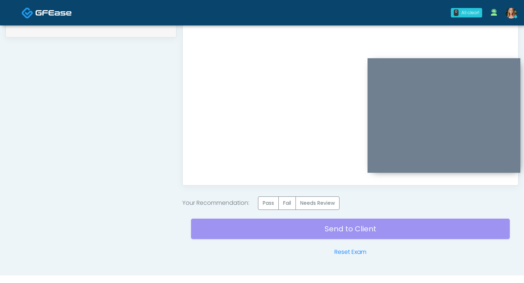
scroll to position [0, 0]
click at [275, 205] on label "Pass" at bounding box center [268, 203] width 21 height 13
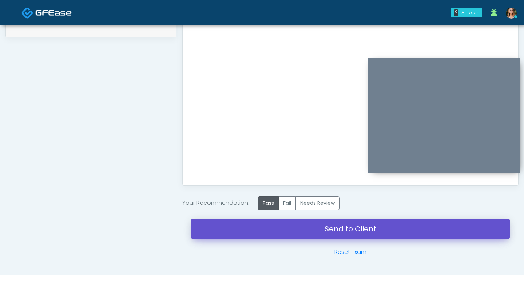
click at [280, 227] on link "Send to Client" at bounding box center [350, 229] width 319 height 20
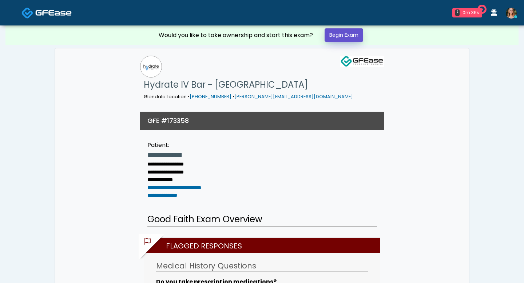
click at [334, 34] on link "Begin Exam" at bounding box center [344, 34] width 39 height 13
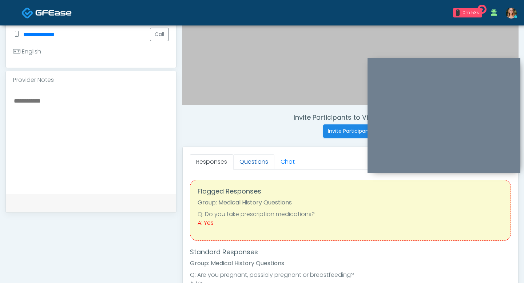
click at [261, 161] on link "Questions" at bounding box center [253, 161] width 41 height 15
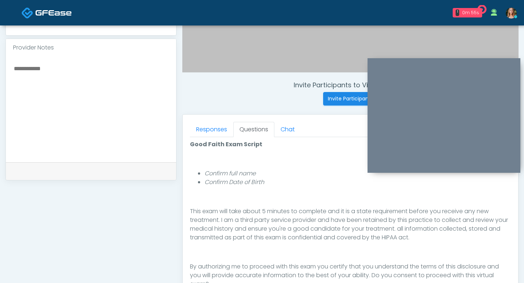
scroll to position [370, 0]
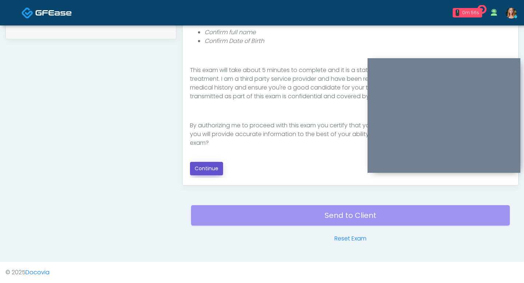
click at [201, 166] on button "Continue" at bounding box center [206, 168] width 33 height 13
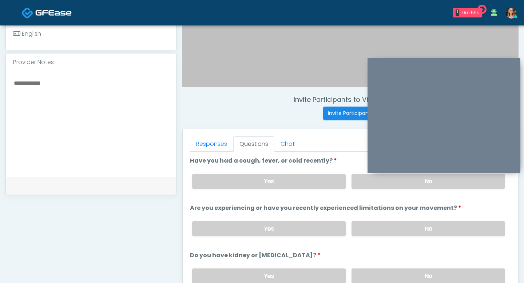
scroll to position [213, 0]
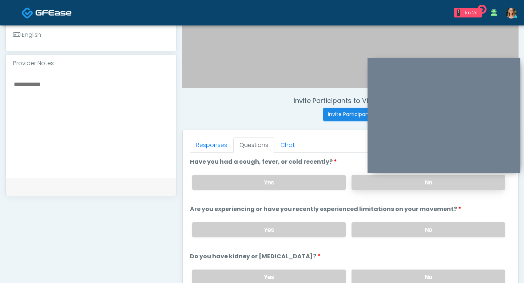
click at [362, 187] on label "No" at bounding box center [429, 182] width 154 height 15
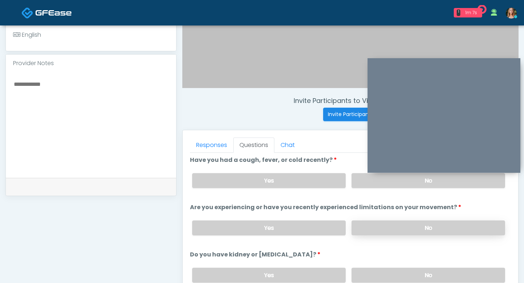
click at [372, 224] on label "No" at bounding box center [429, 228] width 154 height 15
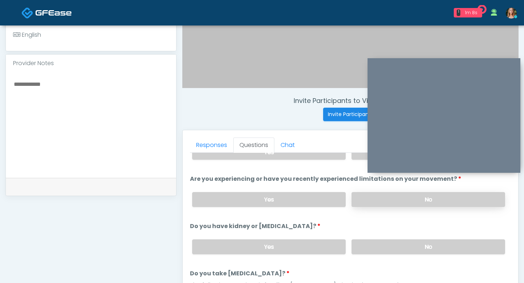
scroll to position [40, 0]
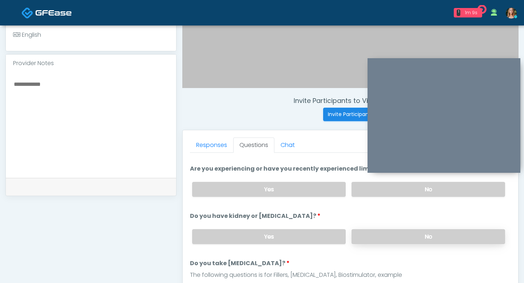
click at [383, 239] on label "No" at bounding box center [429, 236] width 154 height 15
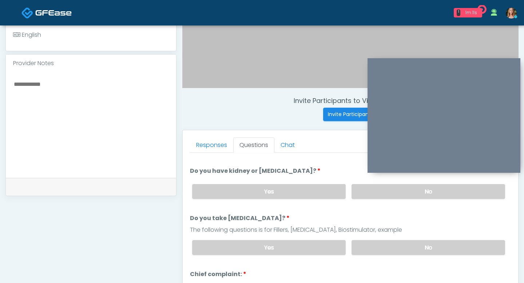
scroll to position [99, 0]
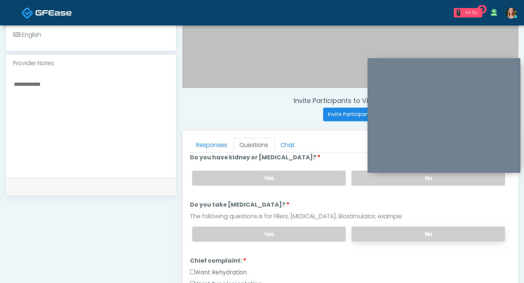
click at [381, 236] on label "No" at bounding box center [429, 234] width 154 height 15
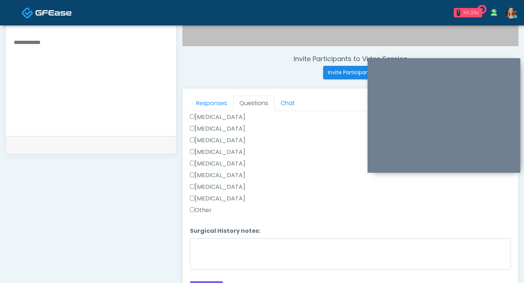
scroll to position [264, 0]
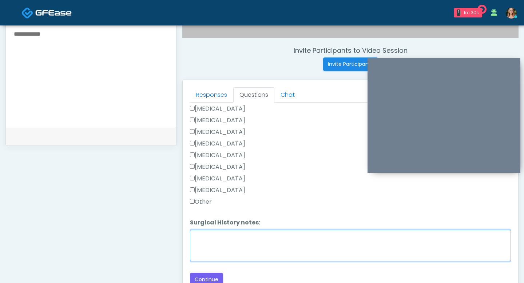
click at [203, 248] on textarea "Surgical History notes:" at bounding box center [350, 245] width 321 height 31
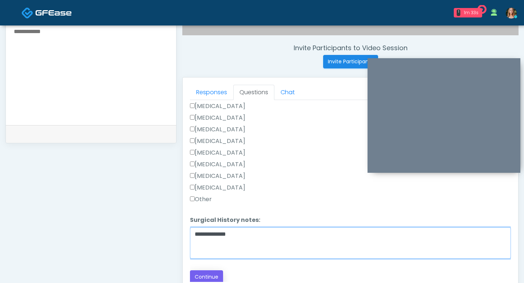
type textarea "**********"
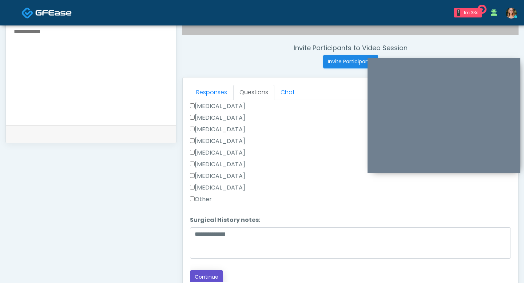
click at [210, 273] on button "Continue" at bounding box center [206, 277] width 33 height 13
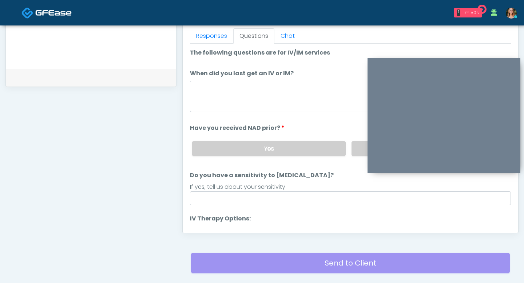
scroll to position [320, 0]
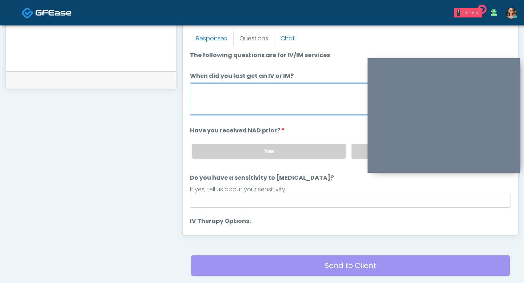
click at [203, 99] on textarea "When did you last get an IV or IM?" at bounding box center [350, 98] width 321 height 31
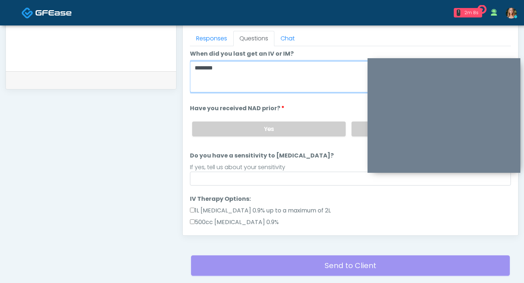
scroll to position [27, 0]
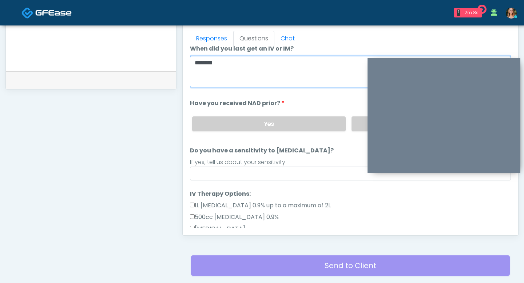
type textarea "*******"
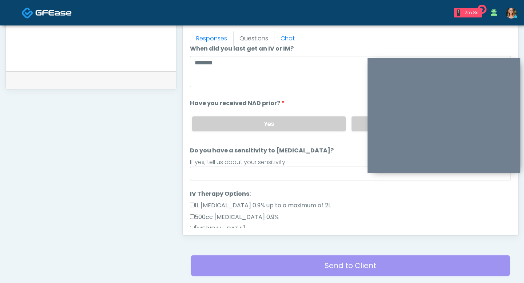
click at [270, 131] on div "Yes No" at bounding box center [348, 124] width 325 height 27
click at [323, 123] on label "Yes" at bounding box center [269, 124] width 154 height 15
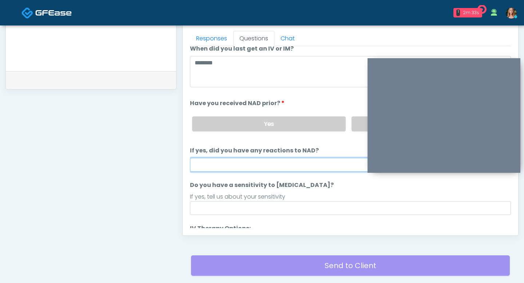
click at [319, 164] on input "If yes, did you have any reactions to NAD?" at bounding box center [350, 165] width 321 height 14
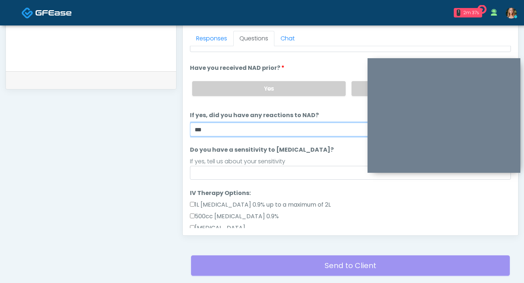
scroll to position [70, 0]
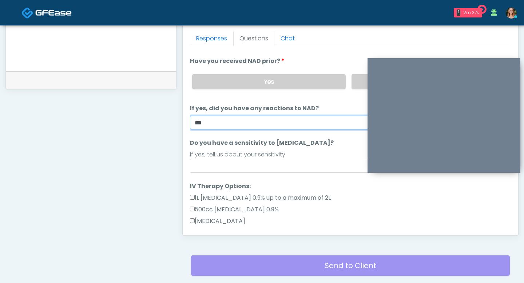
type input "**"
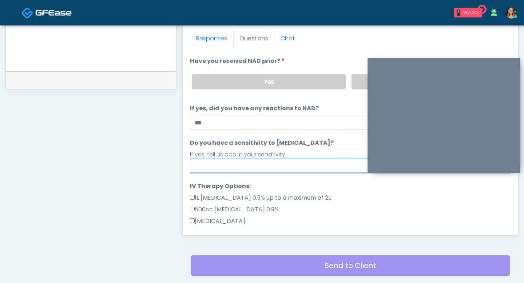
click at [275, 171] on input "Do you have a sensitivity to Niacin?" at bounding box center [350, 166] width 321 height 14
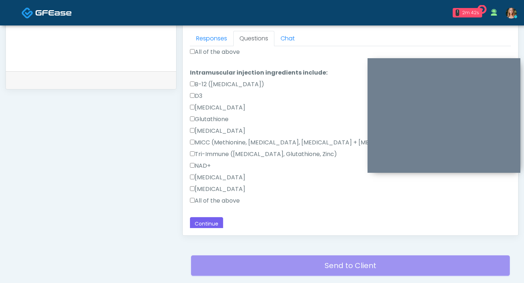
scroll to position [404, 0]
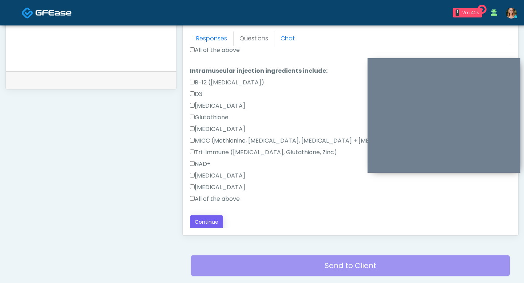
type input "**"
click at [218, 223] on button "Continue" at bounding box center [206, 222] width 33 height 13
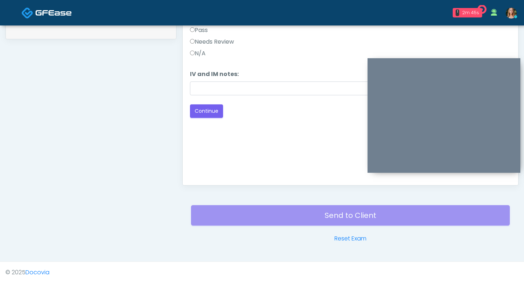
scroll to position [284, 0]
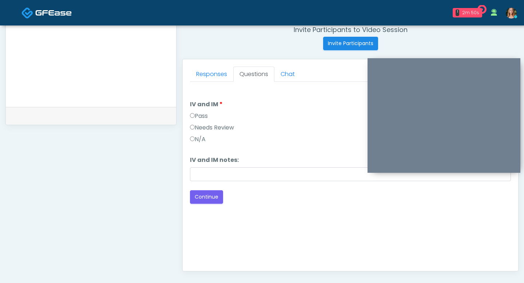
click at [196, 115] on label "Pass" at bounding box center [199, 116] width 18 height 9
click at [198, 196] on button "Continue" at bounding box center [206, 196] width 33 height 13
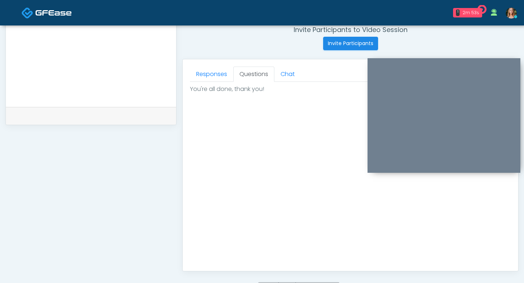
scroll to position [384, 0]
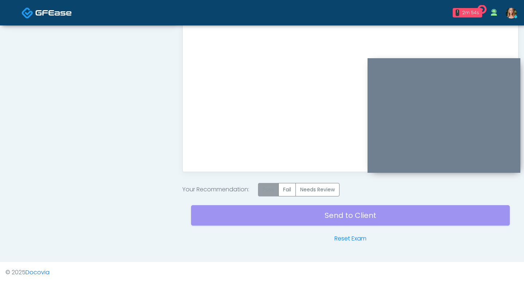
click at [270, 185] on label "Pass" at bounding box center [268, 189] width 21 height 13
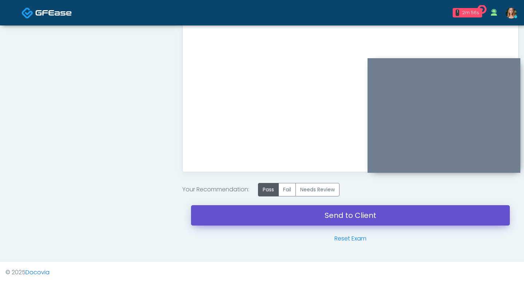
click at [271, 218] on link "Send to Client" at bounding box center [350, 215] width 319 height 20
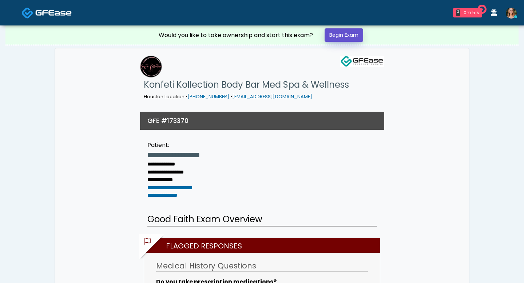
click at [333, 32] on link "Begin Exam" at bounding box center [344, 34] width 39 height 13
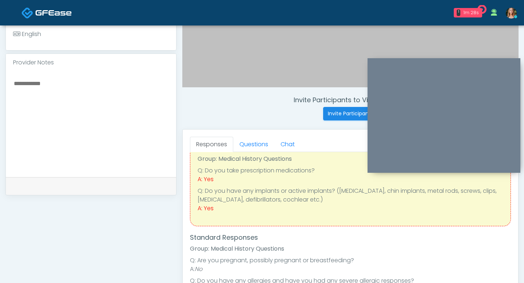
scroll to position [224, 0]
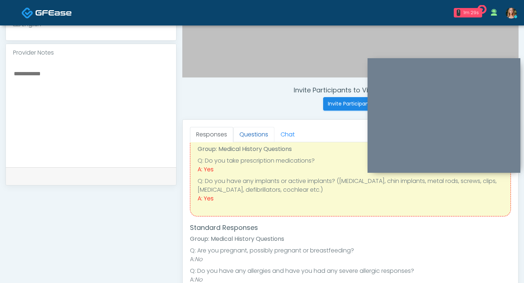
click at [253, 136] on link "Questions" at bounding box center [253, 134] width 41 height 15
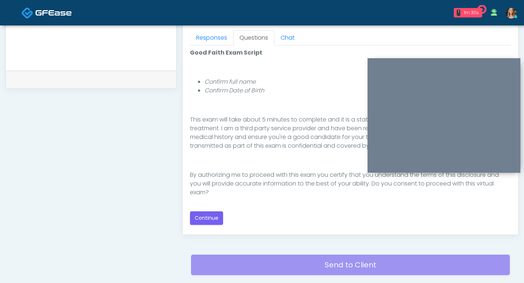
scroll to position [328, 0]
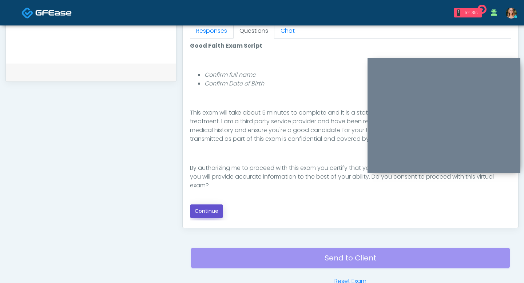
click at [191, 208] on button "Continue" at bounding box center [206, 211] width 33 height 13
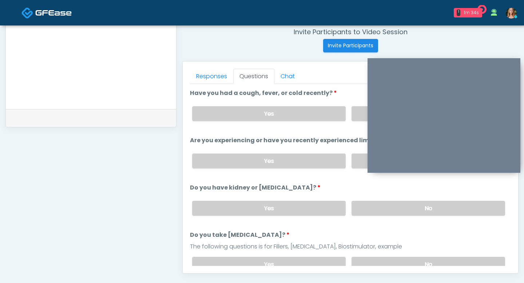
scroll to position [279, 0]
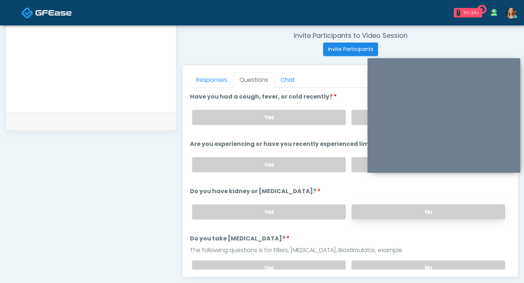
click at [365, 209] on label "No" at bounding box center [429, 212] width 154 height 15
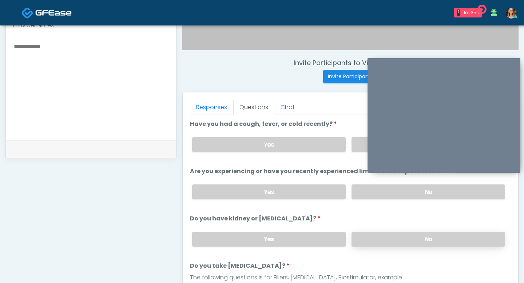
scroll to position [251, 0]
click at [366, 178] on li "Are you experiencing or have you recently experienced limitations on your movem…" at bounding box center [350, 187] width 321 height 38
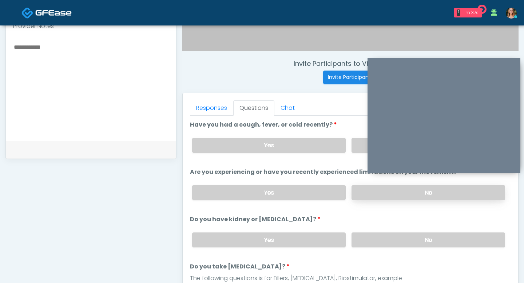
click at [366, 191] on label "No" at bounding box center [429, 192] width 154 height 15
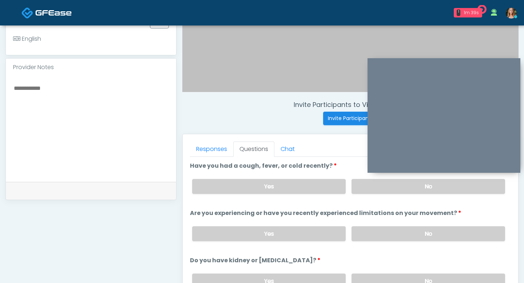
scroll to position [209, 0]
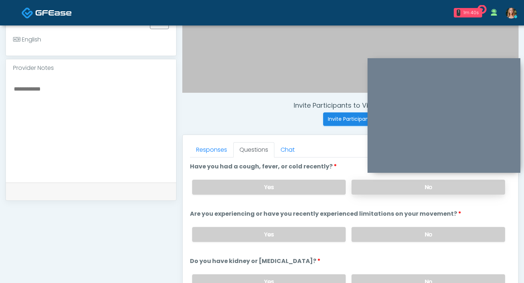
click at [370, 189] on label "No" at bounding box center [429, 187] width 154 height 15
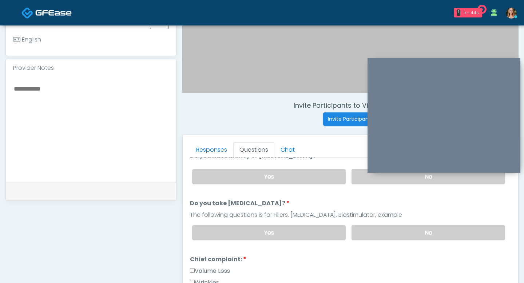
scroll to position [108, 0]
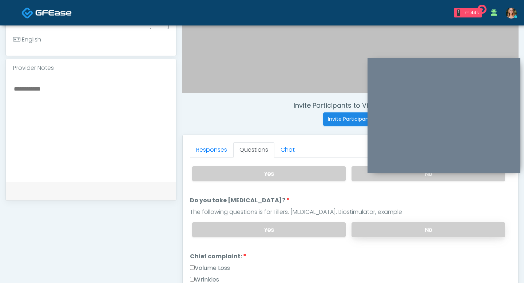
click at [378, 225] on label "No" at bounding box center [429, 230] width 154 height 15
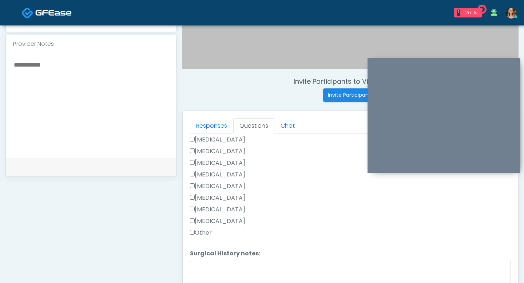
scroll to position [269, 0]
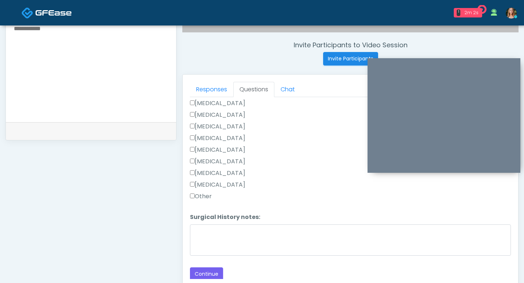
click at [193, 197] on label "Other" at bounding box center [201, 196] width 22 height 9
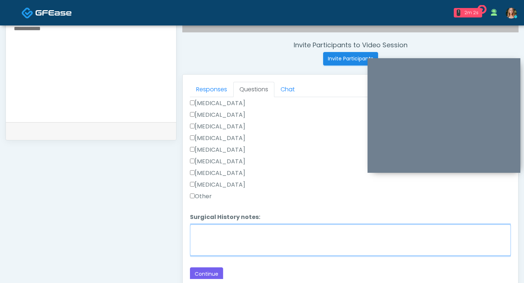
click at [211, 241] on textarea "Surgical History notes:" at bounding box center [350, 240] width 321 height 31
click at [221, 232] on textarea "**********" at bounding box center [350, 240] width 321 height 31
type textarea "**********"
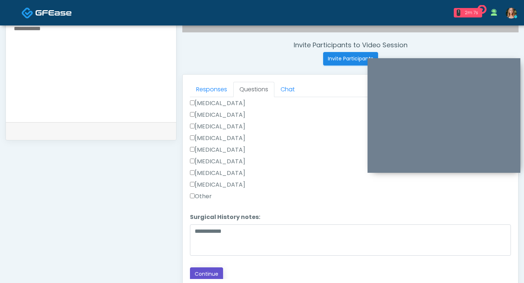
click at [205, 272] on button "Continue" at bounding box center [206, 274] width 33 height 13
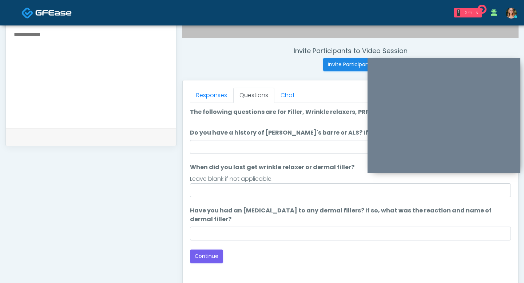
scroll to position [255, 0]
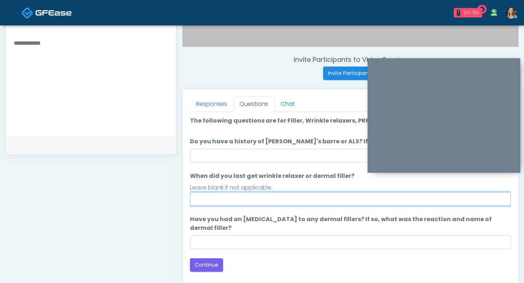
click at [261, 198] on input "When did you last get wrinkle relaxer or dermal filler?" at bounding box center [350, 199] width 321 height 14
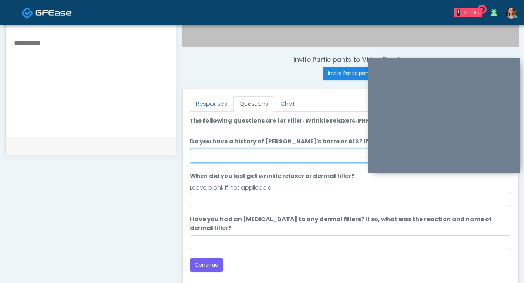
click at [244, 156] on input "Do you have a history of Guillain's barre or ALS? If so, please provide details." at bounding box center [350, 156] width 321 height 14
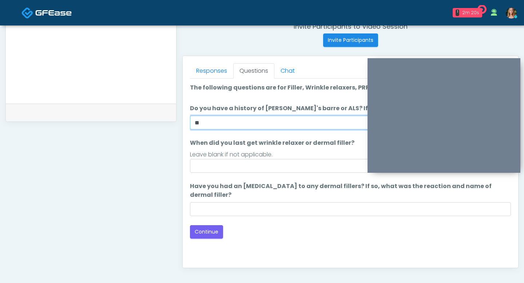
scroll to position [304, 0]
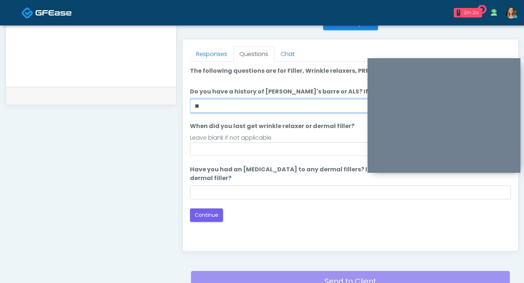
type input "**"
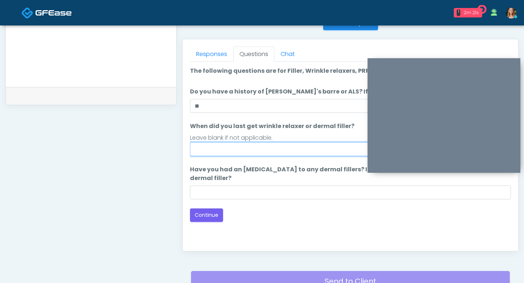
click at [240, 152] on input "When did you last get wrinkle relaxer or dermal filler?" at bounding box center [350, 149] width 321 height 14
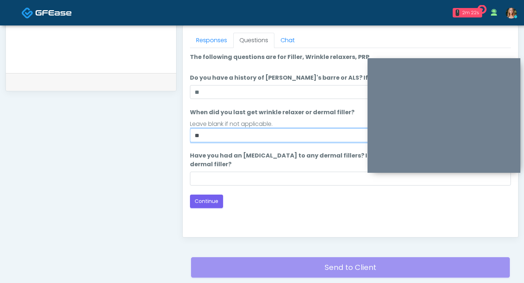
scroll to position [323, 0]
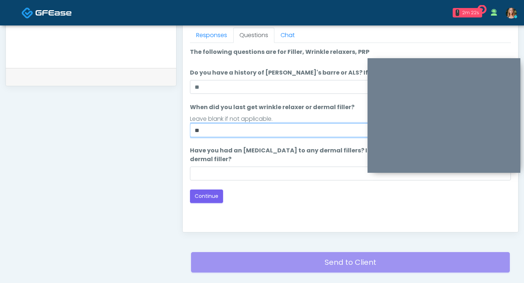
type input "**"
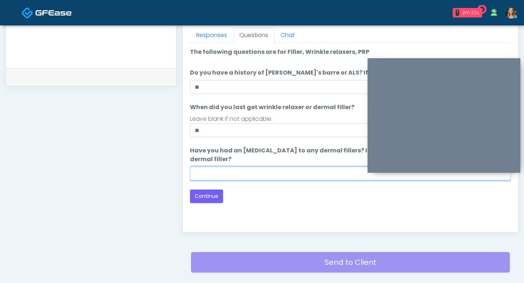
click at [258, 176] on input "Have you had an [MEDICAL_DATA] to any dermal fillers? If so, what was the react…" at bounding box center [350, 174] width 321 height 14
type input "**"
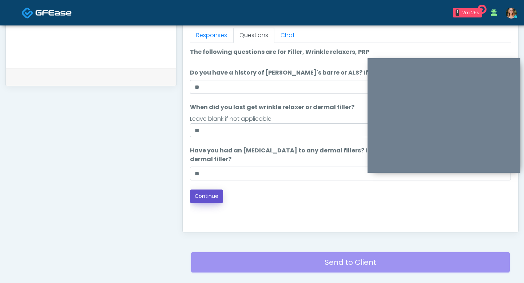
click at [211, 194] on button "Continue" at bounding box center [206, 196] width 33 height 13
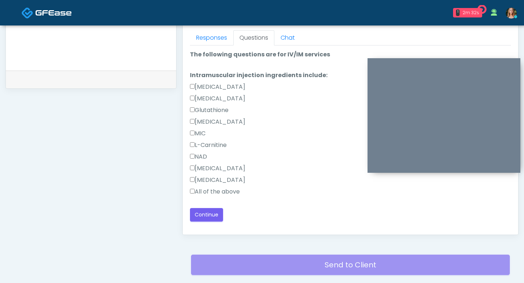
scroll to position [344, 0]
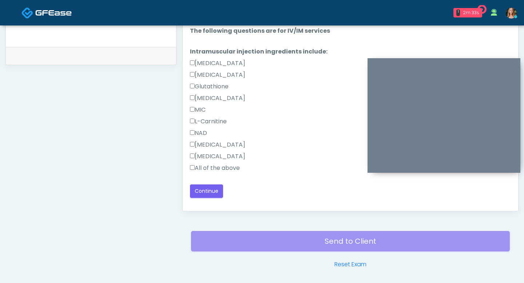
click at [200, 166] on label "All of the above" at bounding box center [215, 168] width 50 height 9
click at [205, 194] on button "Continue" at bounding box center [206, 191] width 33 height 13
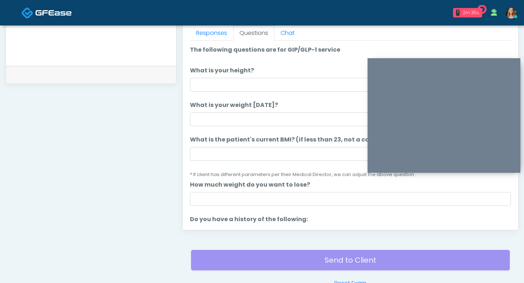
scroll to position [317, 0]
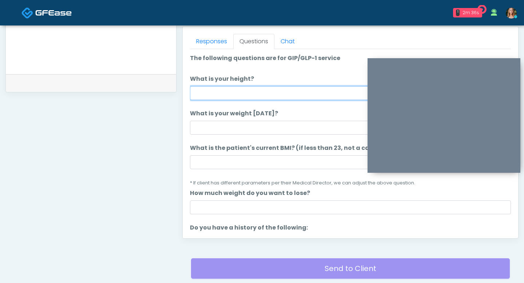
click at [217, 89] on input "What is your height?" at bounding box center [350, 93] width 321 height 14
type input "***"
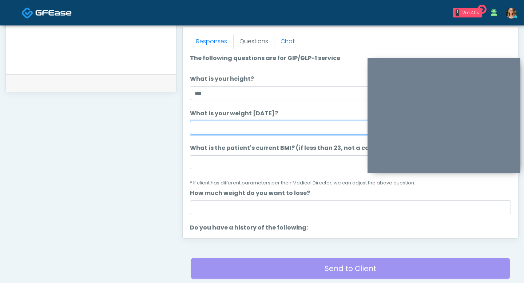
click at [221, 126] on input "What is your weight today?" at bounding box center [350, 128] width 321 height 14
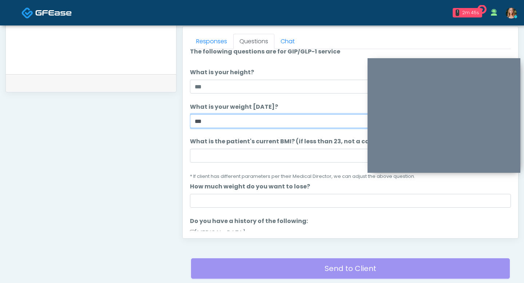
type input "***"
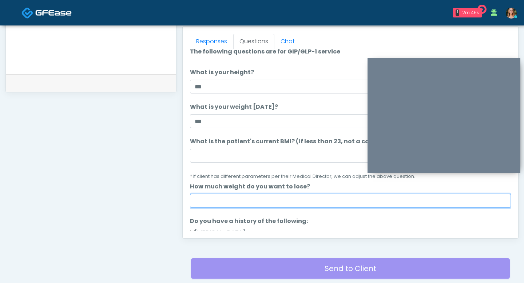
click at [219, 199] on input "How much weight do you want to lose?" at bounding box center [350, 201] width 321 height 14
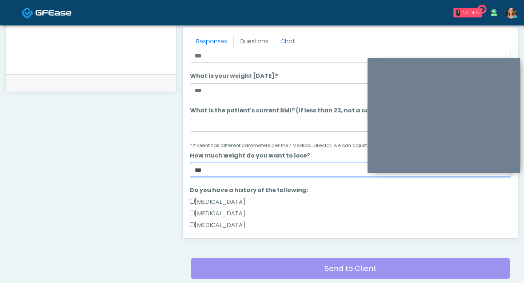
scroll to position [51, 0]
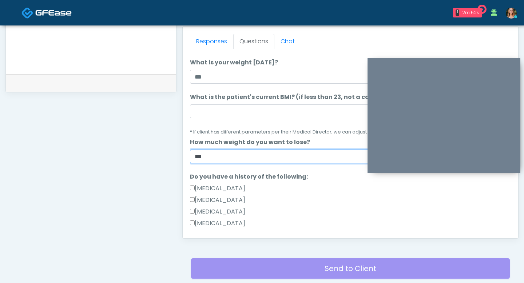
type input "**"
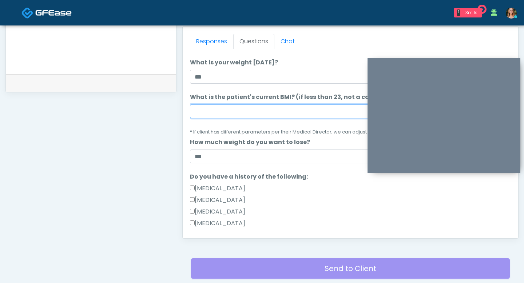
click at [237, 112] on input "What is the patient's current BMI? (if less than 23, not a candidate)" at bounding box center [350, 112] width 321 height 14
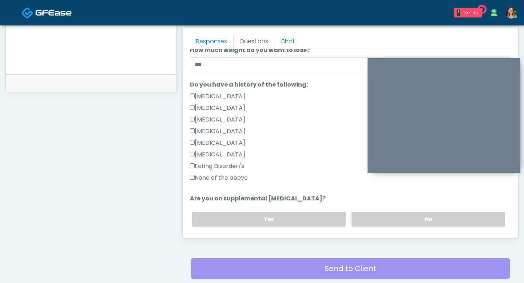
scroll to position [146, 0]
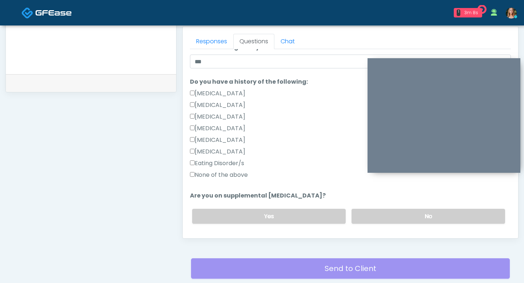
type input "****"
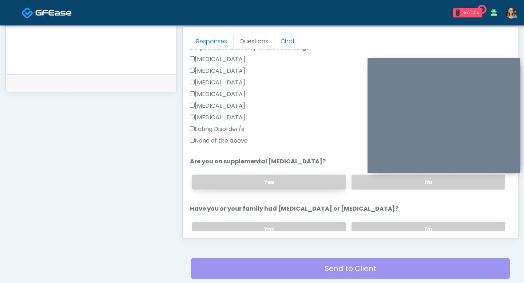
scroll to position [185, 0]
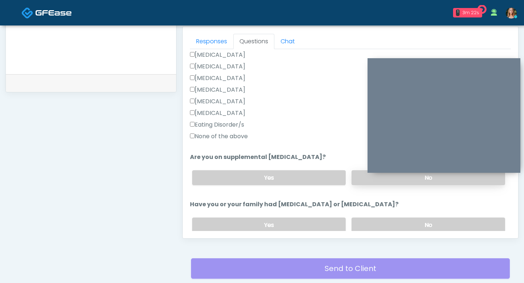
click at [359, 183] on label "No" at bounding box center [429, 177] width 154 height 15
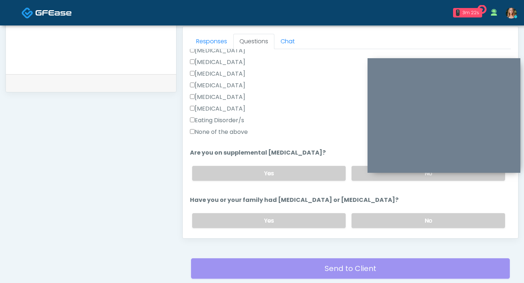
scroll to position [189, 0]
click at [367, 213] on label "No" at bounding box center [429, 220] width 154 height 15
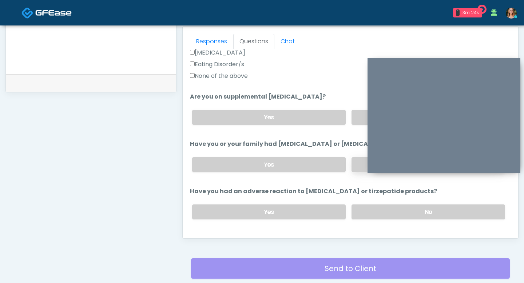
scroll to position [249, 0]
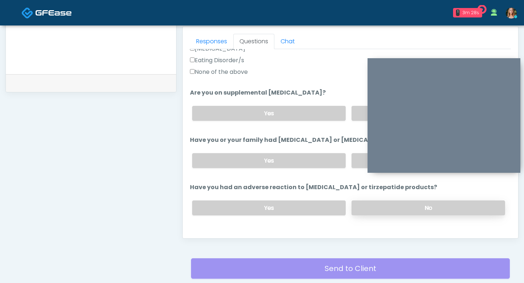
click at [369, 203] on label "No" at bounding box center [429, 208] width 154 height 15
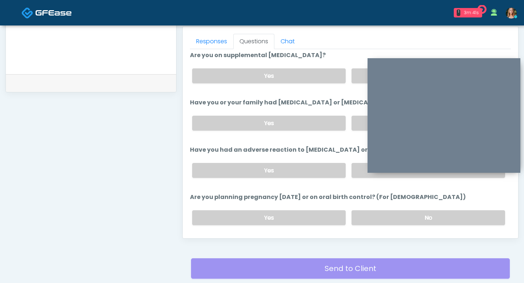
scroll to position [293, 0]
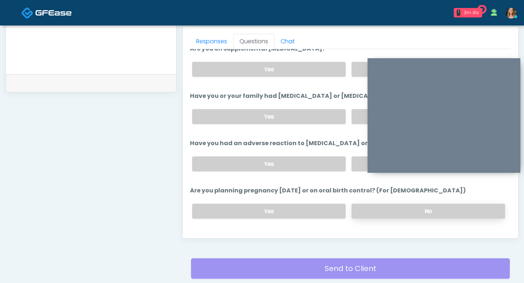
click at [369, 209] on label "No" at bounding box center [429, 211] width 154 height 15
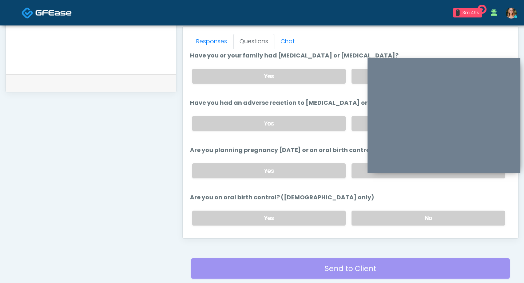
scroll to position [335, 0]
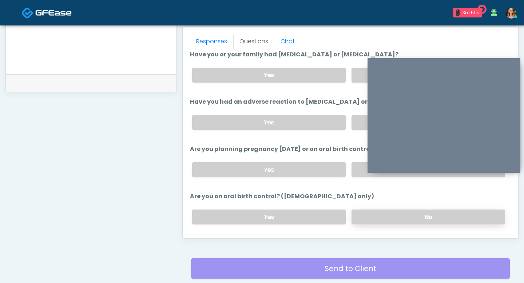
click at [379, 216] on label "No" at bounding box center [429, 217] width 154 height 15
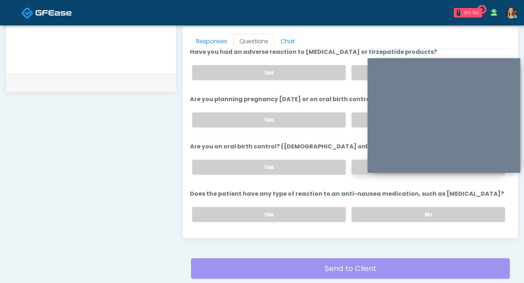
scroll to position [394, 0]
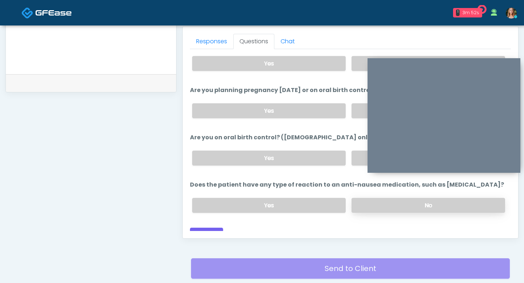
click at [374, 204] on label "No" at bounding box center [429, 205] width 154 height 15
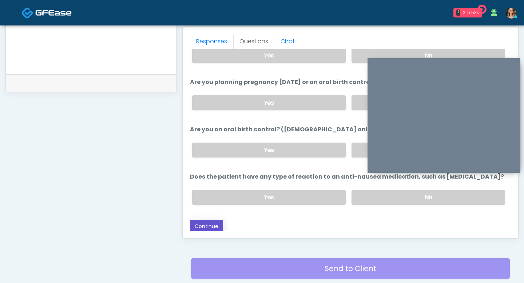
click at [205, 225] on button "Continue" at bounding box center [206, 226] width 33 height 13
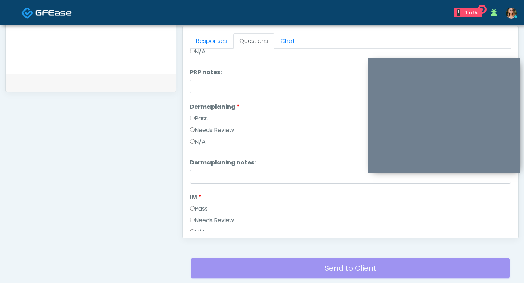
scroll to position [245, 0]
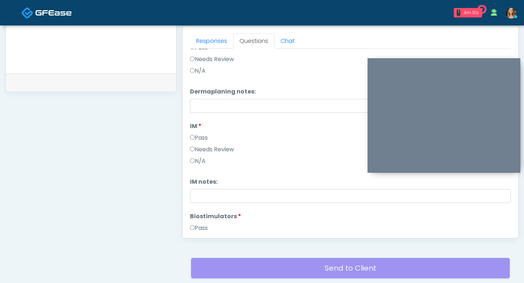
click at [193, 140] on label "Pass" at bounding box center [199, 138] width 18 height 9
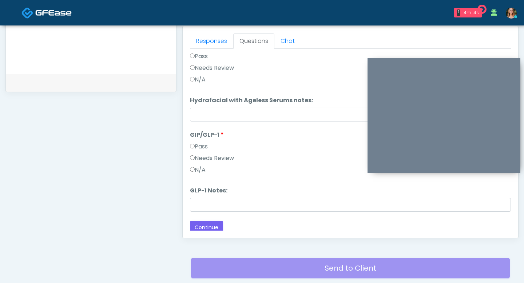
scroll to position [662, 0]
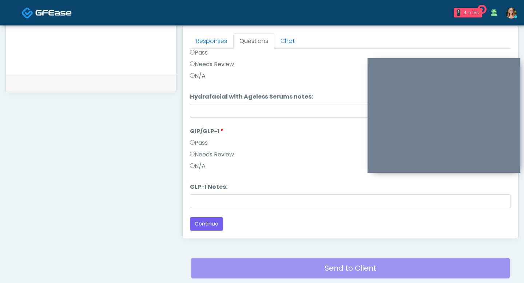
click at [193, 146] on label "Pass" at bounding box center [199, 143] width 18 height 9
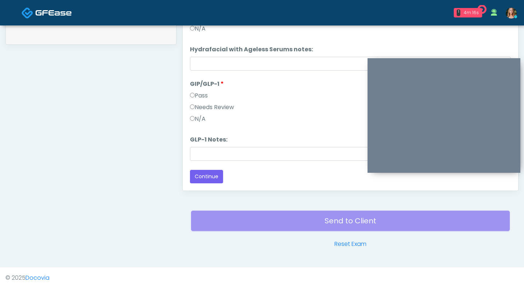
scroll to position [370, 0]
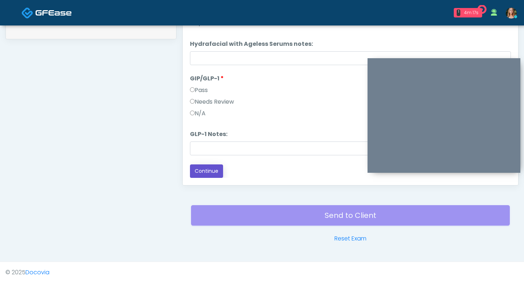
click at [200, 168] on button "Continue" at bounding box center [206, 171] width 33 height 13
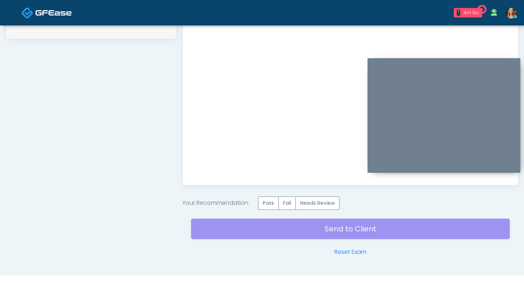
scroll to position [0, 0]
click at [268, 206] on label "Pass" at bounding box center [268, 203] width 21 height 13
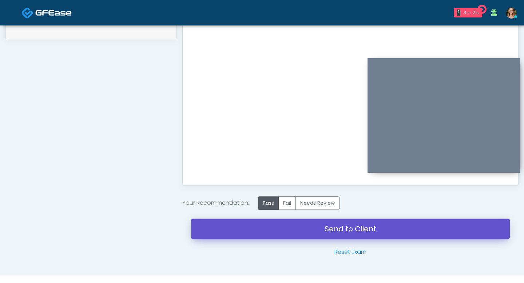
click at [264, 222] on link "Send to Client" at bounding box center [350, 229] width 319 height 20
click at [316, 228] on link "Send to Client" at bounding box center [350, 229] width 319 height 20
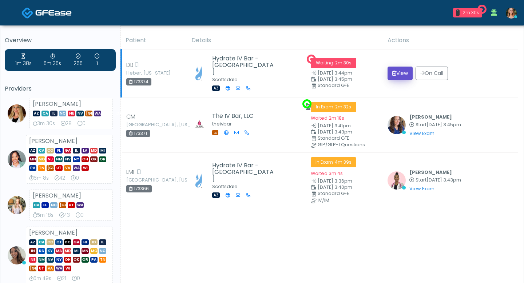
click at [393, 73] on icon "submit" at bounding box center [395, 73] width 4 height 5
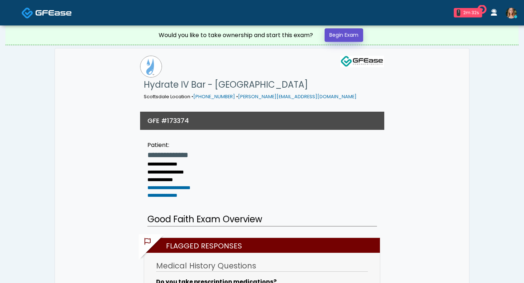
click at [346, 38] on link "Begin Exam" at bounding box center [344, 34] width 39 height 13
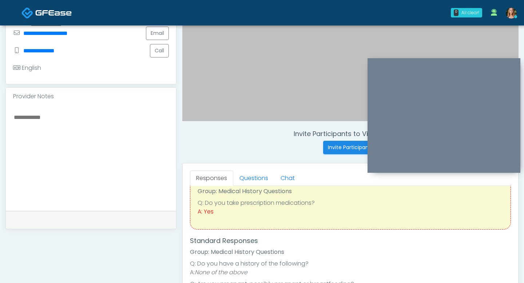
scroll to position [29, 0]
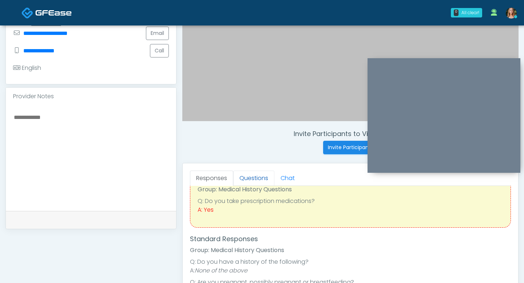
click at [251, 178] on link "Questions" at bounding box center [253, 178] width 41 height 15
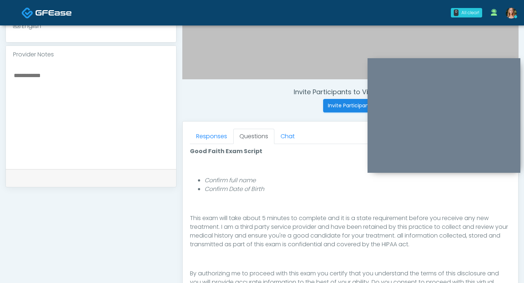
scroll to position [300, 0]
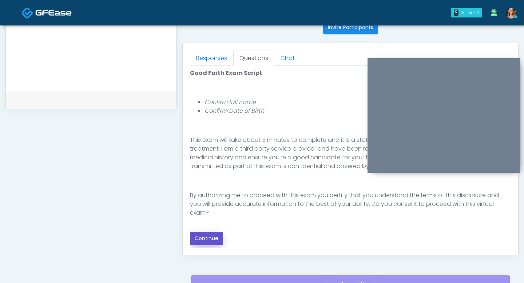
click at [207, 238] on button "Continue" at bounding box center [206, 238] width 33 height 13
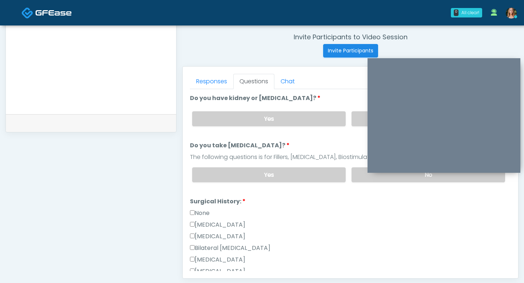
scroll to position [256, 0]
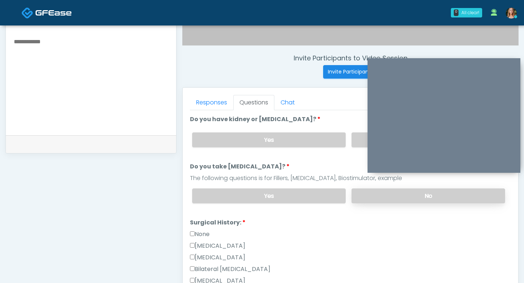
click at [371, 193] on label "No" at bounding box center [429, 196] width 154 height 15
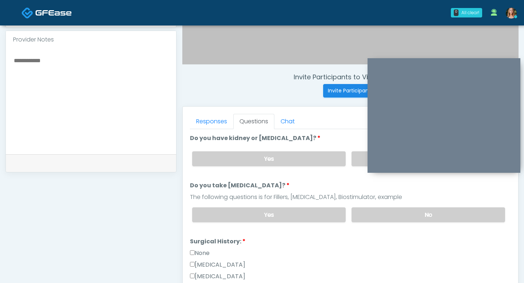
click at [359, 166] on div "Yes No" at bounding box center [348, 159] width 325 height 27
click at [358, 160] on label "No" at bounding box center [429, 158] width 154 height 15
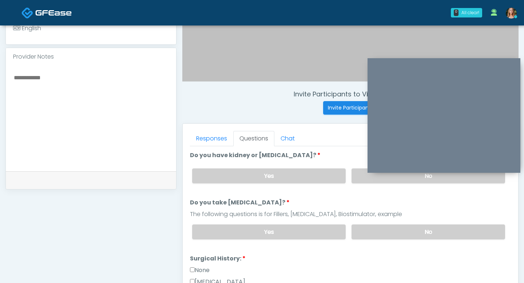
scroll to position [215, 0]
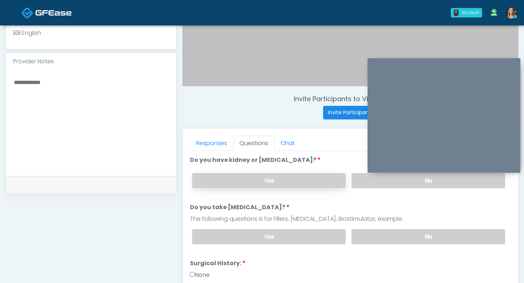
click at [295, 183] on label "Yes" at bounding box center [269, 180] width 154 height 15
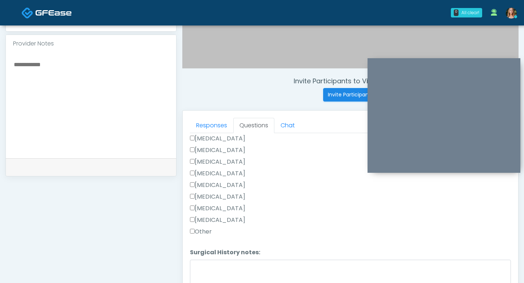
scroll to position [250, 0]
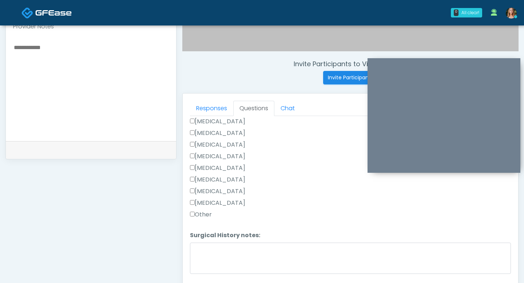
click at [196, 194] on label "[MEDICAL_DATA]" at bounding box center [217, 191] width 55 height 9
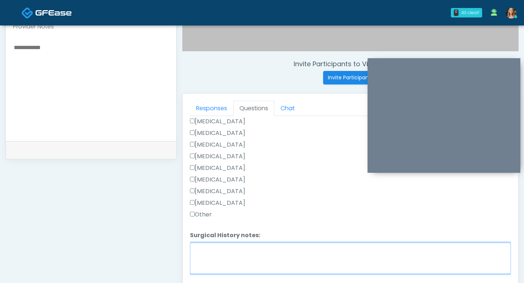
click at [250, 262] on textarea "Surgical History notes:" at bounding box center [350, 258] width 321 height 31
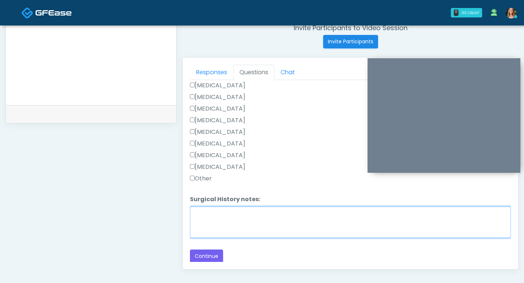
scroll to position [334, 0]
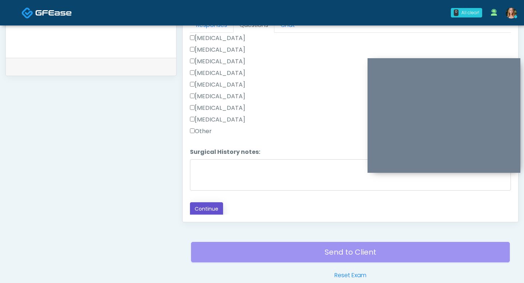
click at [201, 207] on button "Continue" at bounding box center [206, 208] width 33 height 13
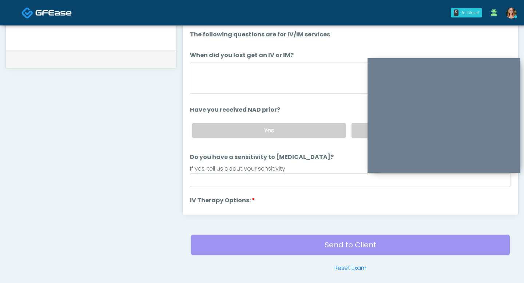
scroll to position [317, 0]
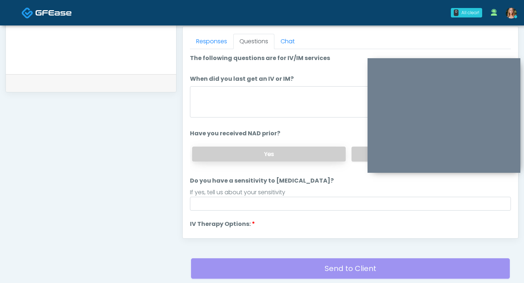
click at [278, 155] on label "Yes" at bounding box center [269, 154] width 154 height 15
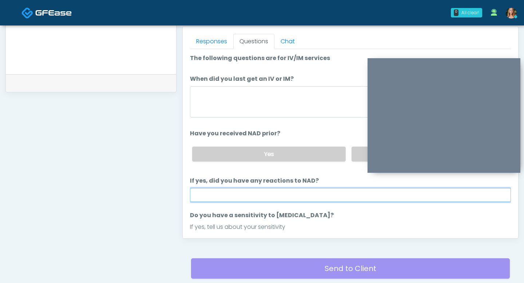
click at [244, 196] on input "If yes, did you have any reactions to NAD?" at bounding box center [350, 195] width 321 height 14
type input "**"
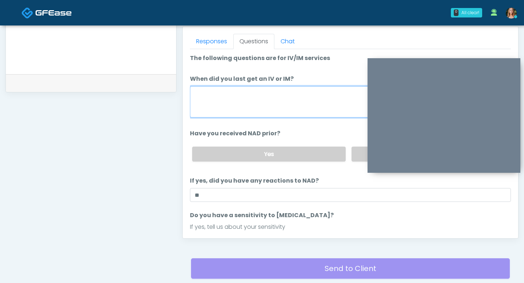
click at [213, 116] on textarea "When did you last get an IV or IM?" at bounding box center [350, 101] width 321 height 31
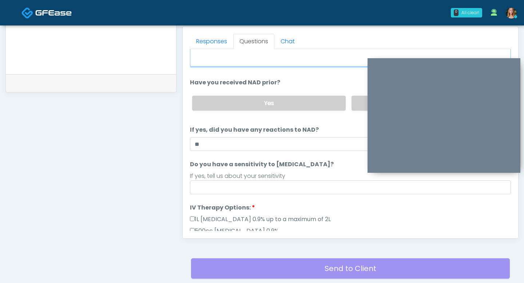
scroll to position [59, 0]
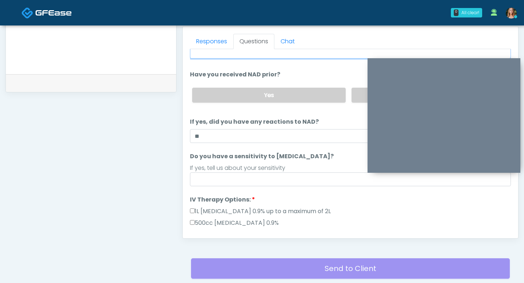
type textarea "**********"
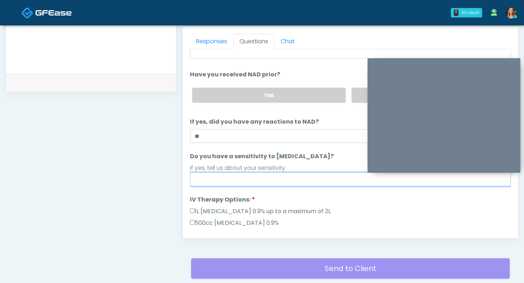
click at [233, 179] on input "Do you have a sensitivity to [MEDICAL_DATA]?" at bounding box center [350, 180] width 321 height 14
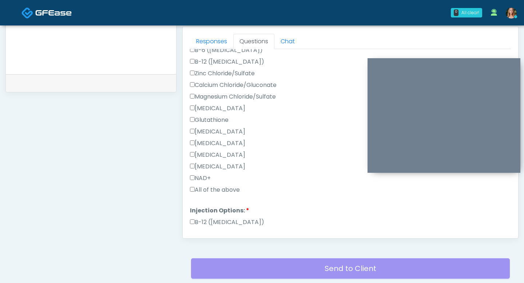
scroll to position [270, 0]
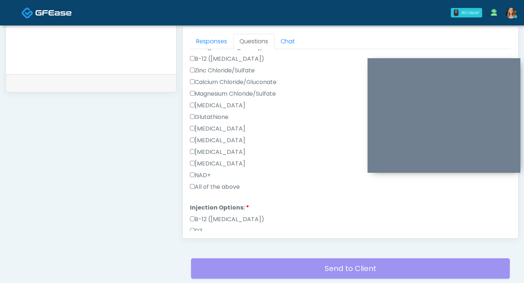
type input "**"
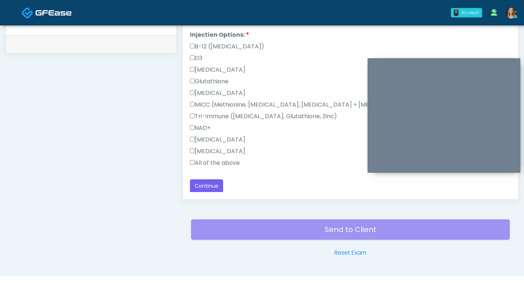
scroll to position [365, 0]
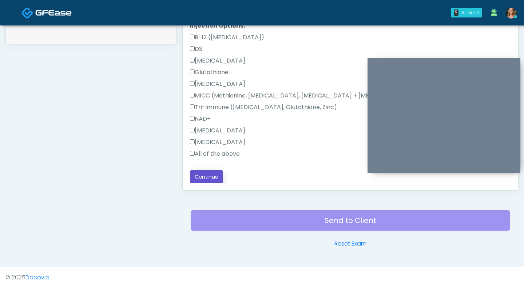
click at [201, 174] on button "Continue" at bounding box center [206, 176] width 33 height 13
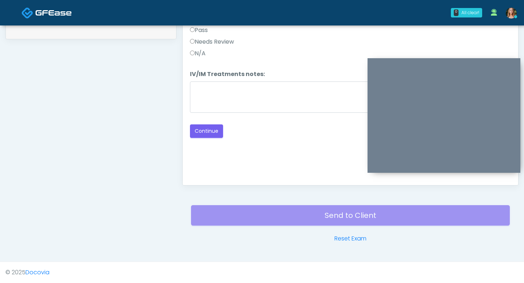
scroll to position [276, 0]
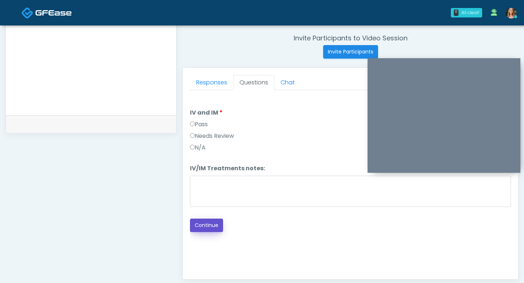
click at [212, 229] on button "Continue" at bounding box center [206, 225] width 33 height 13
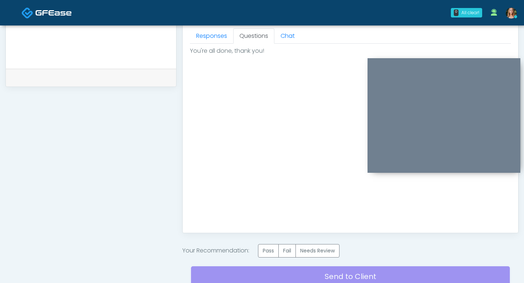
scroll to position [384, 0]
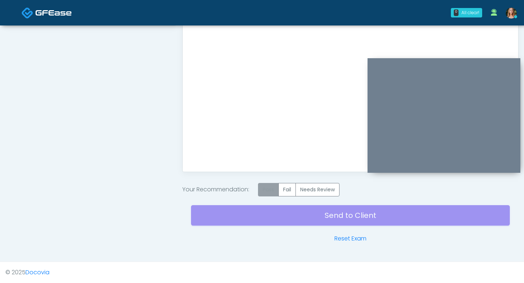
click at [272, 188] on label "Pass" at bounding box center [268, 189] width 21 height 13
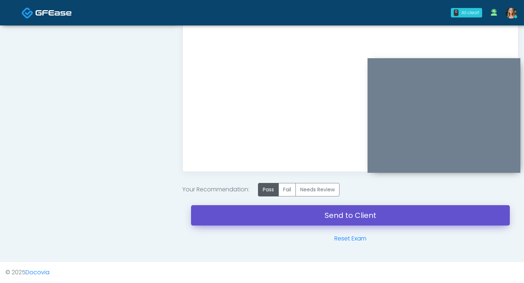
click at [276, 214] on link "Send to Client" at bounding box center [350, 215] width 319 height 20
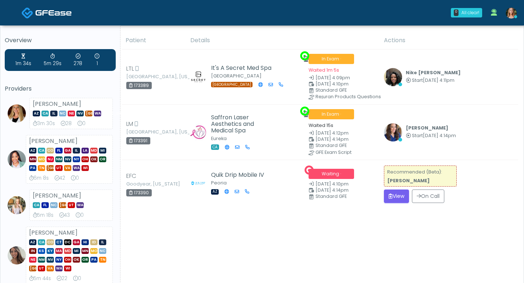
click at [390, 196] on icon "submit" at bounding box center [391, 196] width 4 height 5
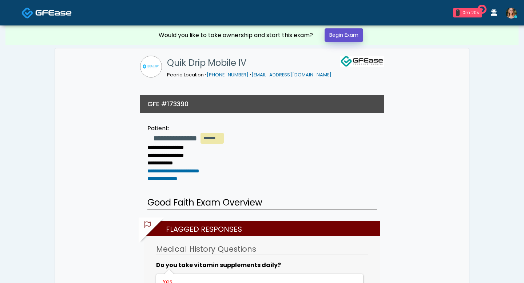
click at [339, 36] on link "Begin Exam" at bounding box center [344, 34] width 39 height 13
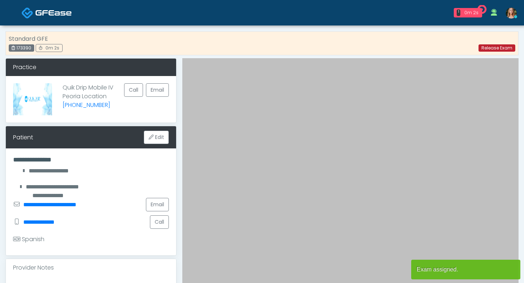
click at [492, 48] on link "Release Exam" at bounding box center [497, 47] width 37 height 7
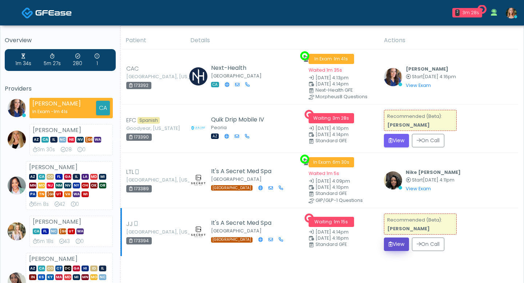
click at [397, 243] on button "View" at bounding box center [396, 244] width 25 height 13
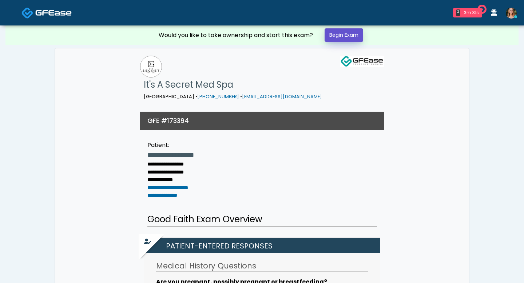
click at [333, 32] on link "Begin Exam" at bounding box center [344, 34] width 39 height 13
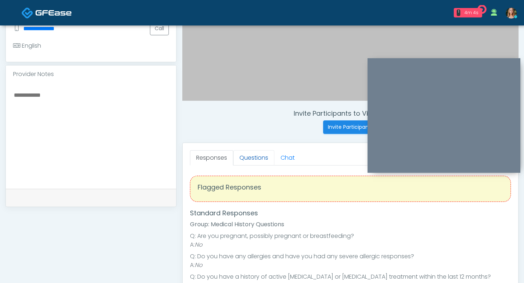
click at [256, 158] on link "Questions" at bounding box center [253, 157] width 41 height 15
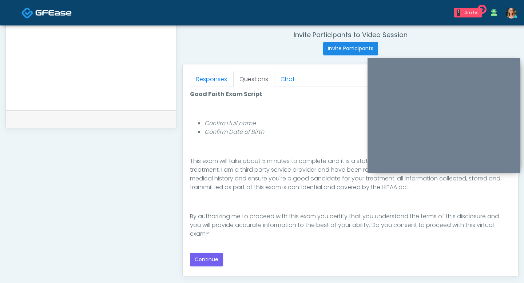
scroll to position [285, 0]
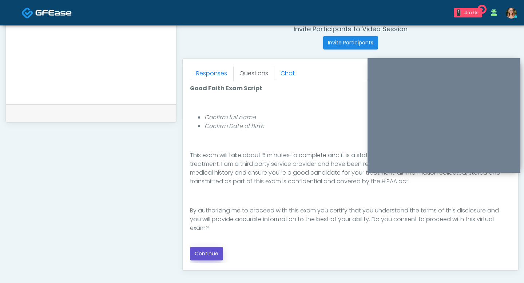
click at [212, 254] on button "Continue" at bounding box center [206, 253] width 33 height 13
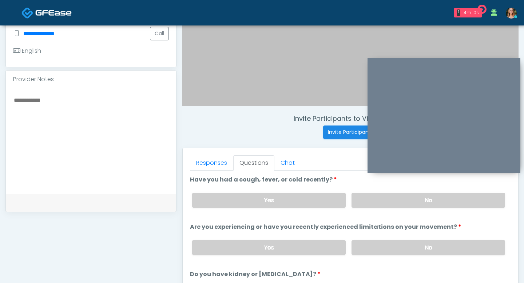
scroll to position [189, 0]
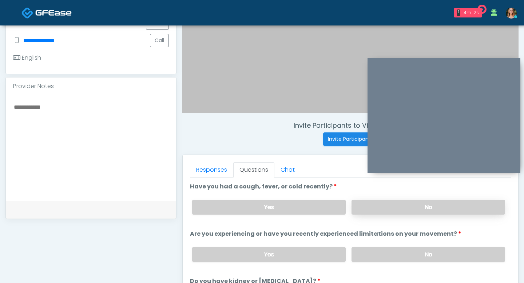
click at [386, 207] on label "No" at bounding box center [429, 207] width 154 height 15
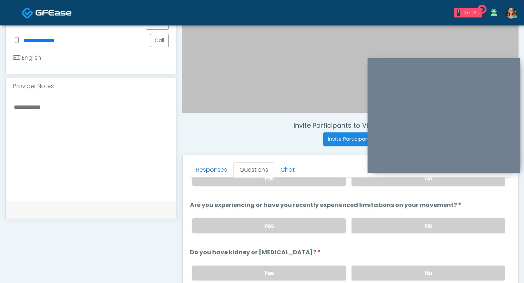
scroll to position [35, 0]
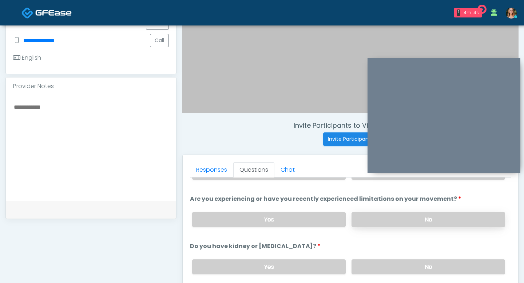
click at [380, 224] on label "No" at bounding box center [429, 219] width 154 height 15
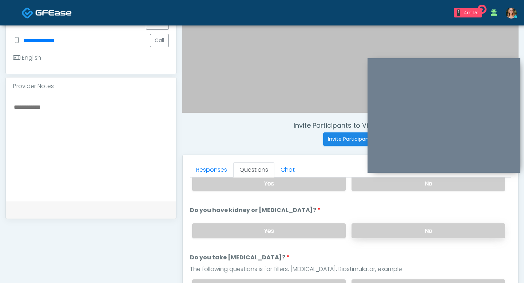
scroll to position [76, 0]
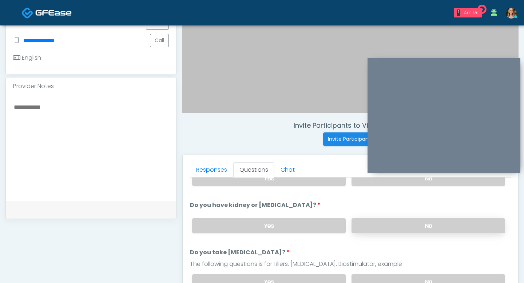
click at [390, 228] on label "No" at bounding box center [429, 225] width 154 height 15
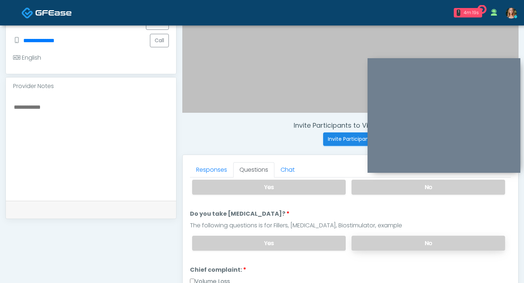
click at [411, 244] on label "No" at bounding box center [429, 243] width 154 height 15
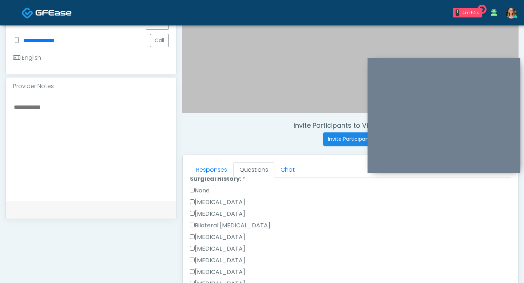
scroll to position [422, 0]
click at [192, 186] on label "None" at bounding box center [200, 190] width 20 height 9
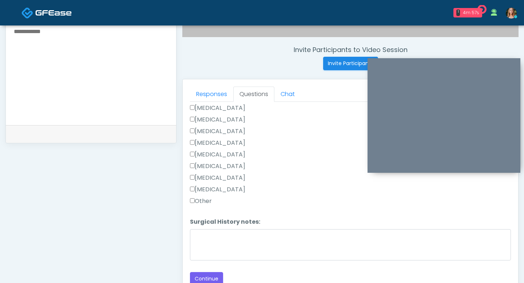
scroll to position [279, 0]
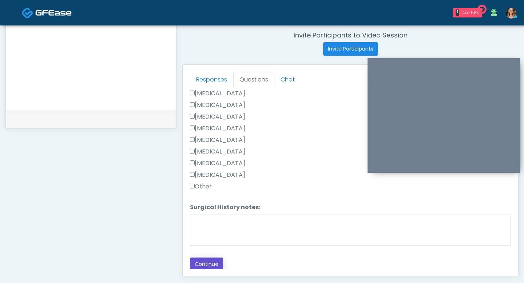
click at [215, 268] on button "Continue" at bounding box center [206, 264] width 33 height 13
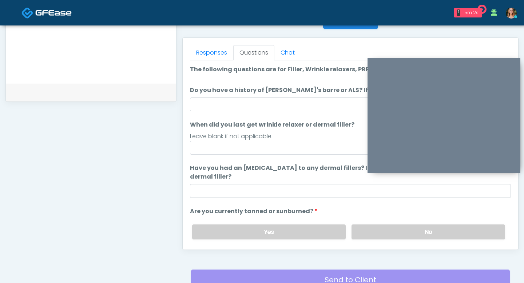
scroll to position [300, 0]
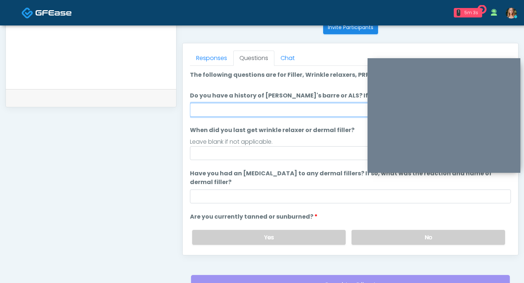
click at [206, 106] on input "Do you have a history of [PERSON_NAME]'s barre or ALS? If so, please provide de…" at bounding box center [350, 110] width 321 height 14
type input "**"
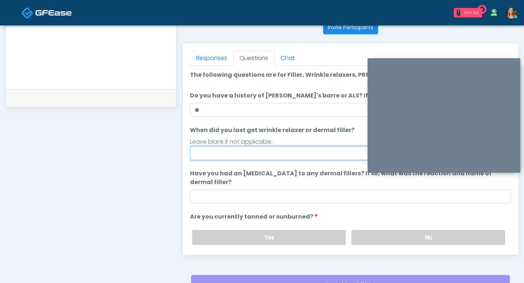
click at [193, 147] on input "When did you last get wrinkle relaxer or dermal filler?" at bounding box center [350, 153] width 321 height 14
click at [201, 158] on input "When did you last get wrinkle relaxer or dermal filler?" at bounding box center [350, 153] width 321 height 14
type input "****"
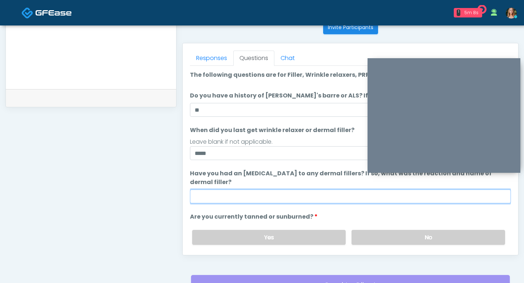
click at [196, 196] on input "Have you had an [MEDICAL_DATA] to any dermal fillers? If so, what was the react…" at bounding box center [350, 197] width 321 height 14
type input "**"
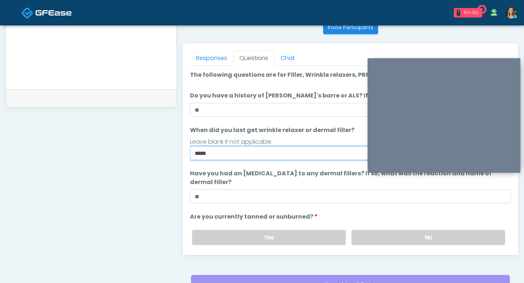
click at [218, 155] on input "****" at bounding box center [350, 153] width 321 height 14
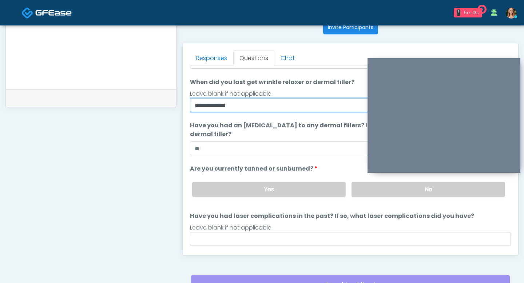
scroll to position [68, 0]
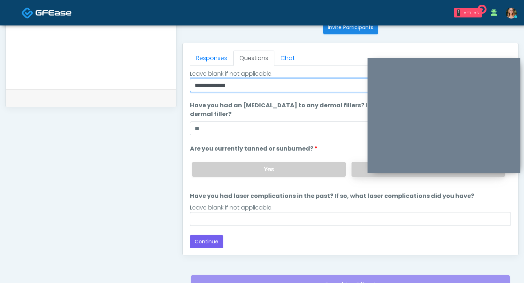
type input "**********"
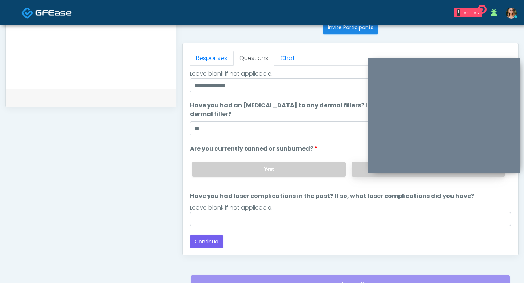
click at [364, 169] on label "No" at bounding box center [429, 169] width 154 height 15
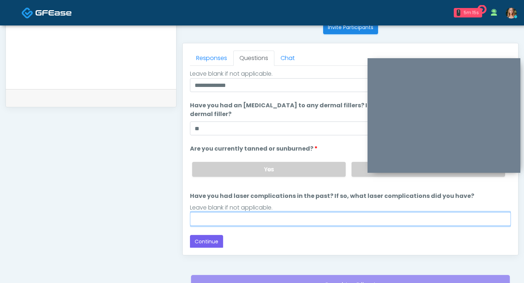
click at [289, 220] on input "Have you had laser complications in the past? If so, what laser complications d…" at bounding box center [350, 219] width 321 height 14
type input "**"
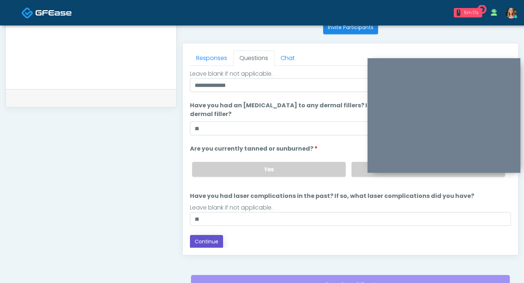
click at [201, 243] on button "Continue" at bounding box center [206, 241] width 33 height 13
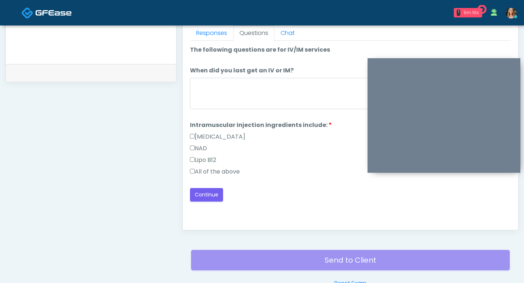
scroll to position [274, 0]
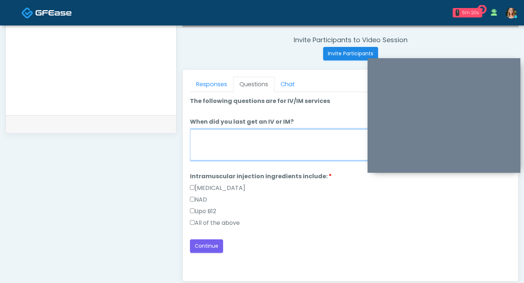
click at [244, 147] on textarea "When did you last get an IV or IM?" at bounding box center [350, 144] width 321 height 31
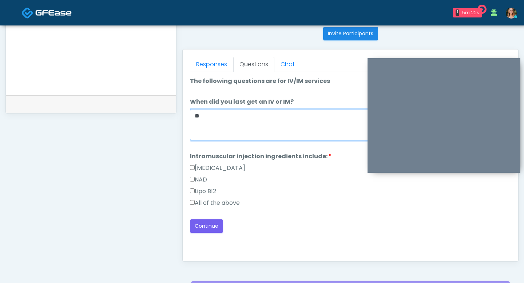
scroll to position [324, 0]
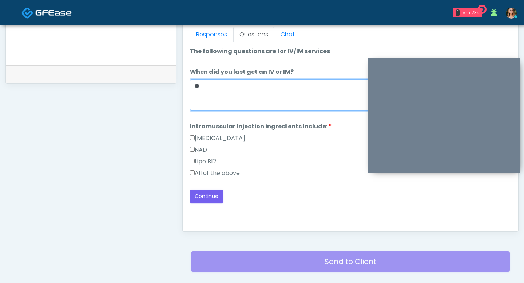
type textarea "**"
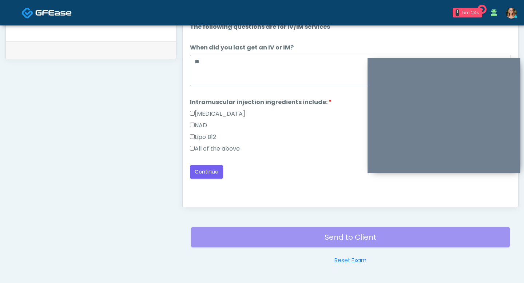
scroll to position [370, 0]
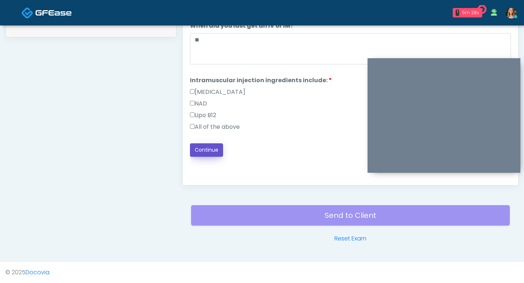
click at [204, 153] on button "Continue" at bounding box center [206, 149] width 33 height 13
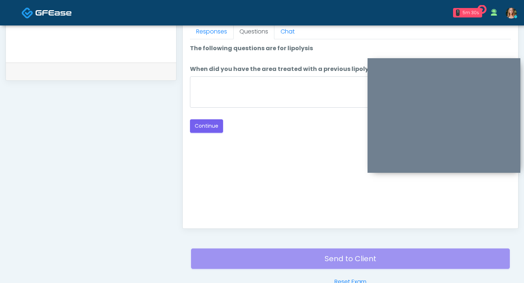
scroll to position [319, 0]
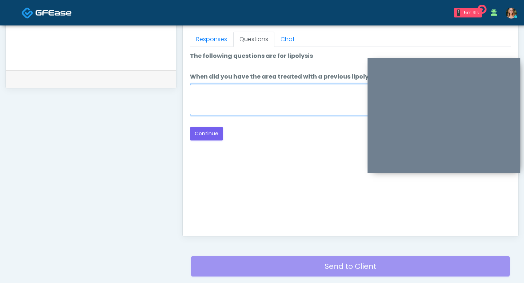
click at [259, 88] on textarea "When did you have the area treated with a previous lipolysis treatment?" at bounding box center [350, 99] width 321 height 31
type textarea "**"
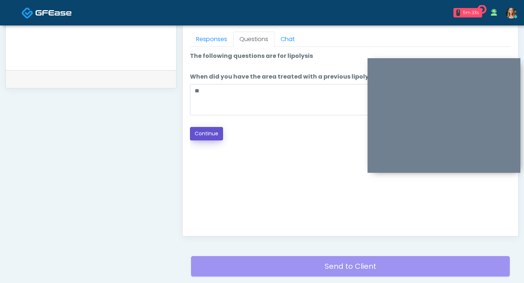
click at [207, 135] on button "Continue" at bounding box center [206, 133] width 33 height 13
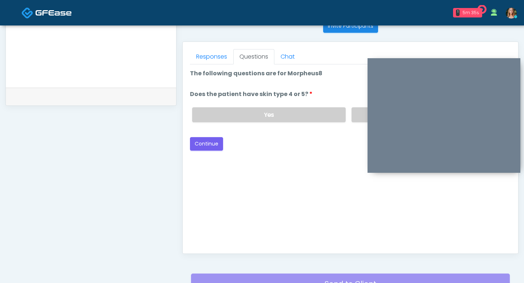
scroll to position [296, 0]
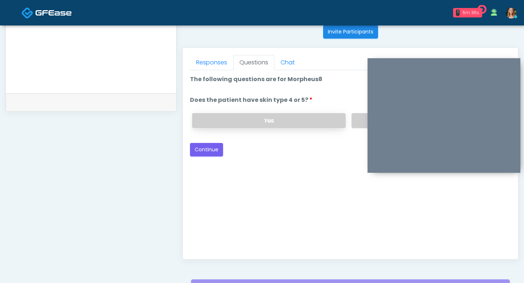
click at [301, 120] on label "Yes" at bounding box center [269, 120] width 154 height 15
click at [208, 145] on button "Continue" at bounding box center [206, 149] width 33 height 13
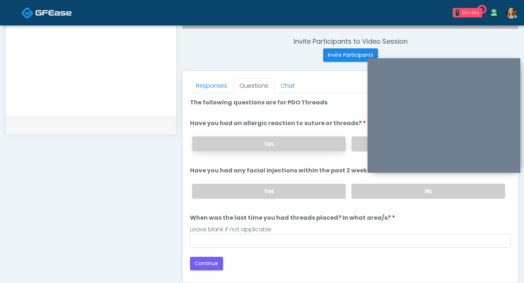
scroll to position [269, 0]
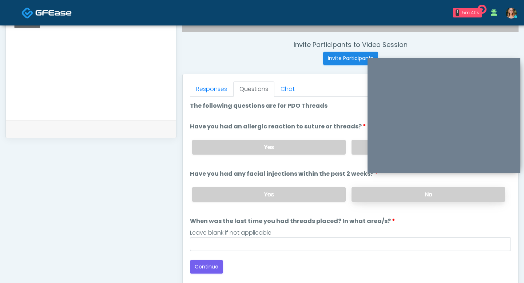
click at [359, 194] on label "No" at bounding box center [429, 194] width 154 height 15
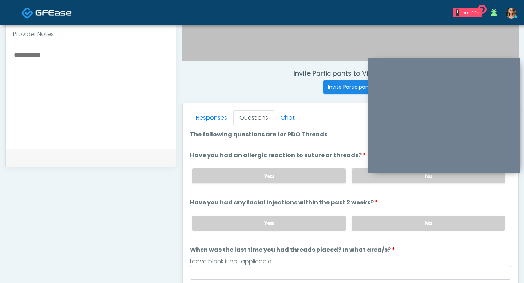
scroll to position [232, 0]
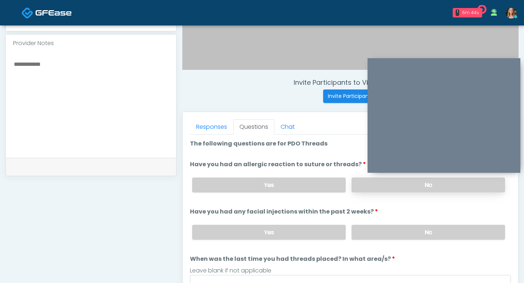
click at [359, 186] on label "No" at bounding box center [429, 185] width 154 height 15
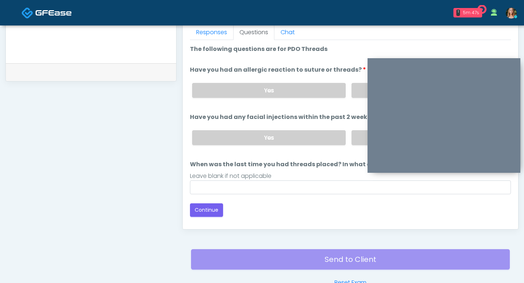
scroll to position [327, 0]
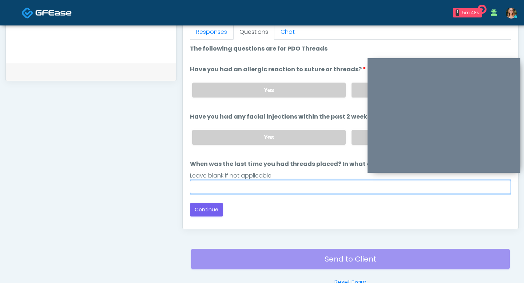
click at [230, 192] on input "When was the last time you had threads placed? In what area/s?" at bounding box center [350, 187] width 321 height 14
type input "**"
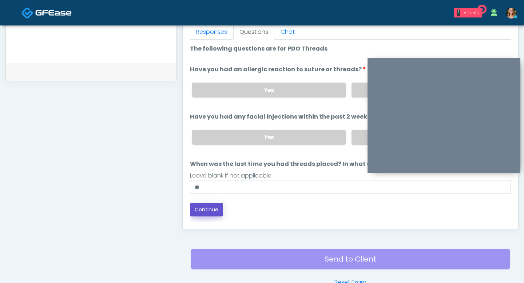
click at [209, 214] on button "Continue" at bounding box center [206, 209] width 33 height 13
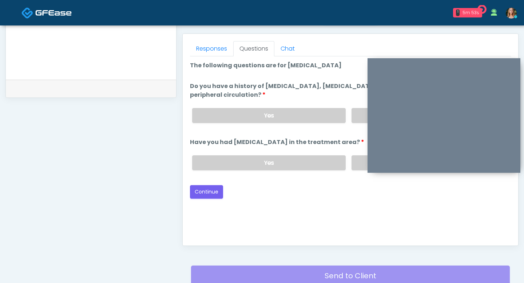
scroll to position [292, 0]
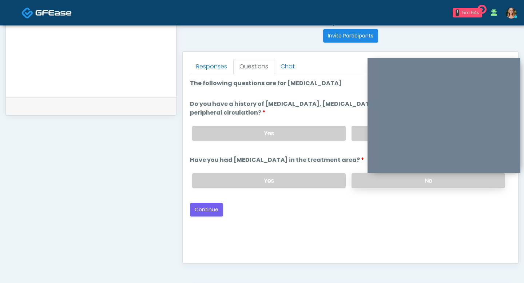
click at [358, 176] on label "No" at bounding box center [429, 180] width 154 height 15
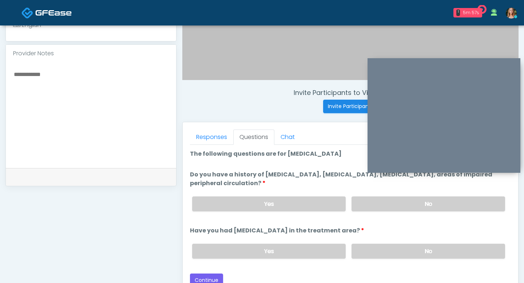
scroll to position [214, 0]
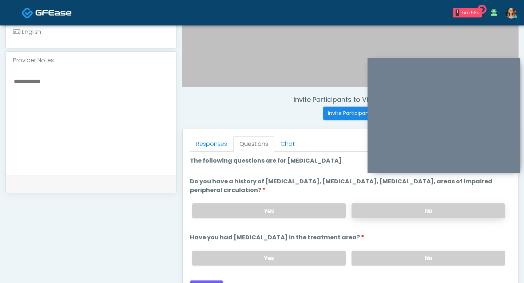
click at [376, 206] on label "No" at bounding box center [429, 211] width 154 height 15
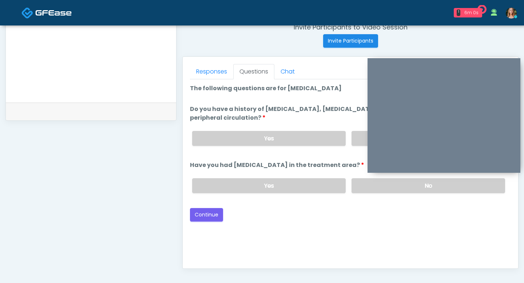
scroll to position [267, 0]
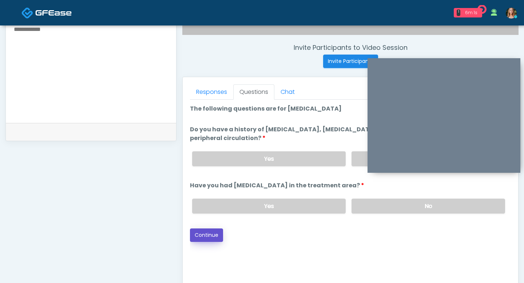
click at [200, 232] on button "Continue" at bounding box center [206, 235] width 33 height 13
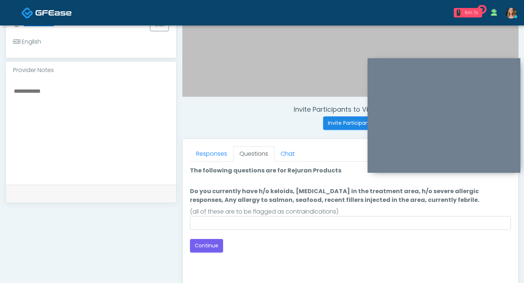
scroll to position [204, 0]
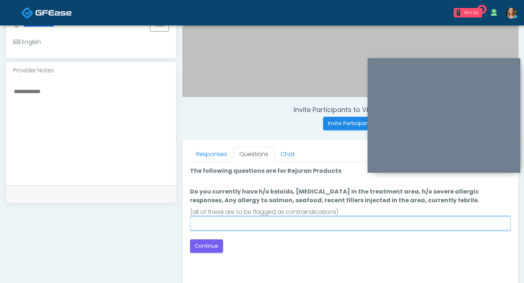
click at [204, 223] on input "Do you currently have h/o keloids, [MEDICAL_DATA] in the treatment area, h/o se…" at bounding box center [350, 224] width 321 height 14
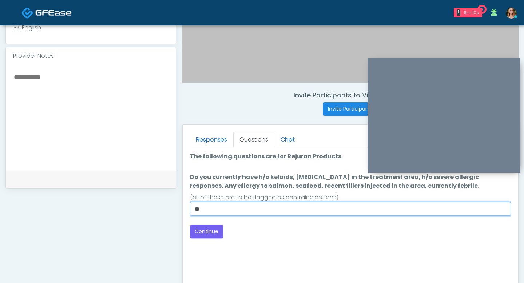
scroll to position [225, 0]
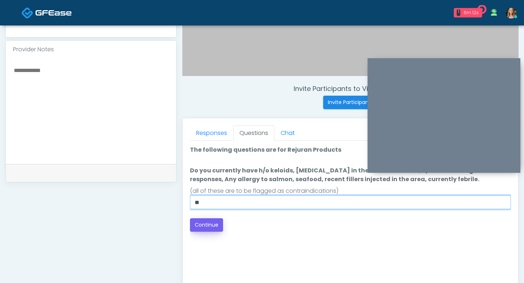
type input "**"
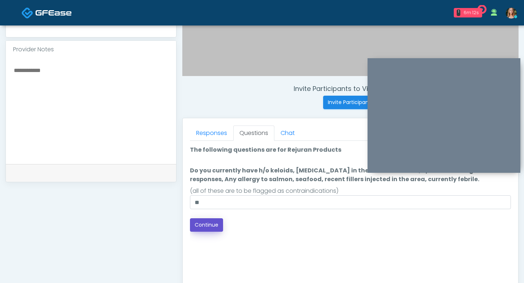
click at [205, 229] on button "Continue" at bounding box center [206, 224] width 33 height 13
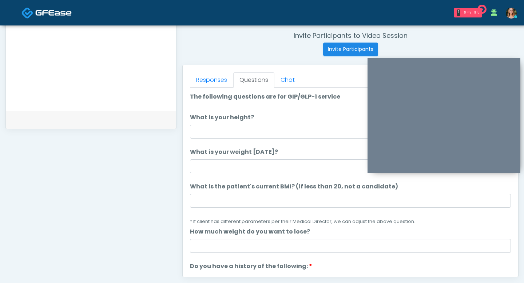
scroll to position [277, 0]
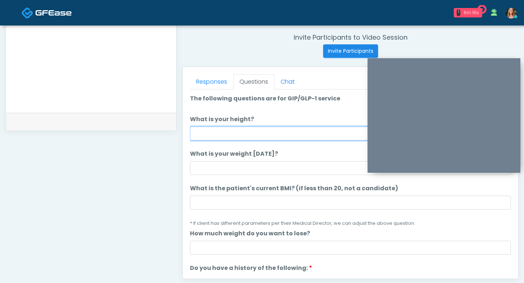
click at [216, 140] on input "What is your height?" at bounding box center [350, 134] width 321 height 14
click at [203, 135] on input "What is your height?" at bounding box center [350, 134] width 321 height 14
type input "***"
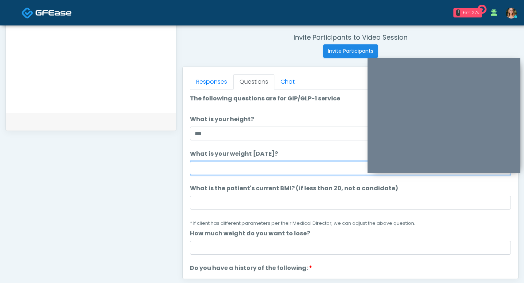
click at [200, 166] on input "What is your weight [DATE]?" at bounding box center [350, 168] width 321 height 14
type input "***"
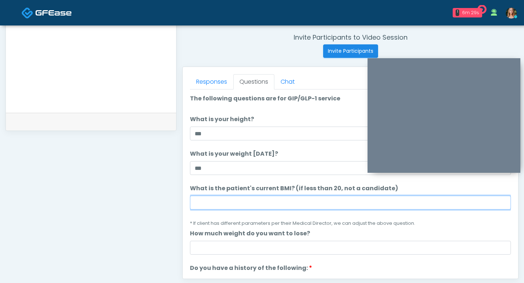
click at [224, 201] on input "What is the patient's current BMI? (if less than 20, not a candidate)" at bounding box center [350, 203] width 321 height 14
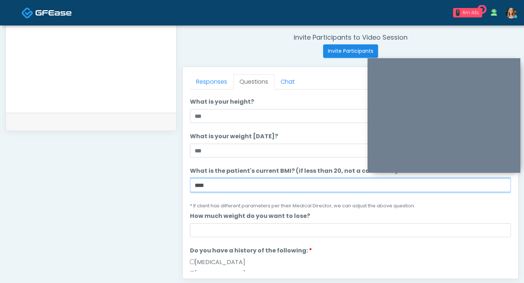
scroll to position [35, 0]
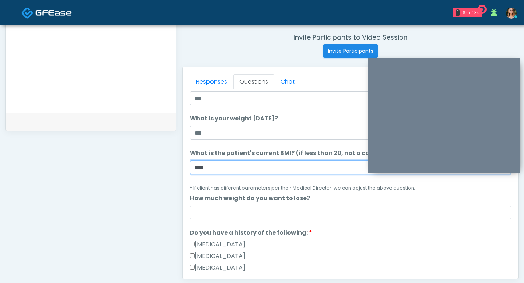
type input "****"
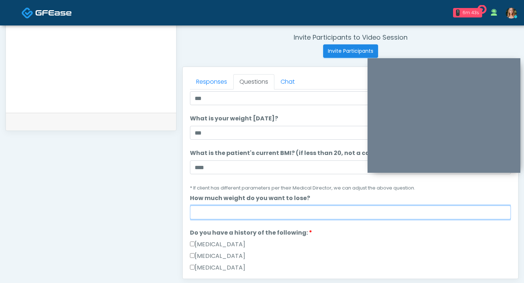
click at [208, 217] on input "How much weight do you want to lose?" at bounding box center [350, 213] width 321 height 14
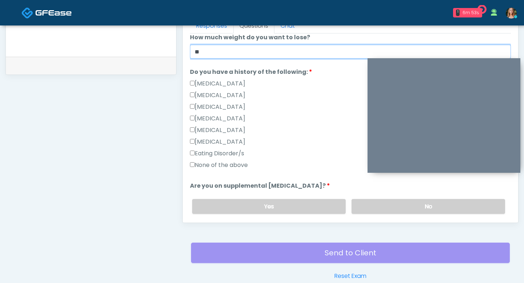
scroll to position [148, 0]
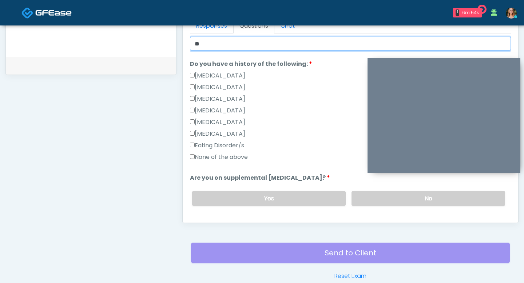
type input "**"
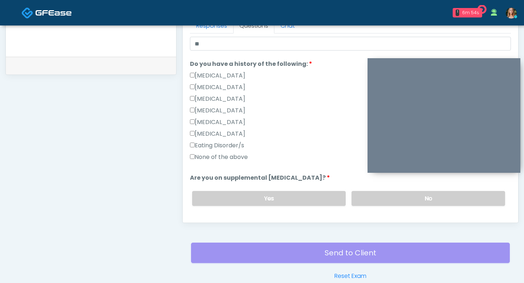
click at [189, 156] on div "Responses Questions Chat Good Faith Exam Script Good Faith Exam Script INTRODUC…" at bounding box center [351, 117] width 336 height 212
click at [196, 158] on label "None of the above" at bounding box center [219, 157] width 58 height 9
click at [350, 199] on div "Yes No" at bounding box center [348, 198] width 325 height 27
click at [355, 199] on label "No" at bounding box center [429, 198] width 154 height 15
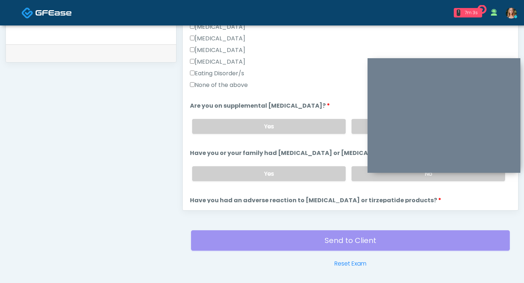
scroll to position [205, 0]
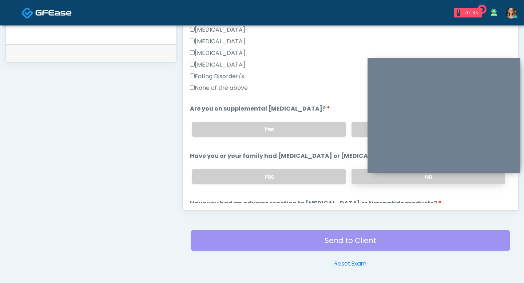
click at [363, 177] on label "No" at bounding box center [429, 176] width 154 height 15
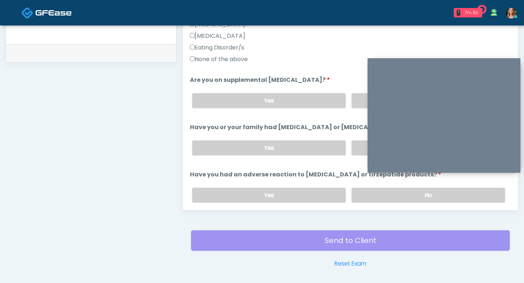
scroll to position [231, 0]
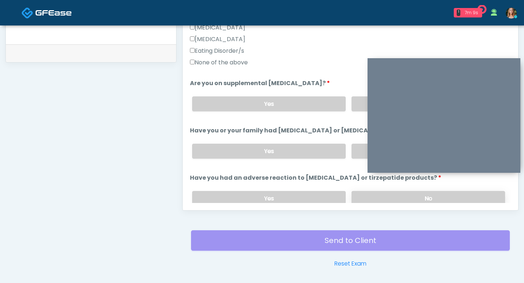
click at [360, 194] on label "No" at bounding box center [429, 198] width 154 height 15
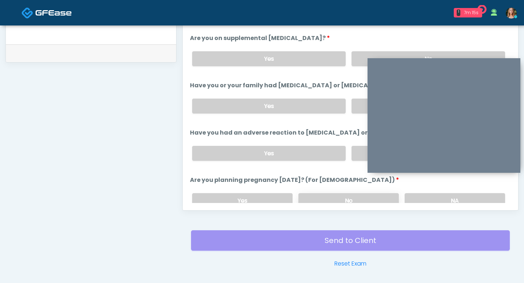
scroll to position [284, 0]
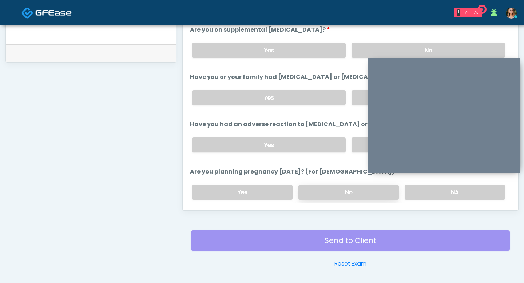
click at [343, 192] on label "No" at bounding box center [349, 192] width 101 height 15
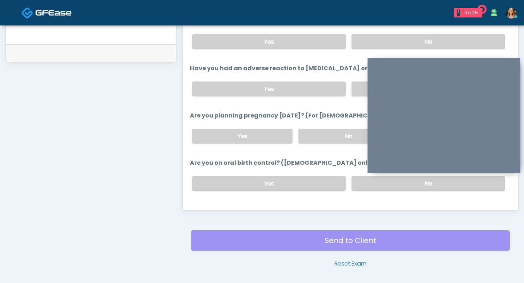
scroll to position [335, 0]
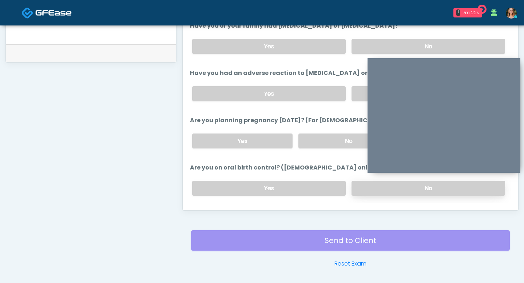
click at [363, 189] on label "No" at bounding box center [429, 188] width 154 height 15
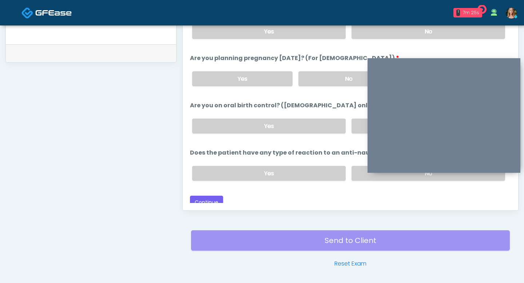
scroll to position [385, 0]
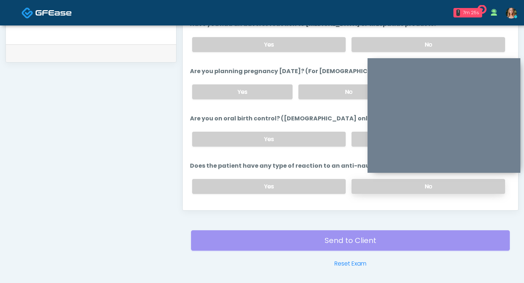
click at [360, 185] on label "No" at bounding box center [429, 186] width 154 height 15
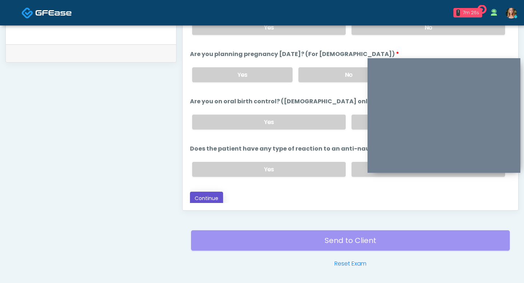
click at [206, 199] on button "Continue" at bounding box center [206, 198] width 33 height 13
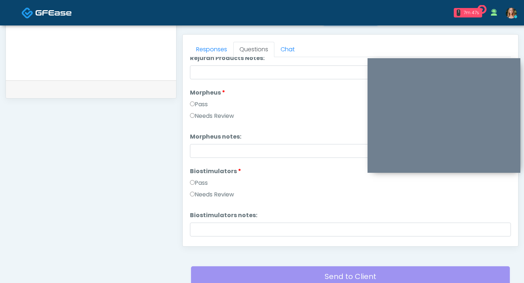
scroll to position [632, 0]
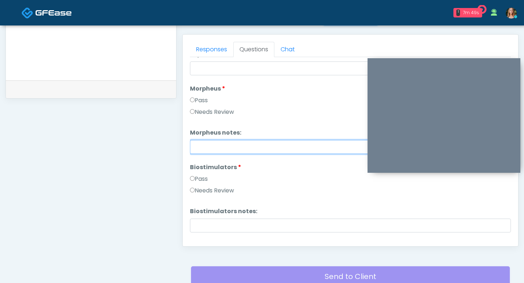
click at [203, 147] on input "Morpheus notes:" at bounding box center [350, 147] width 321 height 14
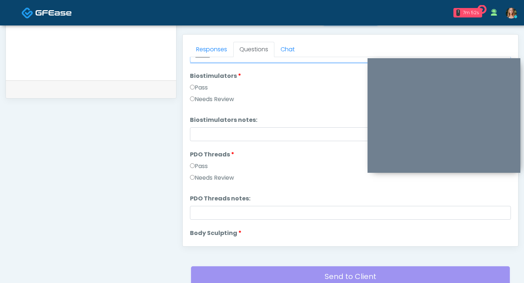
type input "******"
click at [193, 168] on label "Pass" at bounding box center [199, 166] width 18 height 9
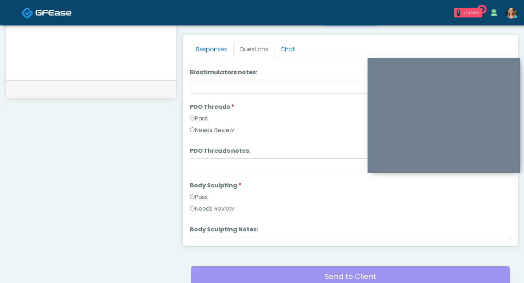
scroll to position [784, 0]
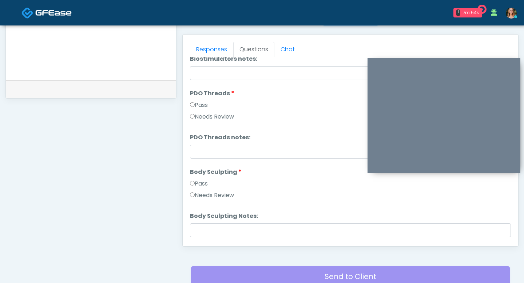
click at [192, 186] on label "Pass" at bounding box center [199, 184] width 18 height 9
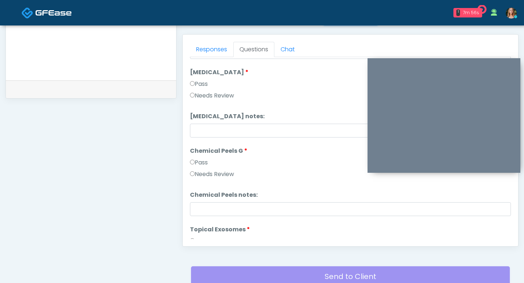
scroll to position [990, 0]
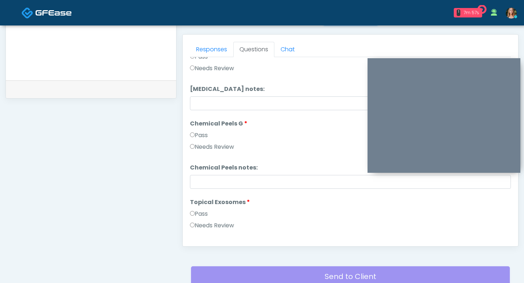
click at [192, 132] on label "Pass" at bounding box center [199, 135] width 18 height 9
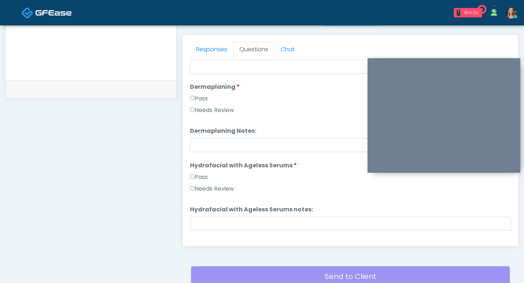
scroll to position [1198, 0]
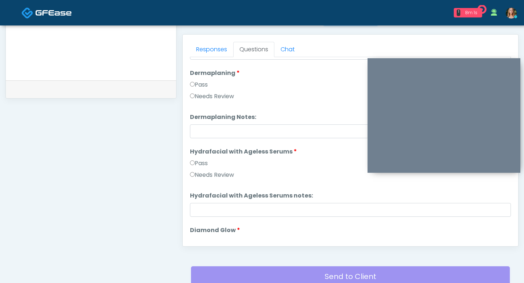
click at [192, 160] on label "Pass" at bounding box center [199, 163] width 18 height 9
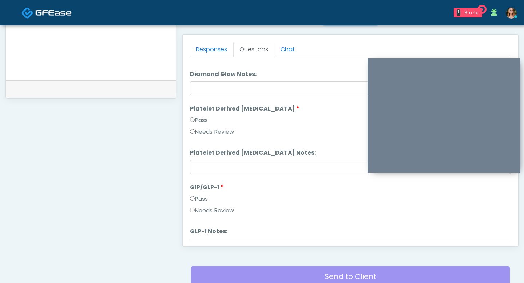
scroll to position [1432, 0]
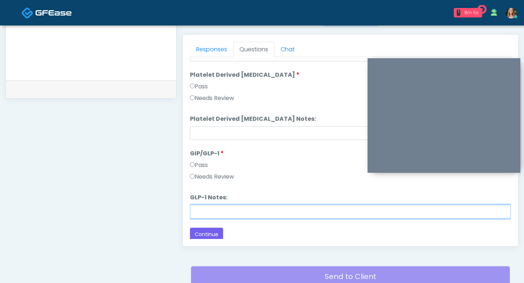
click at [204, 210] on input "GLP-1 Notes:" at bounding box center [350, 212] width 321 height 14
type input "********"
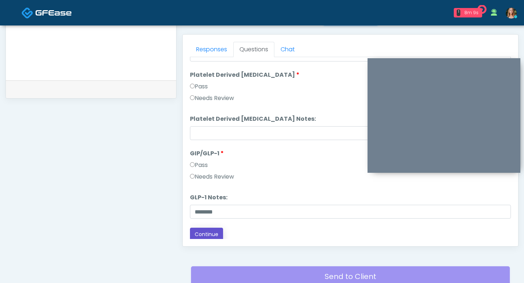
click at [214, 239] on button "Continue" at bounding box center [206, 234] width 33 height 13
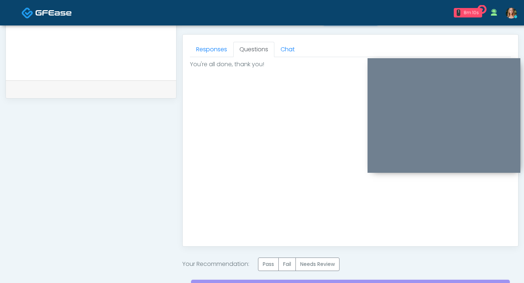
scroll to position [0, 0]
click at [269, 265] on label "Pass" at bounding box center [268, 264] width 21 height 13
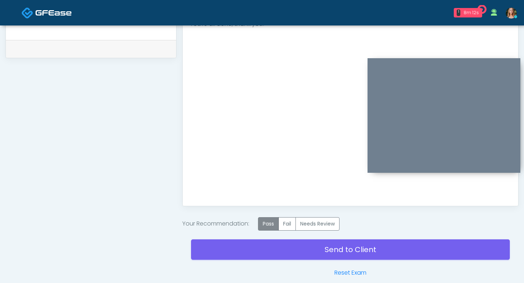
scroll to position [384, 0]
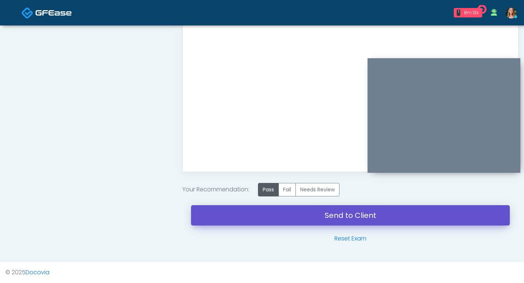
click at [246, 208] on link "Send to Client" at bounding box center [350, 215] width 319 height 20
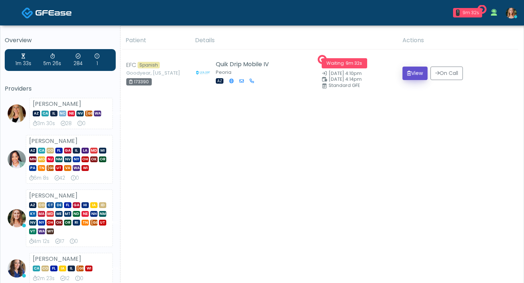
click at [407, 77] on button "View" at bounding box center [415, 73] width 25 height 13
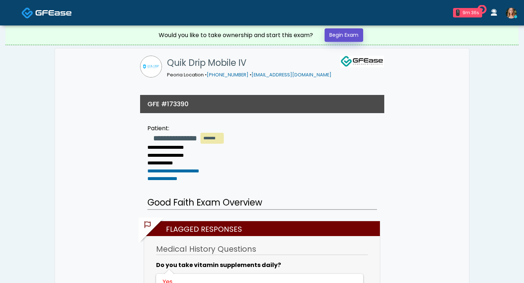
click at [342, 29] on link "Begin Exam" at bounding box center [344, 34] width 39 height 13
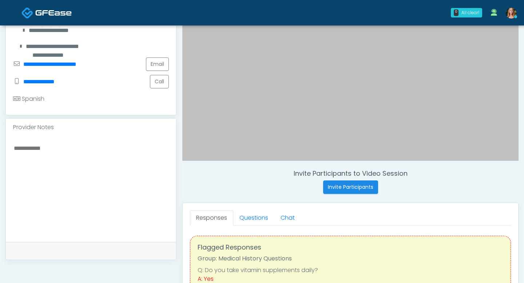
scroll to position [13, 0]
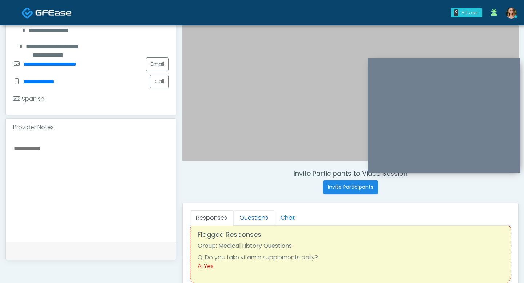
click at [250, 212] on link "Questions" at bounding box center [253, 217] width 41 height 15
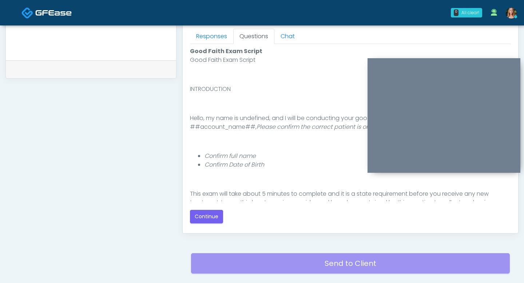
scroll to position [330, 0]
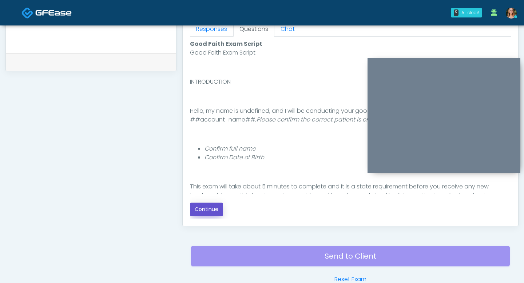
click at [202, 212] on button "Continue" at bounding box center [206, 209] width 33 height 13
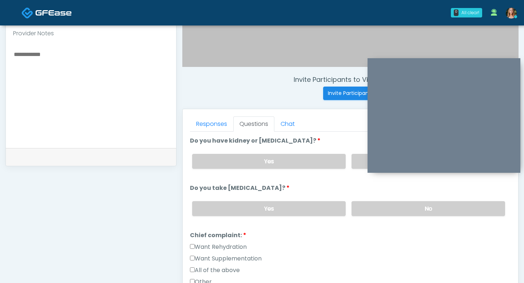
scroll to position [231, 0]
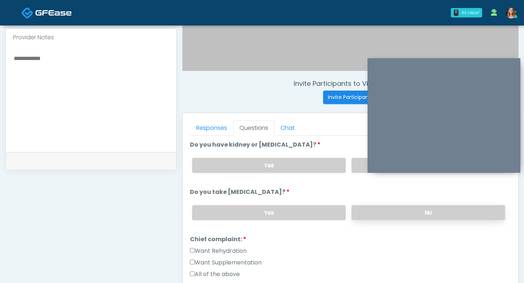
click at [363, 213] on label "No" at bounding box center [429, 212] width 154 height 15
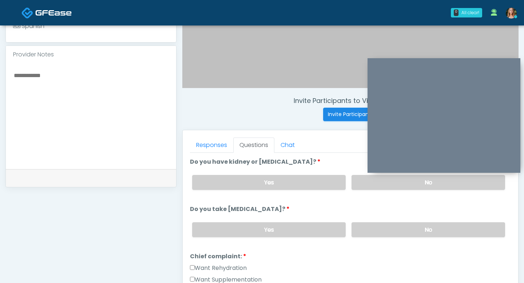
scroll to position [208, 0]
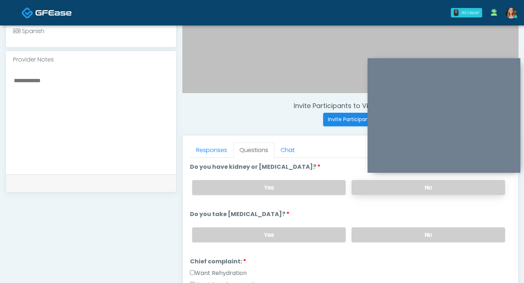
click at [362, 190] on label "No" at bounding box center [429, 187] width 154 height 15
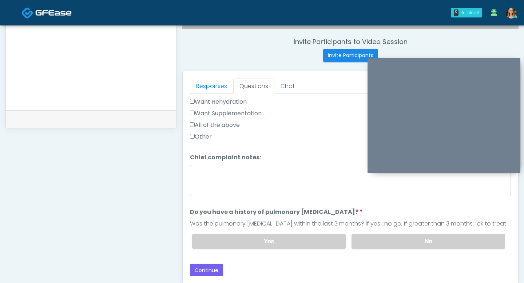
scroll to position [273, 0]
click at [376, 242] on label "No" at bounding box center [429, 240] width 154 height 15
click at [214, 263] on button "Continue" at bounding box center [206, 269] width 33 height 13
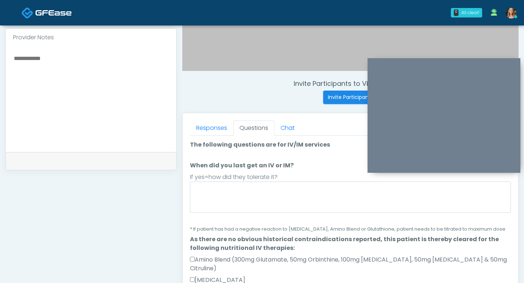
scroll to position [221, 0]
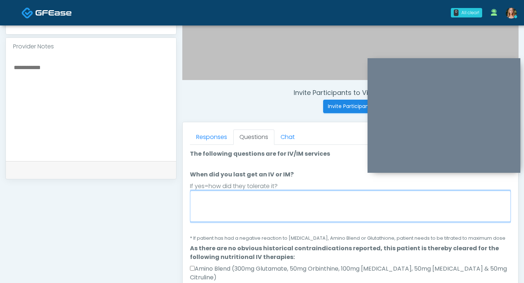
click at [244, 214] on textarea "When did you last get an IV or IM?" at bounding box center [350, 206] width 321 height 31
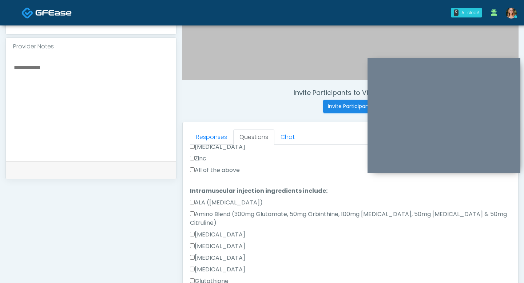
scroll to position [387, 0]
type textarea "********"
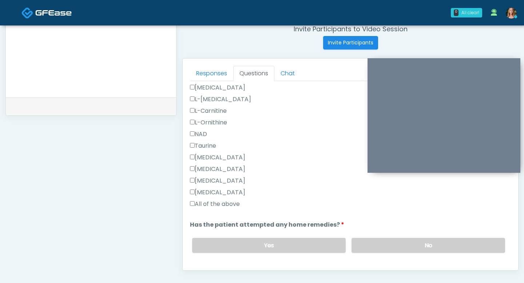
scroll to position [287, 0]
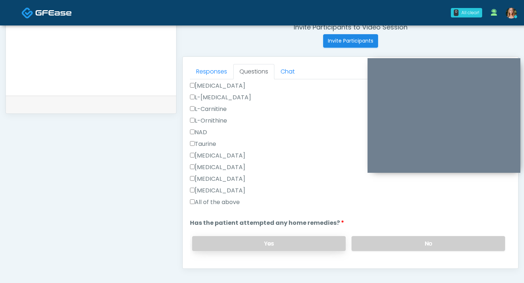
click at [327, 236] on label "Yes" at bounding box center [269, 243] width 154 height 15
click at [213, 266] on button "Continue" at bounding box center [206, 272] width 33 height 13
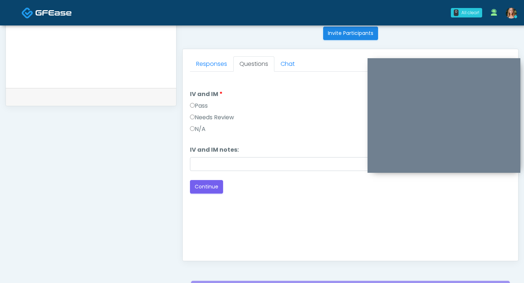
scroll to position [291, 0]
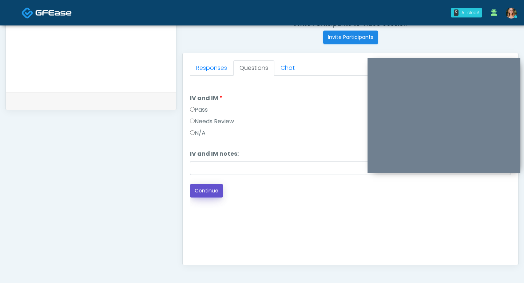
click at [200, 191] on button "Continue" at bounding box center [206, 190] width 33 height 13
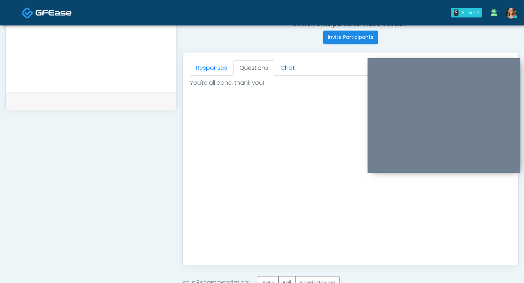
scroll to position [347, 0]
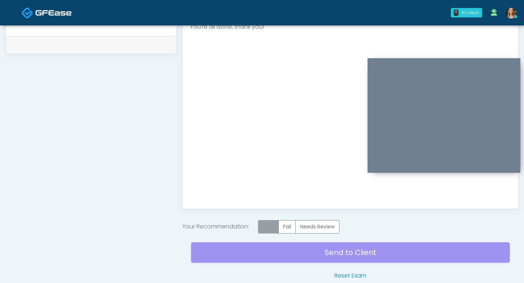
click at [269, 233] on label "Pass" at bounding box center [268, 226] width 21 height 13
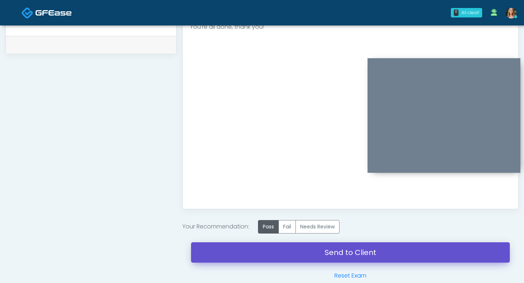
click at [280, 251] on link "Send to Client" at bounding box center [350, 253] width 319 height 20
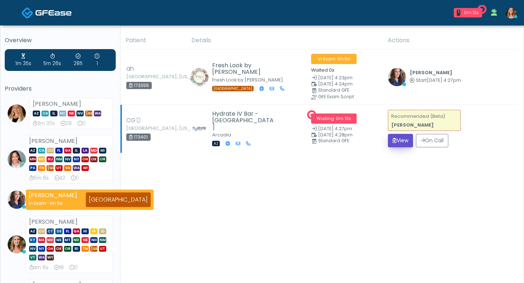
click at [393, 138] on icon "submit" at bounding box center [395, 140] width 4 height 5
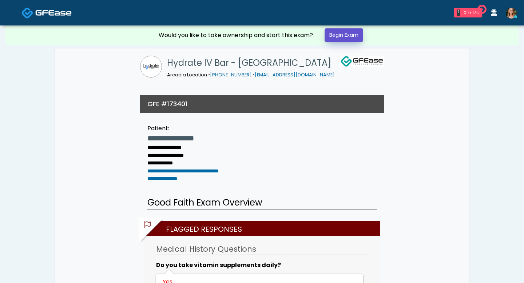
click at [350, 41] on link "Begin Exam" at bounding box center [344, 34] width 39 height 13
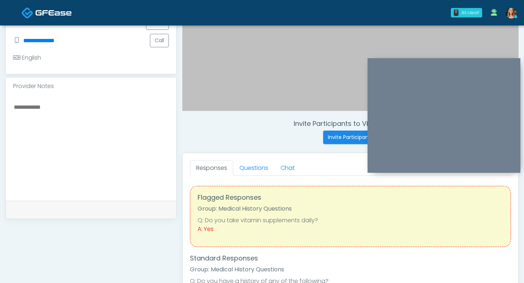
scroll to position [197, 0]
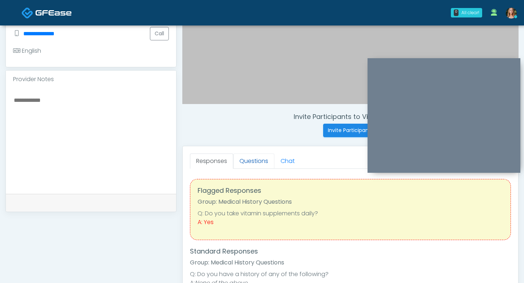
click at [252, 164] on link "Questions" at bounding box center [253, 161] width 41 height 15
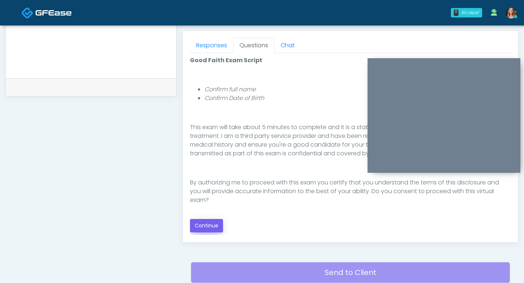
scroll to position [317, 0]
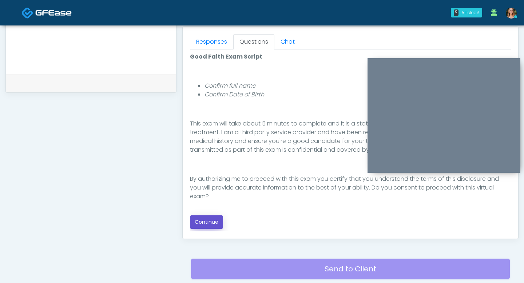
click at [208, 223] on button "Continue" at bounding box center [206, 222] width 33 height 13
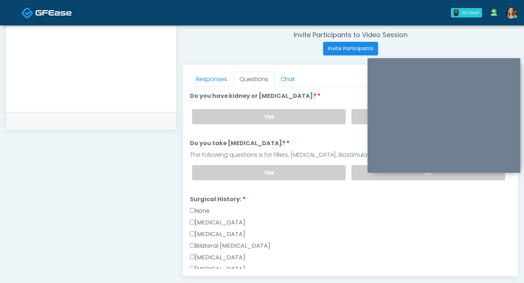
scroll to position [267, 0]
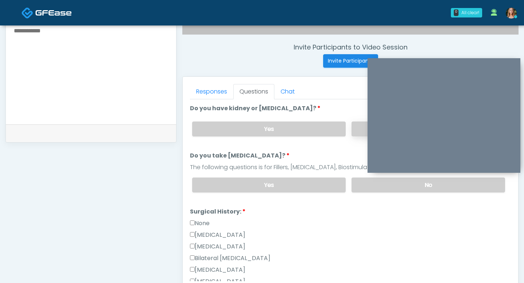
click label "No"
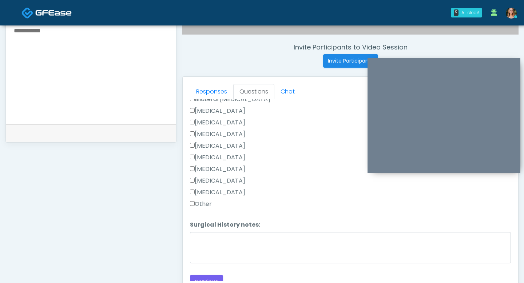
scroll to position [164, 0]
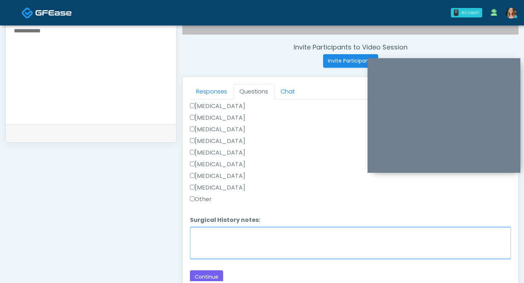
click textarea "Surgical History notes:"
type textarea "**********"
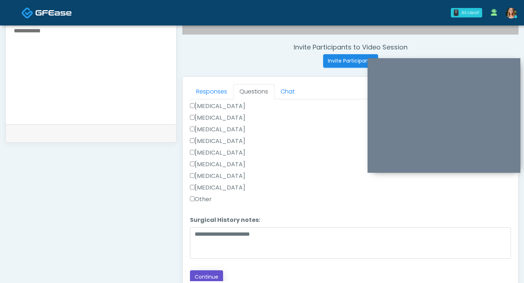
click button "Continue"
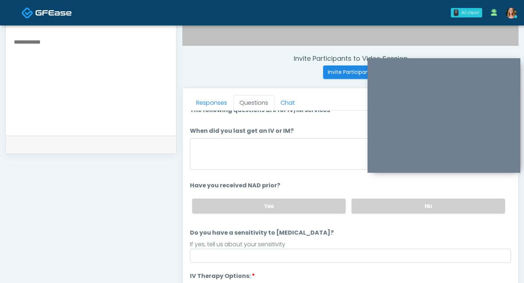
scroll to position [0, 0]
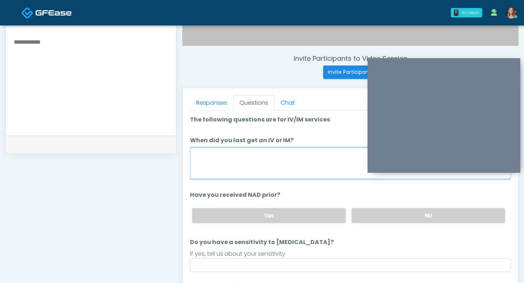
click textarea "When did you last get an IV or IM?"
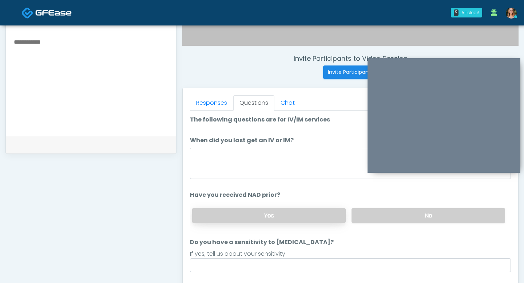
click label "Yes"
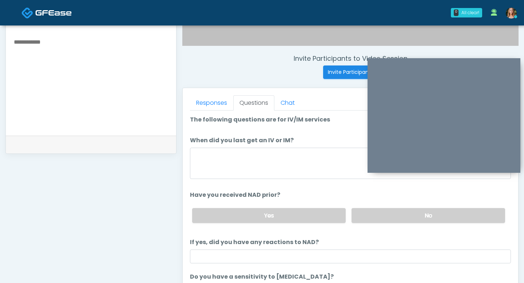
click li "If yes, did you have any reactions to NAD? If yes, did you have any reactions t…"
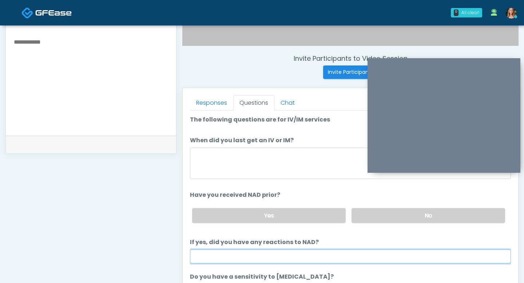
click input "If yes, did you have any reactions to NAD?"
type input "**"
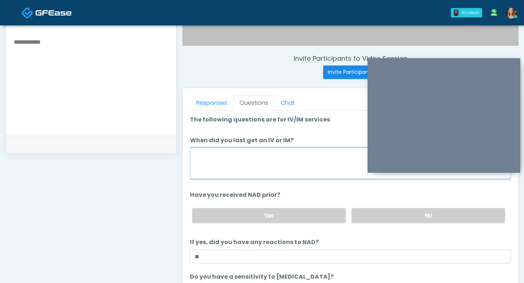
click textarea "When did you last get an IV or IM?"
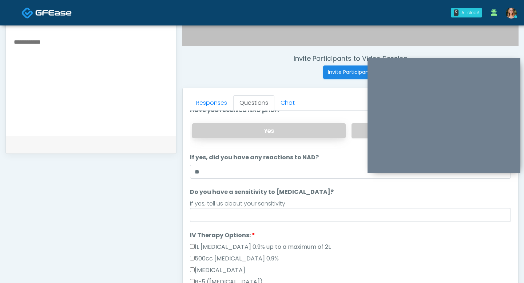
scroll to position [108, 0]
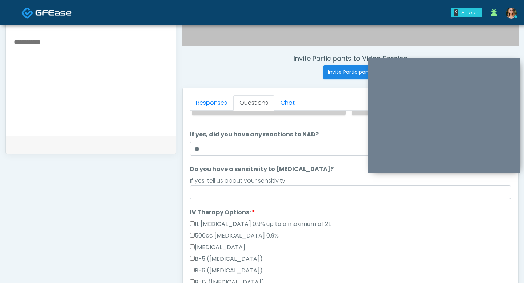
type textarea "**********"
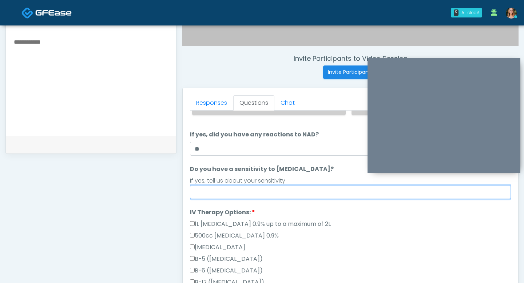
click input "Do you have a sensitivity to Niacin?"
type input "**"
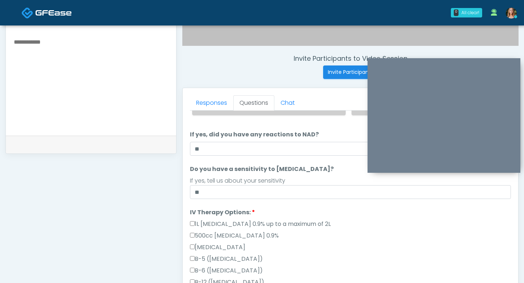
click ol "**********"
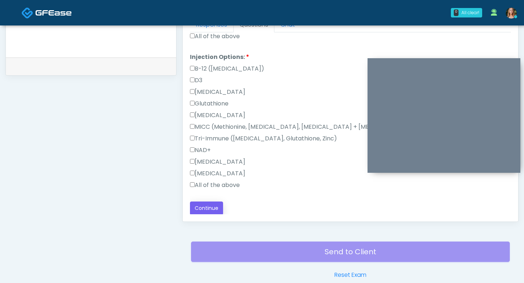
scroll to position [343, 0]
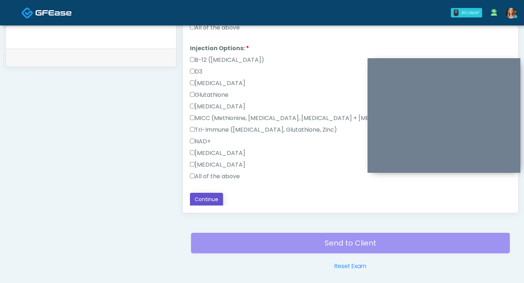
click button "Continue"
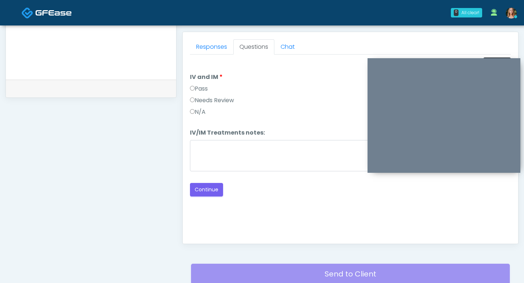
scroll to position [306, 0]
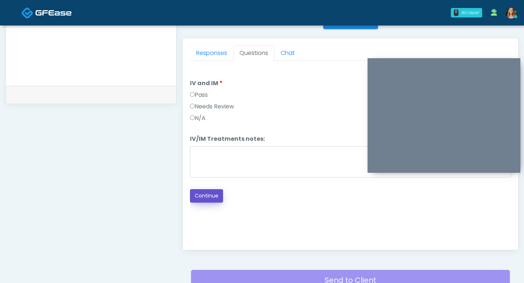
click button "Continue"
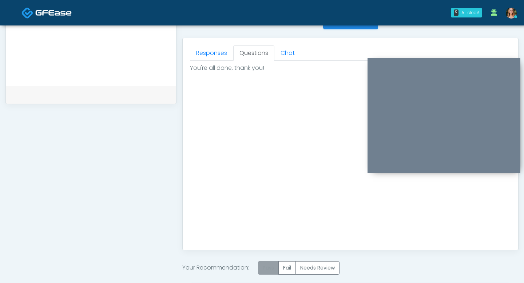
click label "Pass"
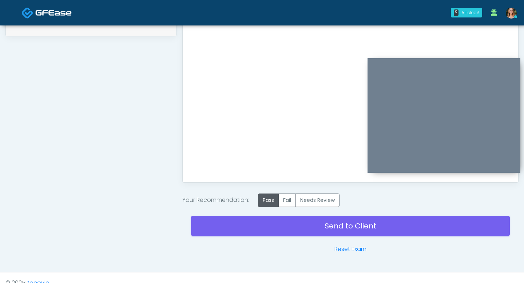
scroll to position [384, 0]
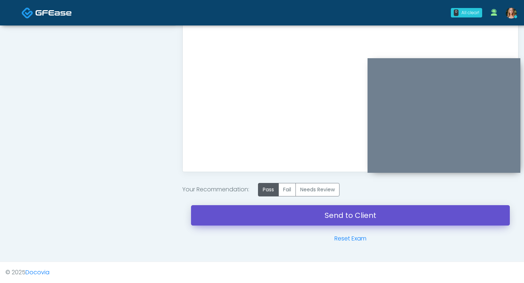
click link "Send to Client"
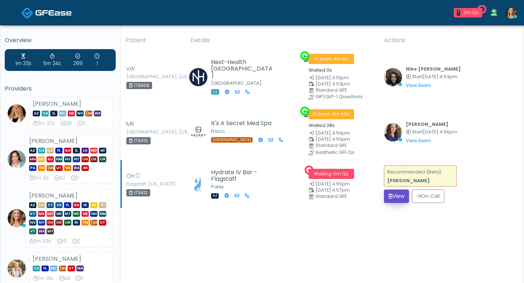
click at [390, 198] on button "View" at bounding box center [396, 196] width 25 height 13
click at [395, 195] on button "View" at bounding box center [396, 196] width 25 height 13
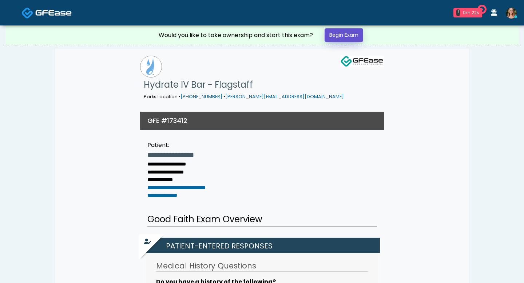
click at [339, 35] on link "Begin Exam" at bounding box center [344, 34] width 39 height 13
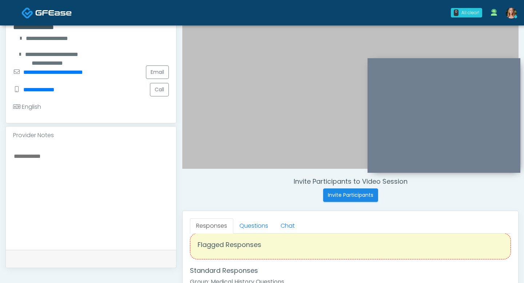
scroll to position [18, 0]
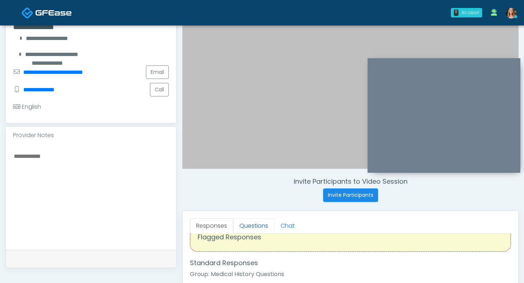
click at [257, 224] on link "Questions" at bounding box center [253, 225] width 41 height 15
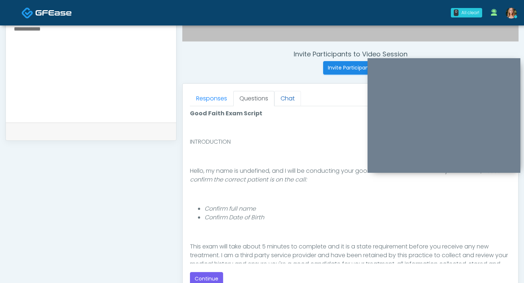
scroll to position [34, 0]
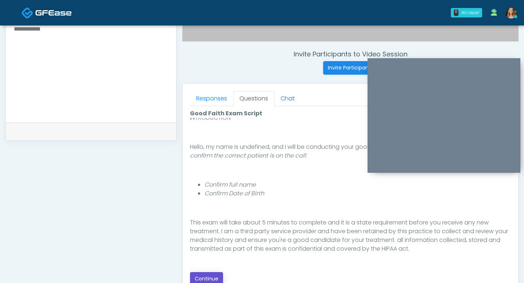
click at [210, 275] on button "Continue" at bounding box center [206, 278] width 33 height 13
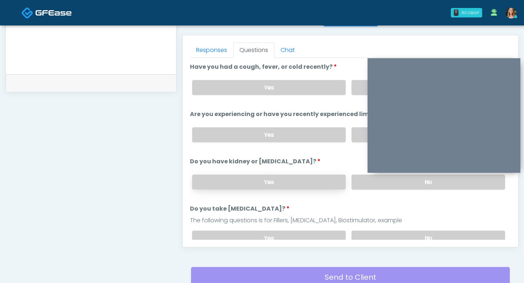
scroll to position [306, 0]
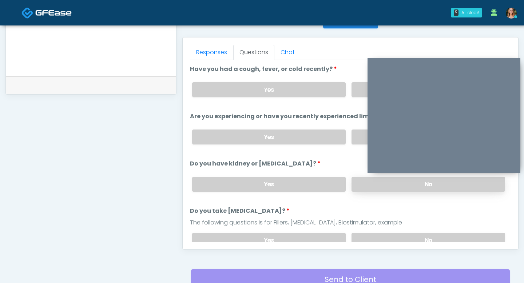
click at [359, 181] on label "No" at bounding box center [429, 184] width 154 height 15
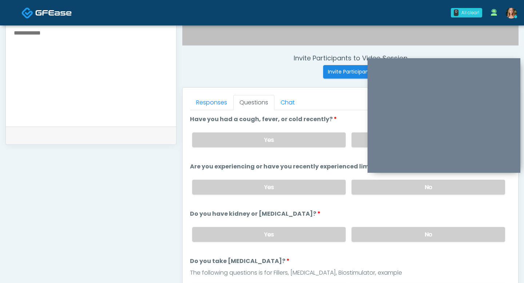
scroll to position [247, 0]
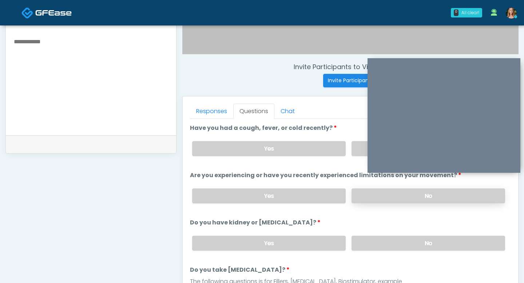
click at [368, 192] on label "No" at bounding box center [429, 196] width 154 height 15
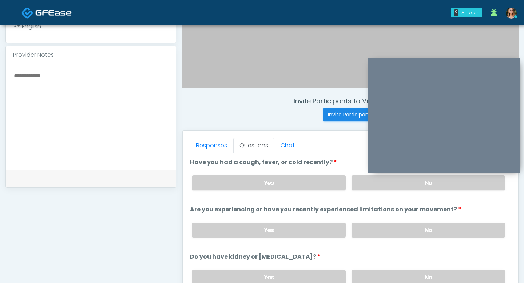
scroll to position [213, 0]
click at [369, 183] on label "No" at bounding box center [429, 183] width 154 height 15
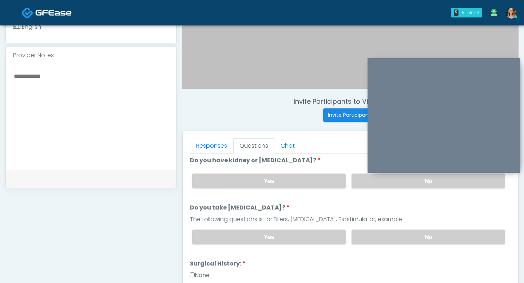
scroll to position [97, 0]
click at [387, 233] on label "No" at bounding box center [429, 236] width 154 height 15
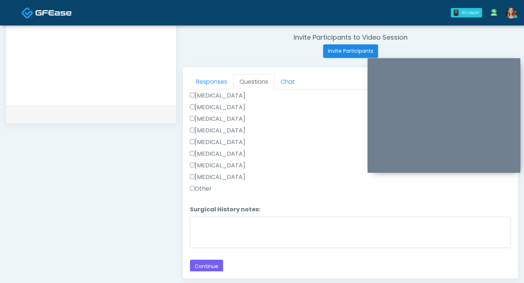
scroll to position [311, 0]
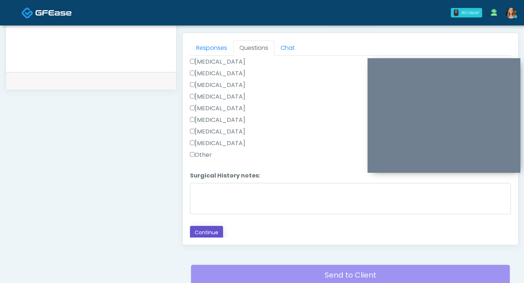
click at [203, 237] on button "Continue" at bounding box center [206, 232] width 33 height 13
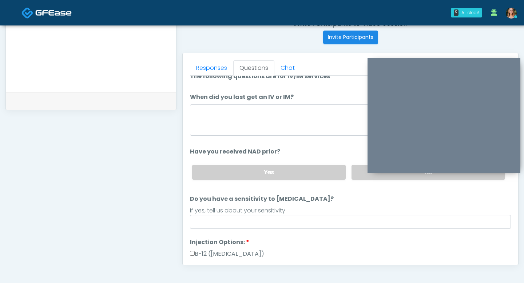
scroll to position [0, 0]
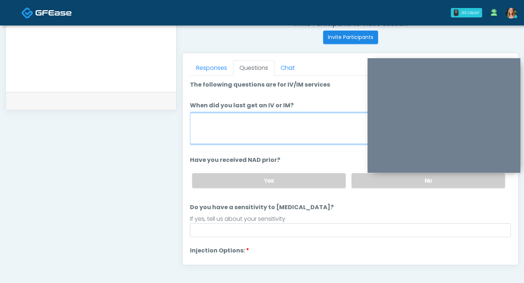
click at [225, 133] on textarea "When did you last get an IV or IM?" at bounding box center [350, 128] width 321 height 31
type textarea "*****"
click at [354, 182] on label "No" at bounding box center [429, 180] width 154 height 15
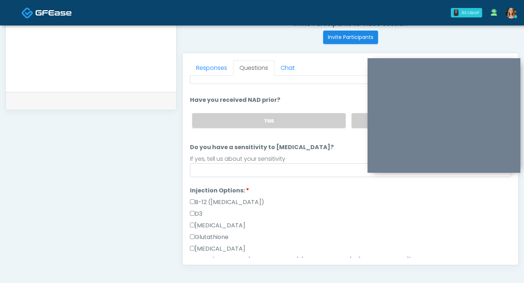
scroll to position [62, 0]
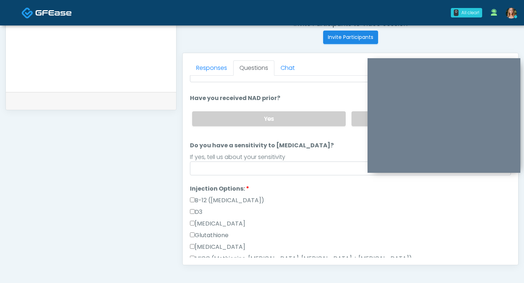
click at [221, 160] on div "If yes, tell us about your sensitivity" at bounding box center [350, 157] width 321 height 9
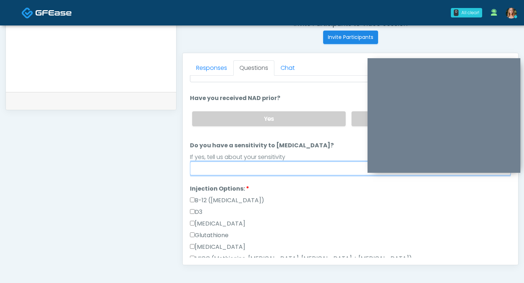
click at [222, 169] on input "Do you have a sensitivity to [MEDICAL_DATA]?" at bounding box center [350, 169] width 321 height 14
type input "**"
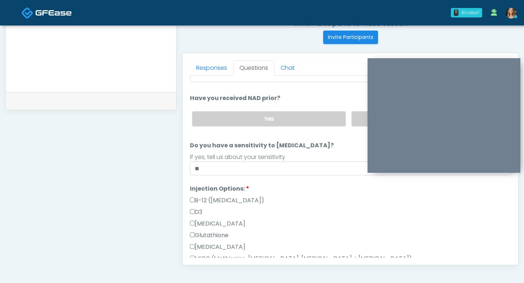
click at [307, 201] on div "B-12 ([MEDICAL_DATA])" at bounding box center [350, 202] width 321 height 12
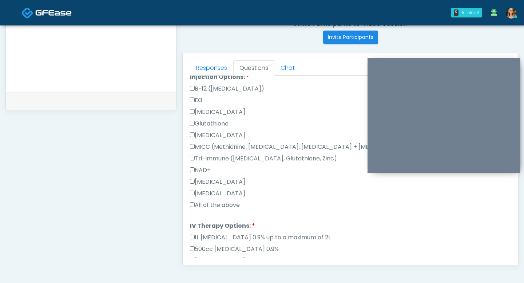
scroll to position [189, 0]
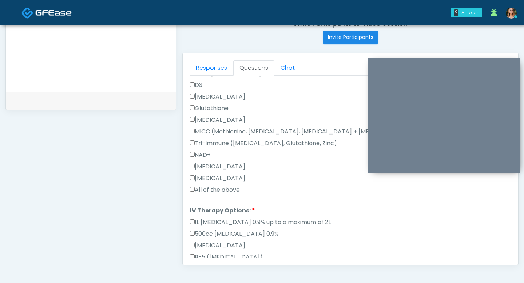
click at [195, 190] on label "All of the above" at bounding box center [215, 190] width 50 height 9
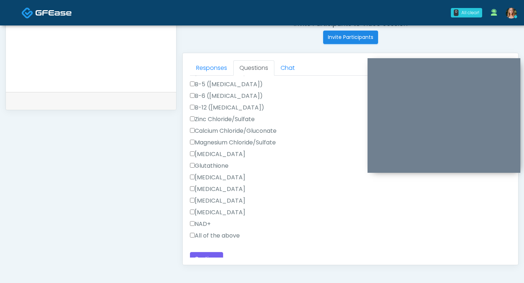
scroll to position [369, 0]
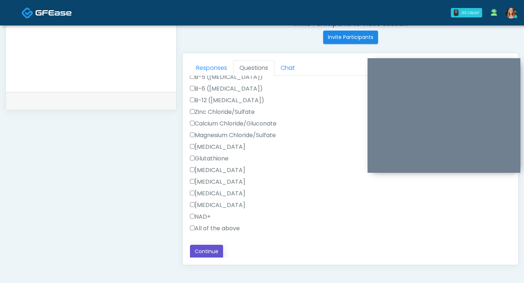
click at [199, 257] on button "Continue" at bounding box center [206, 251] width 33 height 13
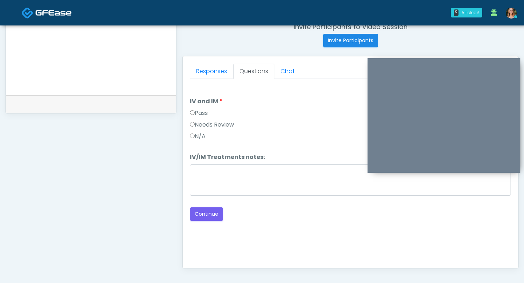
scroll to position [282, 0]
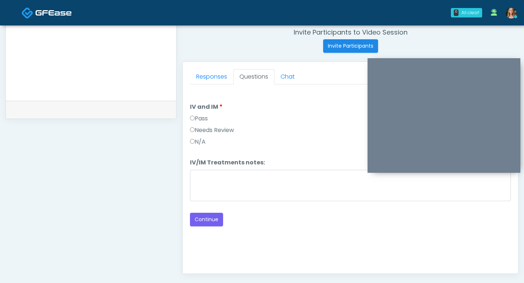
click at [189, 118] on div "Responses Questions Chat Good Faith Exam Script Good Faith Exam Script INTRODUC…" at bounding box center [351, 168] width 336 height 212
click at [205, 220] on button "Continue" at bounding box center [206, 219] width 33 height 13
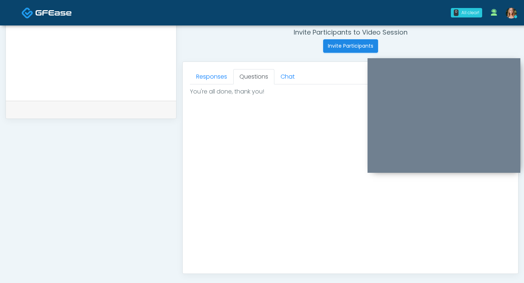
scroll to position [384, 0]
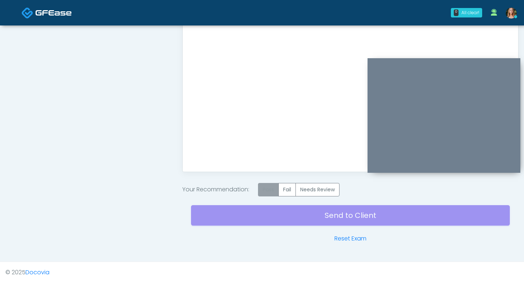
click at [274, 191] on label "Pass" at bounding box center [268, 189] width 21 height 13
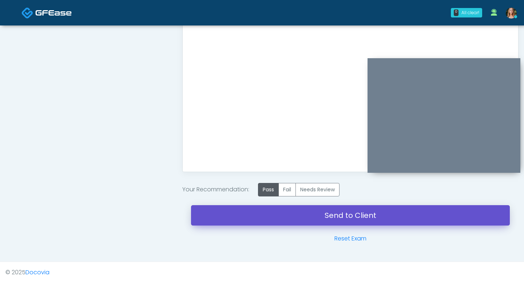
click at [288, 220] on link "Send to Client" at bounding box center [350, 215] width 319 height 20
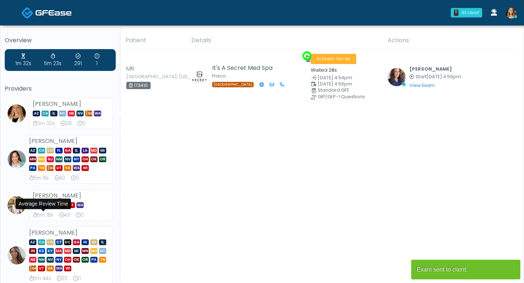
scroll to position [4, 0]
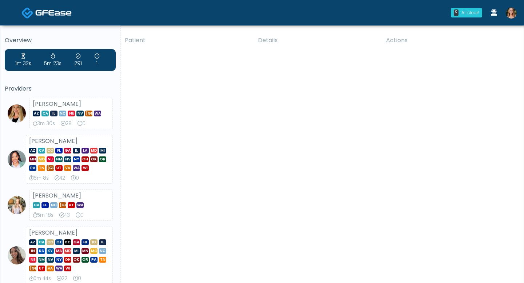
click at [512, 16] on img at bounding box center [511, 13] width 11 height 11
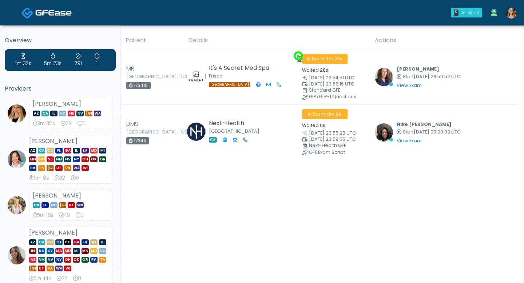
click at [512, 16] on img at bounding box center [511, 13] width 11 height 11
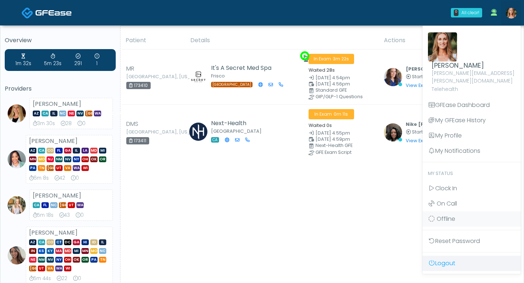
click at [444, 256] on link "Logout" at bounding box center [472, 263] width 98 height 15
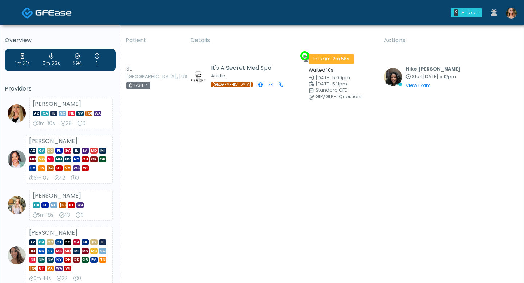
click at [514, 16] on img at bounding box center [511, 13] width 11 height 11
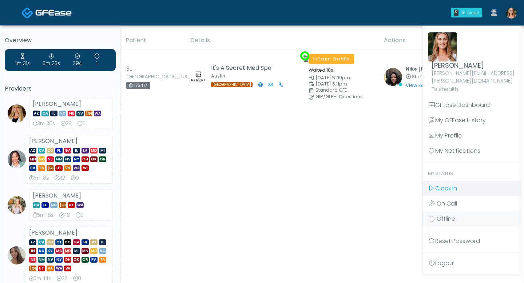
click at [442, 184] on span "Clock In" at bounding box center [447, 188] width 22 height 8
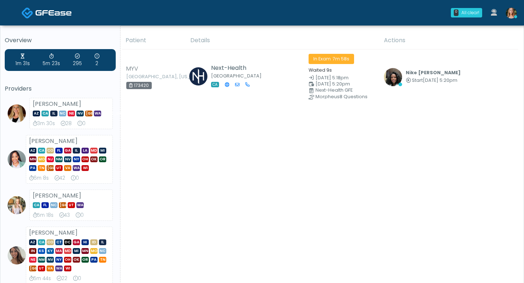
click at [314, 35] on th "Details" at bounding box center [283, 41] width 194 height 18
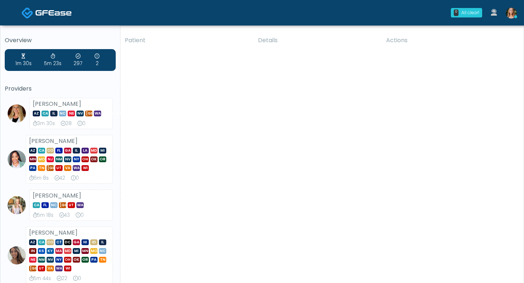
click at [507, 13] on img at bounding box center [511, 13] width 11 height 11
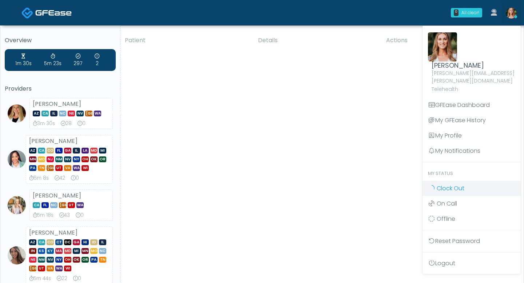
click at [449, 184] on span "Clock Out" at bounding box center [451, 188] width 28 height 8
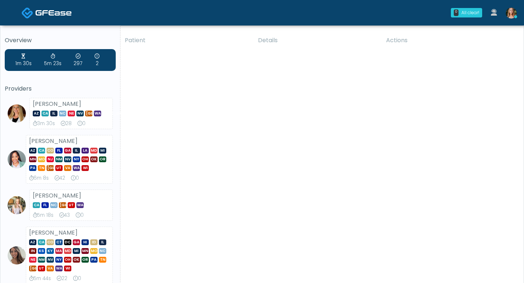
click at [512, 13] on img at bounding box center [511, 13] width 11 height 11
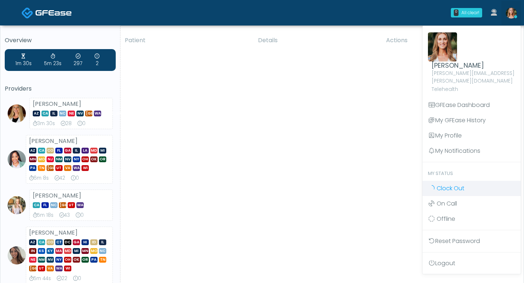
click at [450, 184] on span "Clock Out" at bounding box center [451, 188] width 28 height 8
click at [455, 184] on span "Clock Out" at bounding box center [451, 188] width 28 height 8
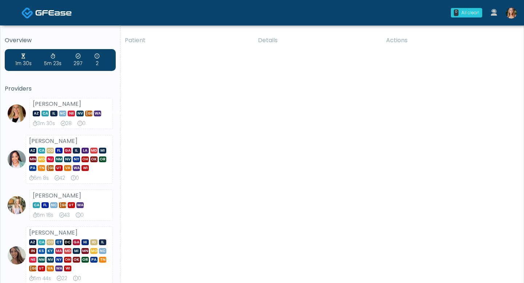
click at [512, 21] on link at bounding box center [512, 13] width 20 height 24
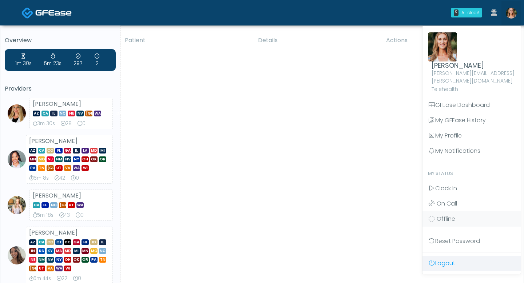
click at [445, 256] on link "Logout" at bounding box center [472, 263] width 98 height 15
